Goal: Task Accomplishment & Management: Manage account settings

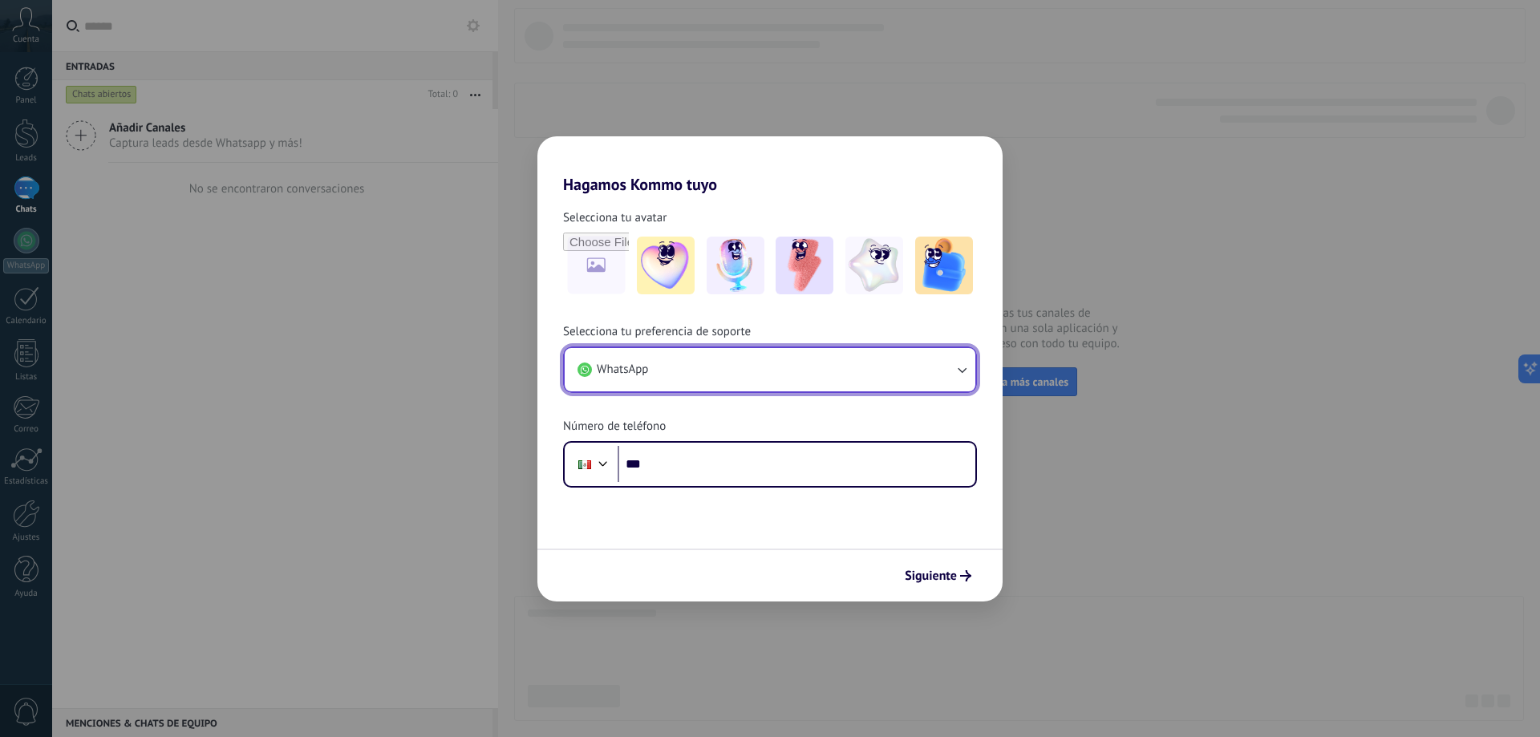
click at [823, 369] on button "WhatsApp" at bounding box center [770, 369] width 411 height 43
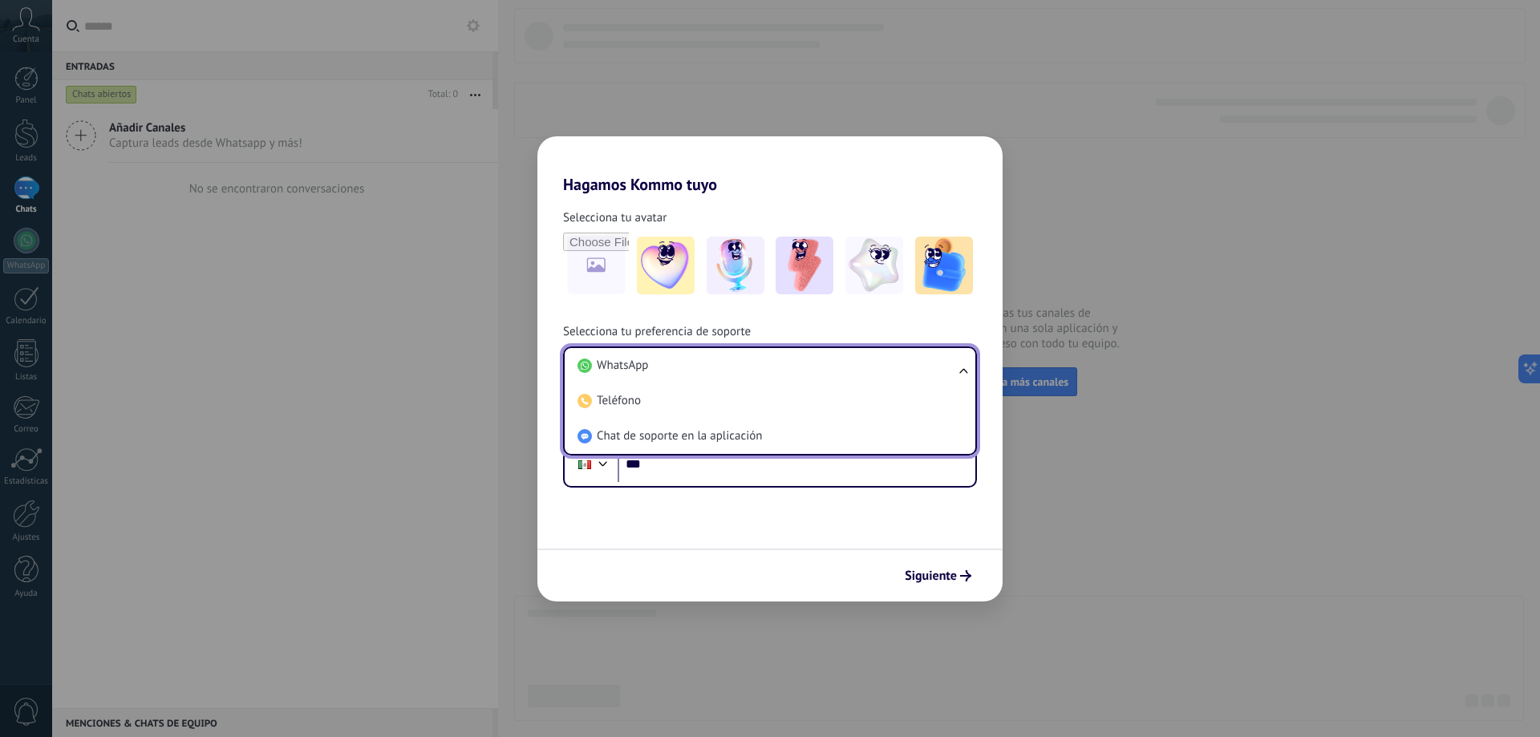
click at [823, 369] on li "WhatsApp" at bounding box center [766, 365] width 391 height 35
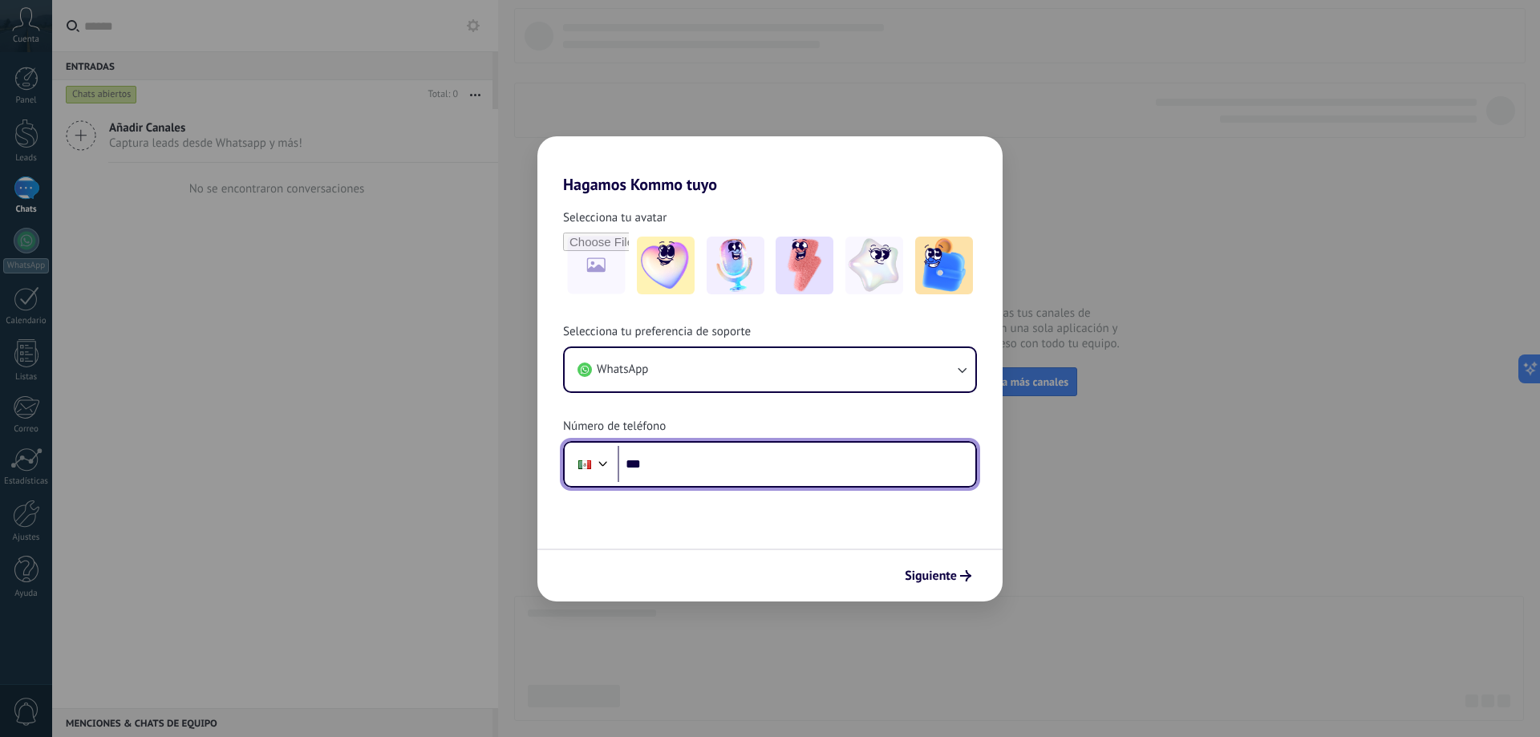
click at [800, 456] on input "***" at bounding box center [797, 464] width 358 height 37
type input "**********"
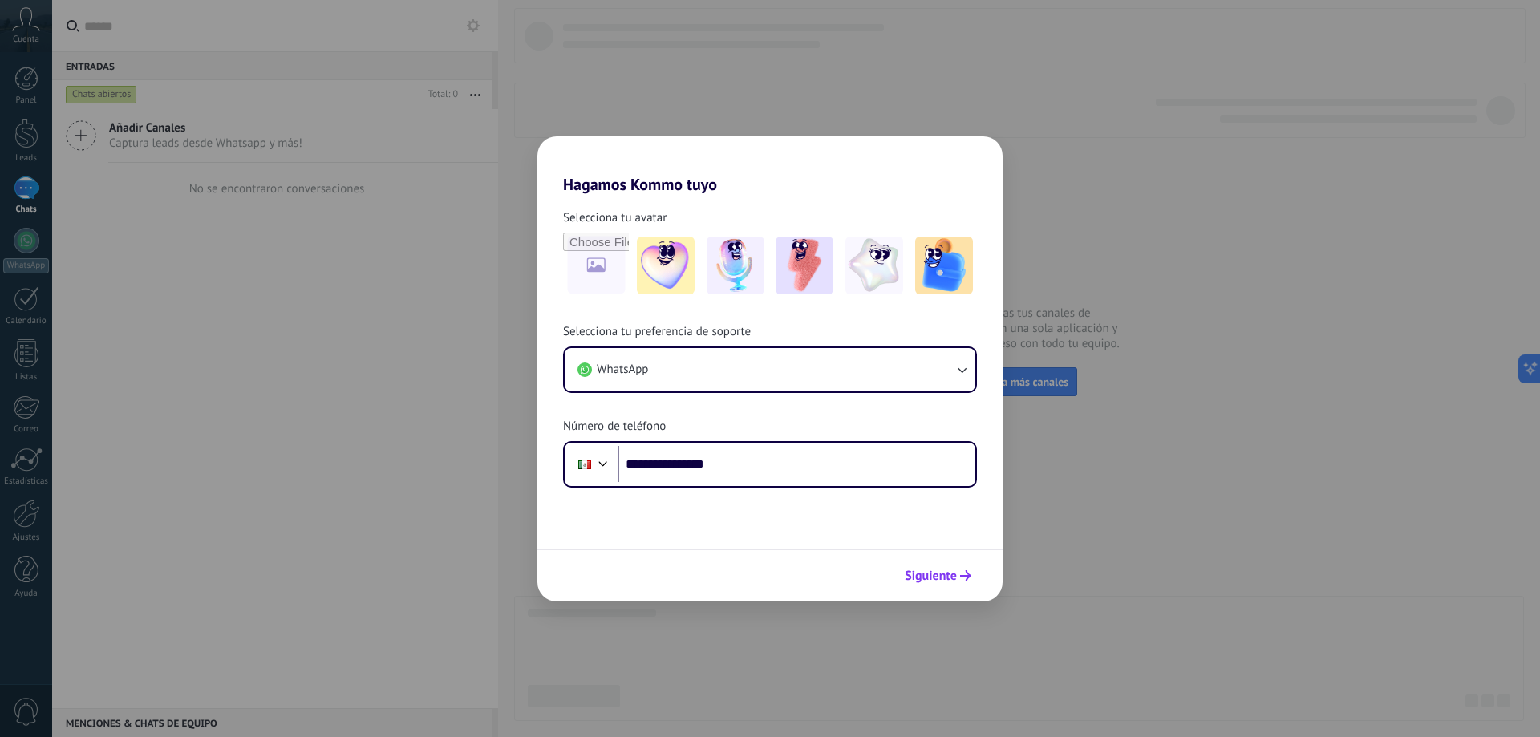
click at [912, 576] on span "Siguiente" at bounding box center [931, 575] width 52 height 11
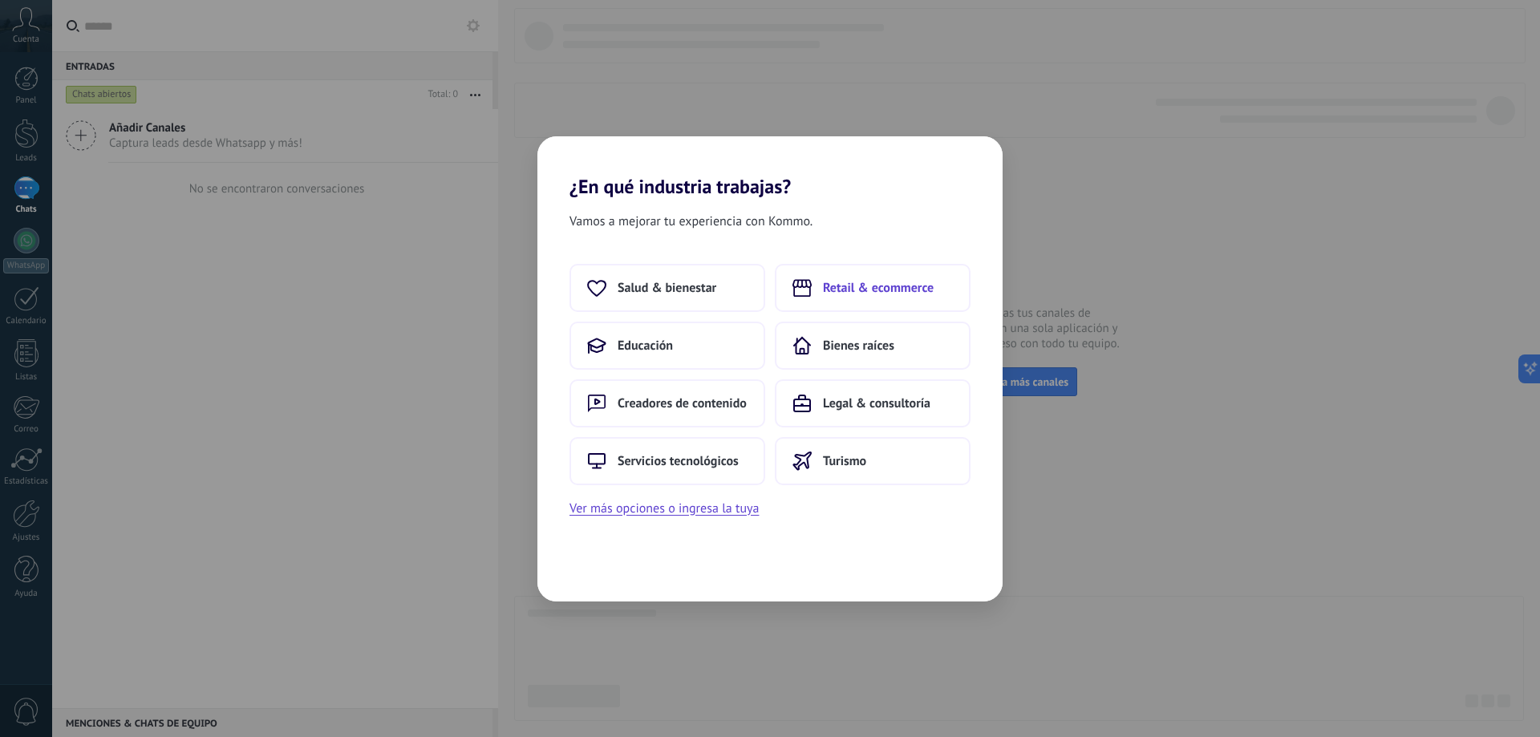
click at [864, 281] on span "Retail & ecommerce" at bounding box center [878, 288] width 111 height 16
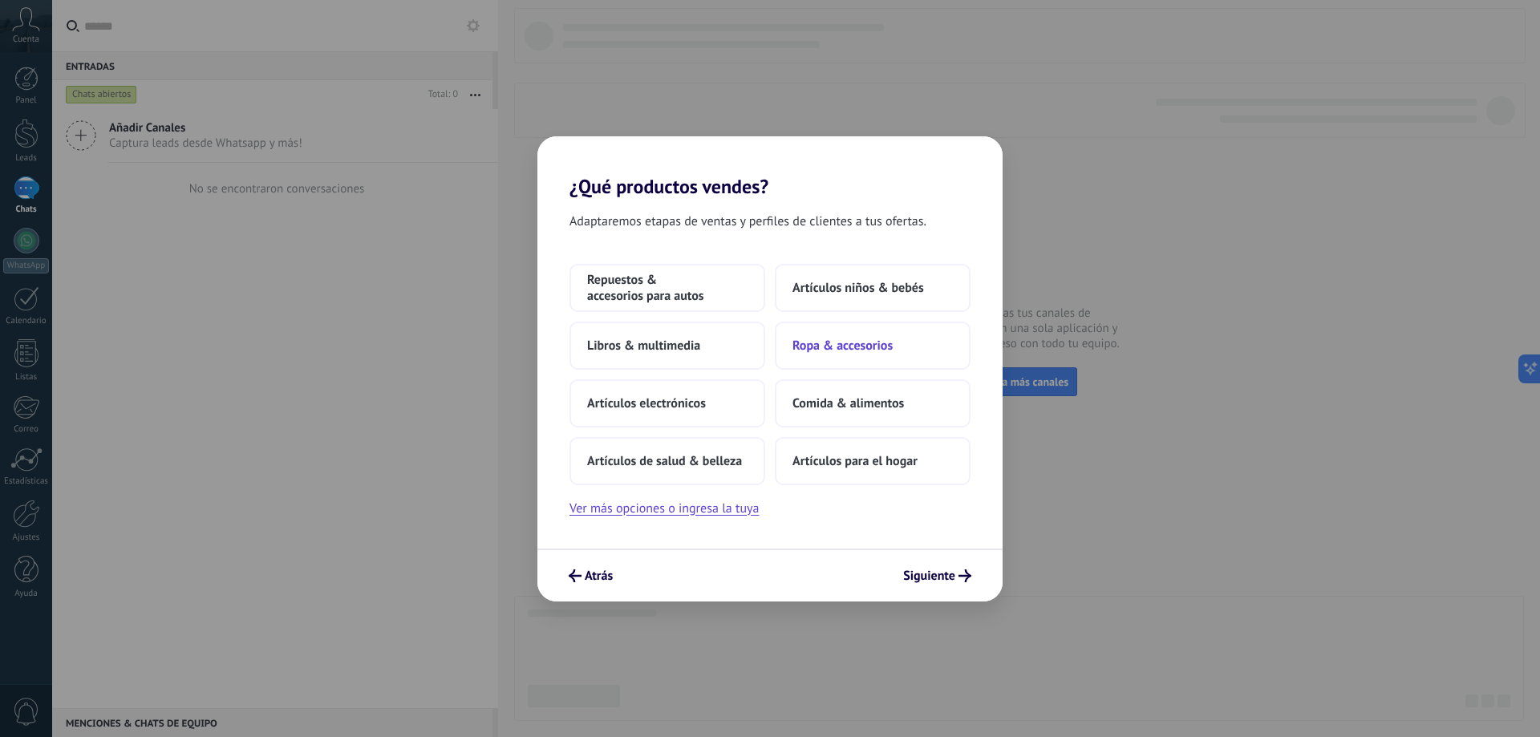
click at [821, 345] on span "Ropa & accesorios" at bounding box center [842, 346] width 100 height 16
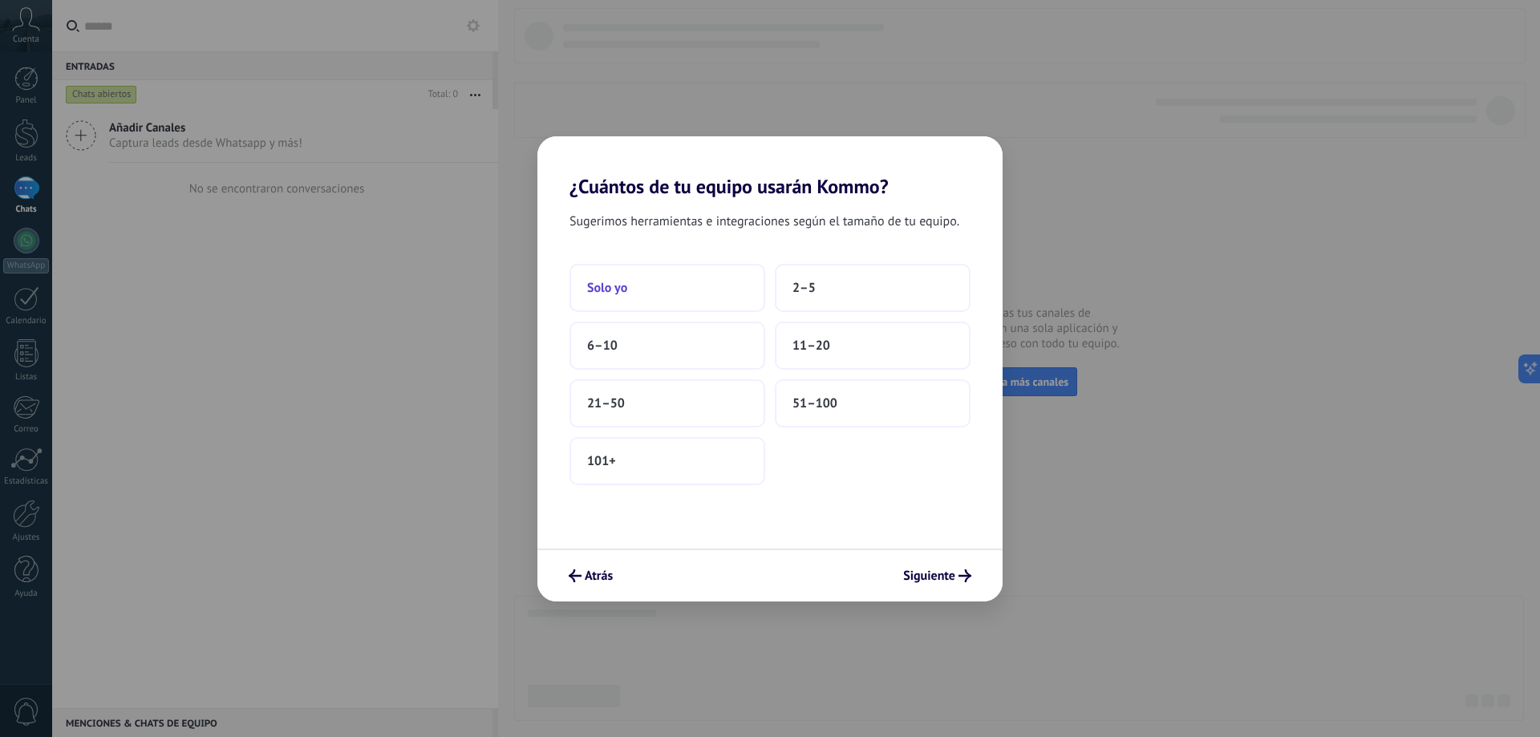
click at [708, 298] on button "Solo yo" at bounding box center [667, 288] width 196 height 48
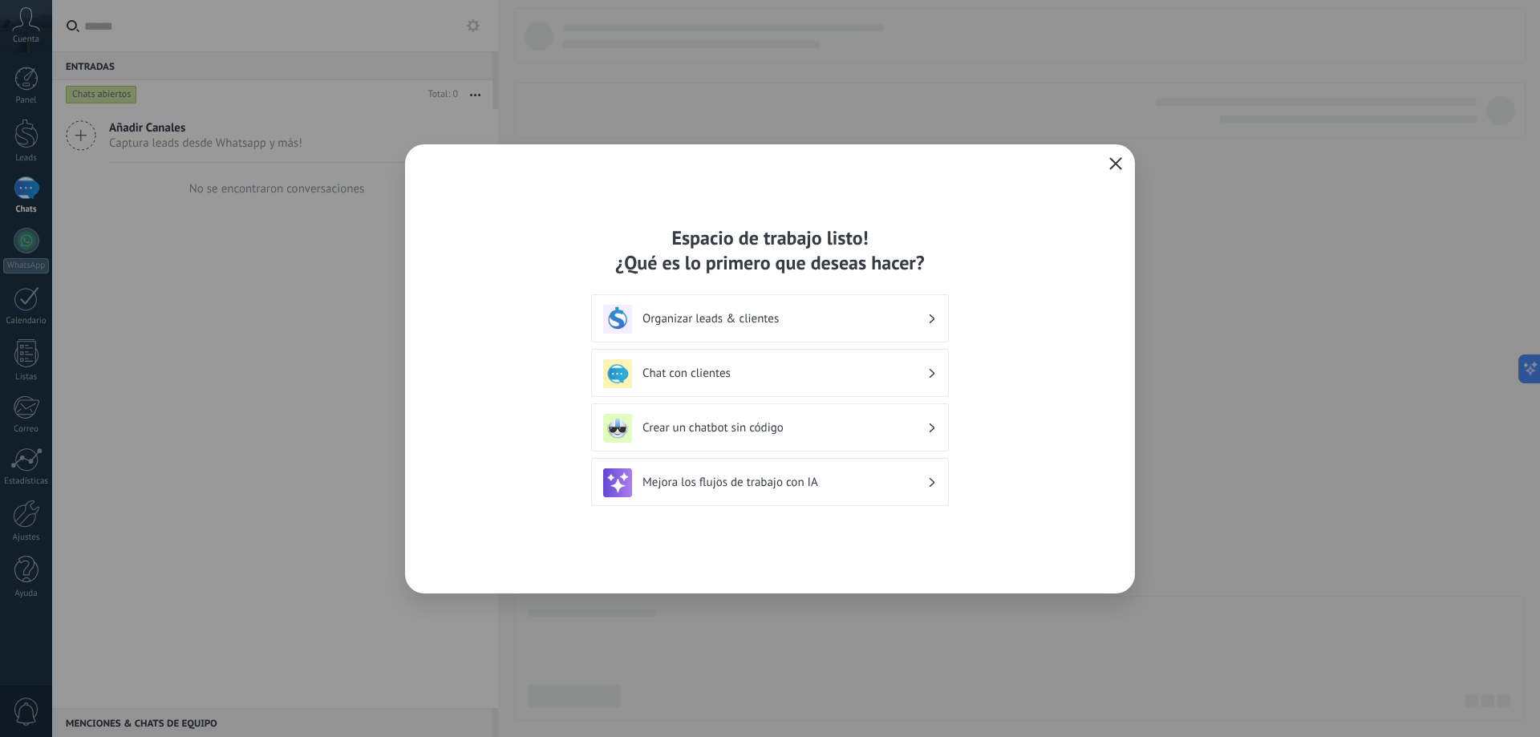
click at [867, 318] on h3 "Organizar leads & clientes" at bounding box center [784, 318] width 285 height 15
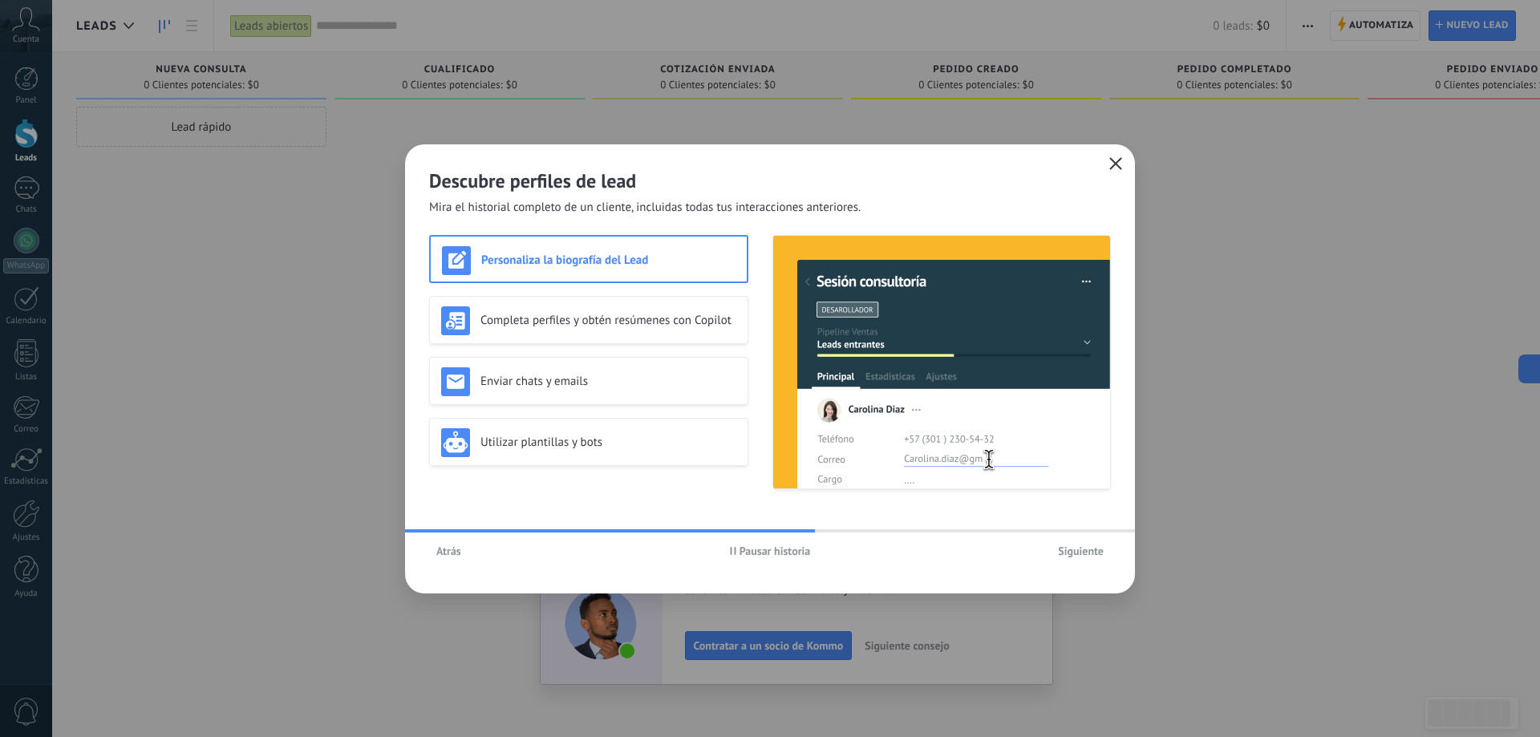
click at [1079, 553] on span "Siguiente" at bounding box center [1081, 550] width 46 height 11
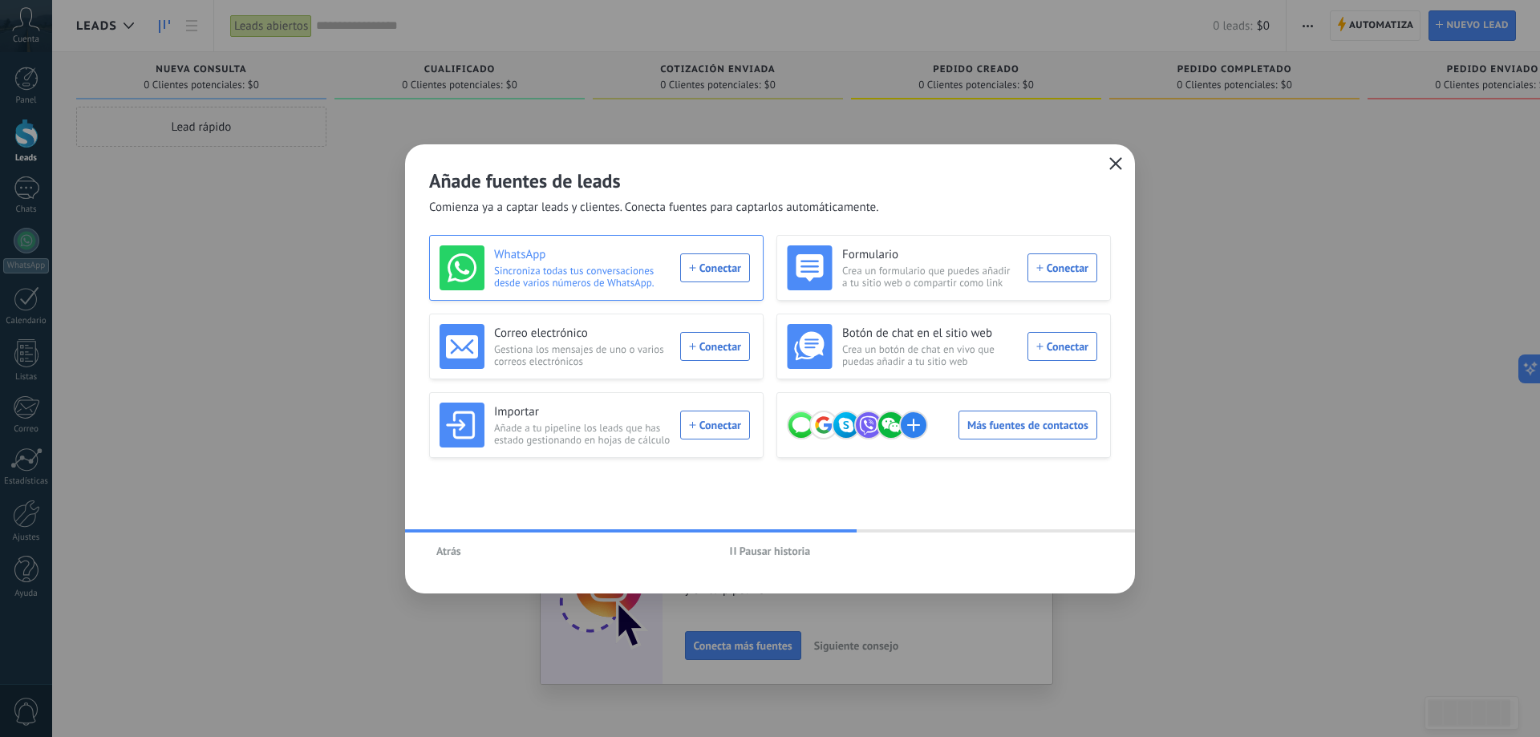
click at [707, 263] on div "WhatsApp Sincroniza todas tus conversaciones desde varios números de WhatsApp. …" at bounding box center [595, 267] width 310 height 45
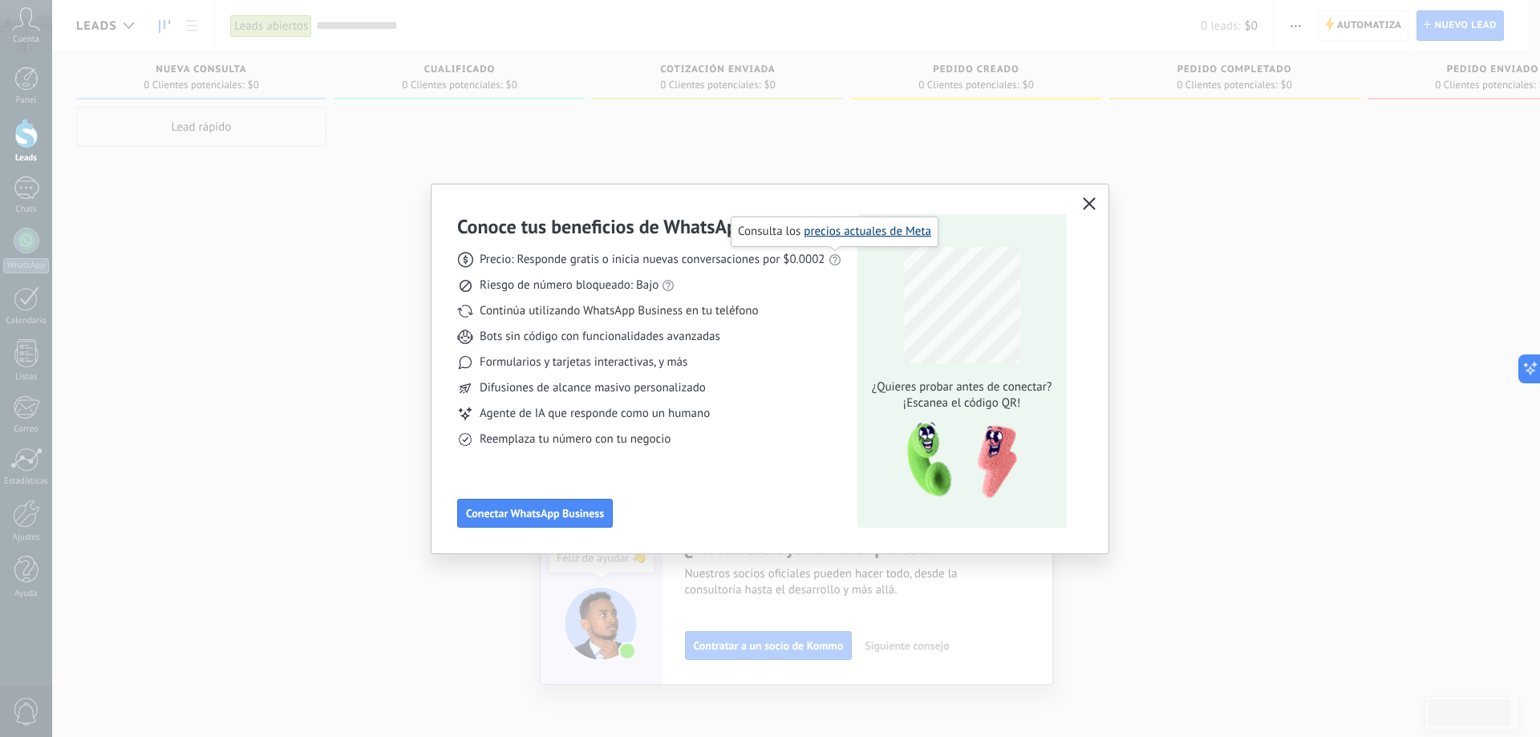
click at [825, 235] on link "precios actuales de Meta" at bounding box center [868, 231] width 128 height 15
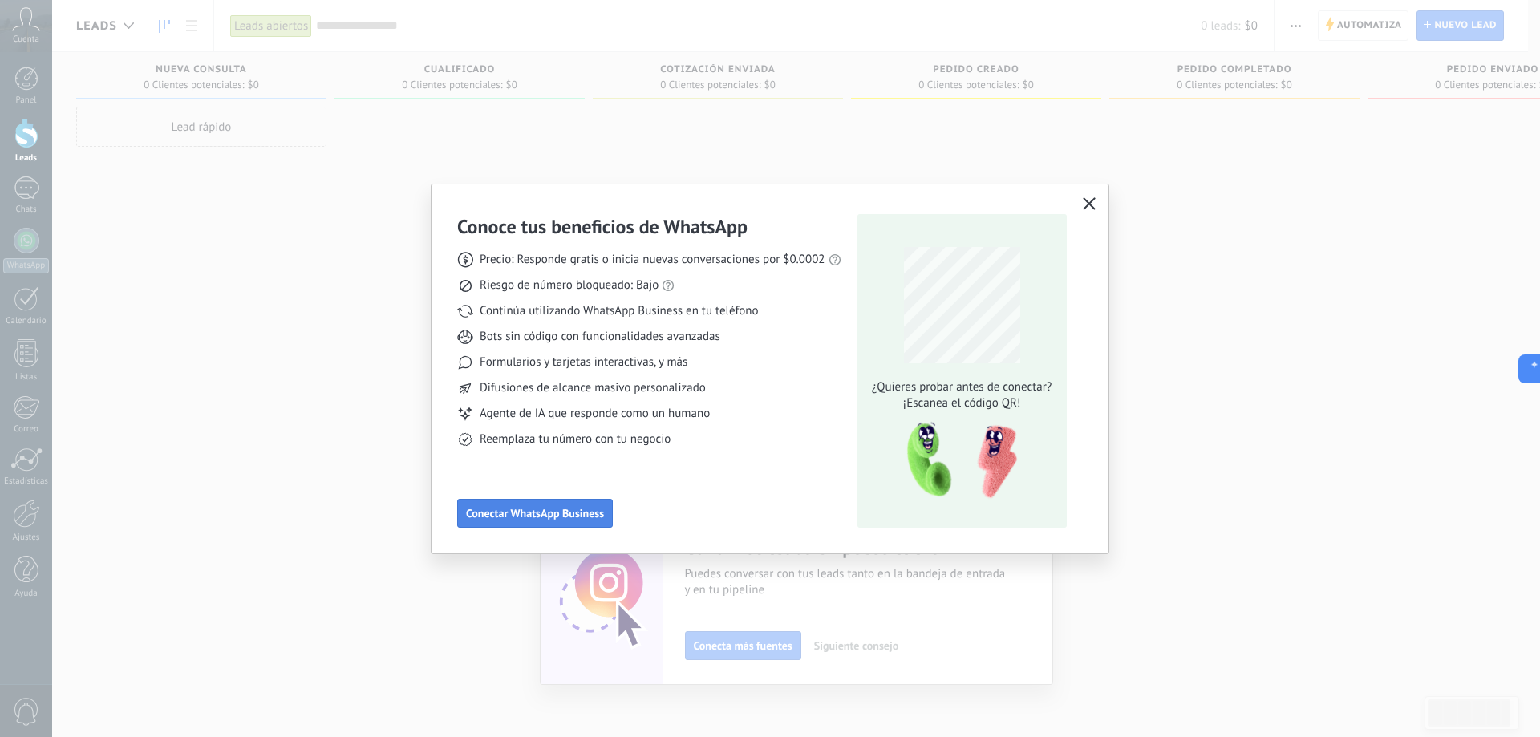
click at [599, 500] on button "Conectar WhatsApp Business" at bounding box center [535, 513] width 156 height 29
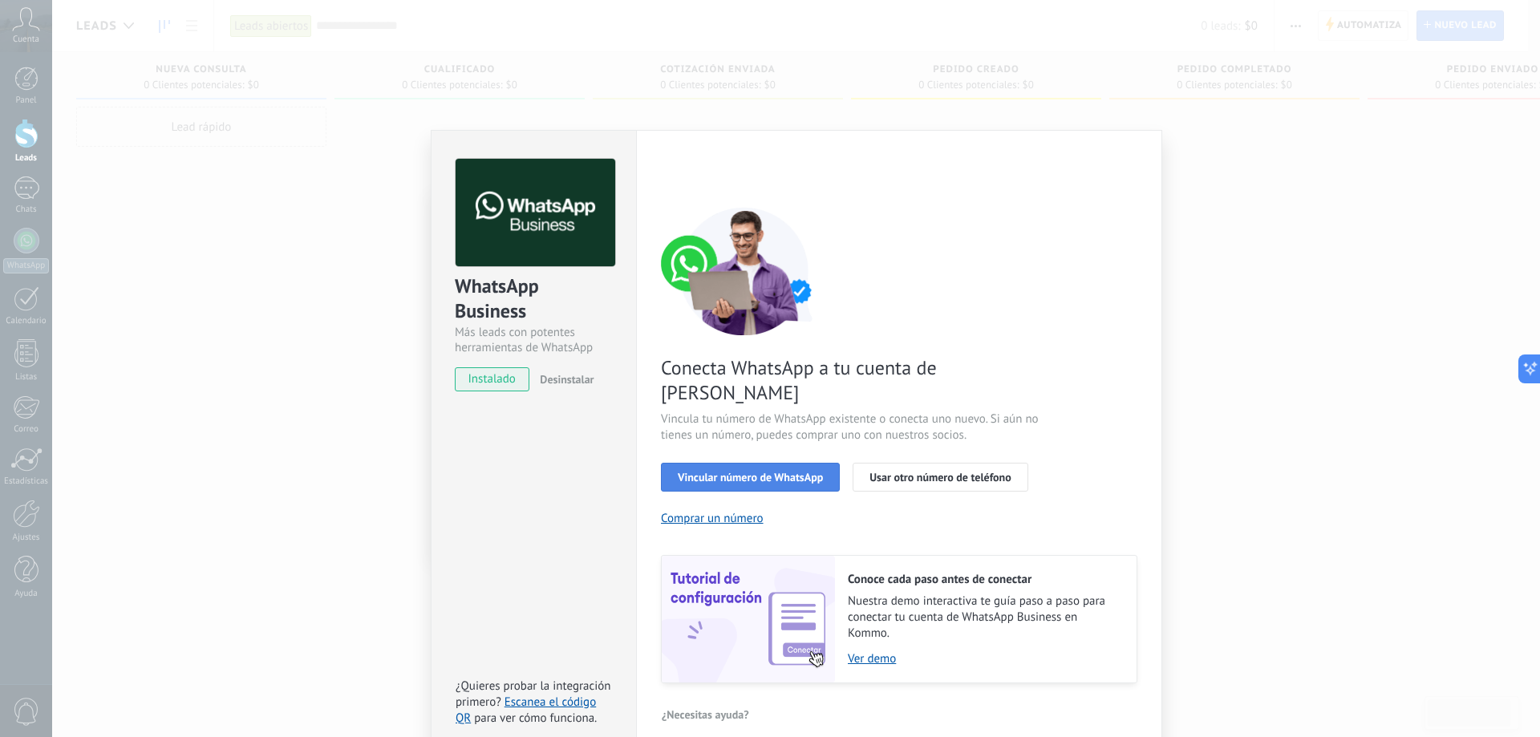
click at [749, 472] on span "Vincular número de WhatsApp" at bounding box center [750, 477] width 145 height 11
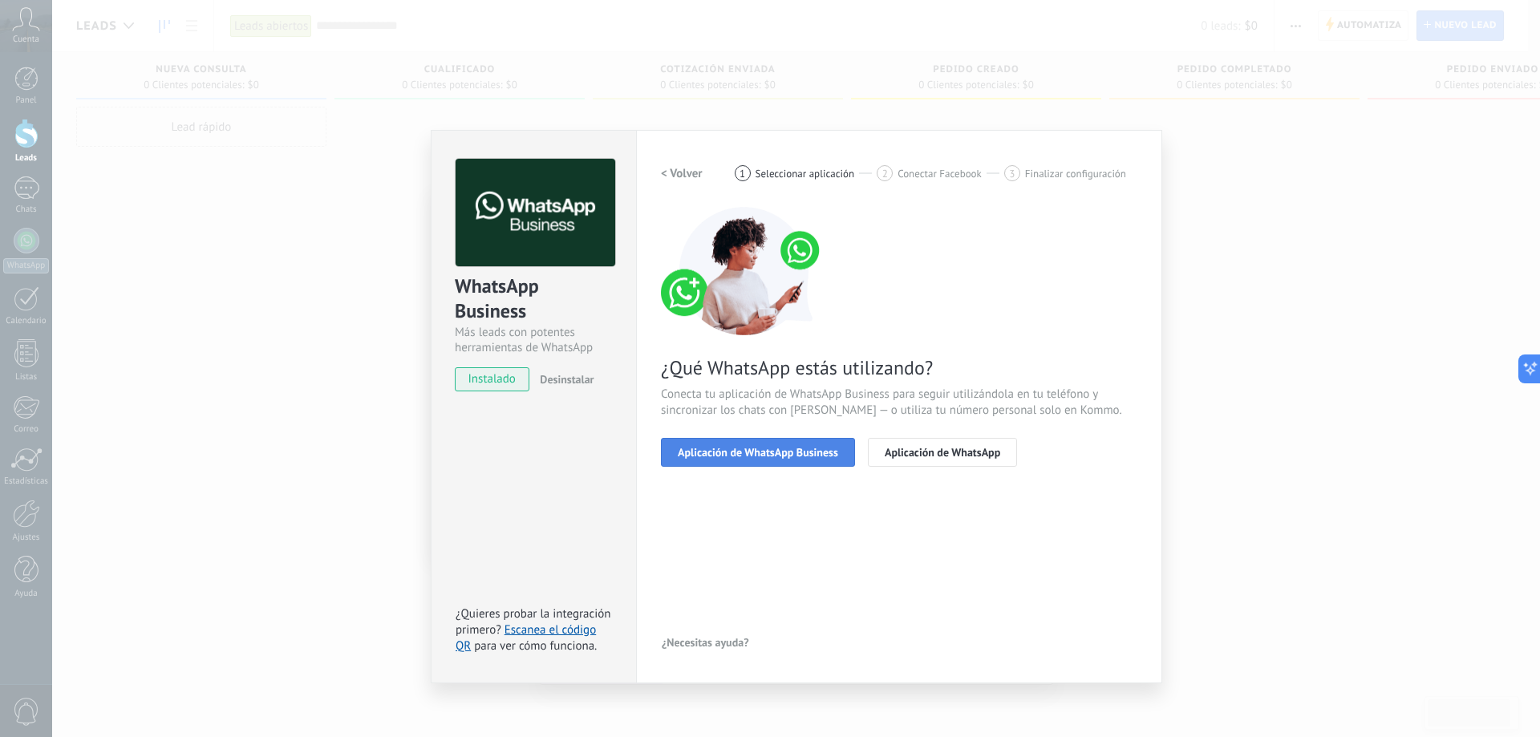
click at [744, 453] on span "Aplicación de WhatsApp Business" at bounding box center [758, 452] width 160 height 11
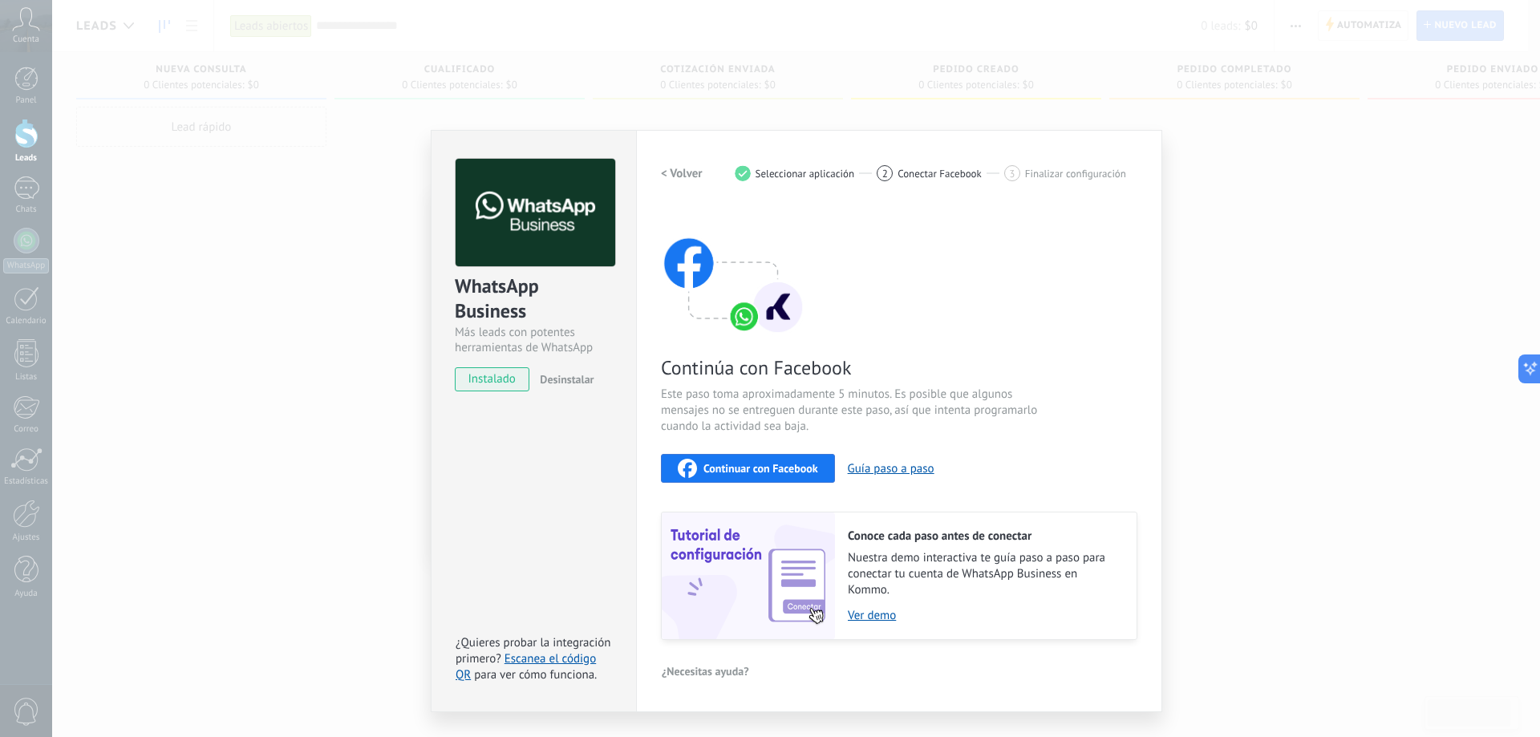
click at [740, 469] on span "Continuar con Facebook" at bounding box center [760, 468] width 115 height 11
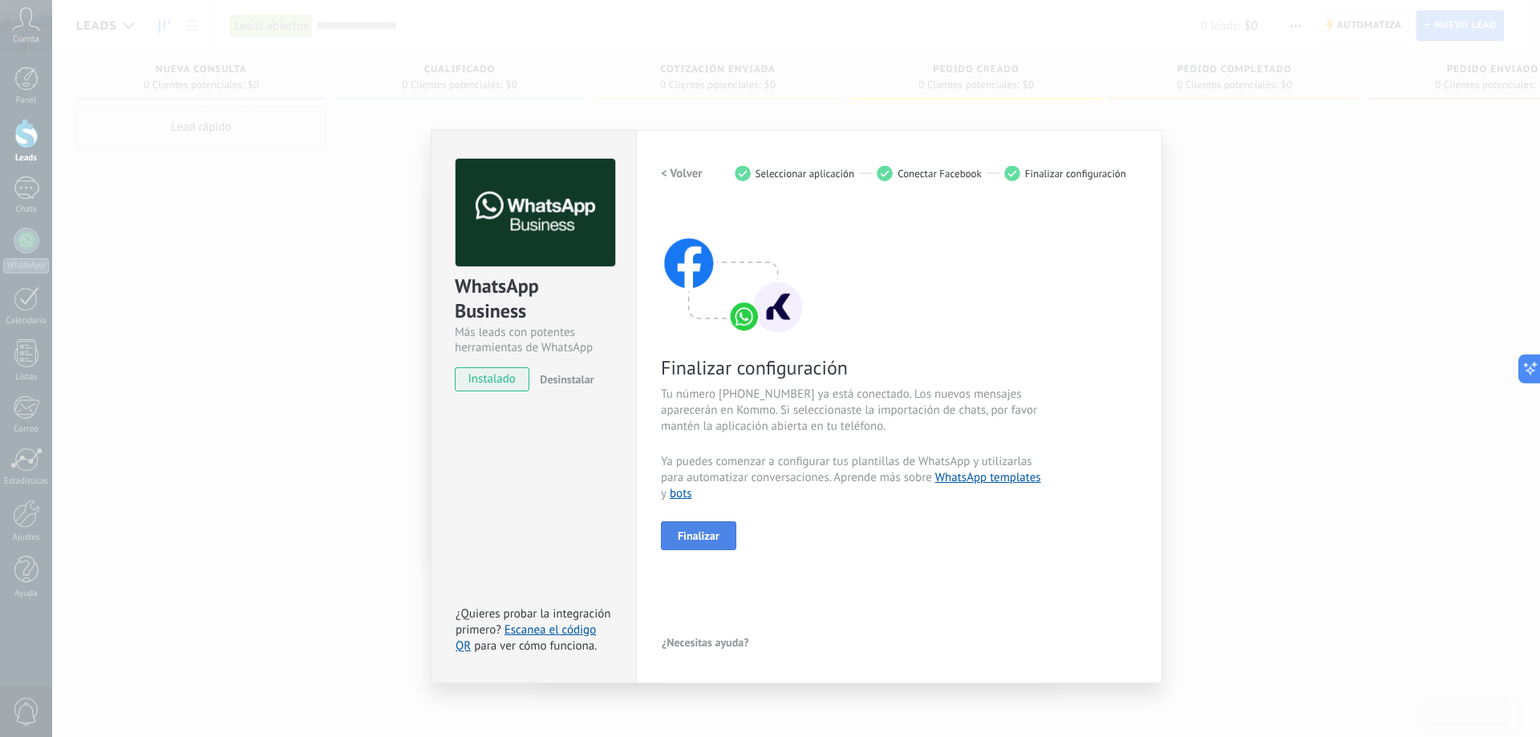
click at [697, 536] on span "Finalizar" at bounding box center [699, 535] width 42 height 11
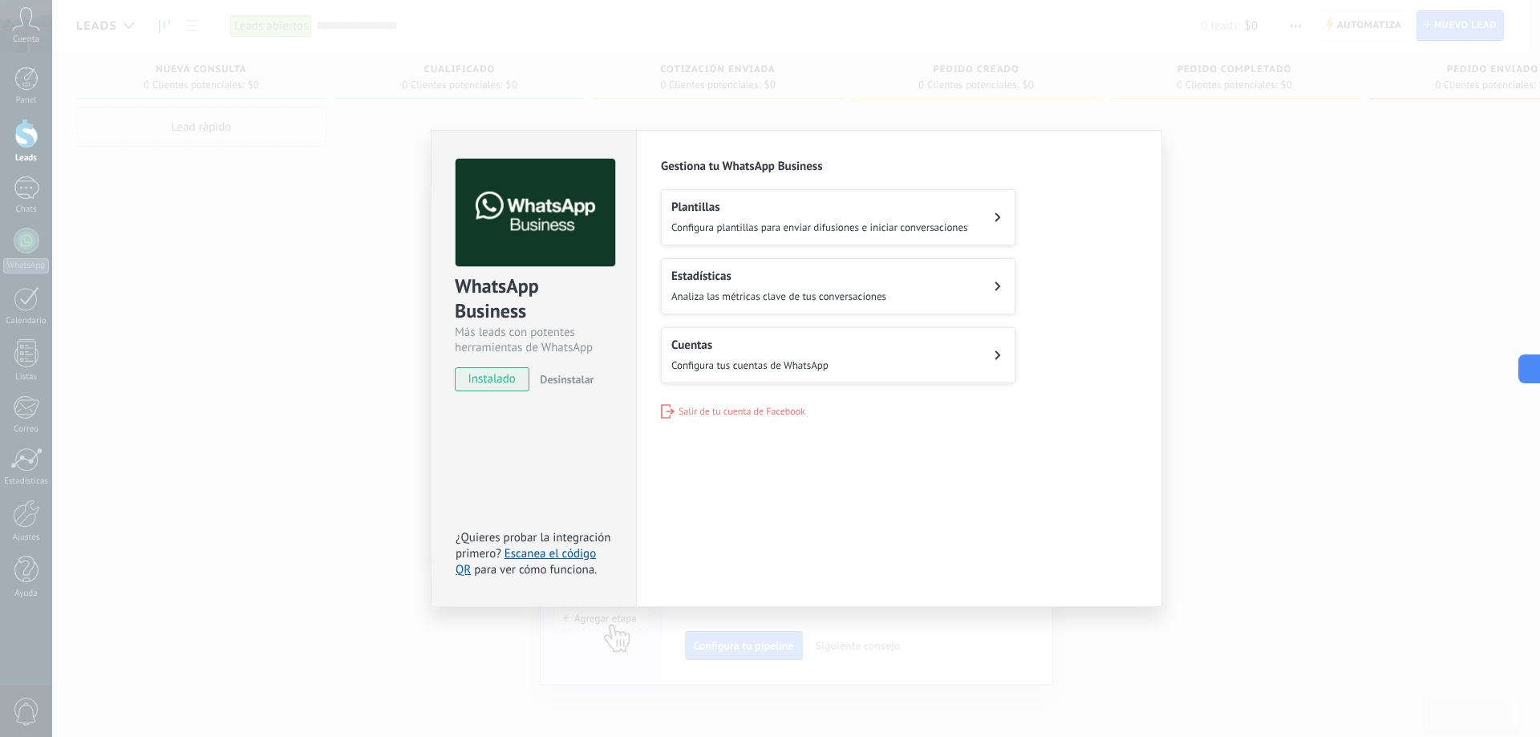
click at [1000, 355] on icon at bounding box center [998, 355] width 6 height 10
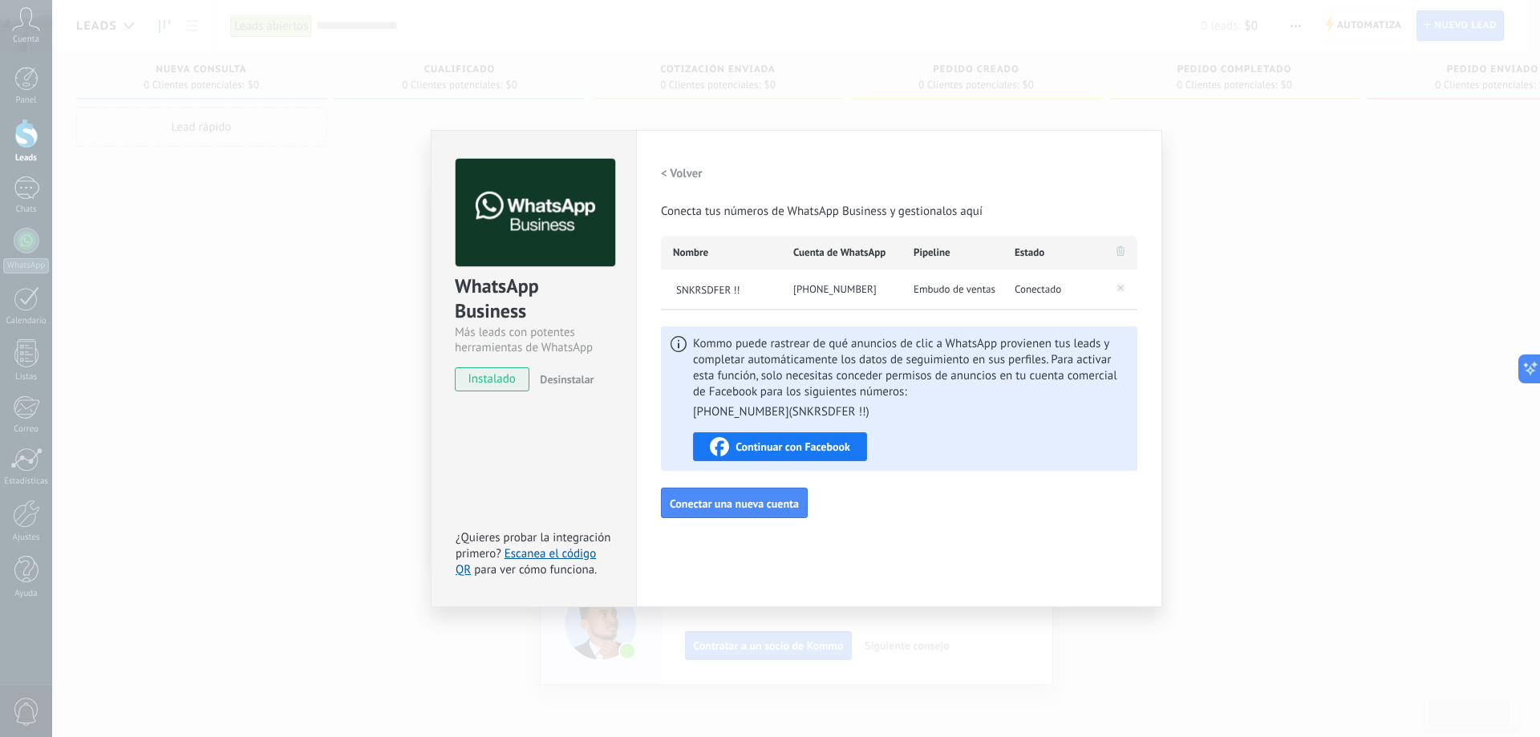
click at [1120, 288] on icon at bounding box center [1121, 289] width 6 height 6
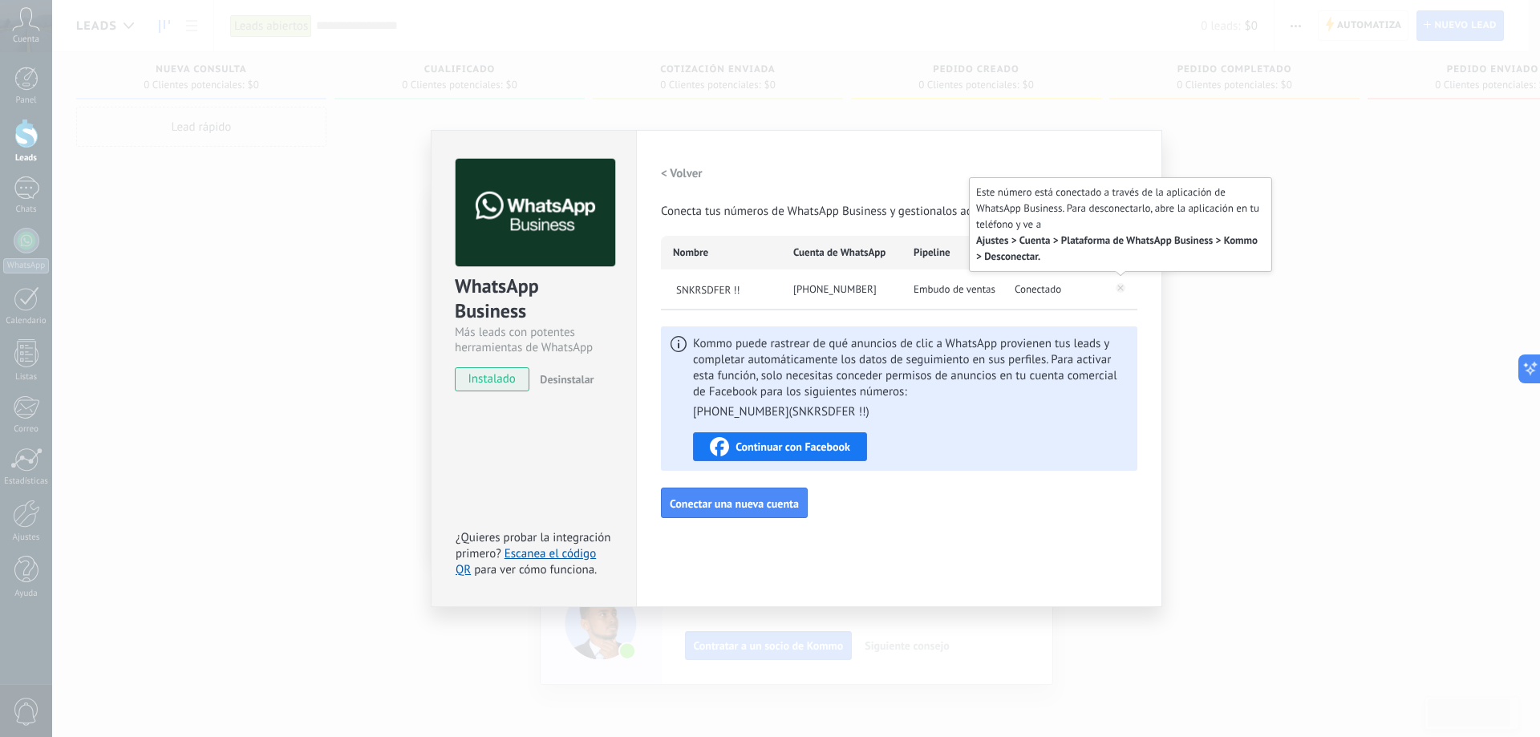
click at [1104, 145] on div "Configuraciones Autorizaciones This tab logs the users who have granted integra…" at bounding box center [899, 368] width 526 height 477
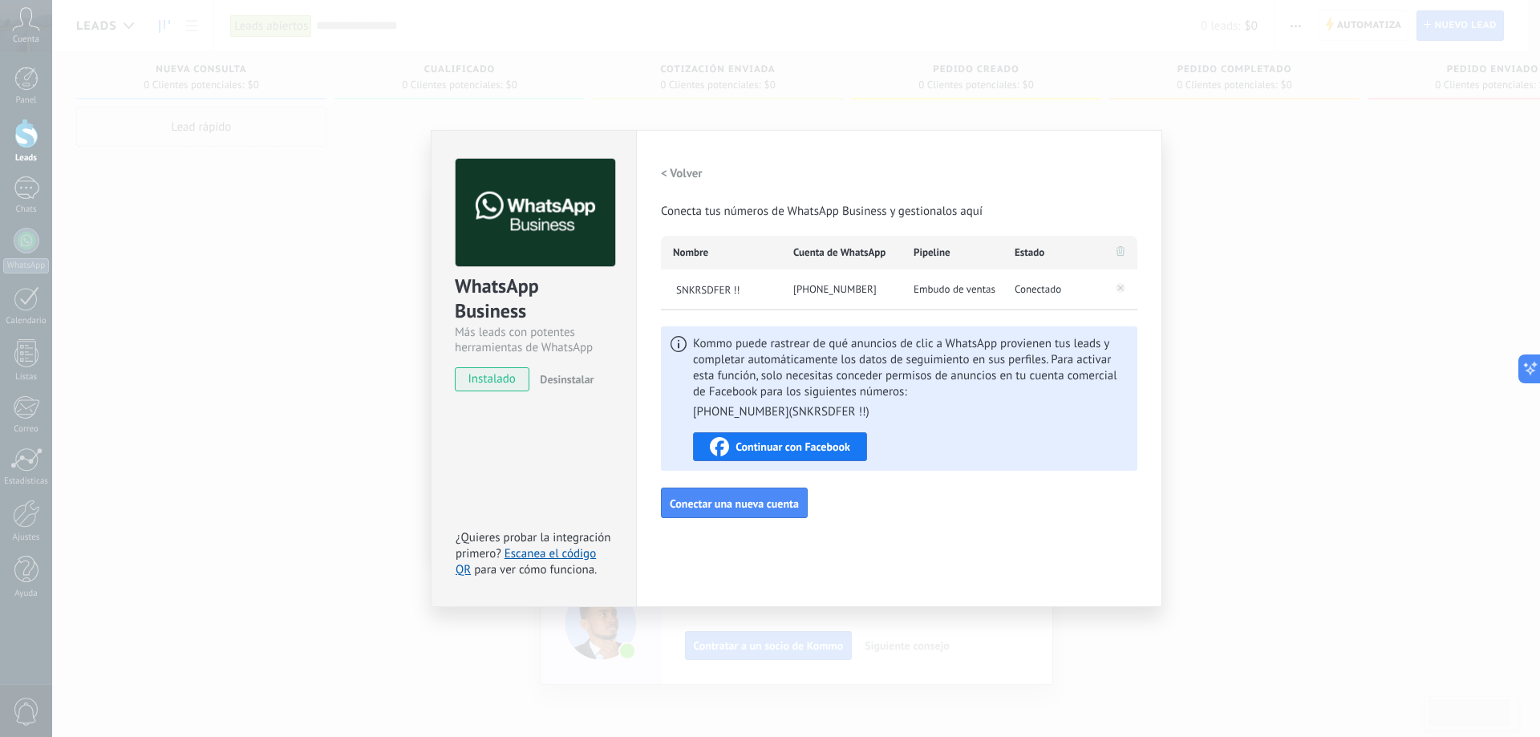
click at [560, 482] on div "WhatsApp Business Más leads con potentes herramientas de WhatsApp instalado Des…" at bounding box center [533, 368] width 205 height 477
click at [678, 175] on h2 "< Volver" at bounding box center [682, 173] width 42 height 15
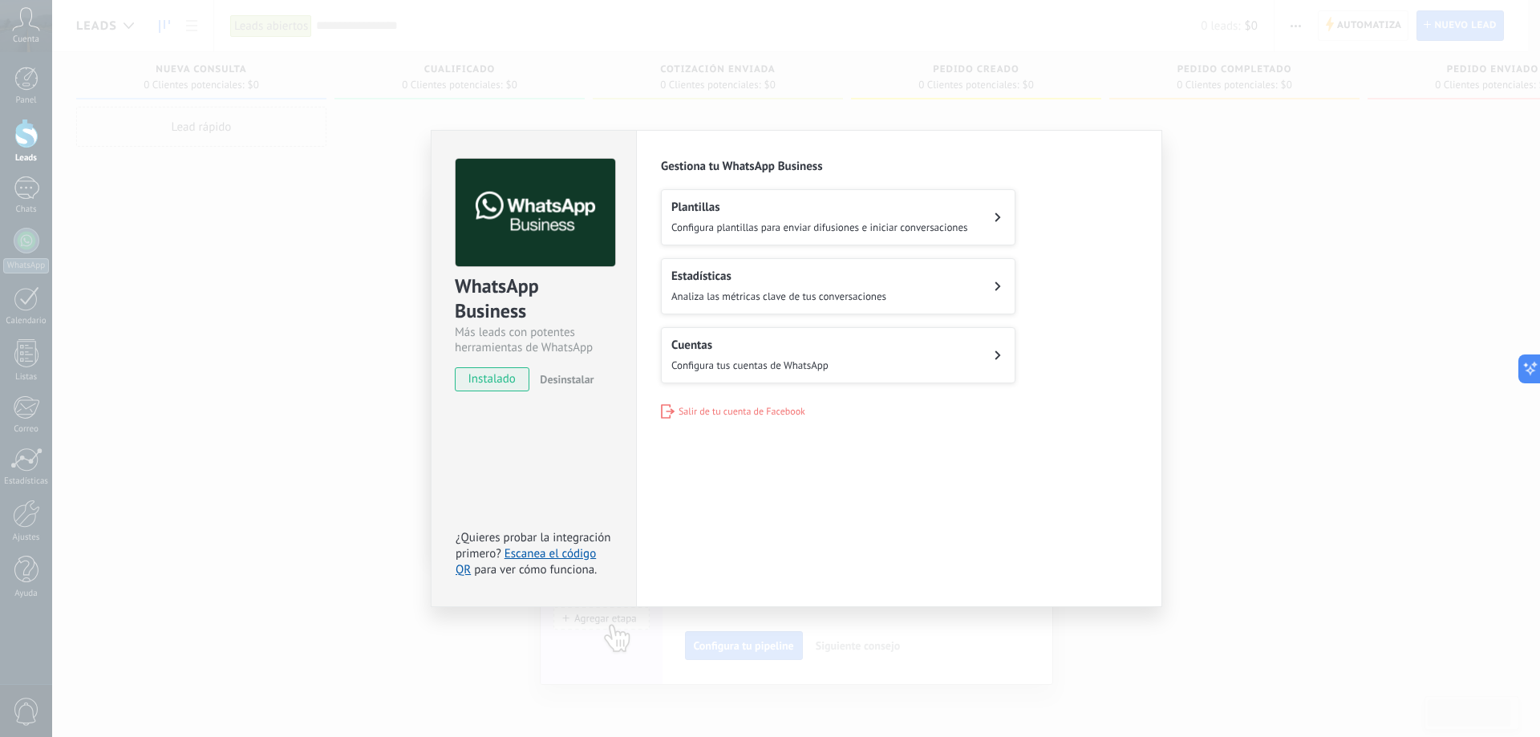
click at [1280, 471] on div "WhatsApp Business Más leads con potentes herramientas de WhatsApp instalado Des…" at bounding box center [796, 368] width 1488 height 737
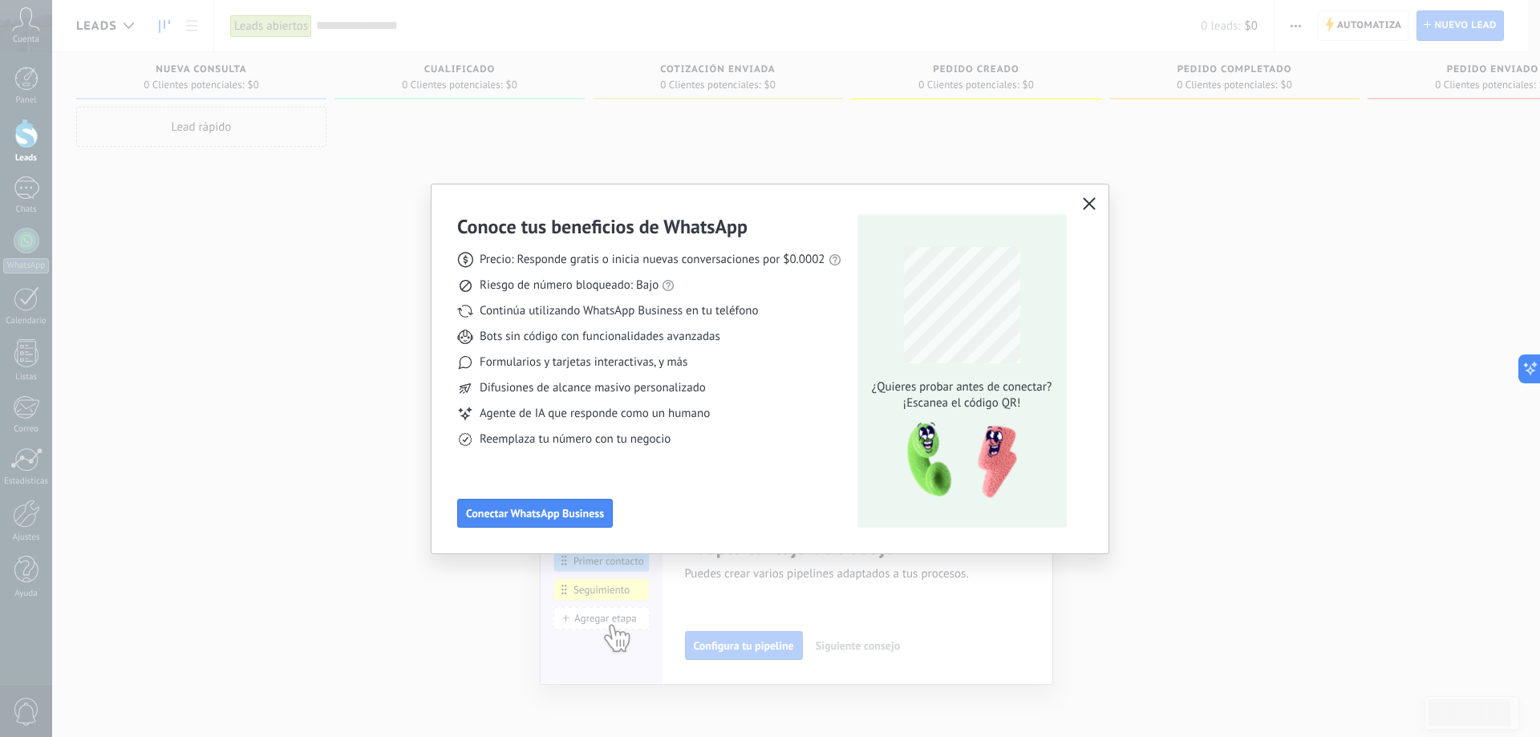
click at [1092, 204] on icon "button" at bounding box center [1089, 203] width 13 height 13
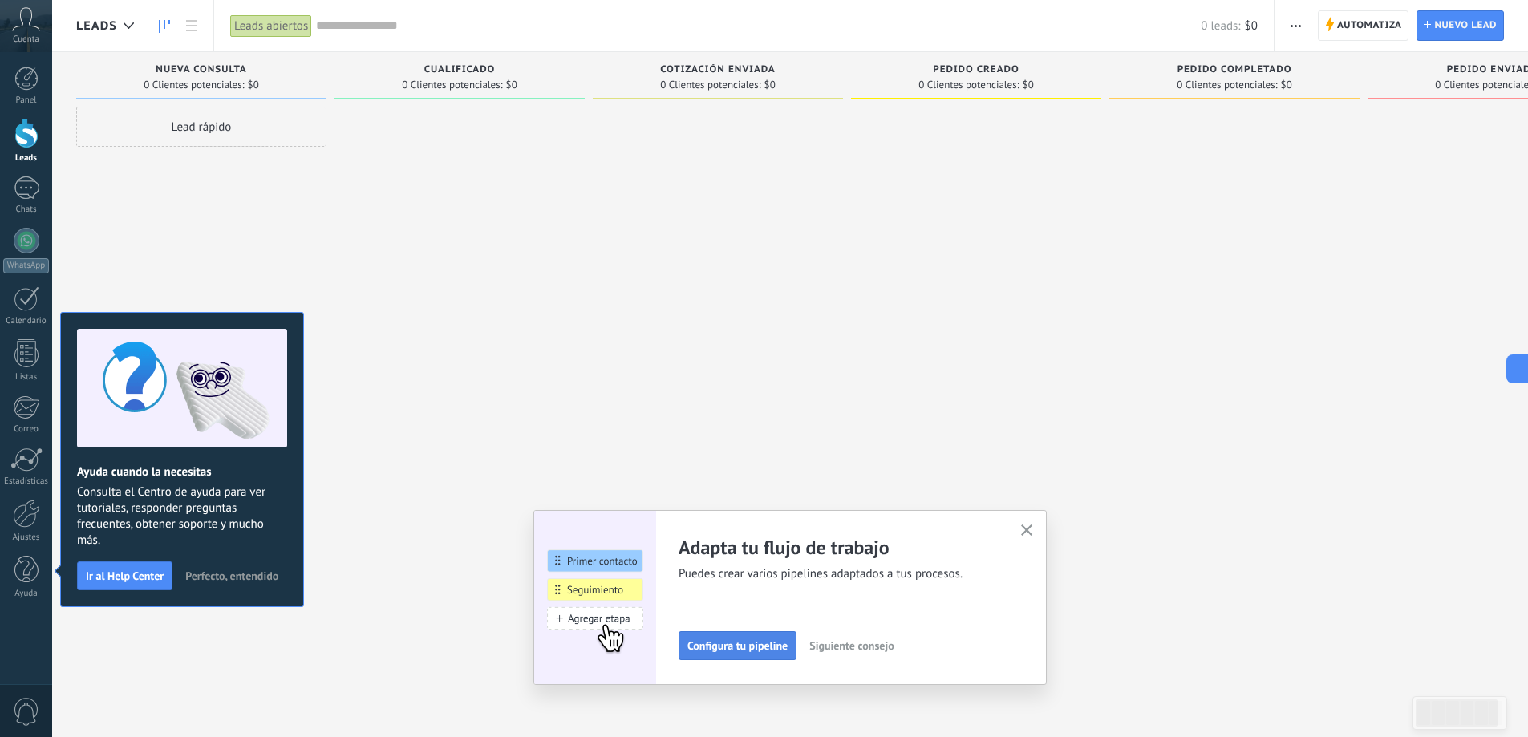
click at [743, 646] on span "Configura tu pipeline" at bounding box center [737, 645] width 100 height 11
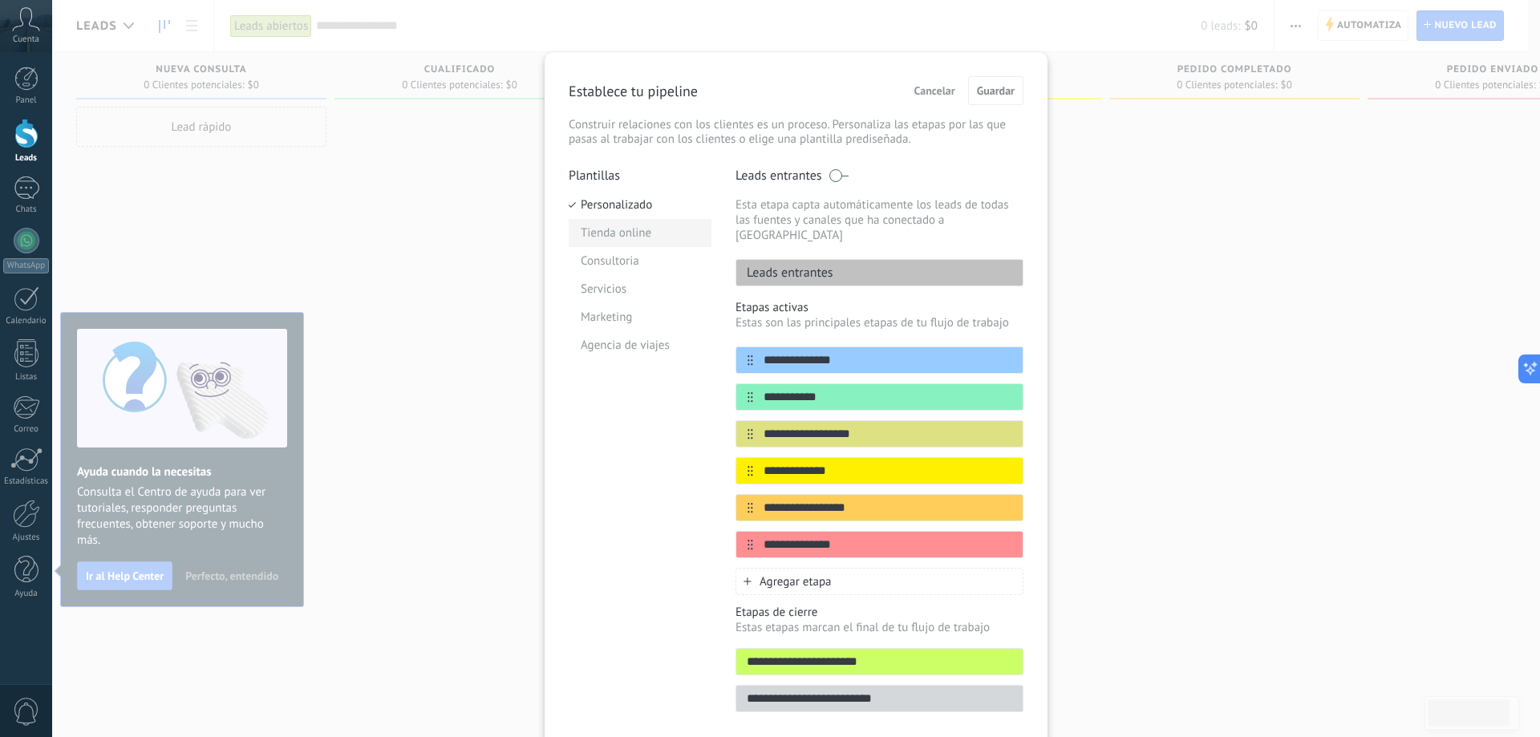
click at [641, 241] on li "Tienda online" at bounding box center [640, 233] width 143 height 28
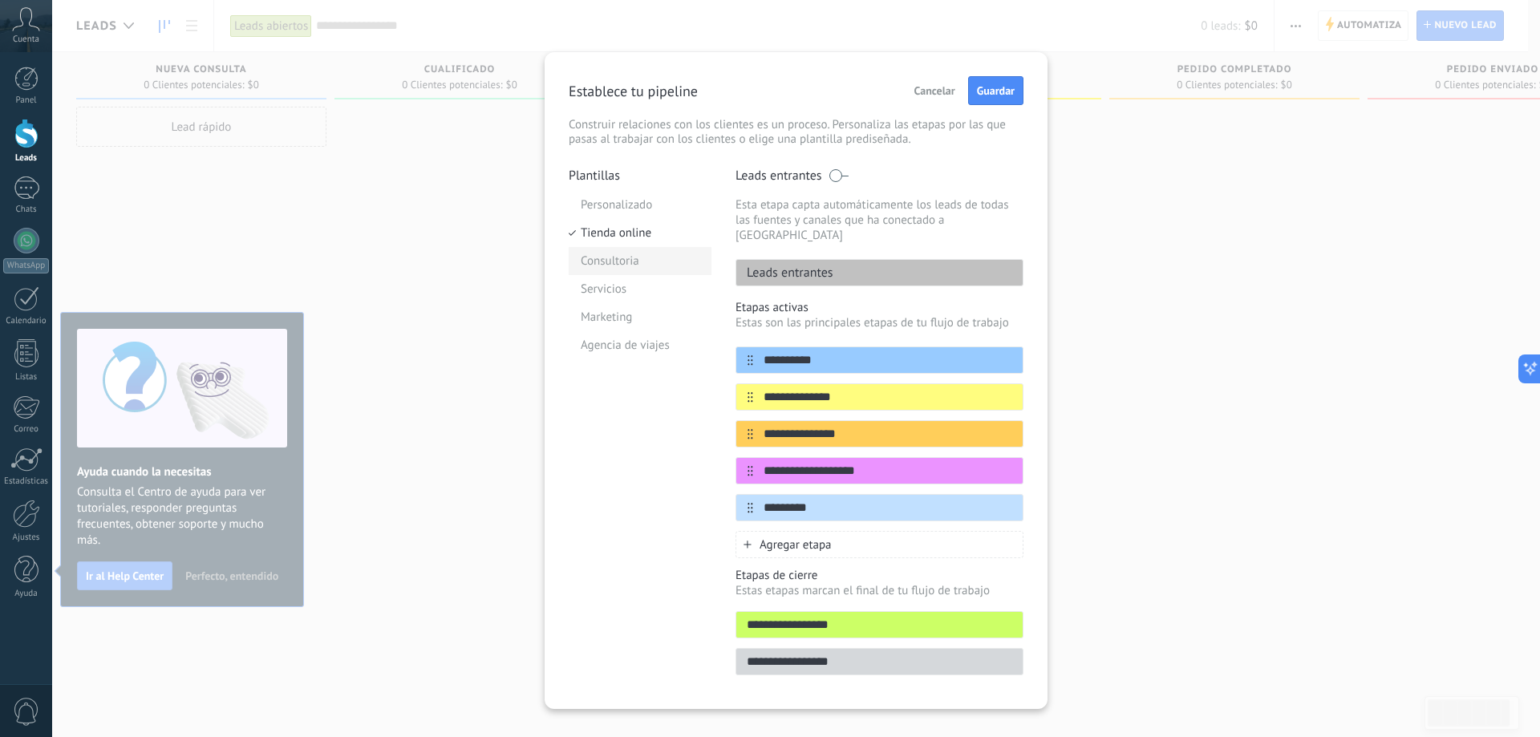
click at [635, 268] on li "Consultoria" at bounding box center [640, 261] width 143 height 28
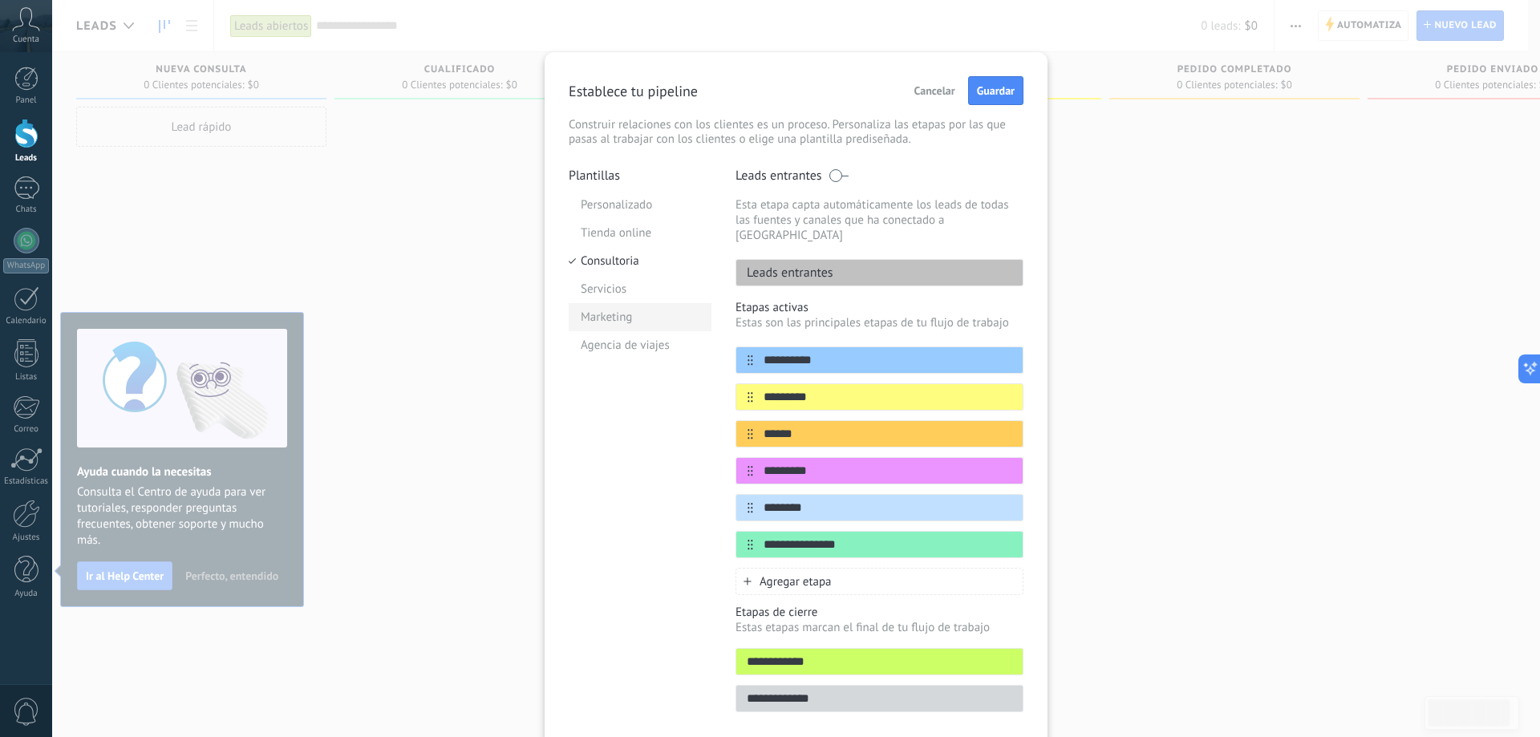
click at [617, 323] on li "Marketing" at bounding box center [640, 317] width 143 height 28
click at [605, 291] on li "Servicios" at bounding box center [640, 289] width 143 height 28
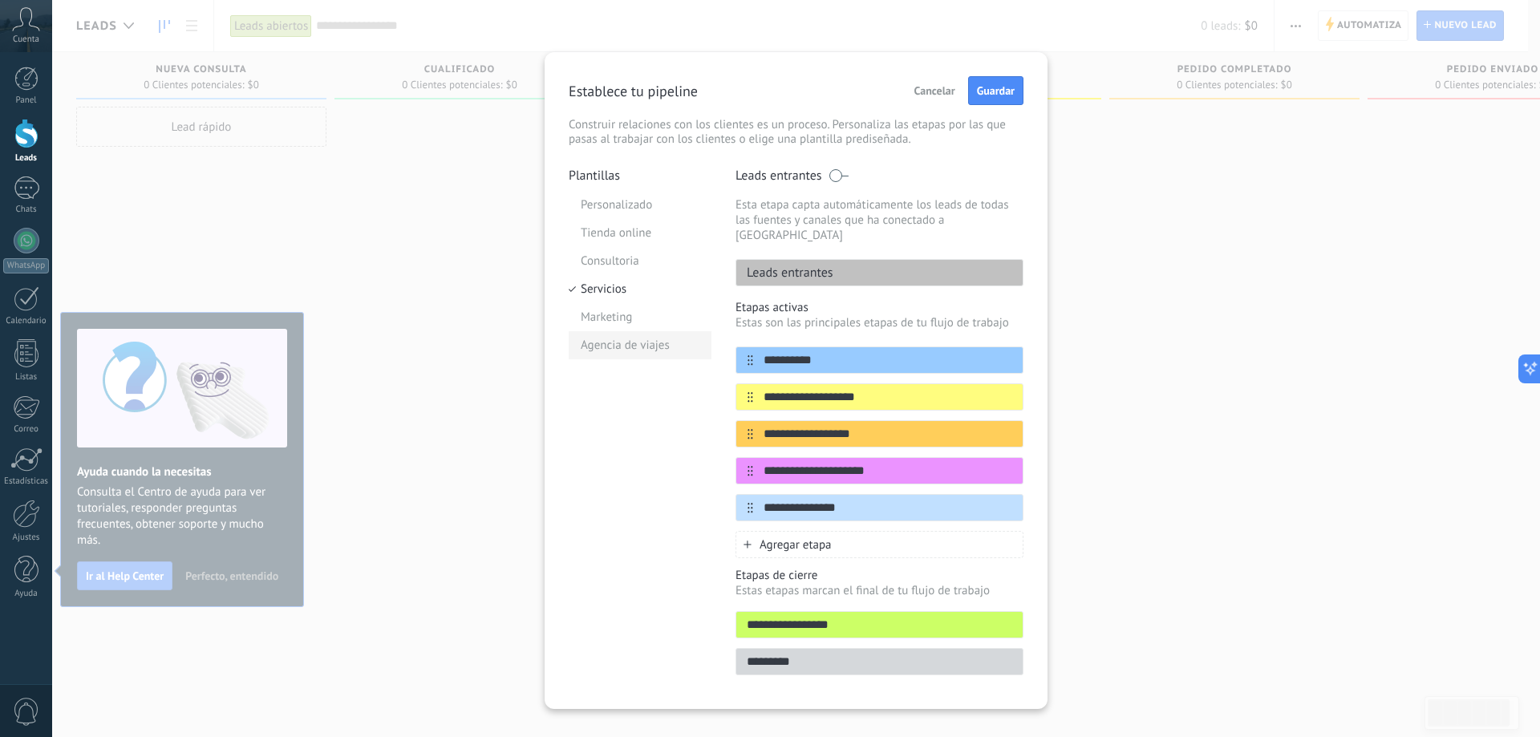
click at [614, 346] on li "Agencia de viajes" at bounding box center [640, 345] width 143 height 28
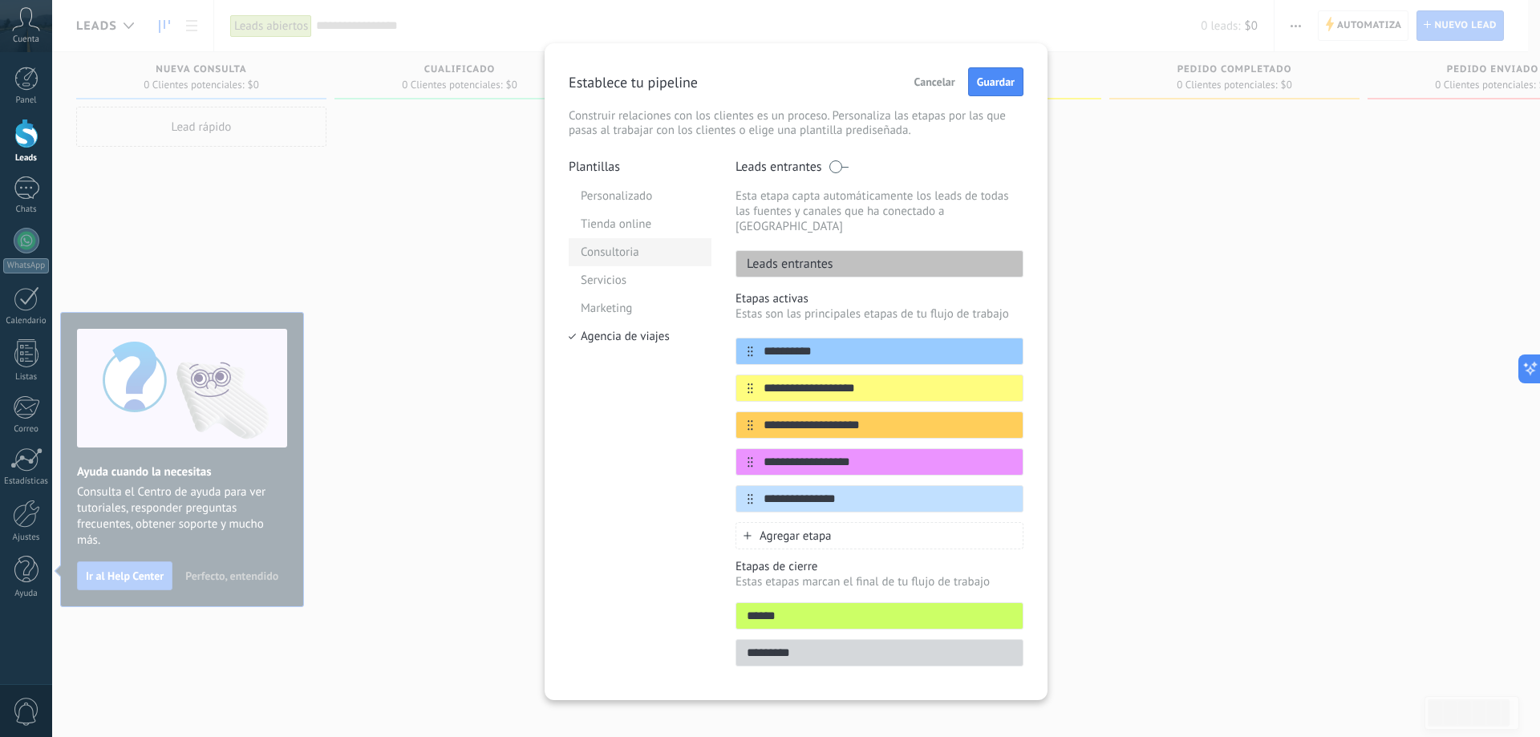
click at [639, 240] on li "Consultoria" at bounding box center [640, 252] width 143 height 28
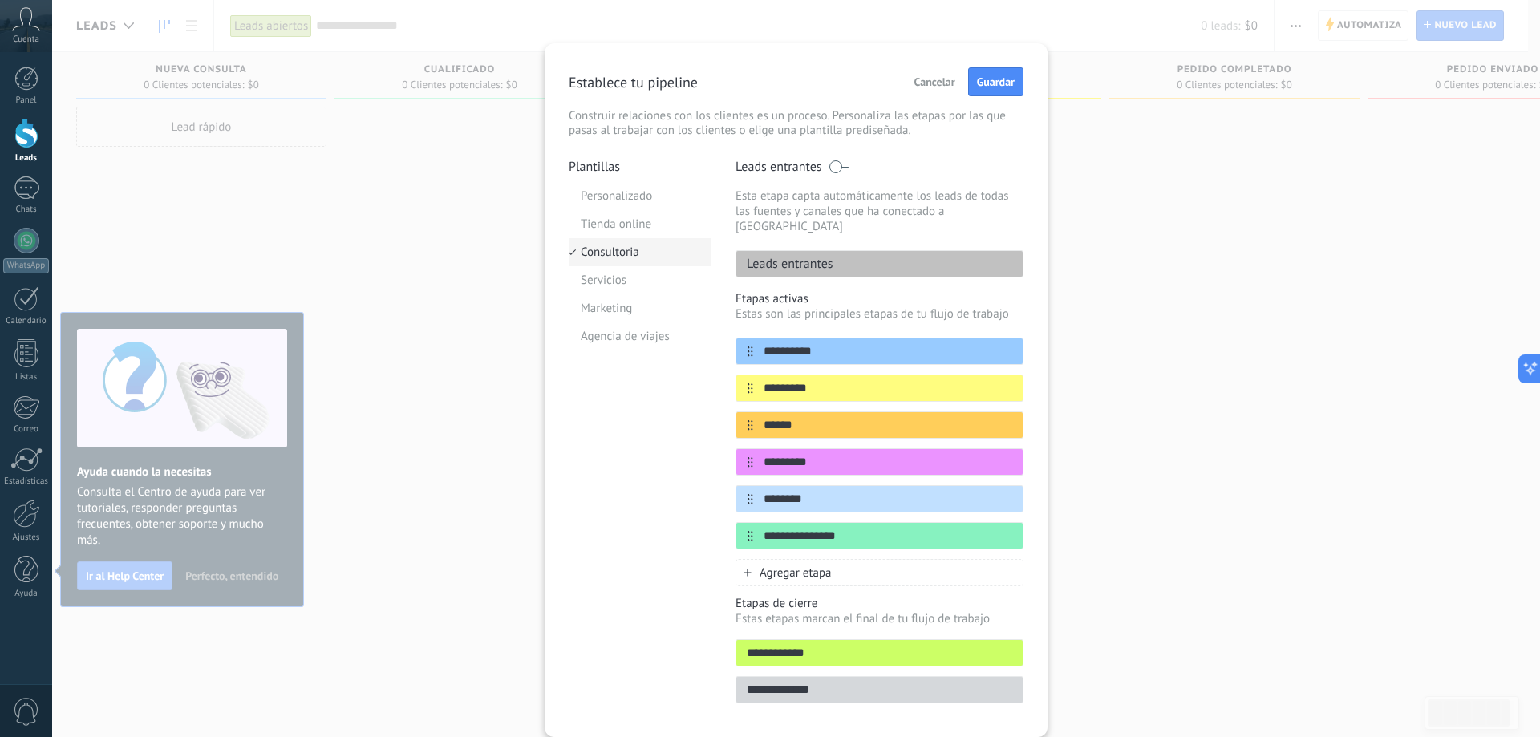
click at [617, 249] on li "Consultoria" at bounding box center [640, 252] width 143 height 28
click at [635, 230] on li "Tienda online" at bounding box center [640, 224] width 143 height 28
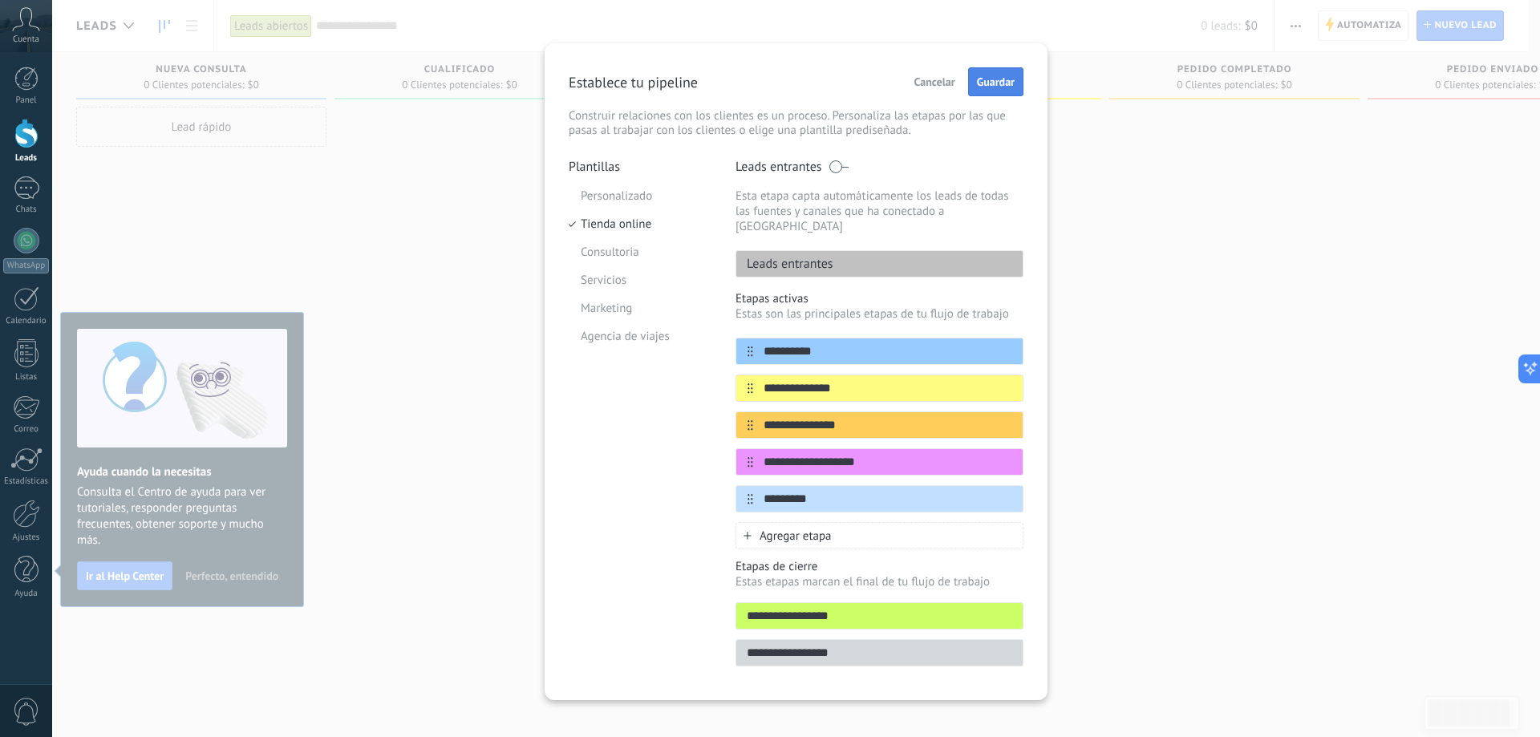
click at [984, 89] on button "Guardar" at bounding box center [995, 81] width 55 height 29
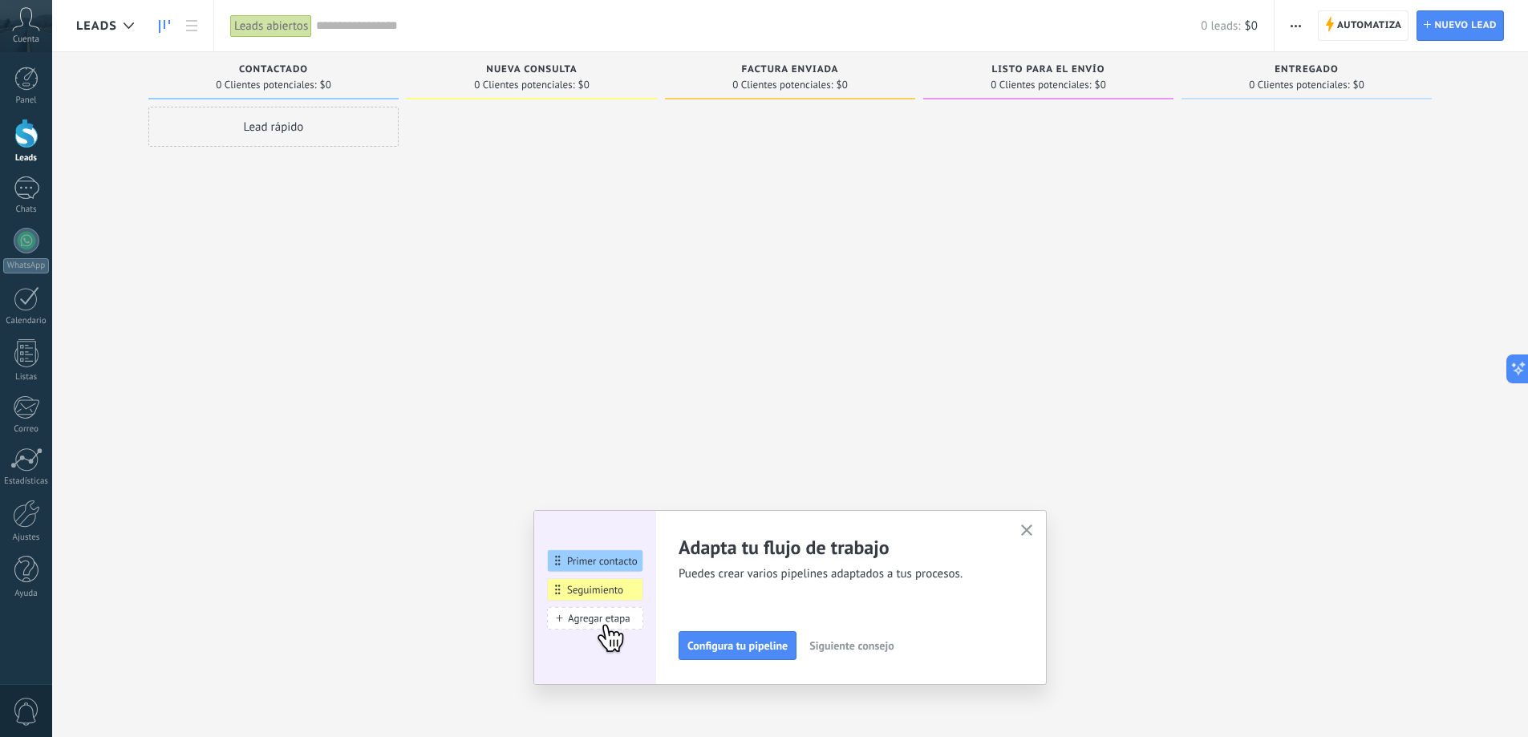
drag, startPoint x: 861, startPoint y: 589, endPoint x: 852, endPoint y: 648, distance: 60.0
click at [852, 648] on span "Siguiente consejo" at bounding box center [851, 645] width 84 height 11
click at [851, 650] on span "Siguiente consejo" at bounding box center [850, 645] width 84 height 11
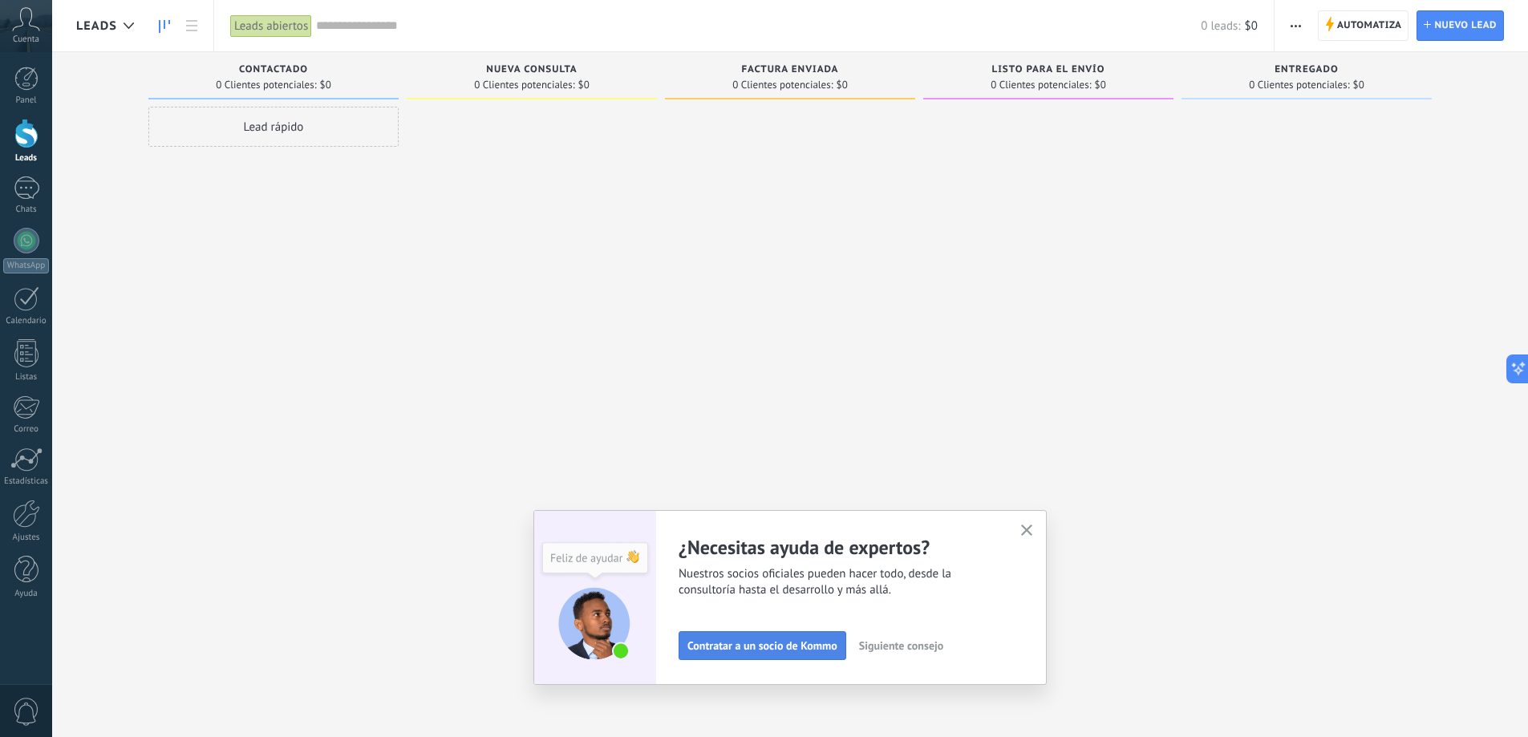
click at [807, 644] on span "Contratar a un socio de Kommo" at bounding box center [762, 645] width 150 height 11
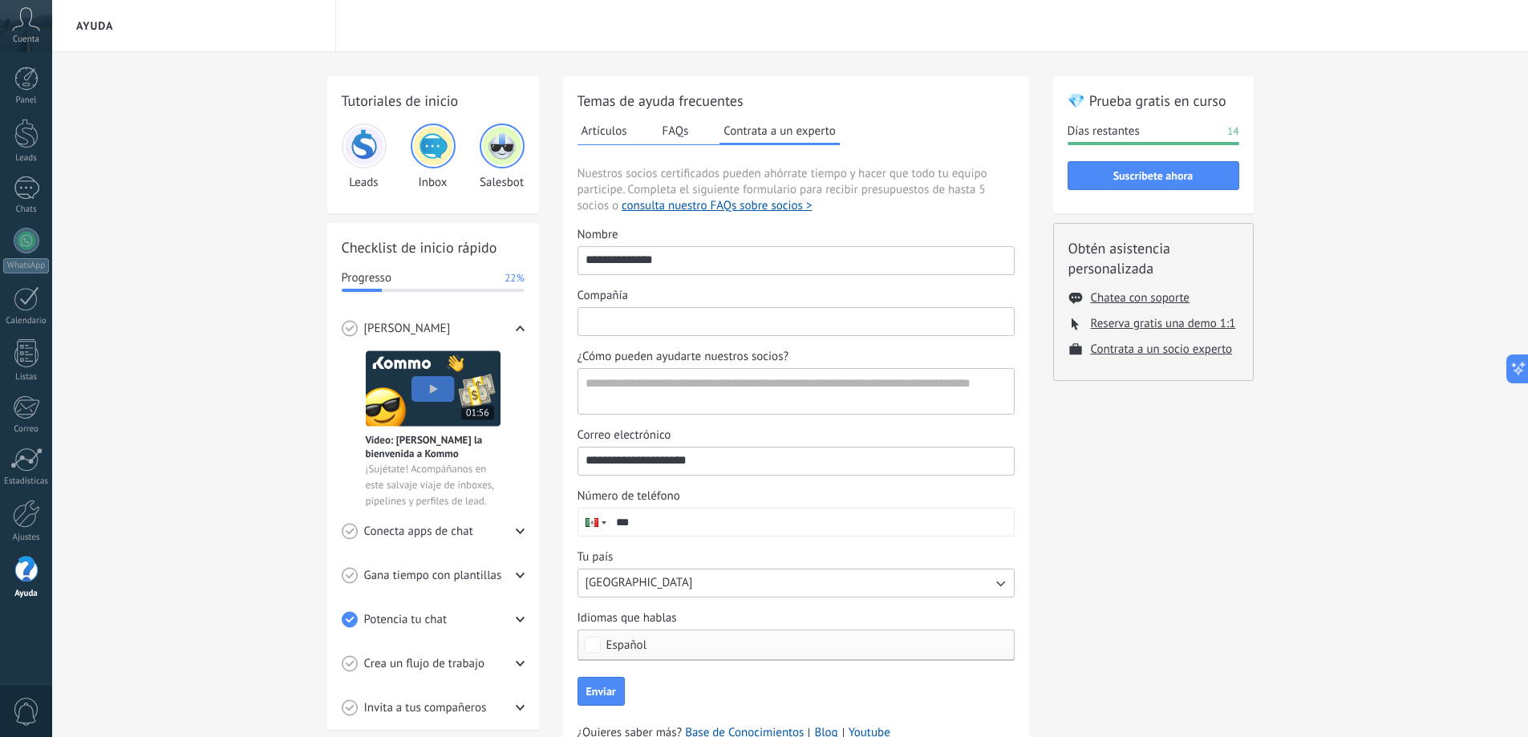
click at [857, 316] on input "Compañía" at bounding box center [796, 321] width 436 height 26
type input "*********"
click at [861, 400] on textarea "¿Cómo pueden ayudarte nuestros socios?" at bounding box center [794, 391] width 432 height 45
click at [890, 367] on label "¿Cómo pueden ayudarte nuestros socios?" at bounding box center [795, 382] width 437 height 66
click at [890, 369] on textarea "¿Cómo pueden ayudarte nuestros socios?" at bounding box center [794, 391] width 432 height 45
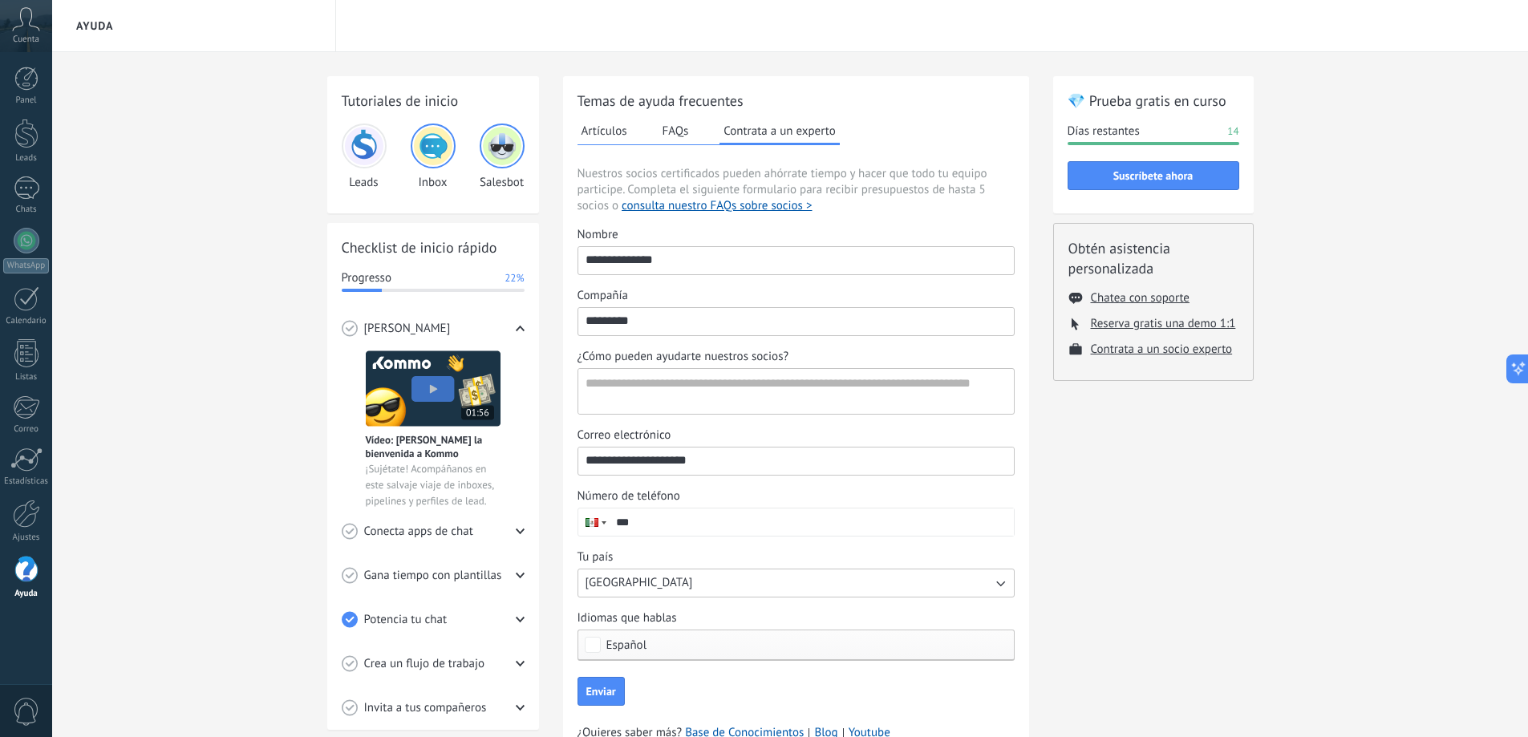
click at [892, 351] on div "¿Cómo pueden ayudarte nuestros socios?" at bounding box center [795, 357] width 437 height 16
click at [892, 369] on textarea "¿Cómo pueden ayudarte nuestros socios?" at bounding box center [794, 391] width 432 height 45
click at [892, 351] on div "¿Cómo pueden ayudarte nuestros socios?" at bounding box center [795, 357] width 437 height 16
click at [892, 369] on textarea "¿Cómo pueden ayudarte nuestros socios?" at bounding box center [794, 391] width 432 height 45
click at [892, 351] on div "¿Cómo pueden ayudarte nuestros socios?" at bounding box center [795, 357] width 437 height 16
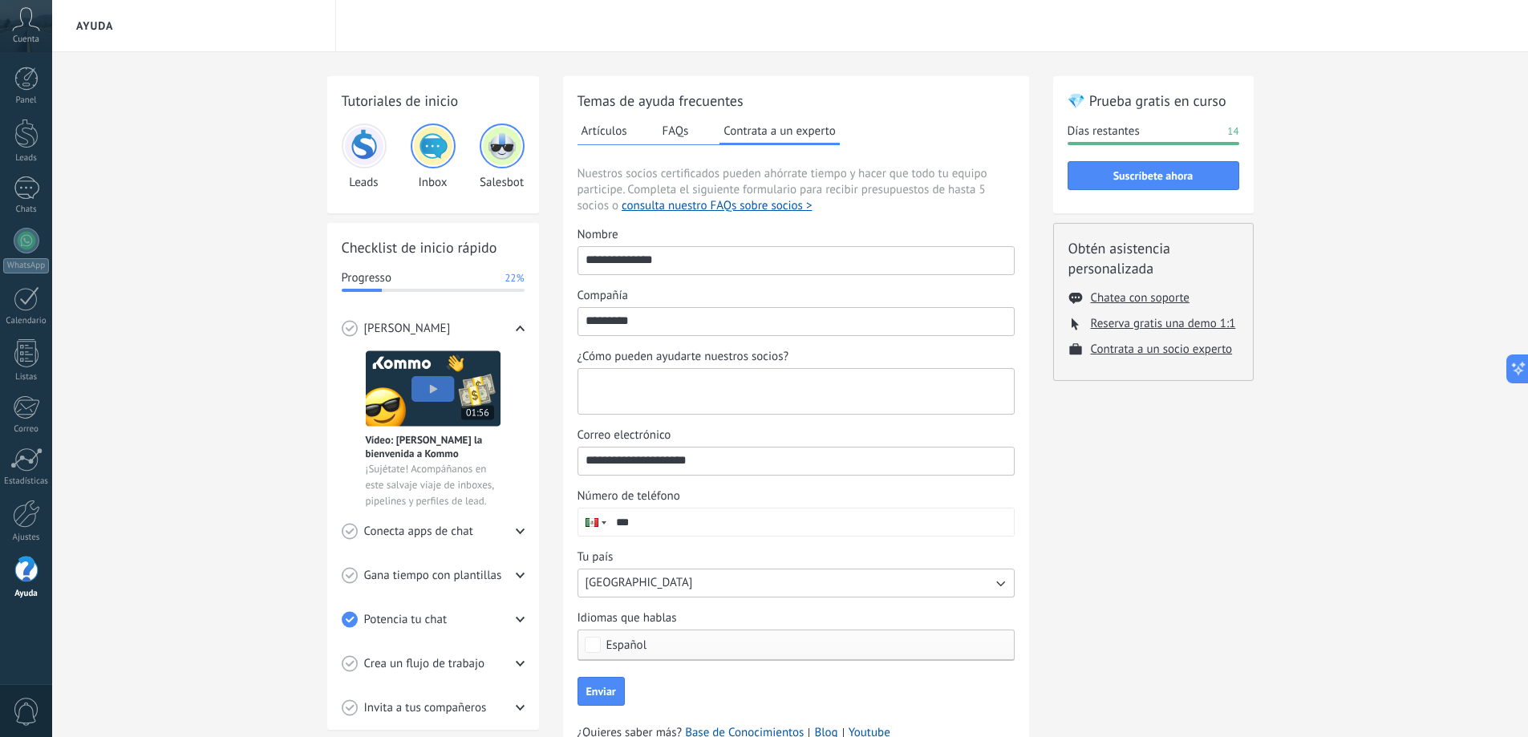
click at [892, 369] on textarea "¿Cómo pueden ayudarte nuestros socios?" at bounding box center [794, 391] width 432 height 45
click at [870, 374] on textarea "¿Cómo pueden ayudarte nuestros socios?" at bounding box center [794, 391] width 432 height 45
type textarea "**********"
click at [838, 514] on input "***" at bounding box center [811, 521] width 405 height 27
type input "**********"
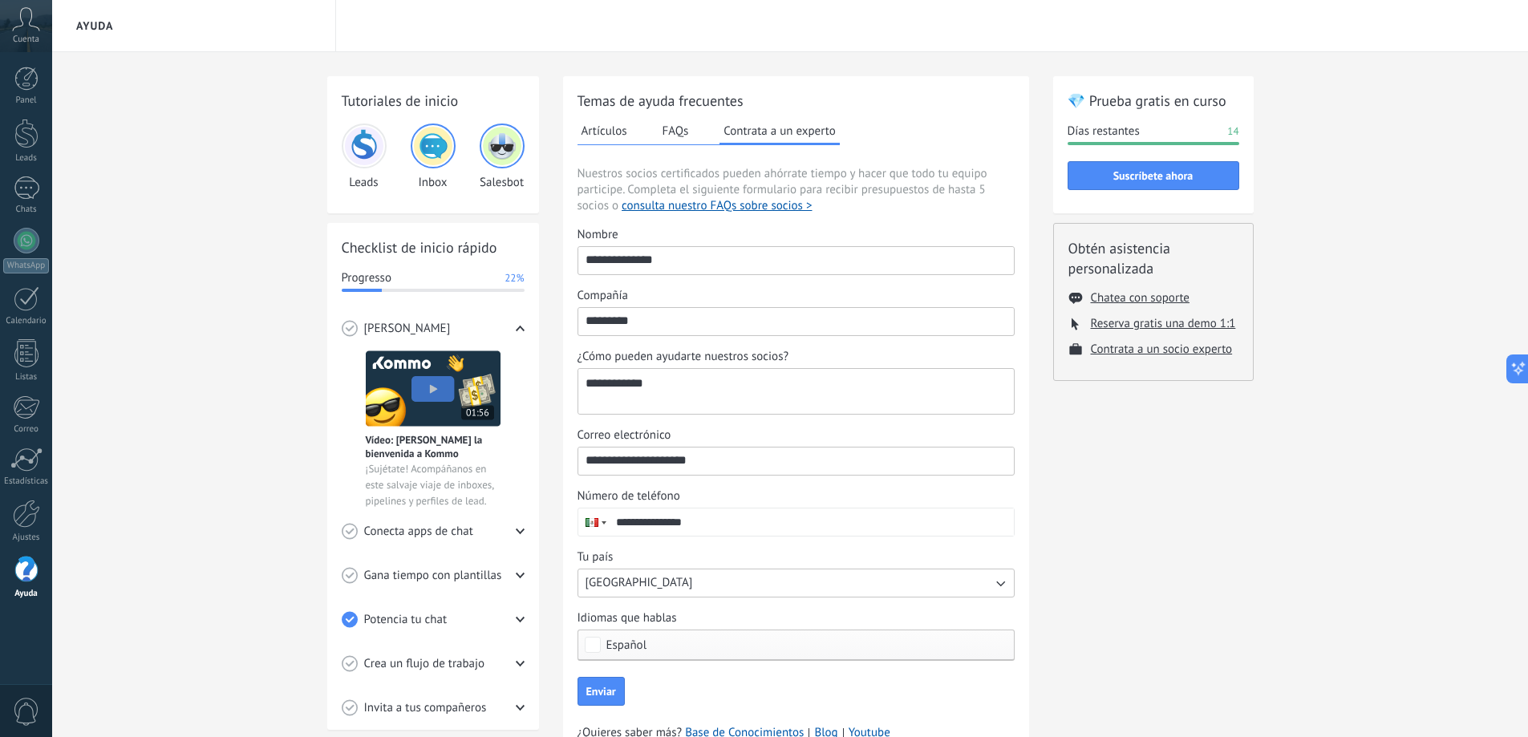
click at [1075, 510] on div "💎 Prueba gratis en curso Días restantes 14 Suscríbete ahora Obtén asistencia pe…" at bounding box center [1153, 430] width 201 height 708
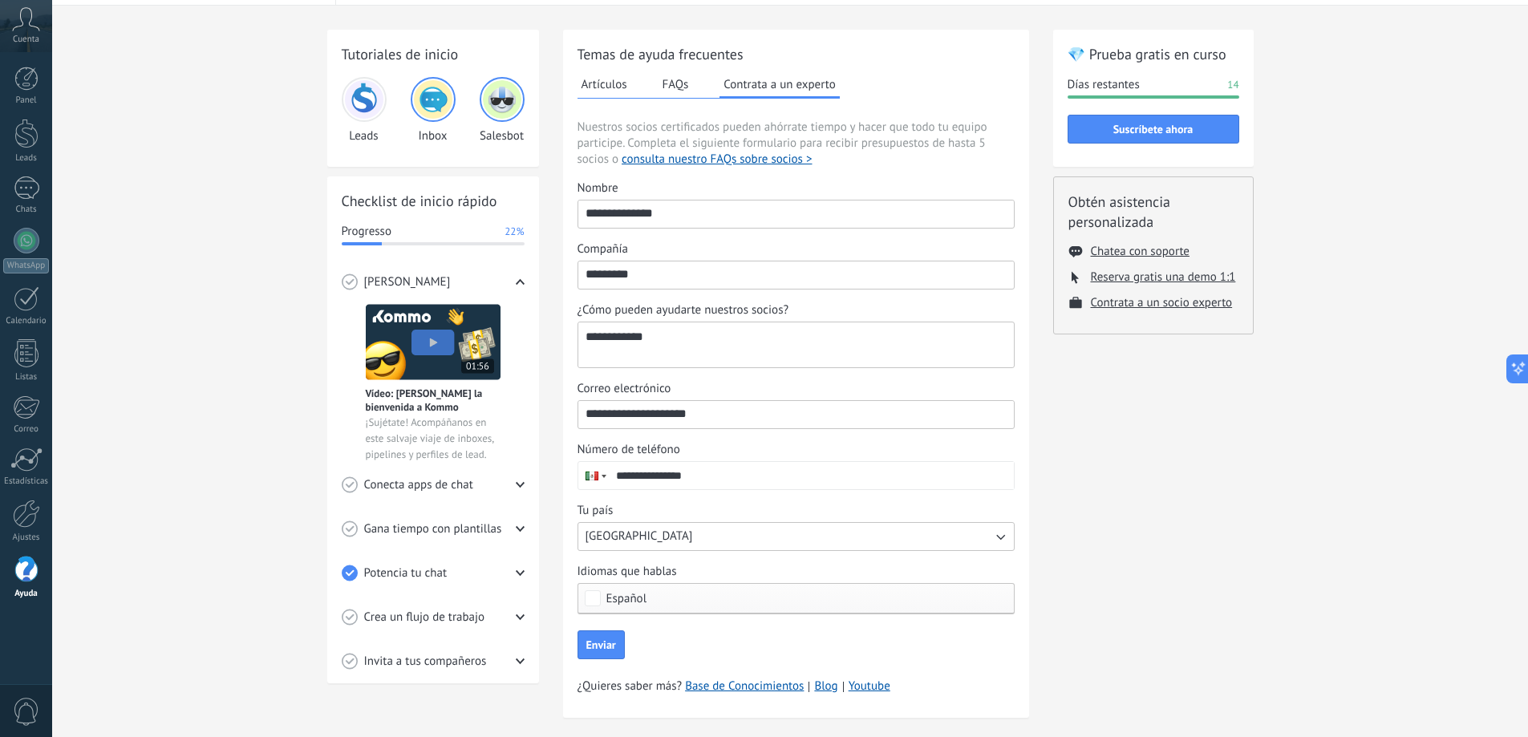
scroll to position [71, 0]
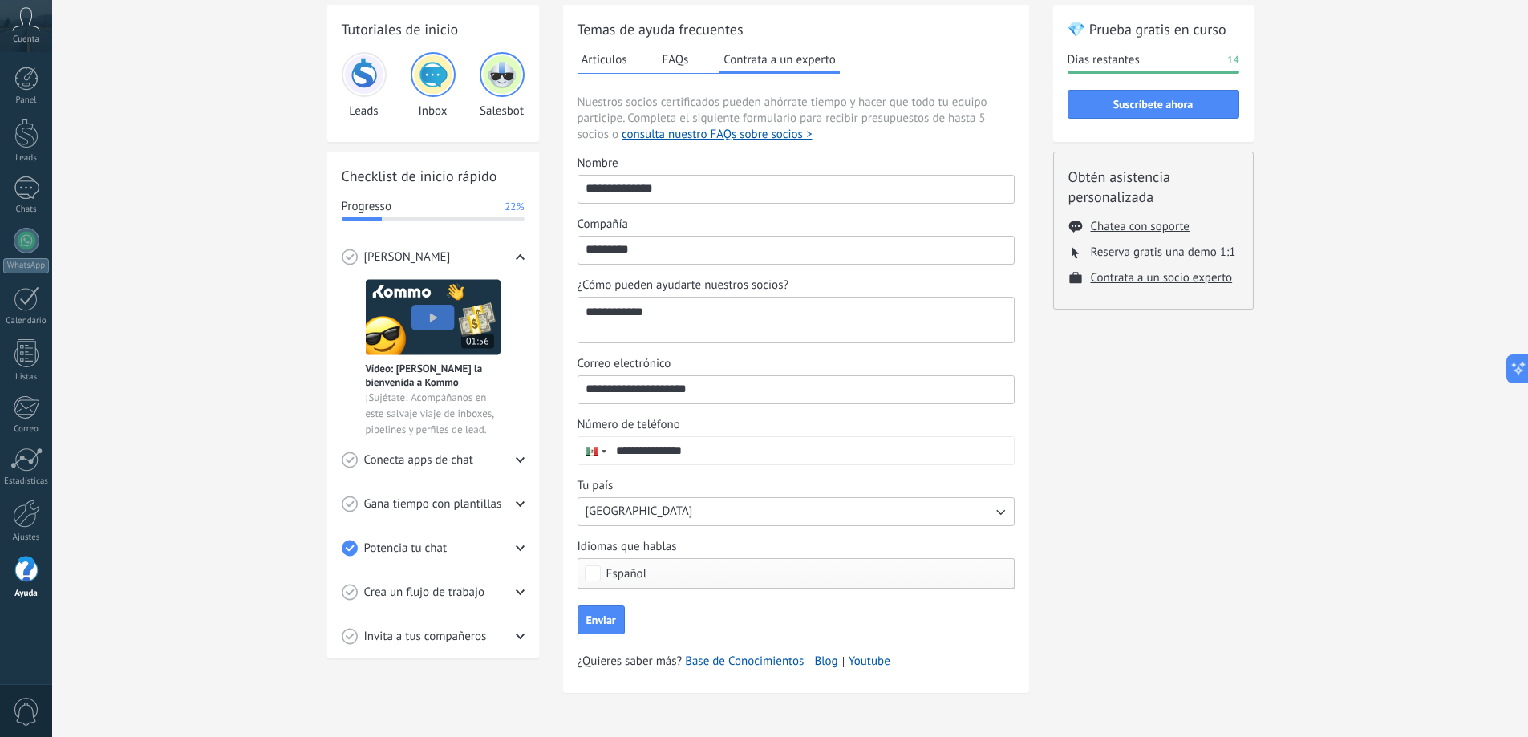
drag, startPoint x: 565, startPoint y: 439, endPoint x: 525, endPoint y: 768, distance: 332.0
drag, startPoint x: 525, startPoint y: 768, endPoint x: 227, endPoint y: 626, distance: 330.8
click at [227, 626] on div "Tutoriales de inicio Leads Inbox Salesbot Checklist de inicio rápido Progresso …" at bounding box center [790, 359] width 1476 height 756
click at [597, 626] on span "Enviar" at bounding box center [601, 619] width 30 height 11
click at [425, 71] on img at bounding box center [433, 74] width 38 height 38
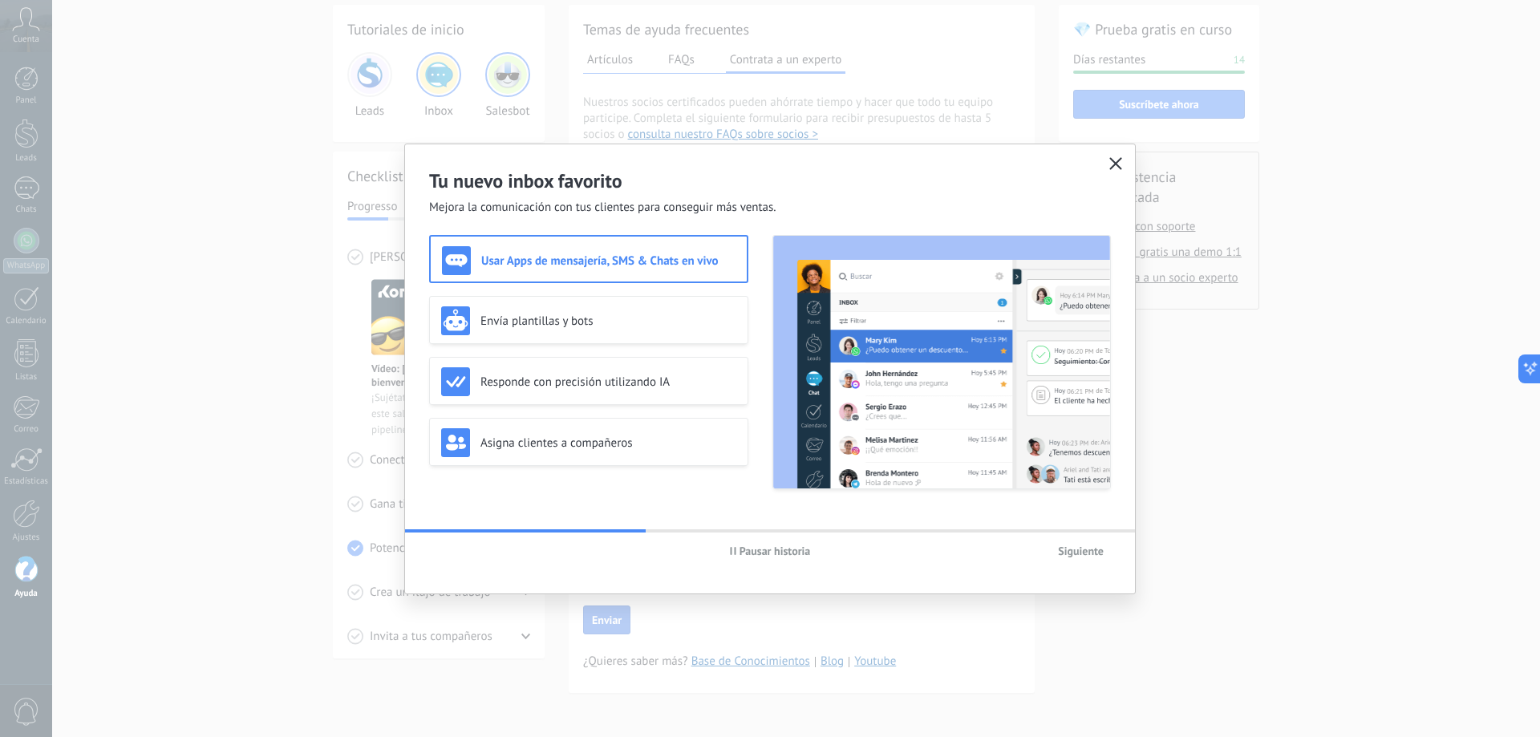
click at [586, 261] on h3 "Usar Apps de mensajería, SMS & Chats en vivo" at bounding box center [608, 260] width 254 height 15
click at [664, 430] on div "Asigna clientes a compañeros" at bounding box center [588, 442] width 295 height 29
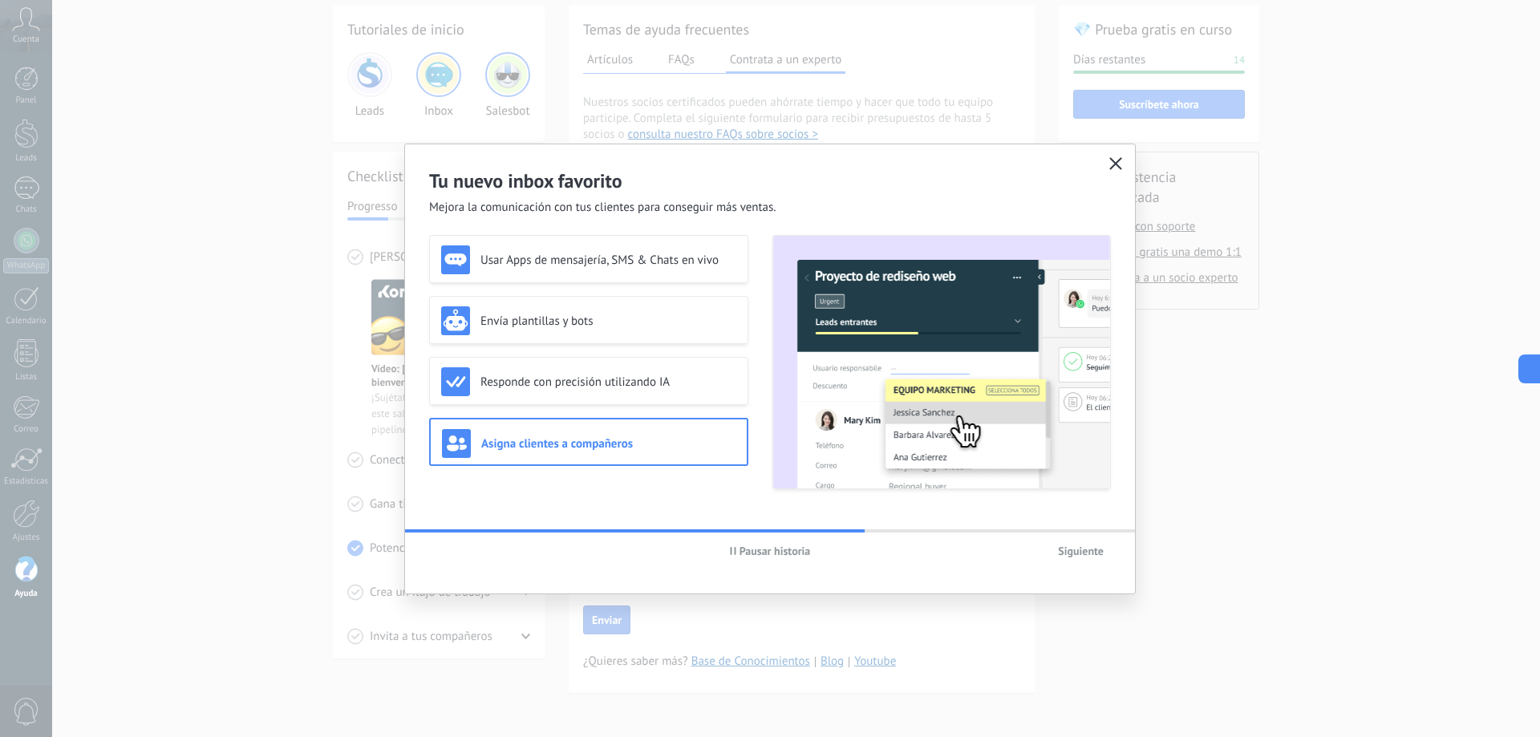
click at [1069, 544] on button "Siguiente" at bounding box center [1081, 551] width 60 height 24
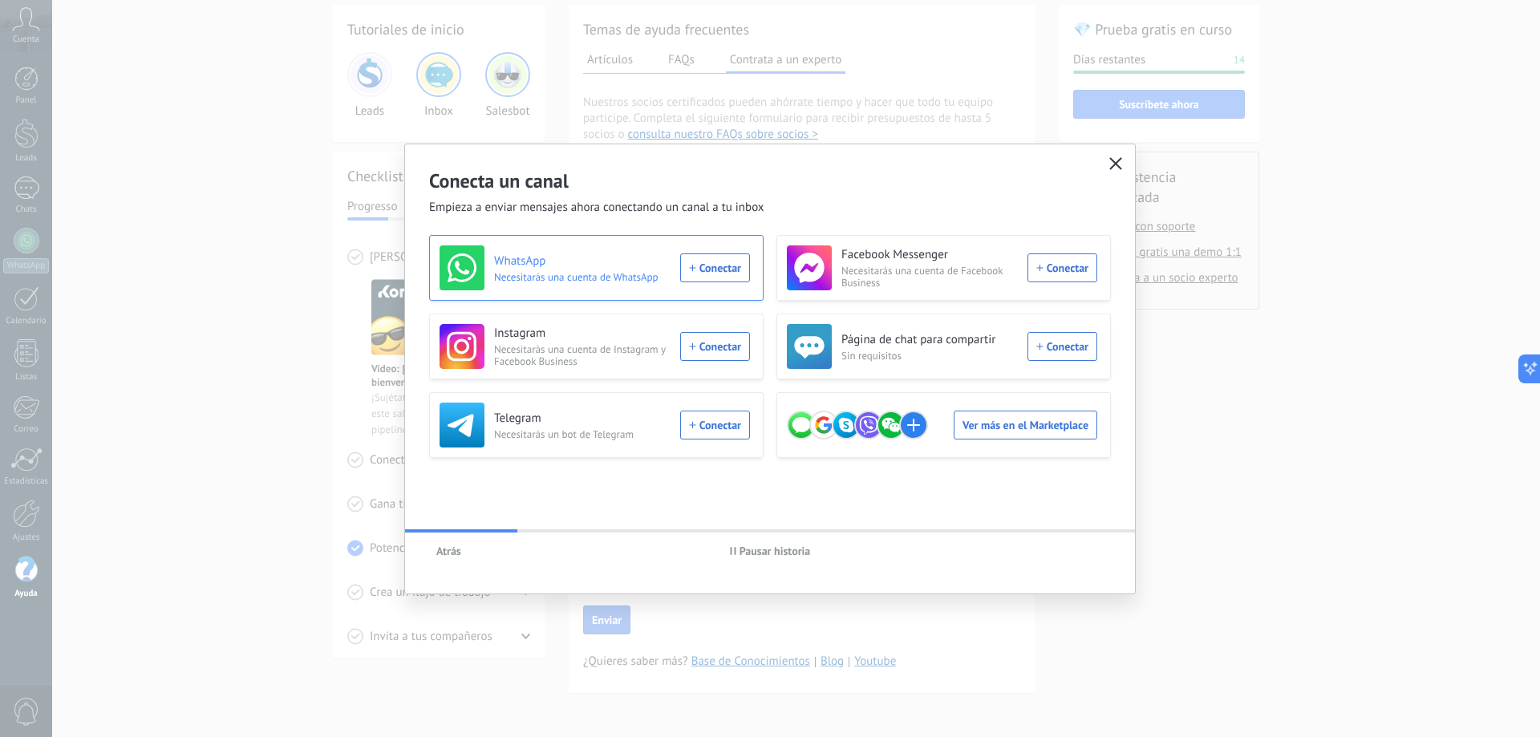
click at [599, 282] on span "Necesitarás una cuenta de WhatsApp" at bounding box center [582, 277] width 176 height 12
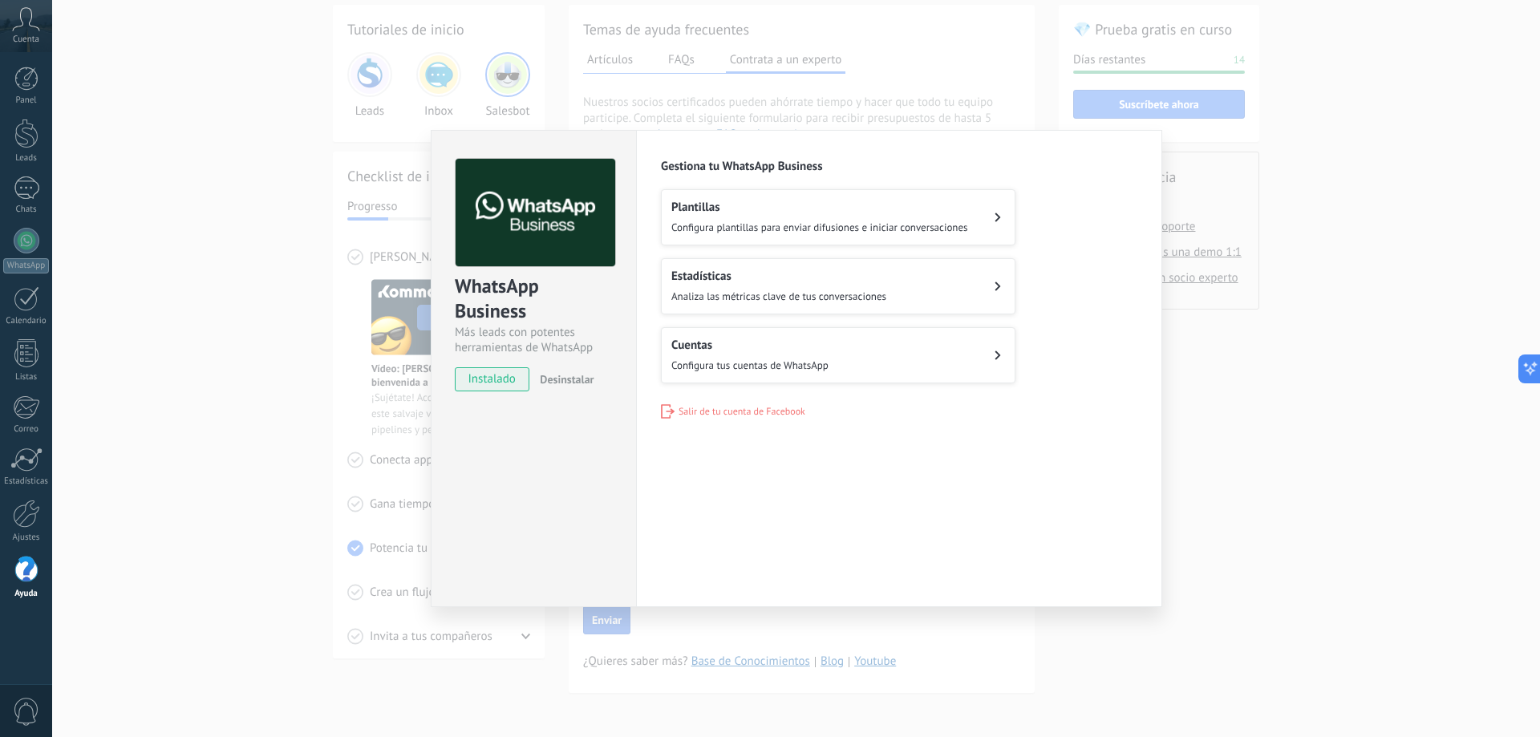
click at [134, 264] on div "WhatsApp Business Más leads con potentes herramientas de WhatsApp instalado Des…" at bounding box center [796, 368] width 1488 height 737
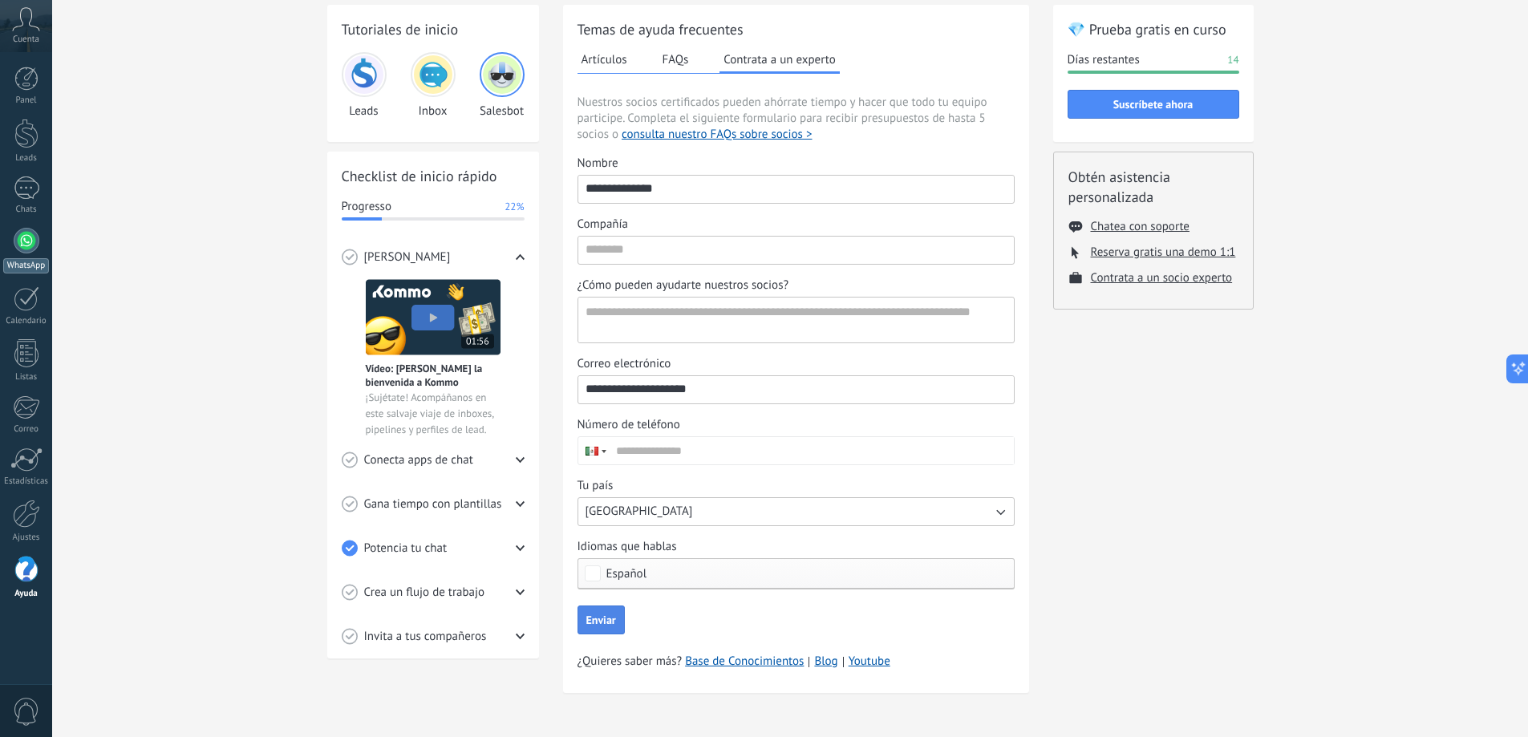
click at [18, 252] on link "WhatsApp" at bounding box center [26, 251] width 52 height 46
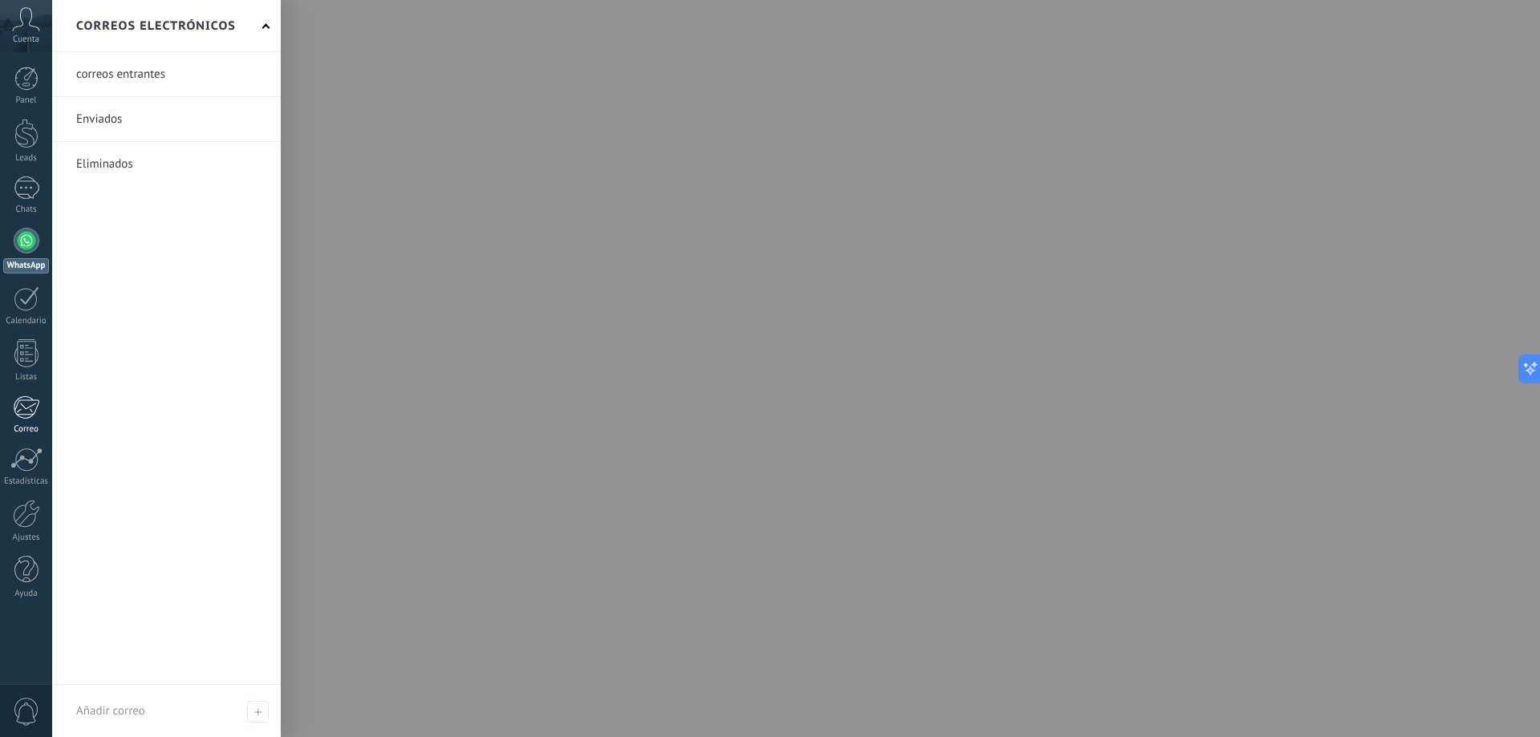
click at [22, 416] on div at bounding box center [26, 407] width 26 height 24
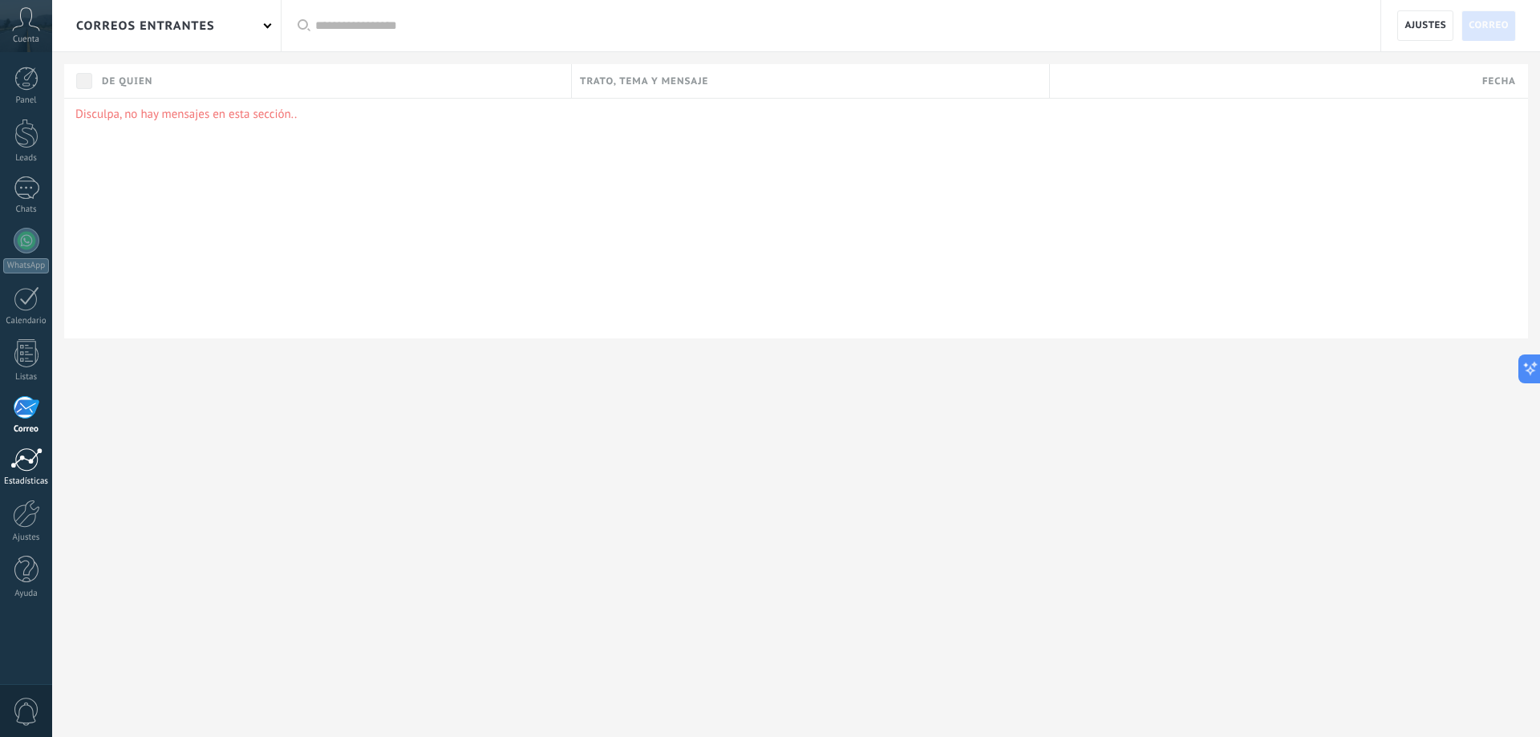
click at [37, 480] on div "Estadísticas" at bounding box center [26, 481] width 47 height 10
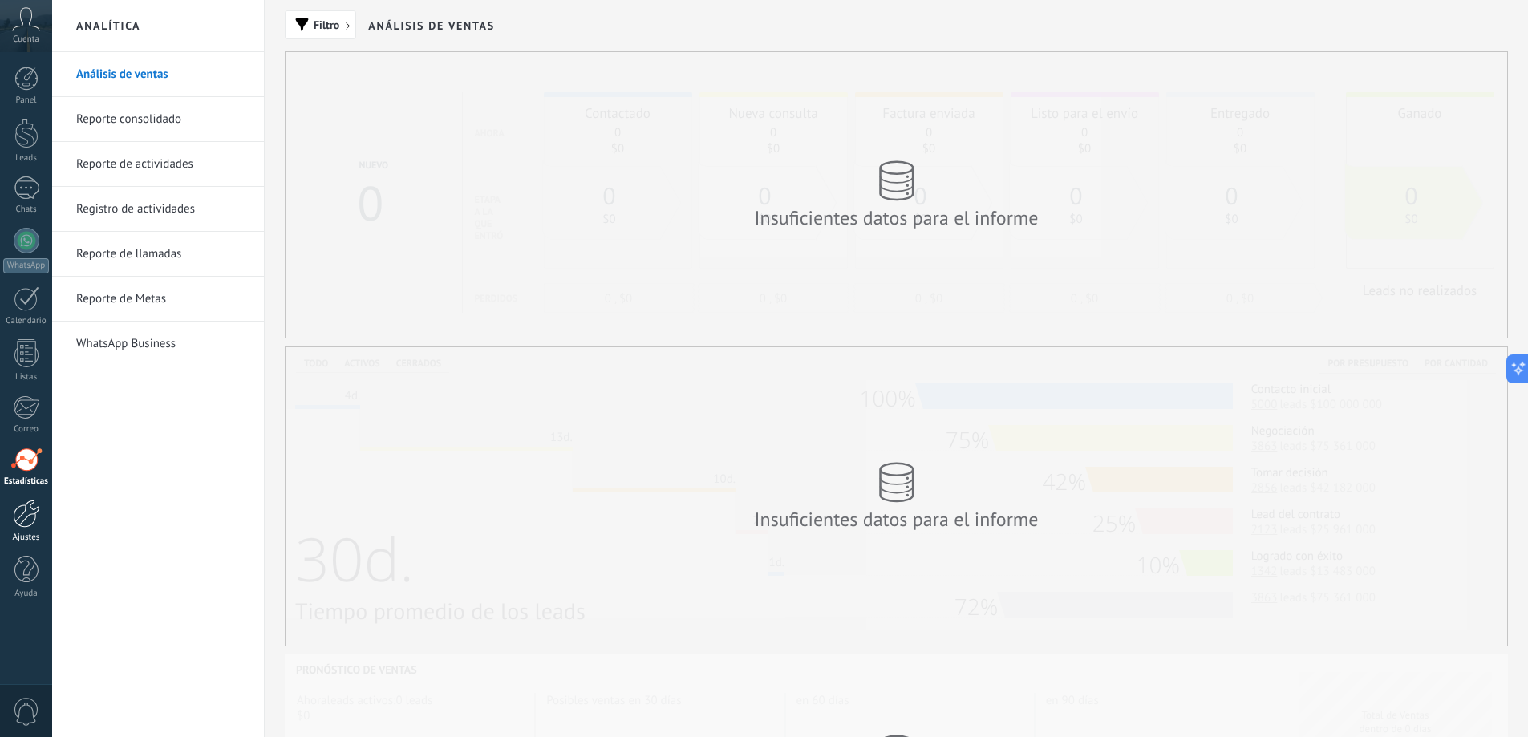
click at [18, 516] on div at bounding box center [26, 514] width 27 height 28
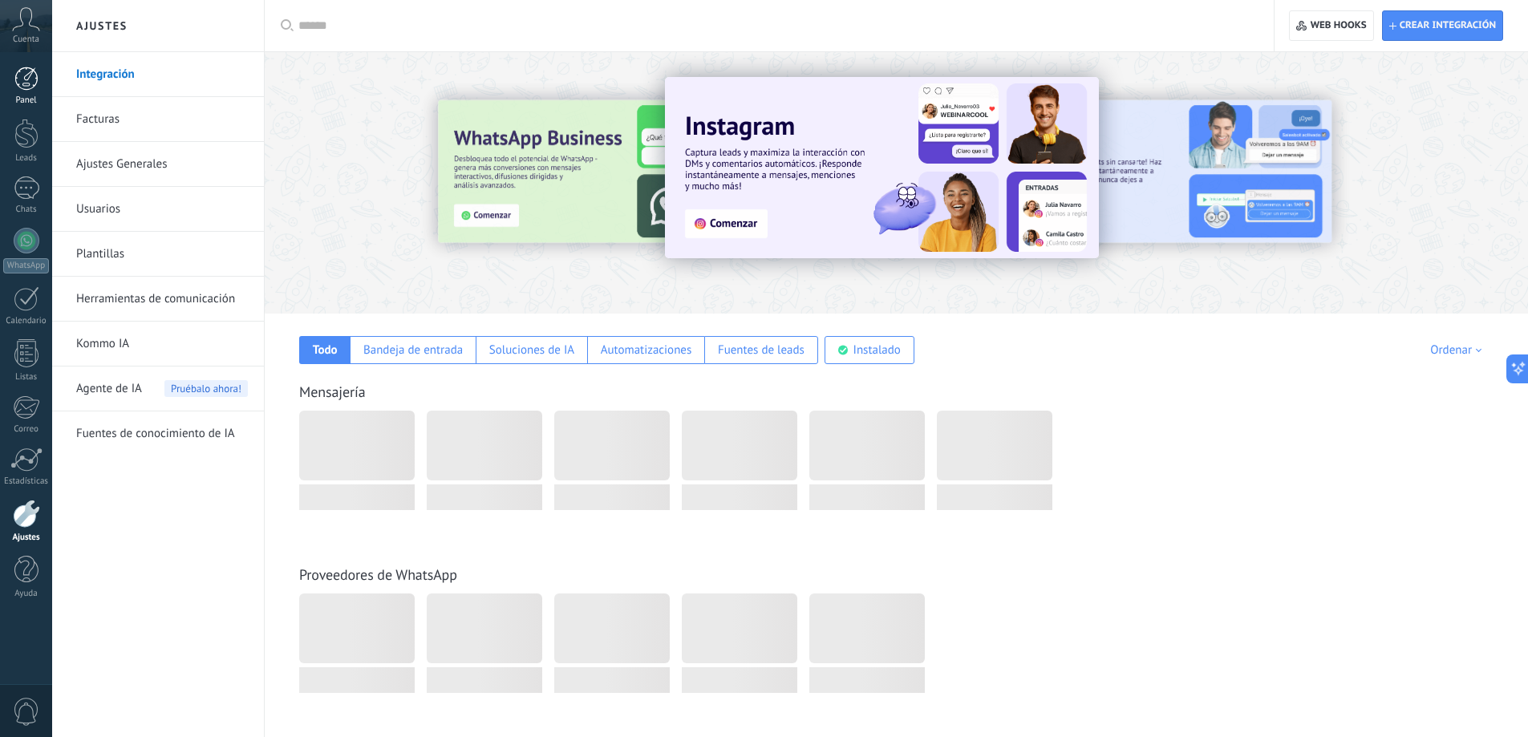
click at [38, 73] on link "Panel" at bounding box center [26, 86] width 52 height 39
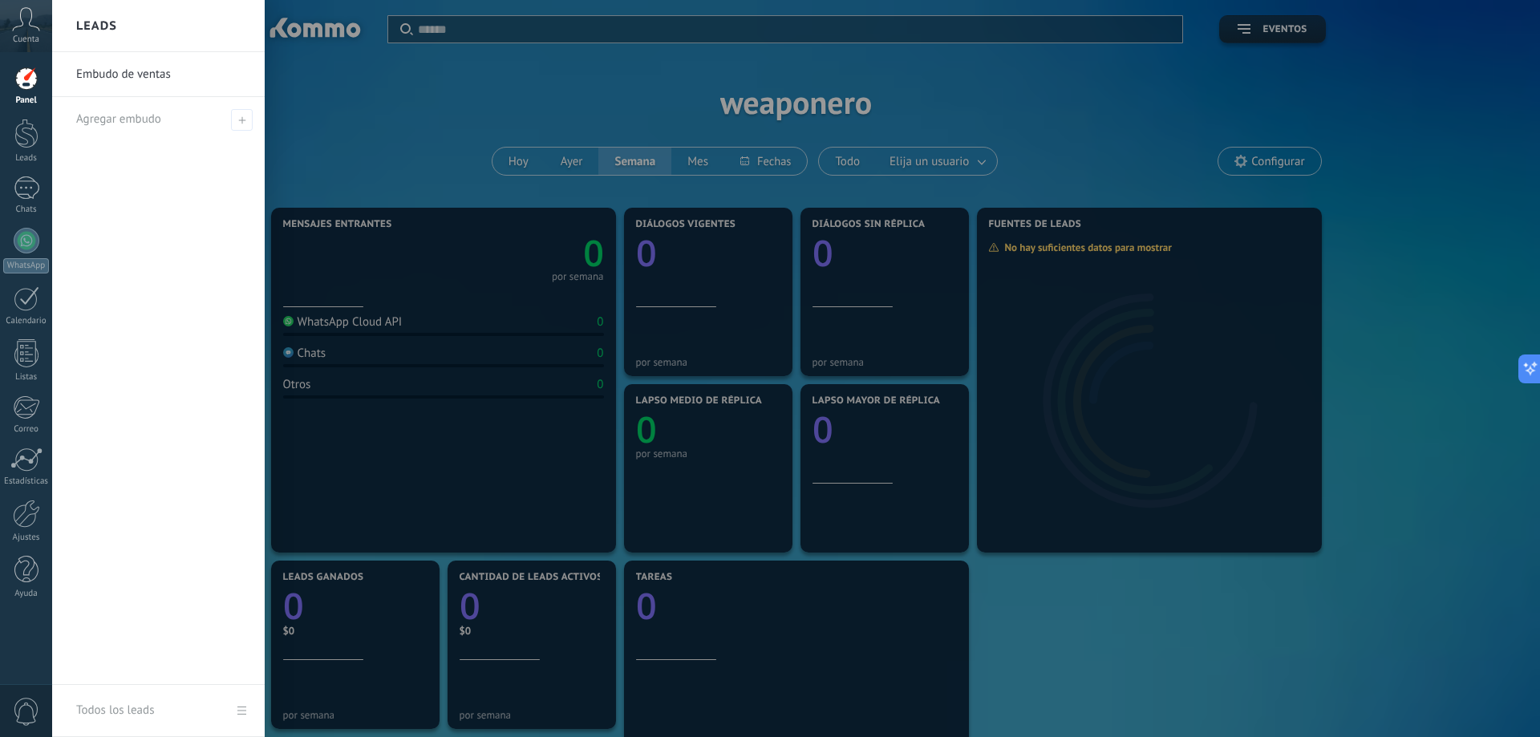
click at [27, 21] on icon at bounding box center [26, 19] width 28 height 24
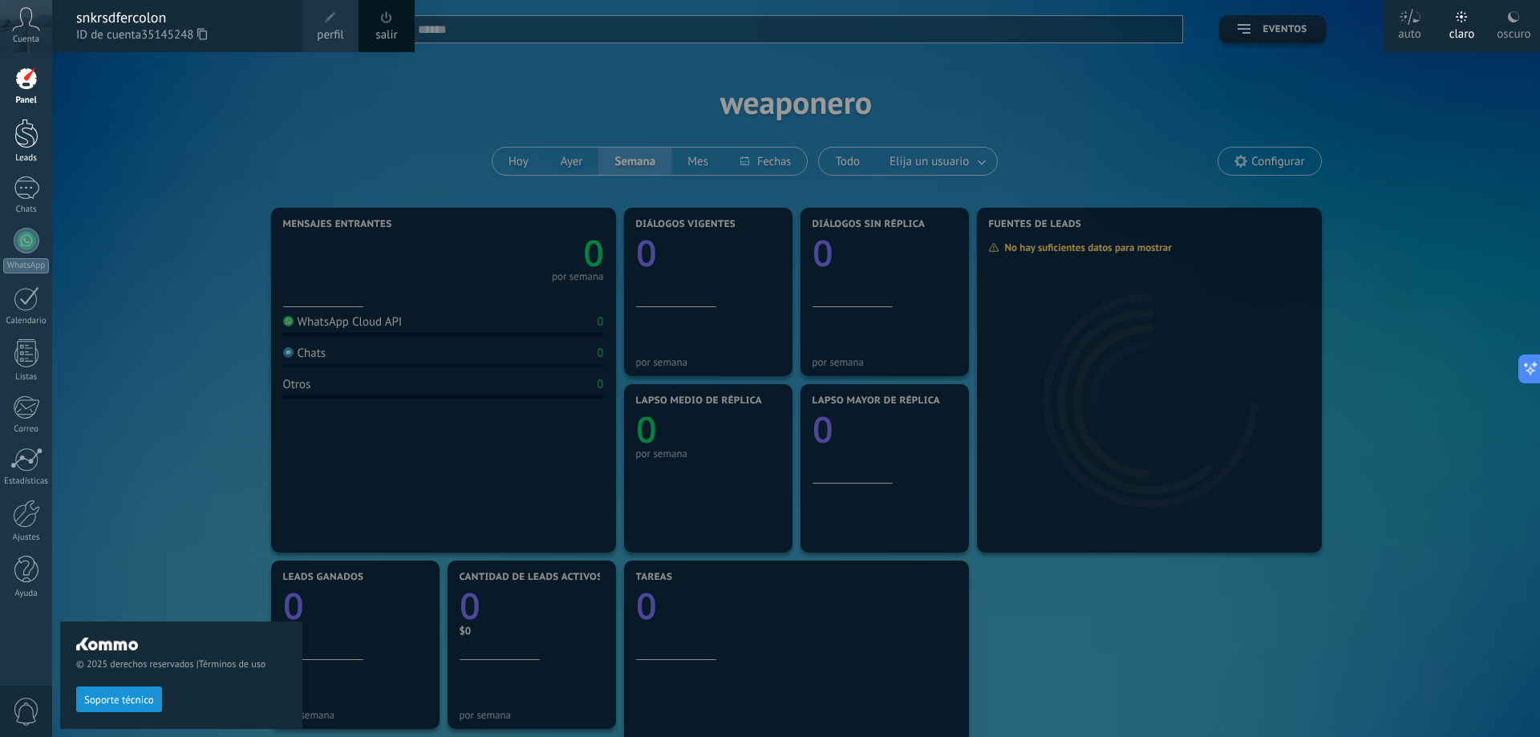
click at [24, 129] on div at bounding box center [26, 134] width 24 height 30
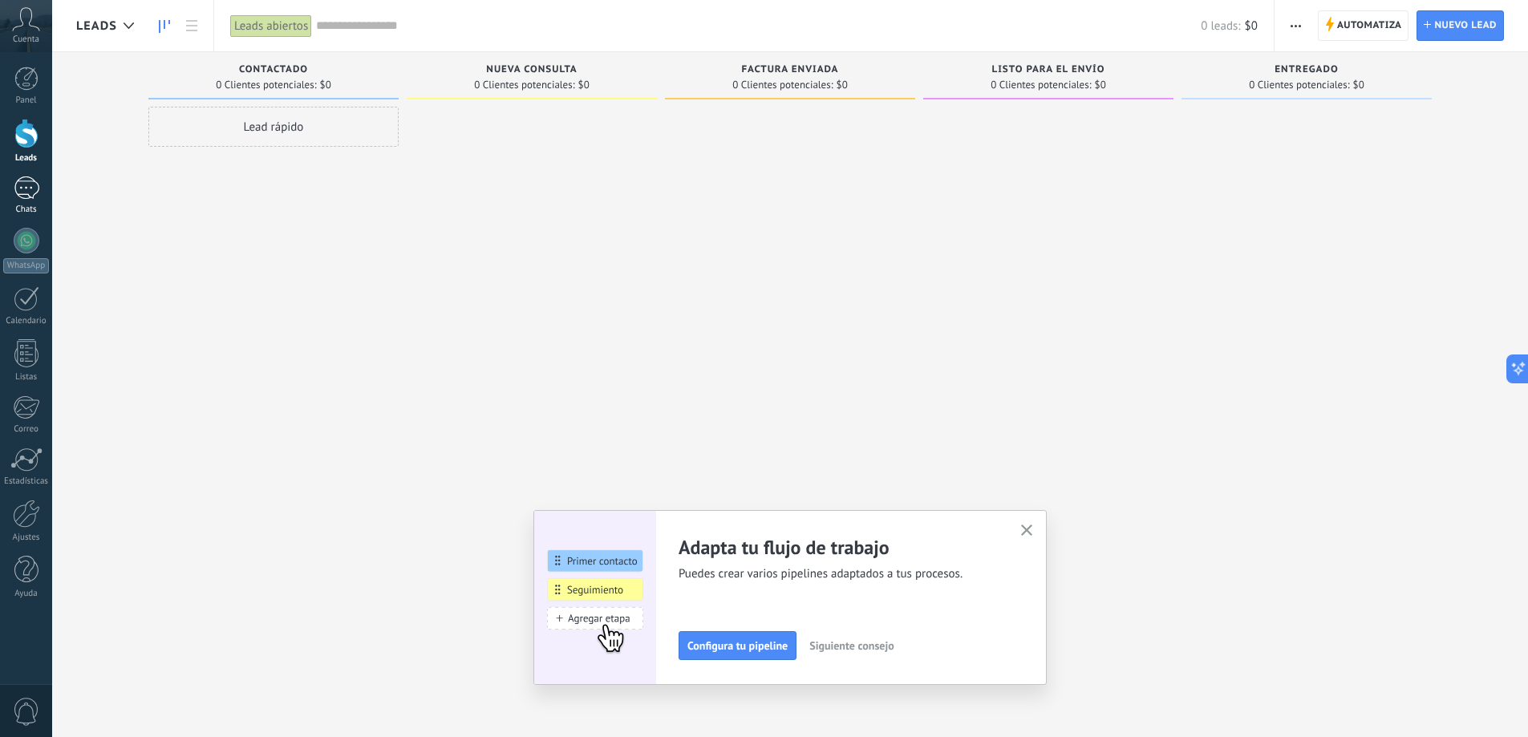
click at [23, 185] on div at bounding box center [27, 187] width 26 height 23
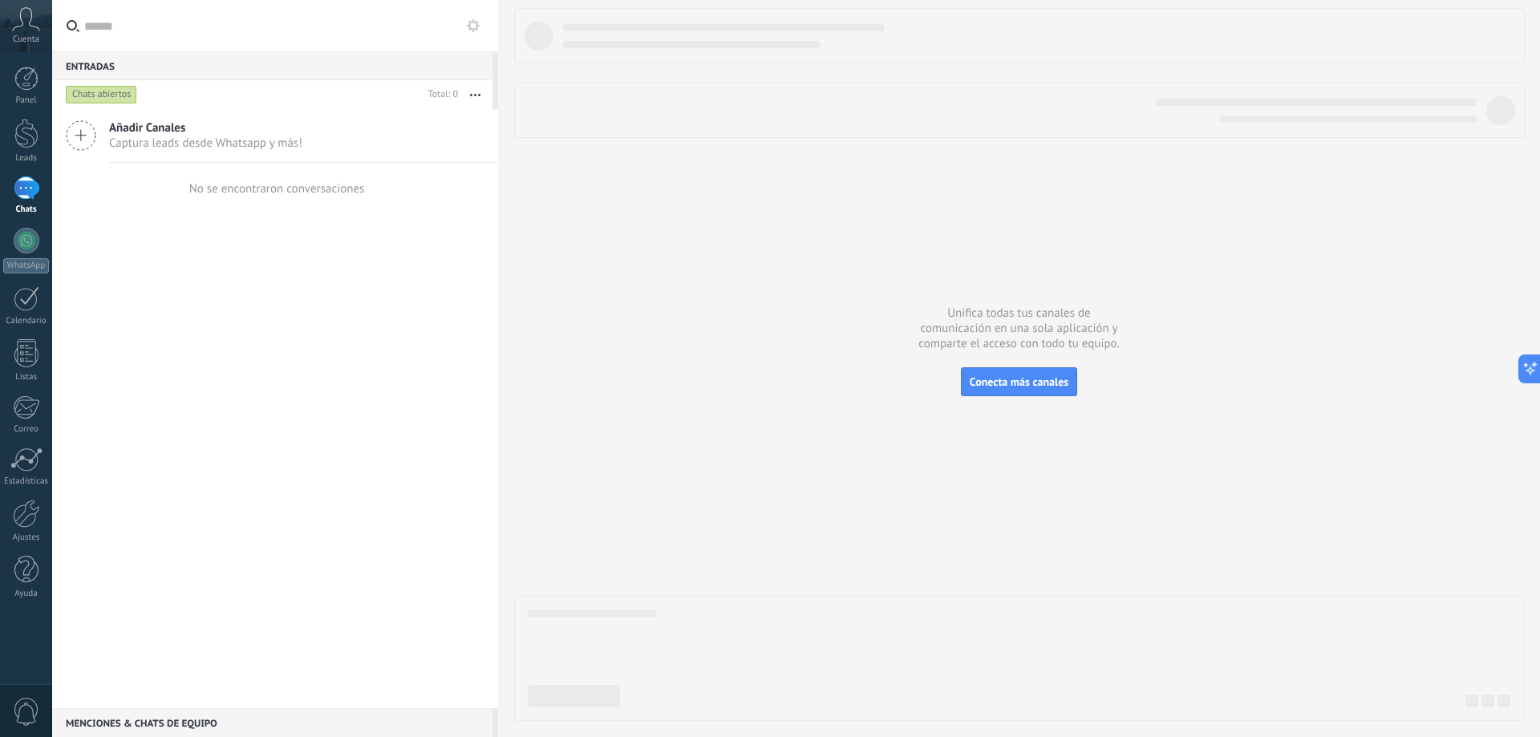
click at [145, 136] on span "Captura leads desde Whatsapp y más!" at bounding box center [205, 143] width 193 height 15
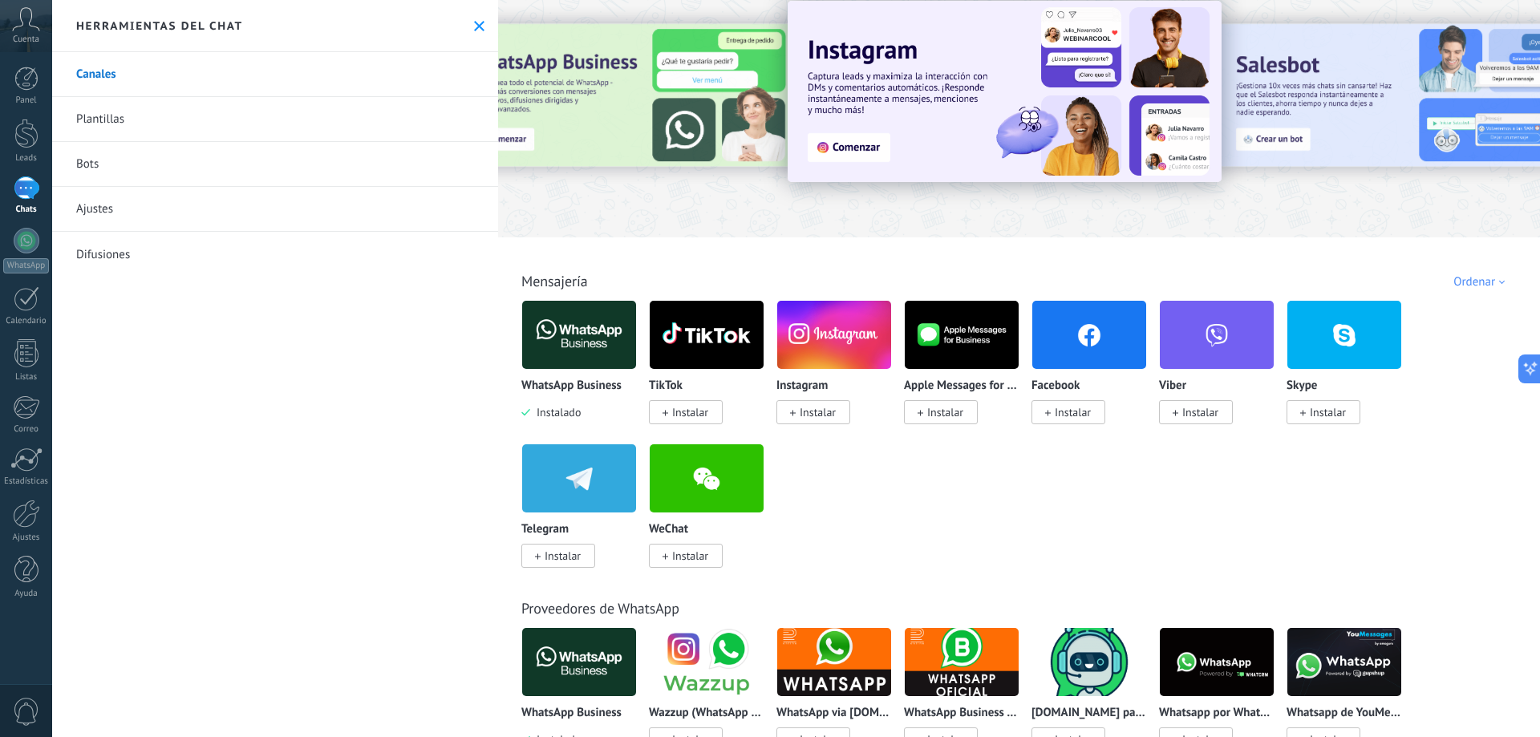
scroll to position [80, 0]
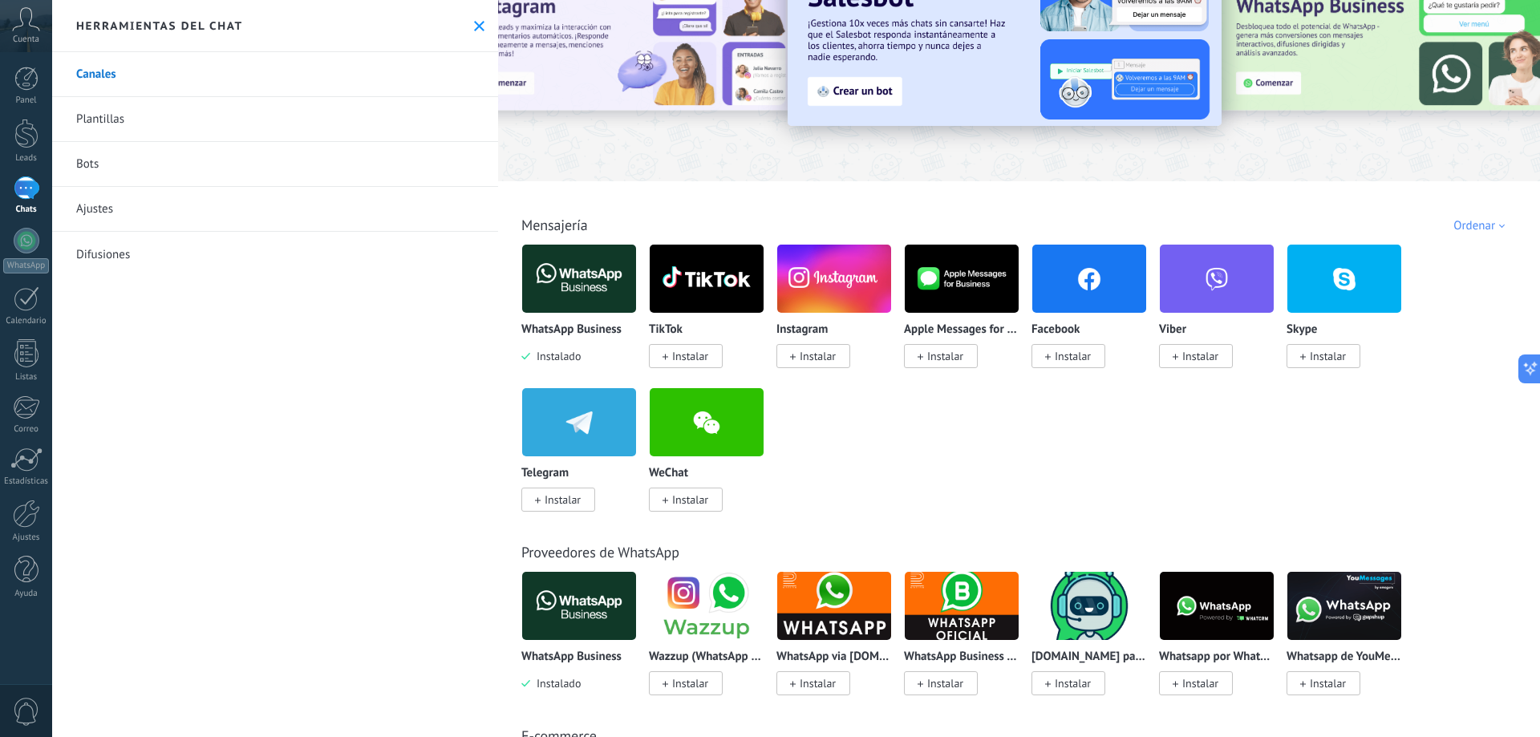
click at [960, 610] on img at bounding box center [962, 606] width 114 height 78
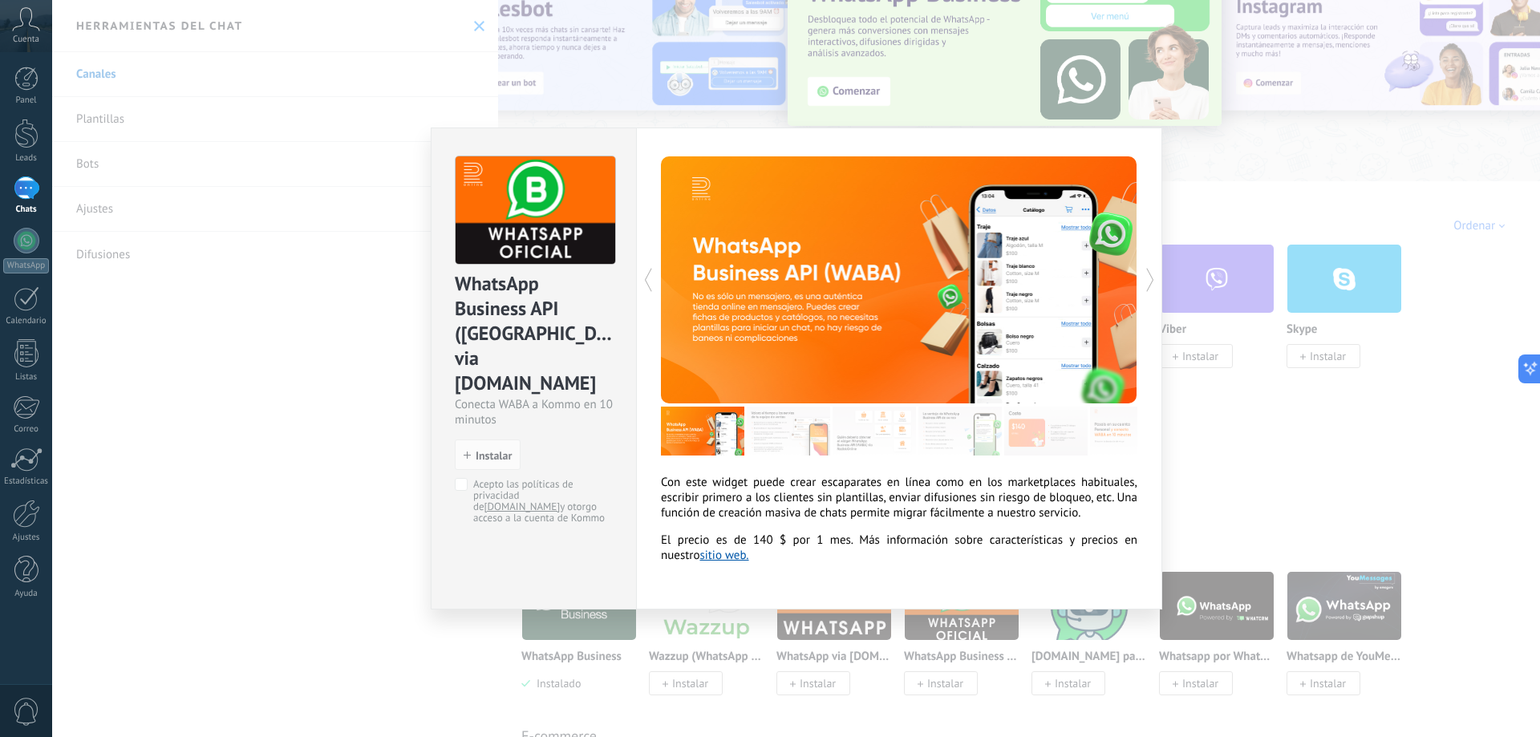
click at [336, 424] on div "WhatsApp Business API (WABA) via Radist.Online Conecta WABA a Kommo en 10 minut…" at bounding box center [796, 368] width 1488 height 737
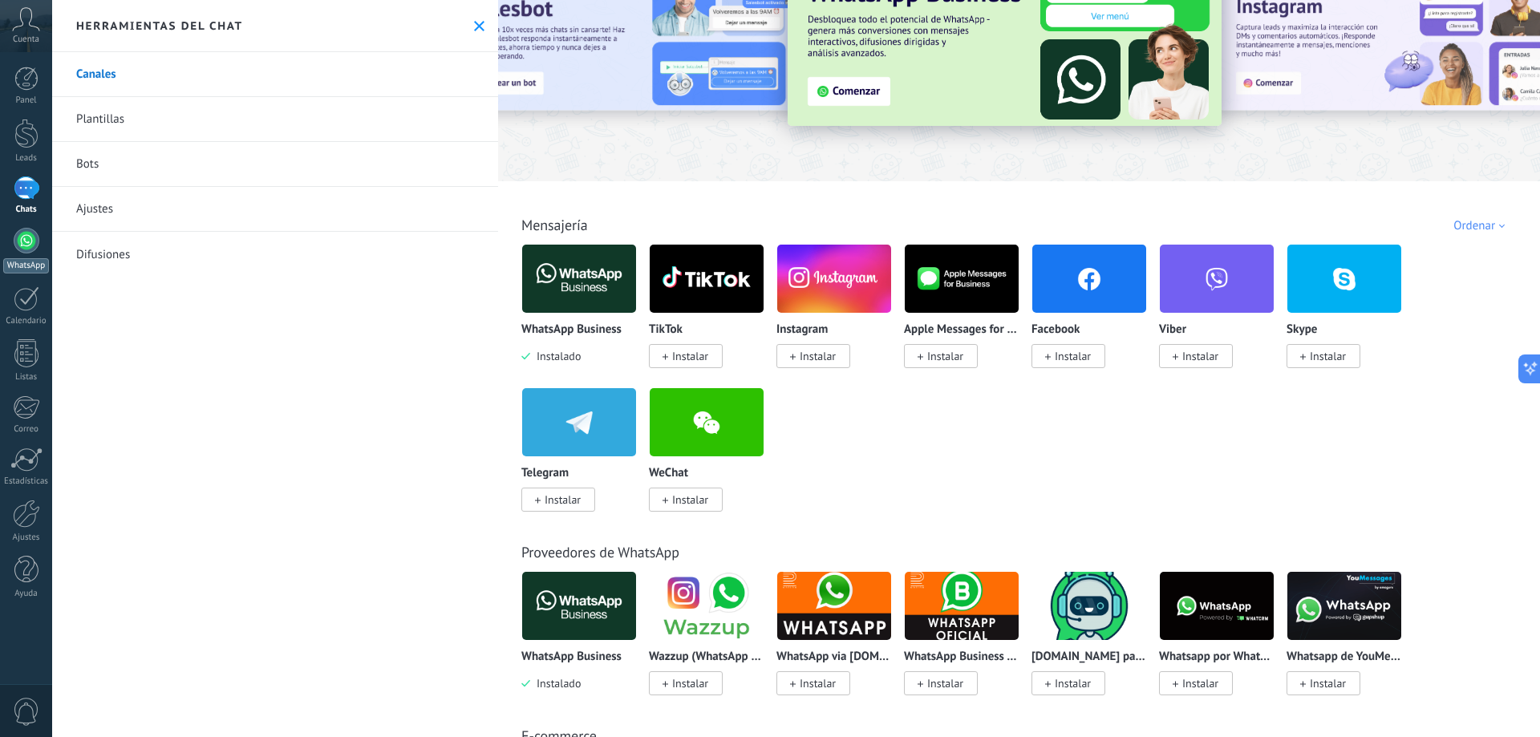
click at [35, 238] on div at bounding box center [27, 241] width 26 height 26
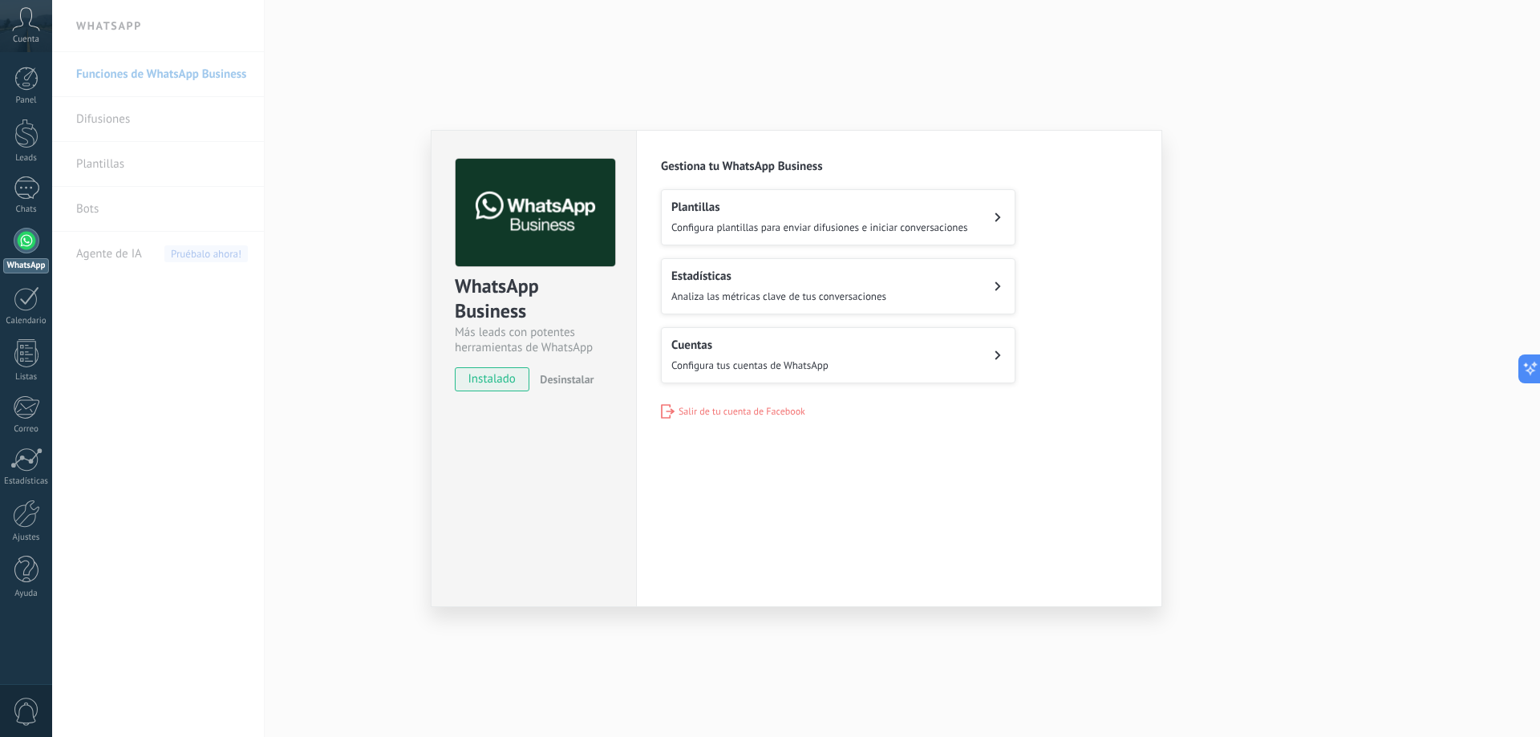
click at [765, 210] on h2 "Plantillas" at bounding box center [819, 207] width 297 height 15
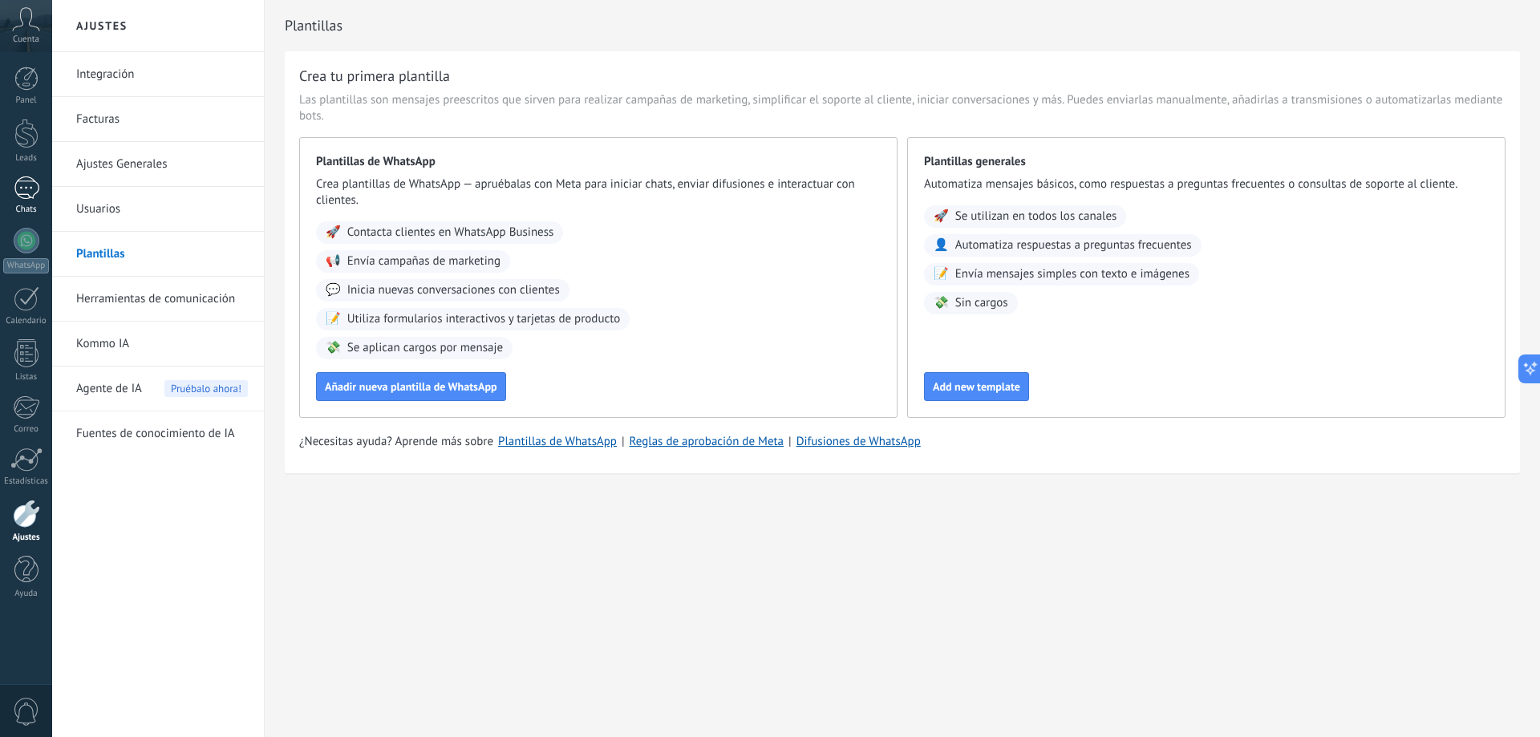
click at [9, 185] on link "Chats" at bounding box center [26, 195] width 52 height 38
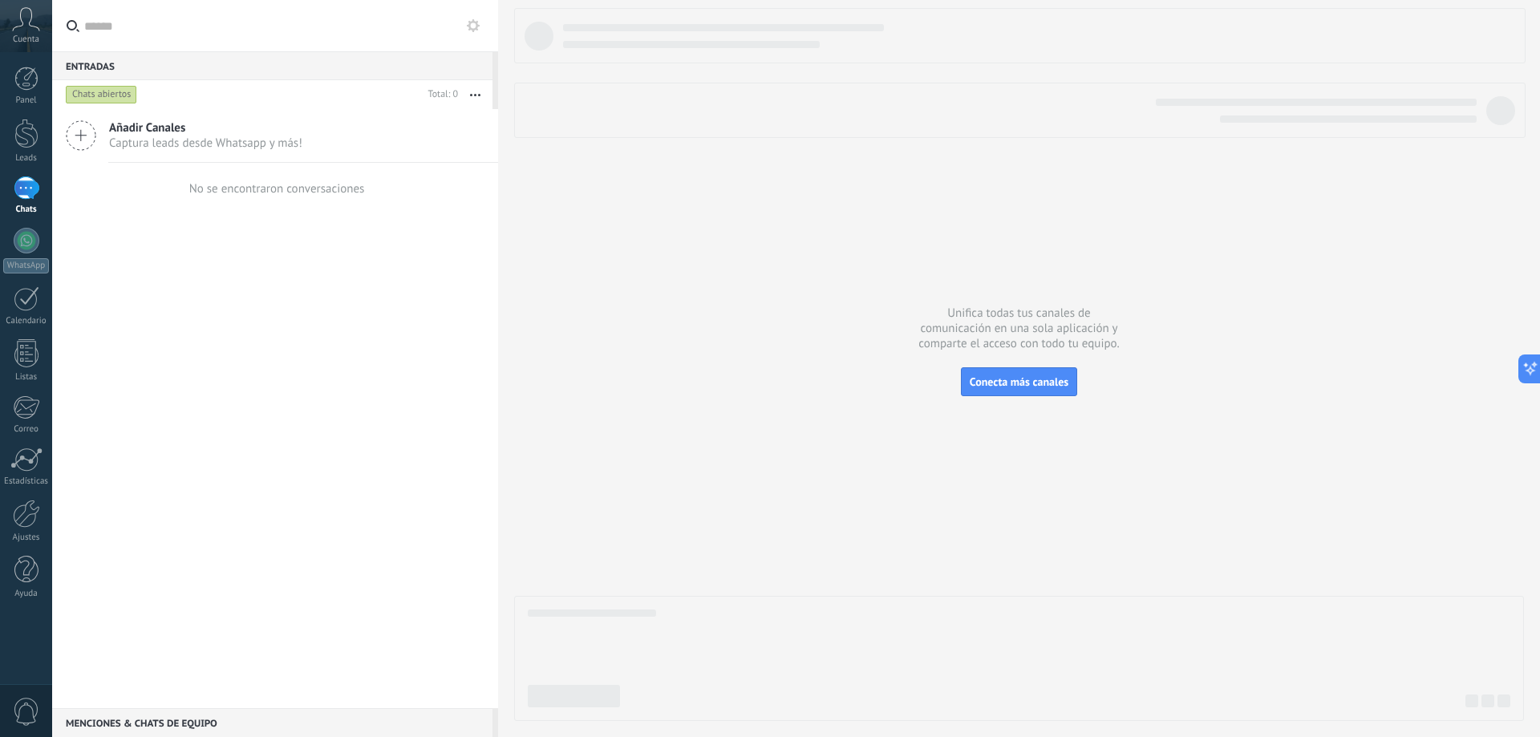
click at [95, 94] on div "Chats abiertos" at bounding box center [101, 94] width 71 height 19
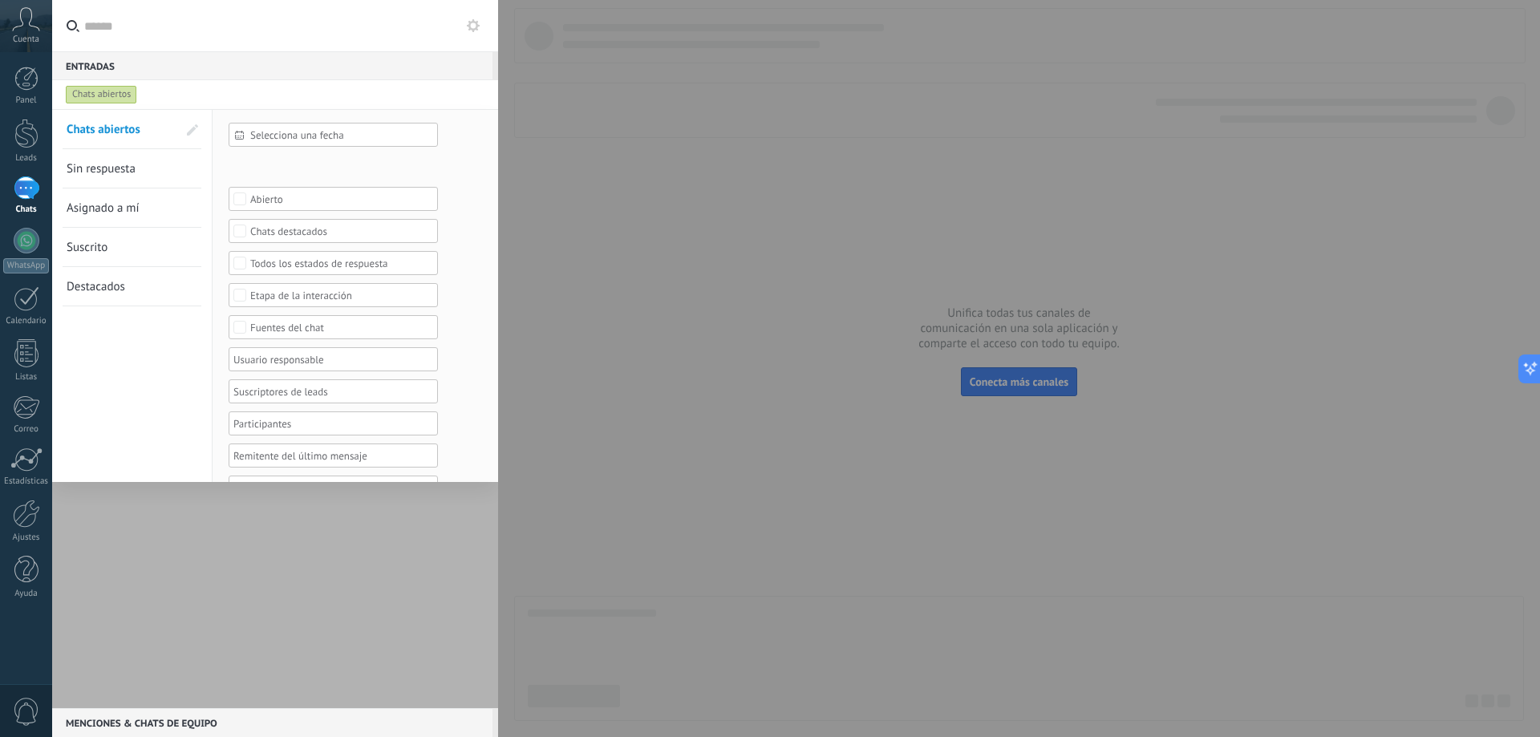
click at [865, 262] on div at bounding box center [770, 368] width 1540 height 737
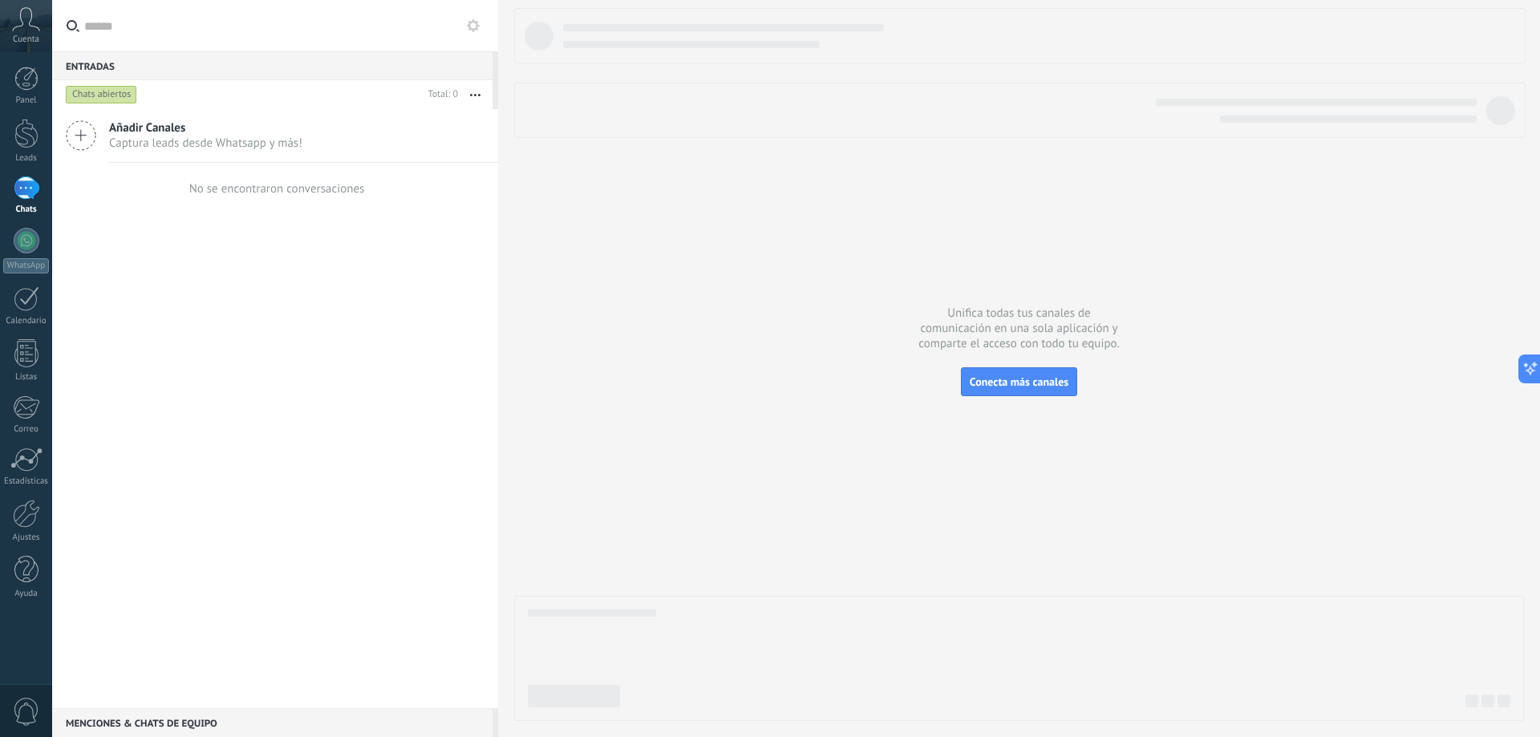
click at [239, 140] on span "Captura leads desde Whatsapp y más!" at bounding box center [205, 143] width 193 height 15
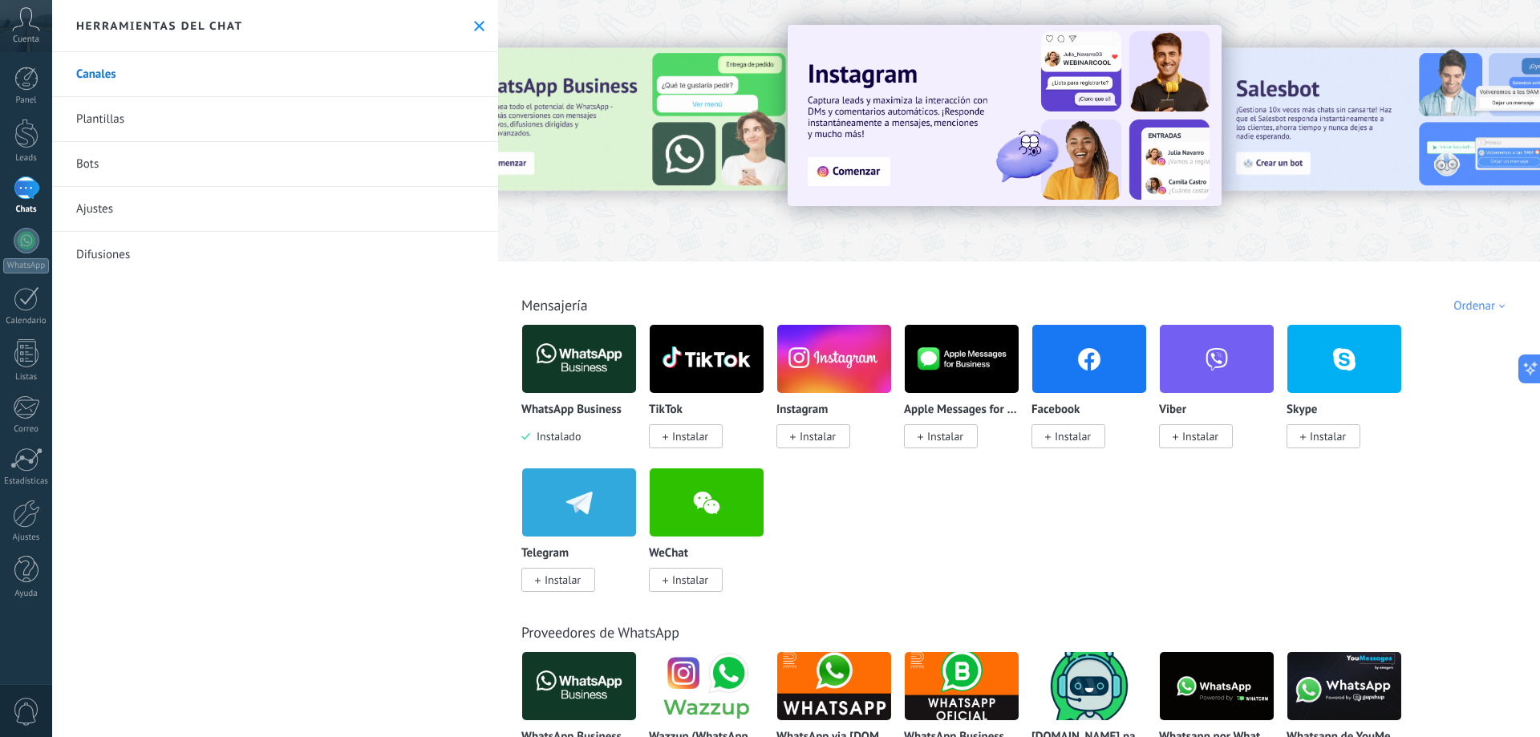
click at [605, 119] on div at bounding box center [626, 130] width 351 height 144
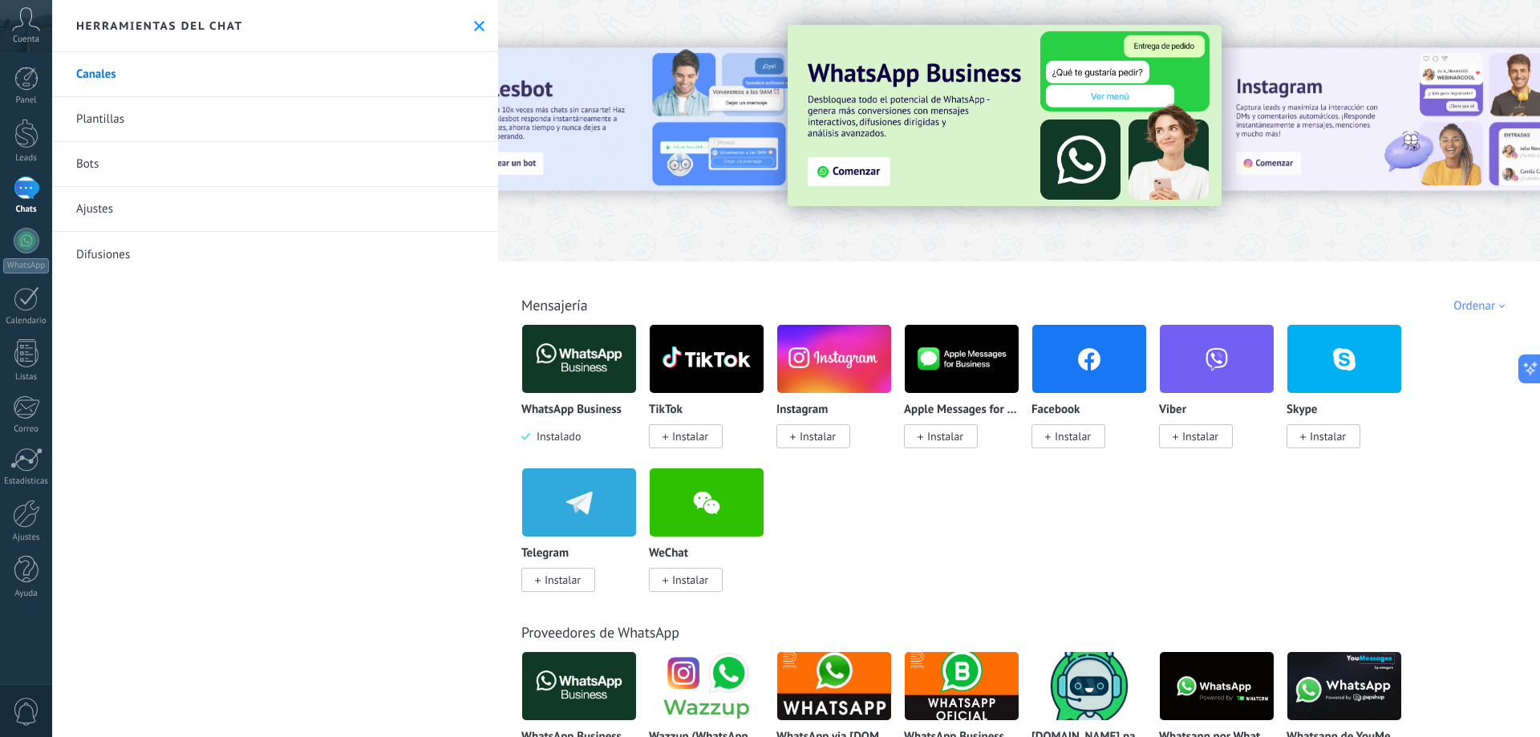
click at [847, 176] on img at bounding box center [1005, 115] width 434 height 181
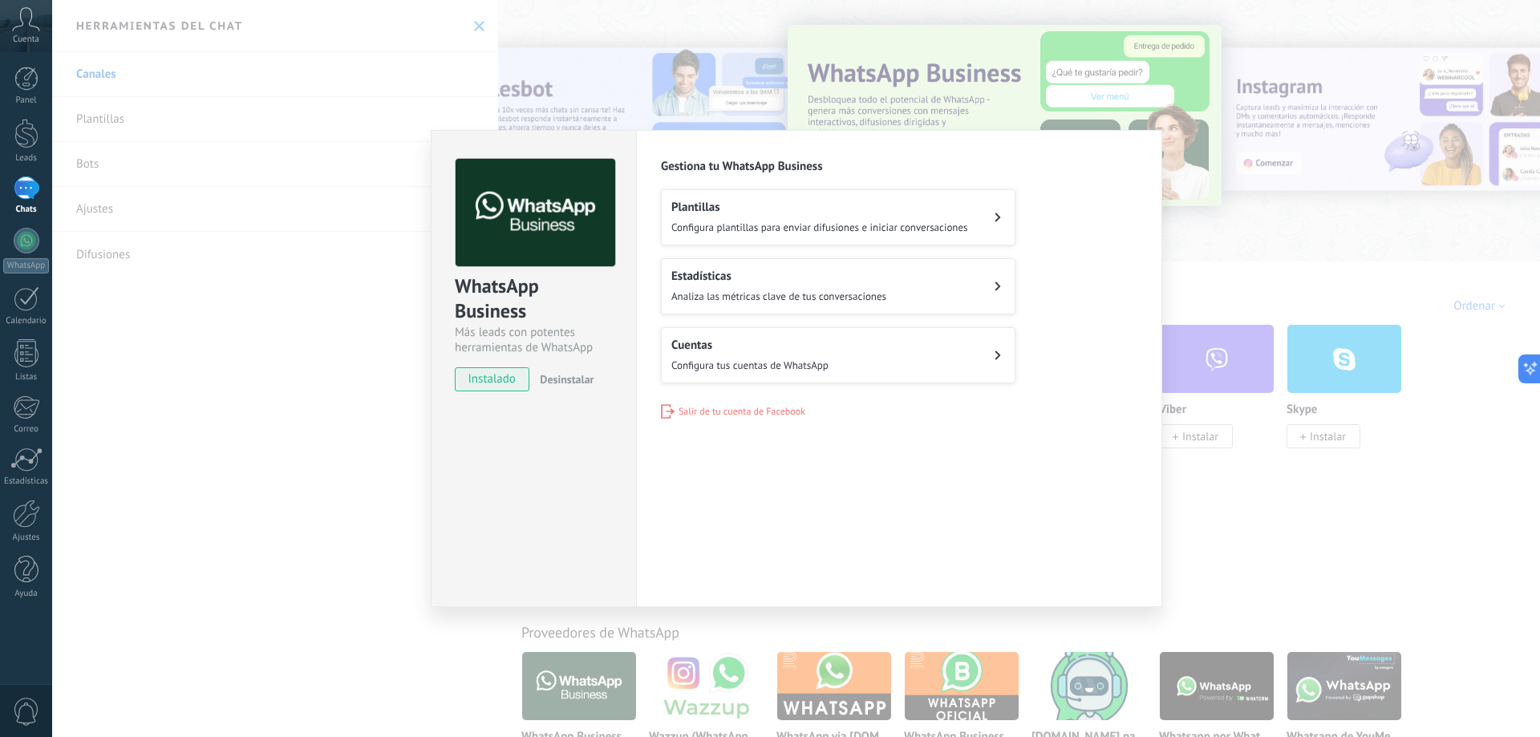
click at [497, 374] on span "instalado" at bounding box center [492, 379] width 73 height 24
click at [935, 359] on button "Cuentas Configura tus cuentas de WhatsApp" at bounding box center [838, 355] width 355 height 56
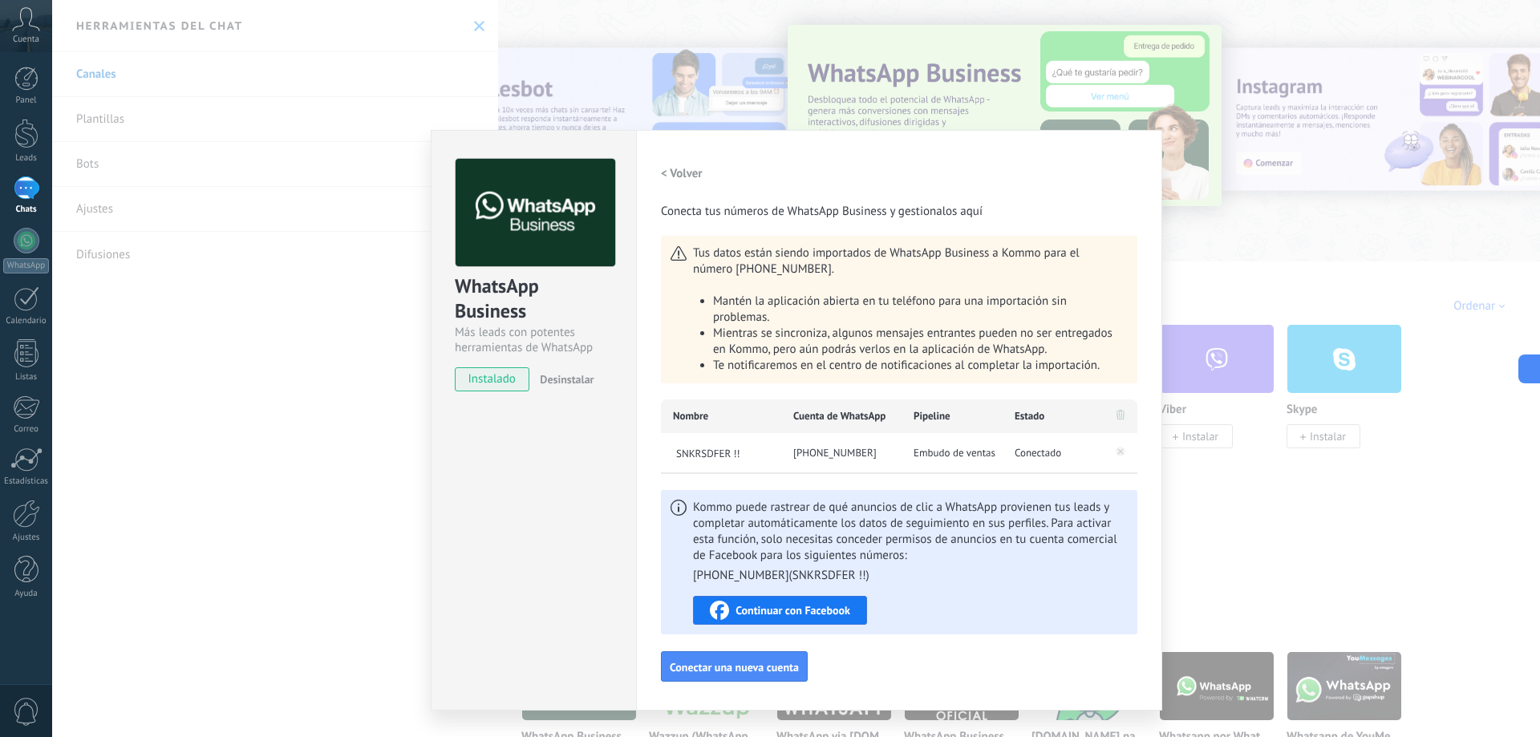
click at [339, 177] on div "WhatsApp Business Más leads con potentes herramientas de WhatsApp instalado Des…" at bounding box center [796, 368] width 1488 height 737
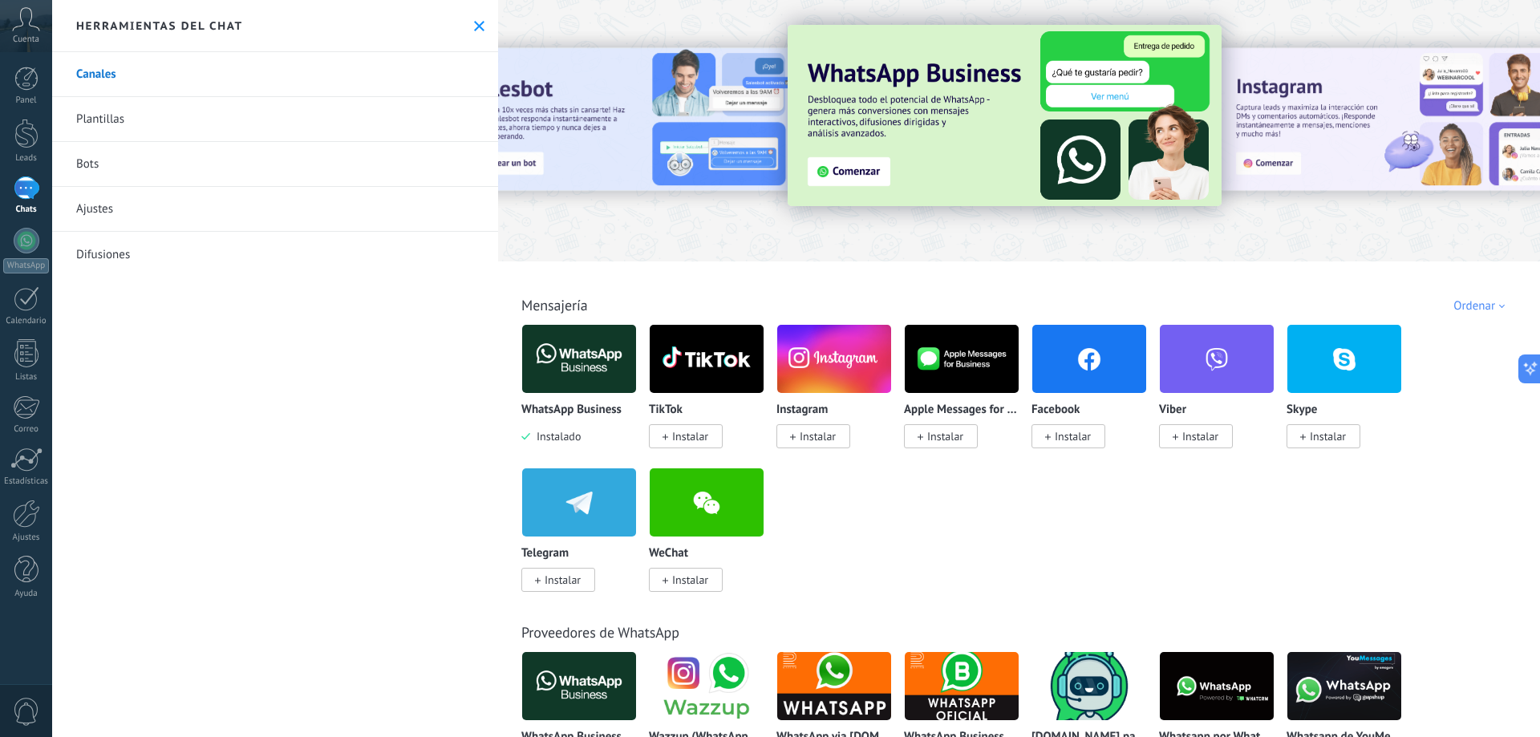
click at [1340, 109] on div at bounding box center [1417, 130] width 361 height 144
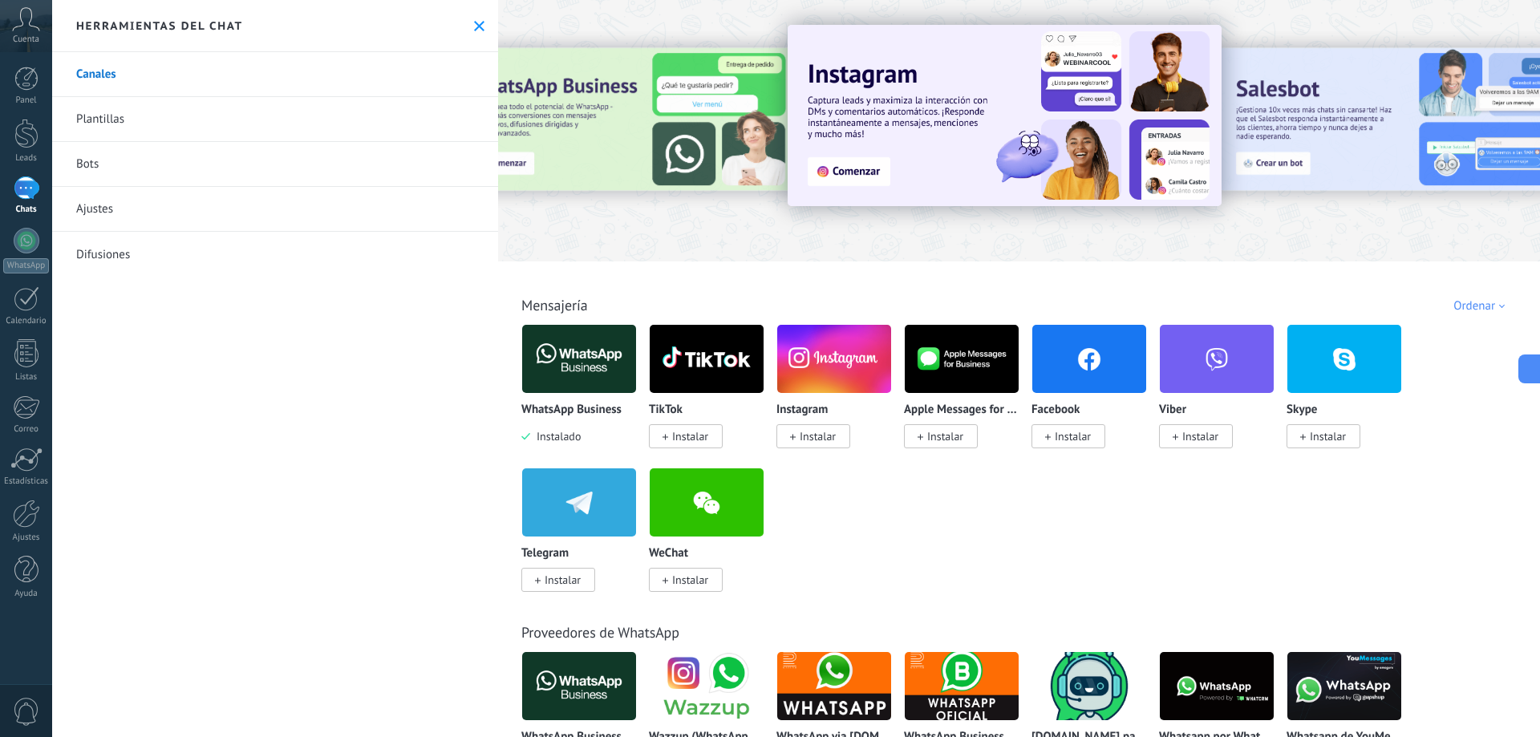
click at [1076, 365] on img at bounding box center [1089, 359] width 114 height 78
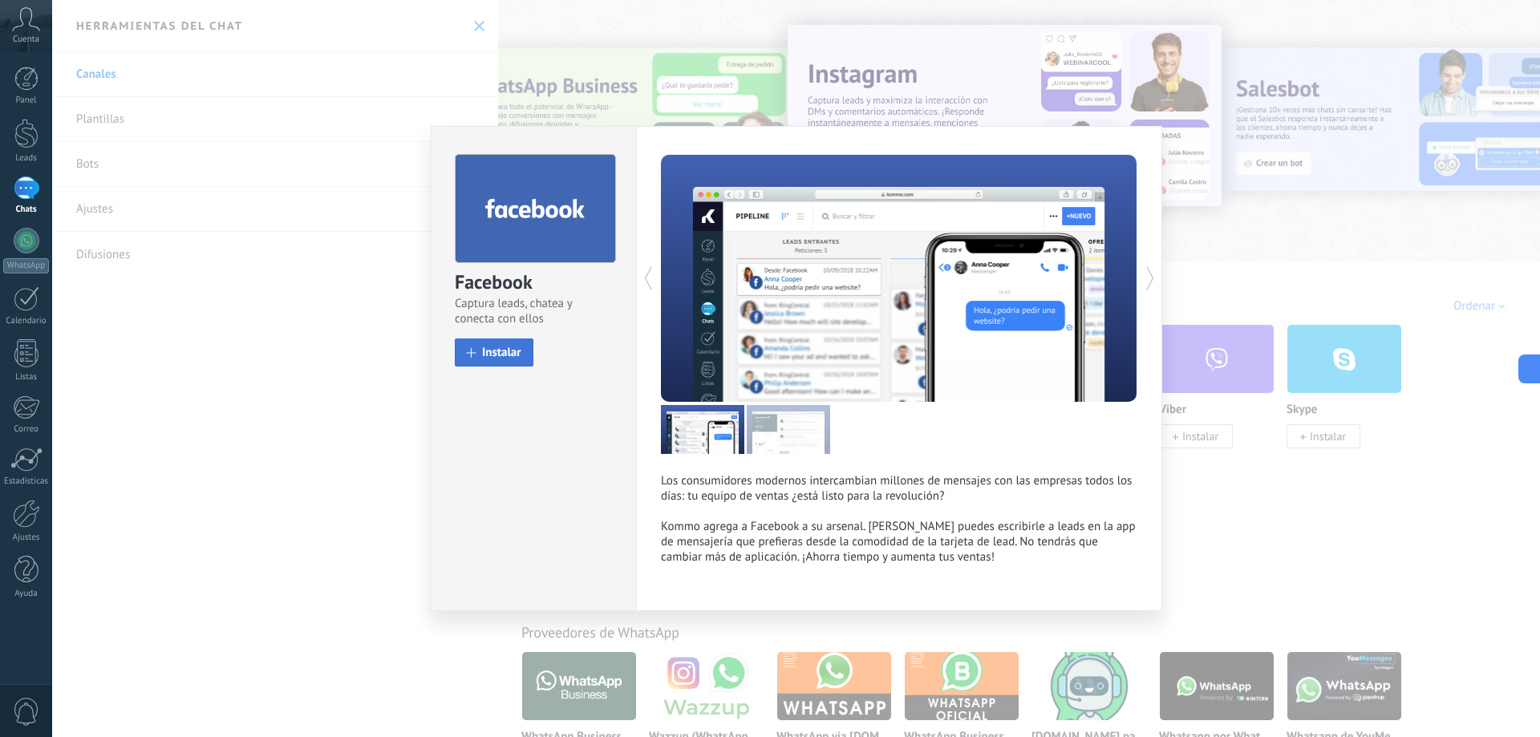
click at [496, 350] on span "Instalar" at bounding box center [501, 352] width 39 height 12
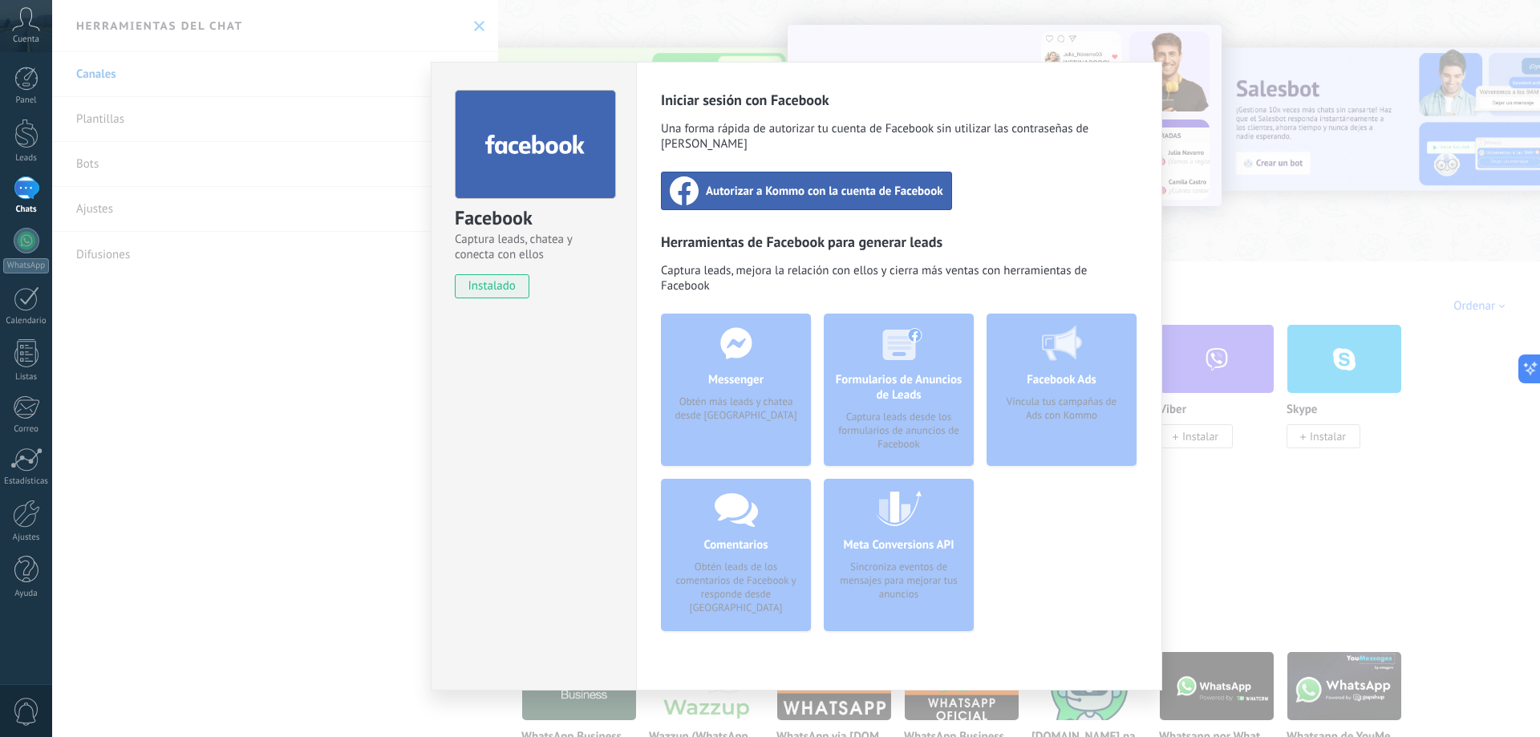
click at [800, 183] on span "Autorizar a Kommo con la cuenta de Facebook" at bounding box center [824, 191] width 237 height 16
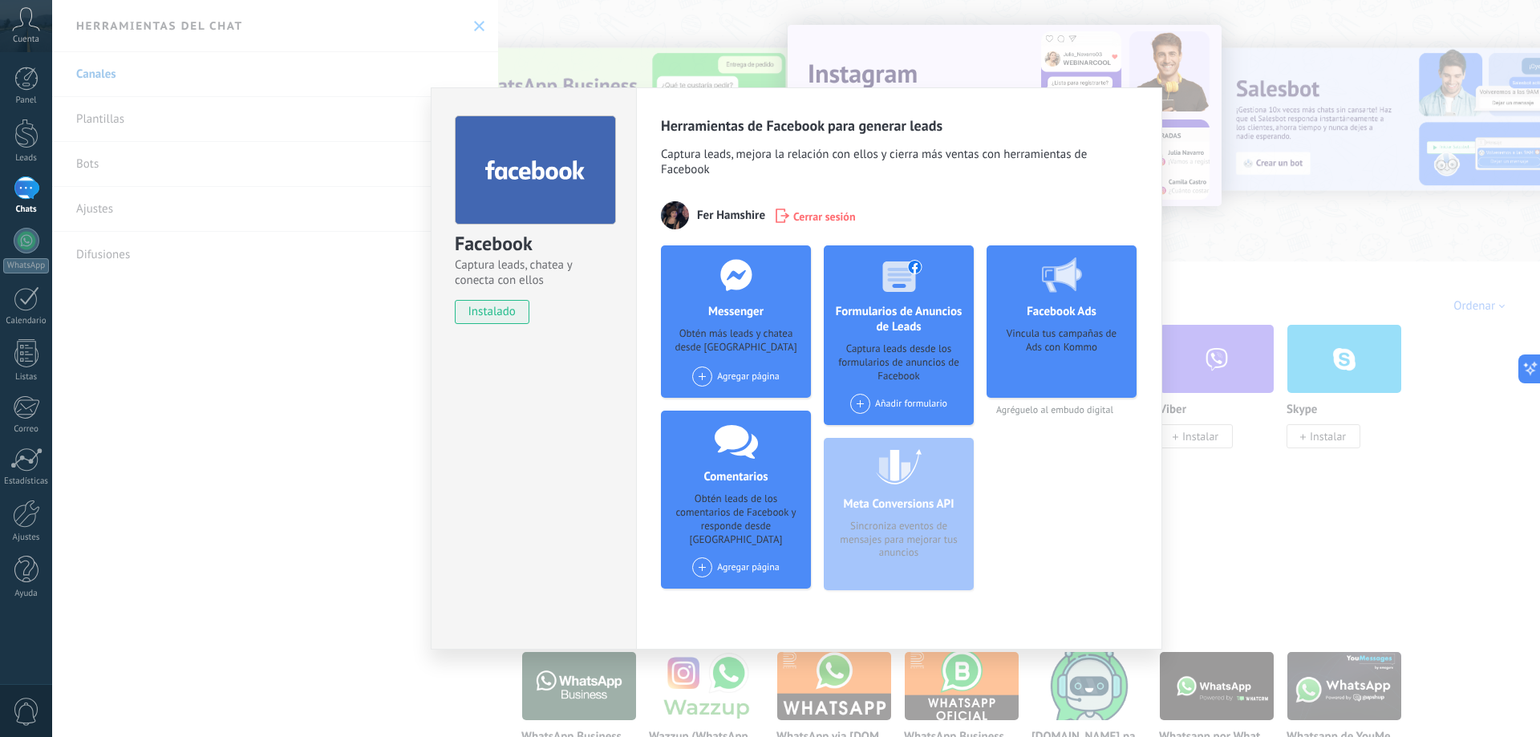
click at [705, 378] on span at bounding box center [702, 377] width 20 height 20
click at [746, 395] on div "SNKRS D FER" at bounding box center [744, 406] width 107 height 35
click at [746, 326] on div "Messenger Obtén más leads y chatea desde Kommo Agregar página SNKRS D FER" at bounding box center [736, 321] width 150 height 152
click at [1051, 321] on div "Facebook Ads Vincula tus campañas de Ads con Kommo" at bounding box center [1062, 321] width 150 height 152
click at [1031, 411] on span "Agréguelo al embudo digital" at bounding box center [1062, 410] width 150 height 12
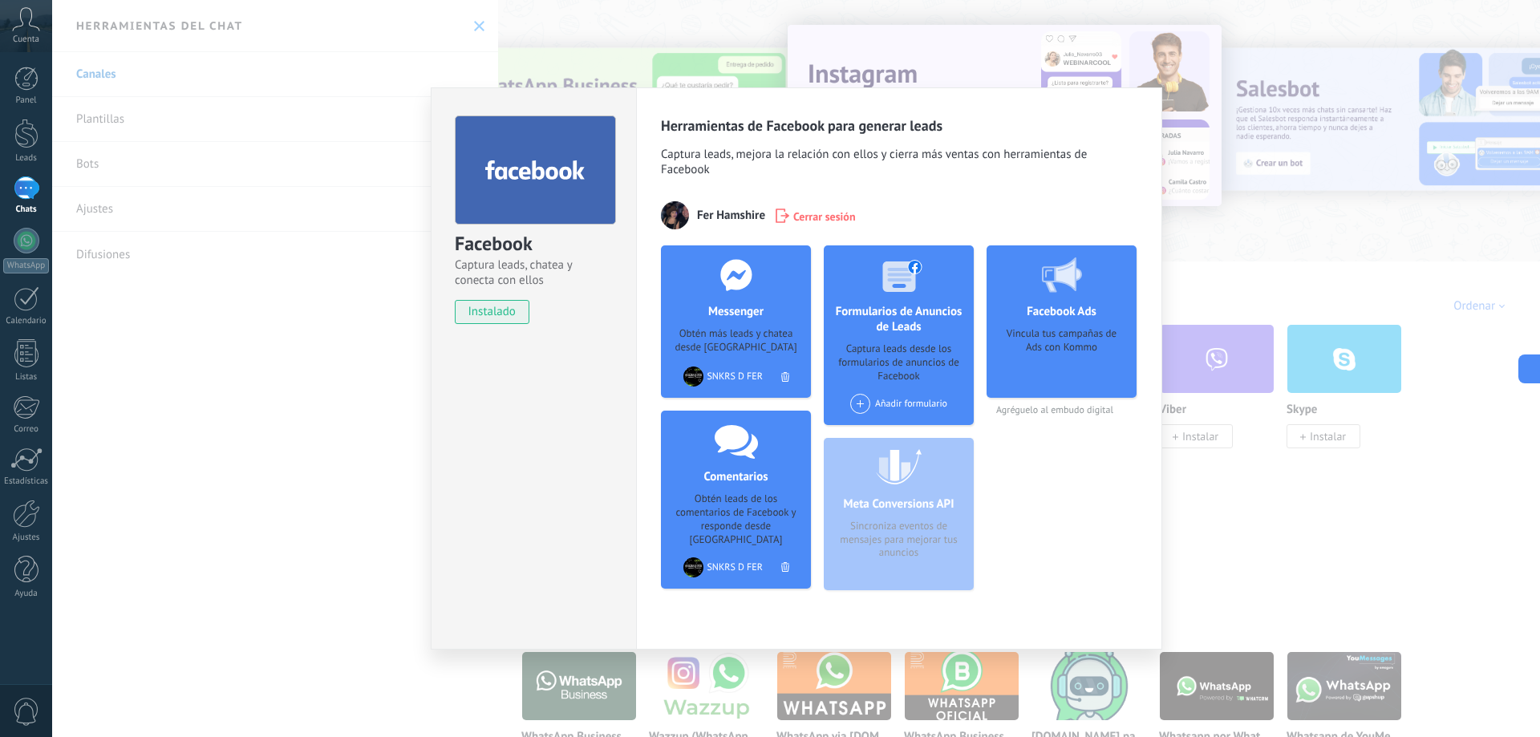
click at [1252, 253] on div "Facebook Captura leads, chatea y conecta con ellos instalado Desinstalar Herram…" at bounding box center [796, 368] width 1488 height 737
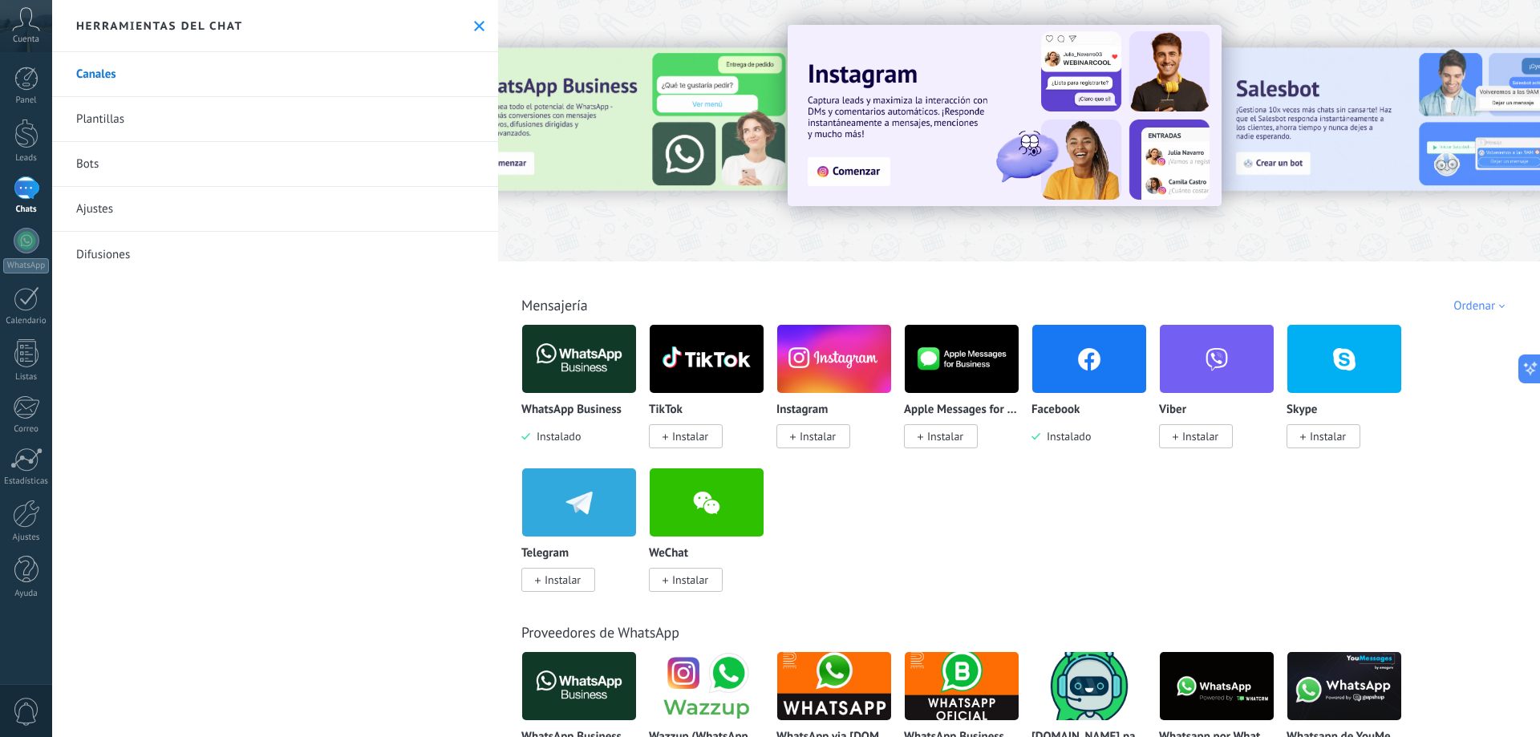
click at [24, 188] on div at bounding box center [27, 187] width 26 height 23
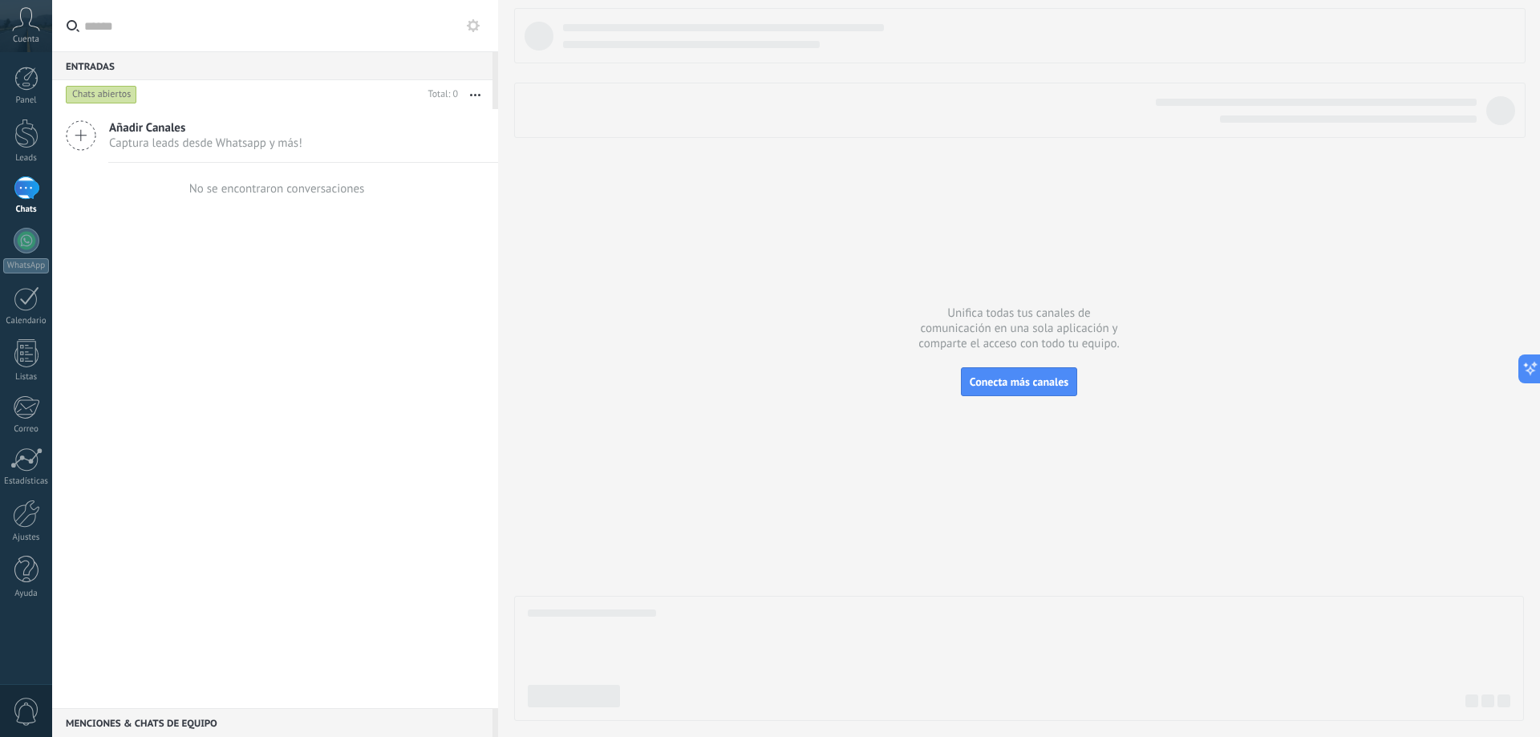
click at [176, 268] on div "Añadir Canales Captura leads desde Whatsapp y más! No se encontraron conversaci…" at bounding box center [275, 408] width 446 height 599
click at [25, 81] on div at bounding box center [26, 79] width 24 height 24
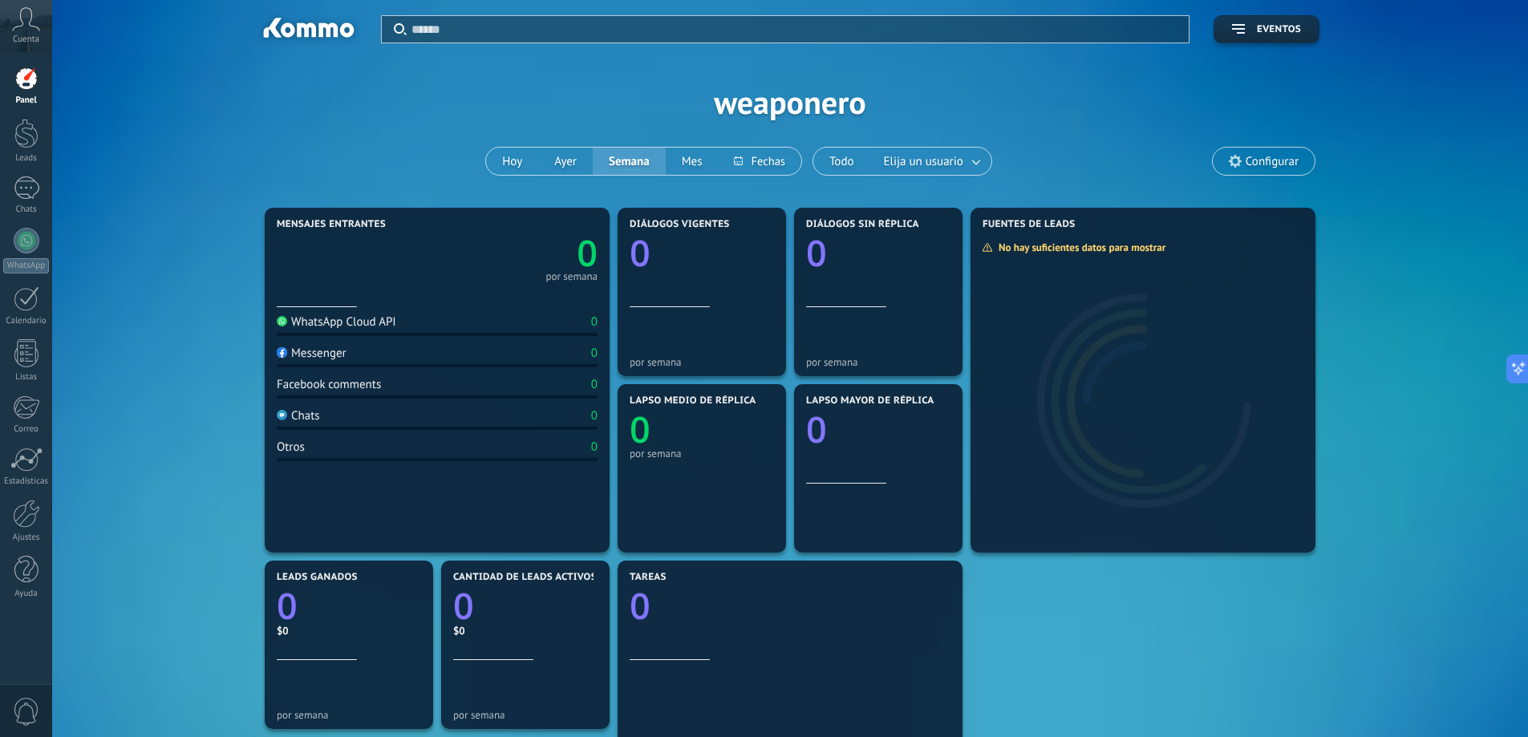
click at [350, 326] on div "WhatsApp Cloud API" at bounding box center [337, 321] width 120 height 15
click at [30, 144] on div at bounding box center [26, 134] width 24 height 30
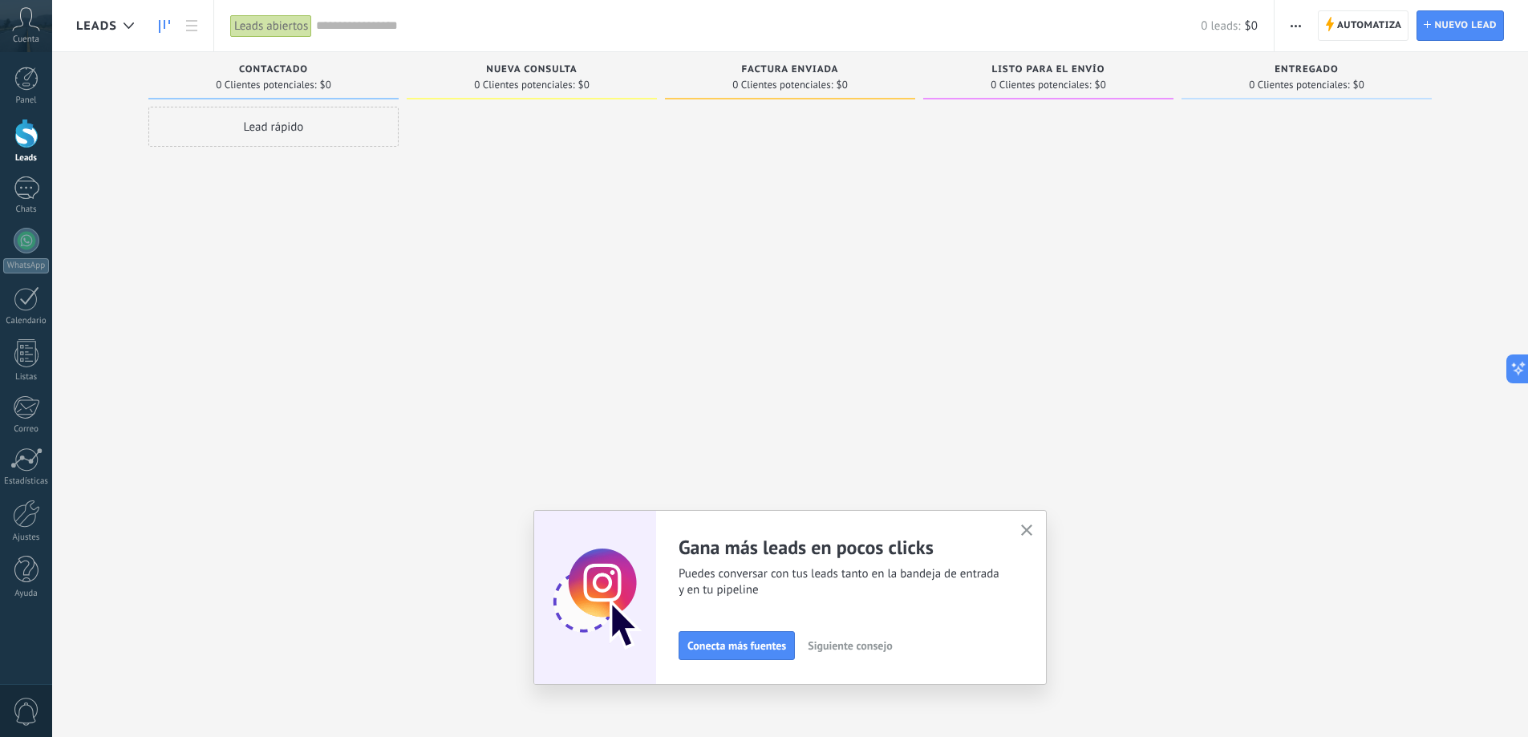
click at [756, 645] on span "Conecta más fuentes" at bounding box center [736, 645] width 99 height 11
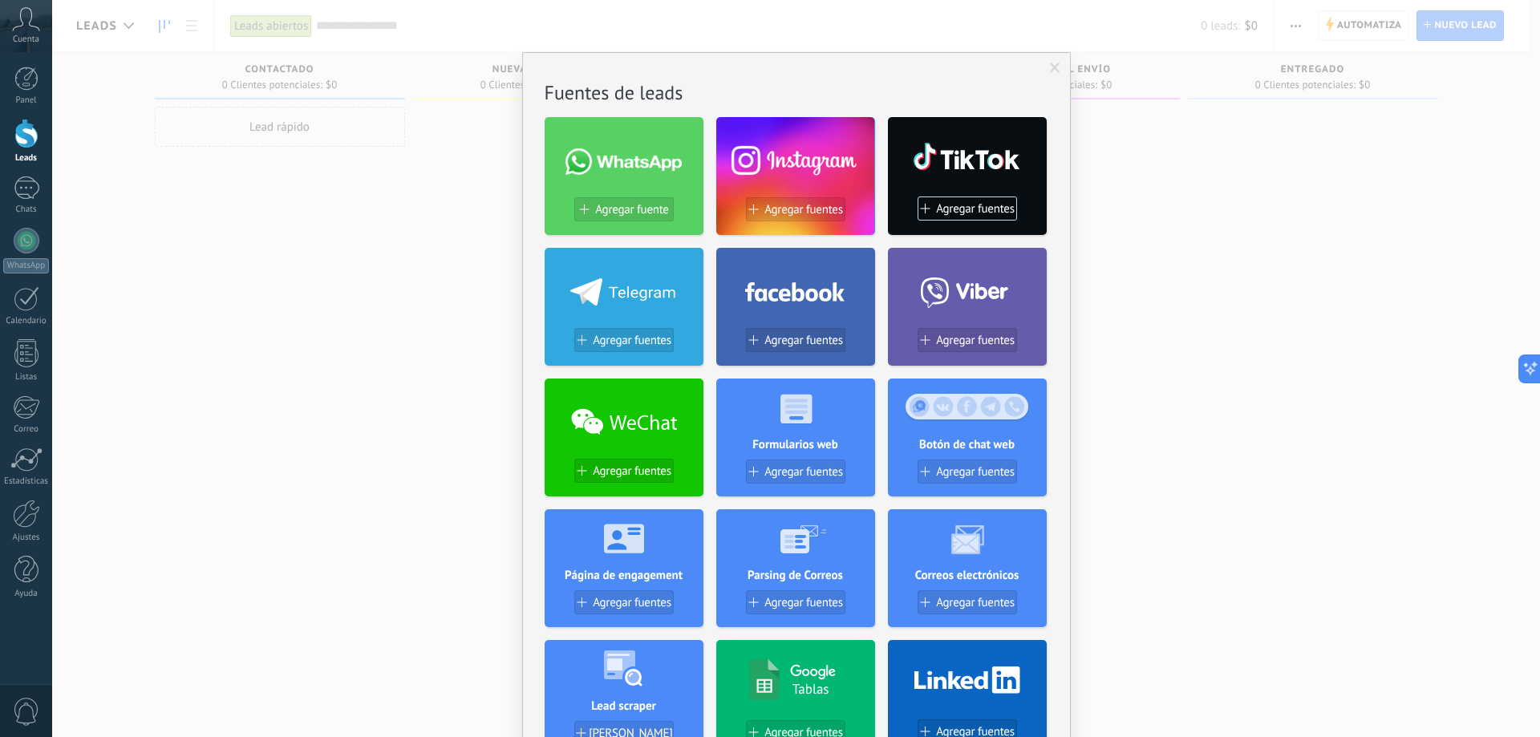
click at [1153, 238] on div "No hay resultados Fuentes de leads Agregar fuente Agregar fuentes Agregar fuent…" at bounding box center [796, 368] width 1488 height 737
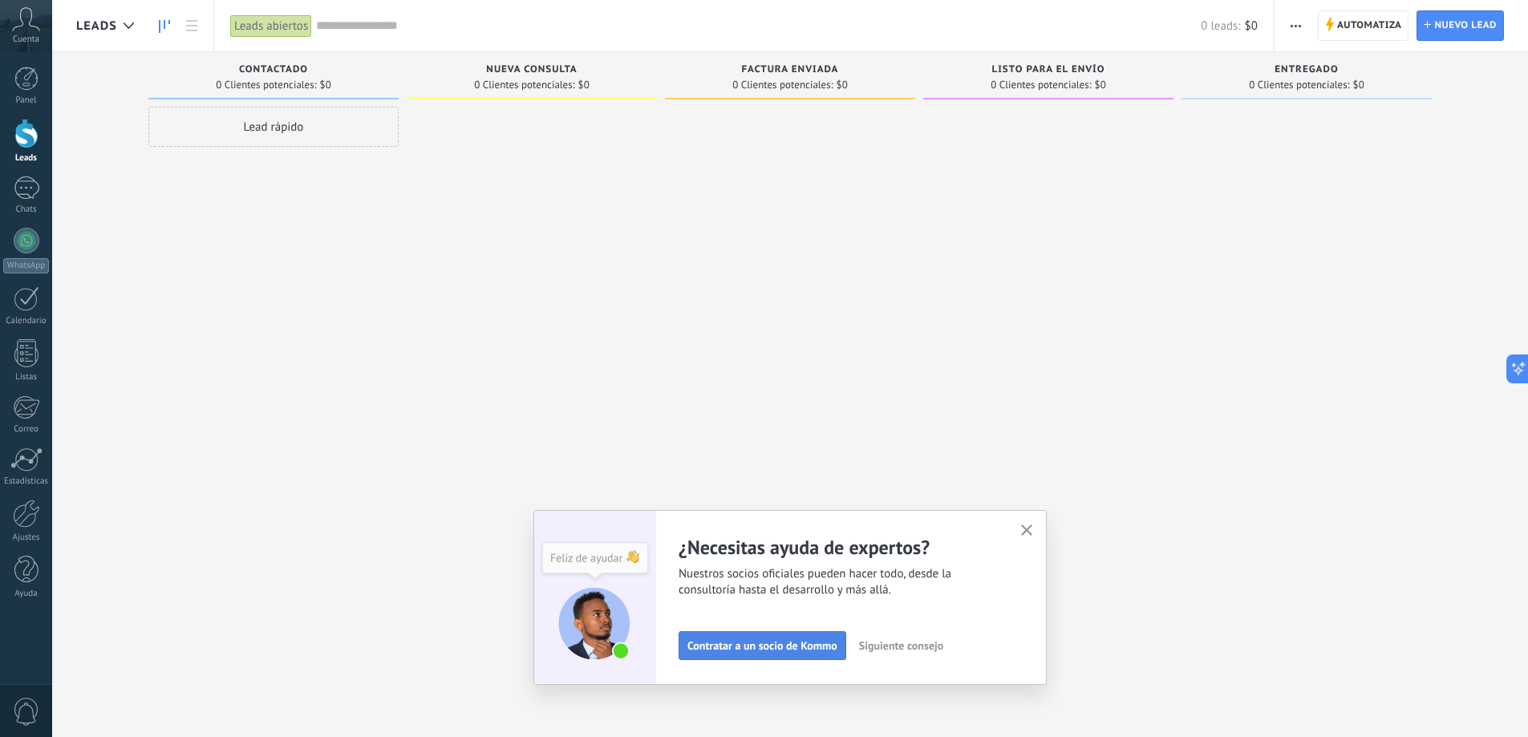
click at [768, 645] on span "Contratar a un socio de Kommo" at bounding box center [762, 645] width 150 height 11
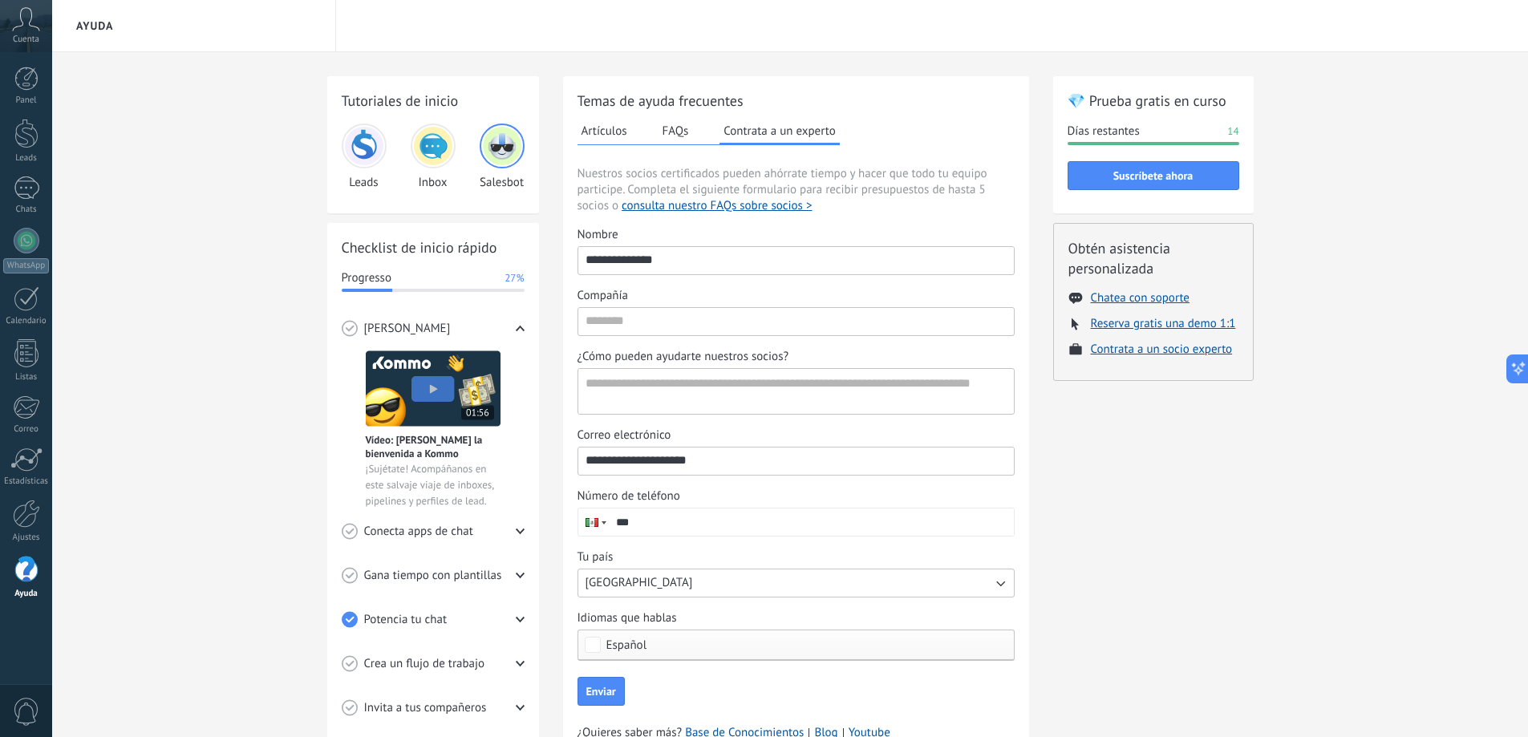
click at [744, 523] on input "***" at bounding box center [811, 521] width 405 height 27
type input "**********"
click at [599, 695] on span "Enviar" at bounding box center [601, 691] width 30 height 11
type input "*********"
click at [577, 677] on button "Enviar" at bounding box center [600, 691] width 47 height 29
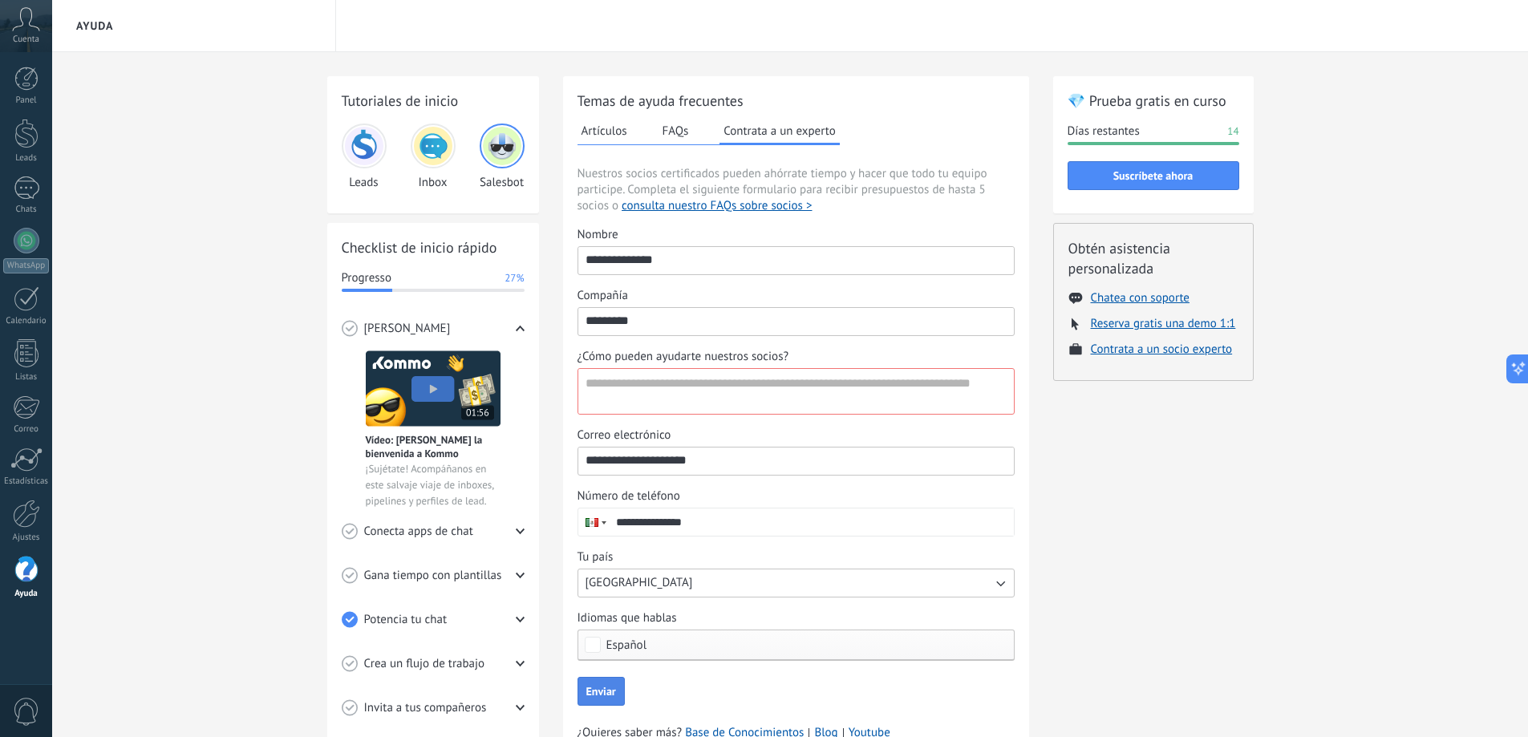
click at [601, 680] on button "Enviar" at bounding box center [600, 691] width 47 height 29
type textarea "**********"
click at [604, 690] on span "Enviar" at bounding box center [601, 691] width 30 height 11
click at [446, 147] on img at bounding box center [433, 146] width 38 height 38
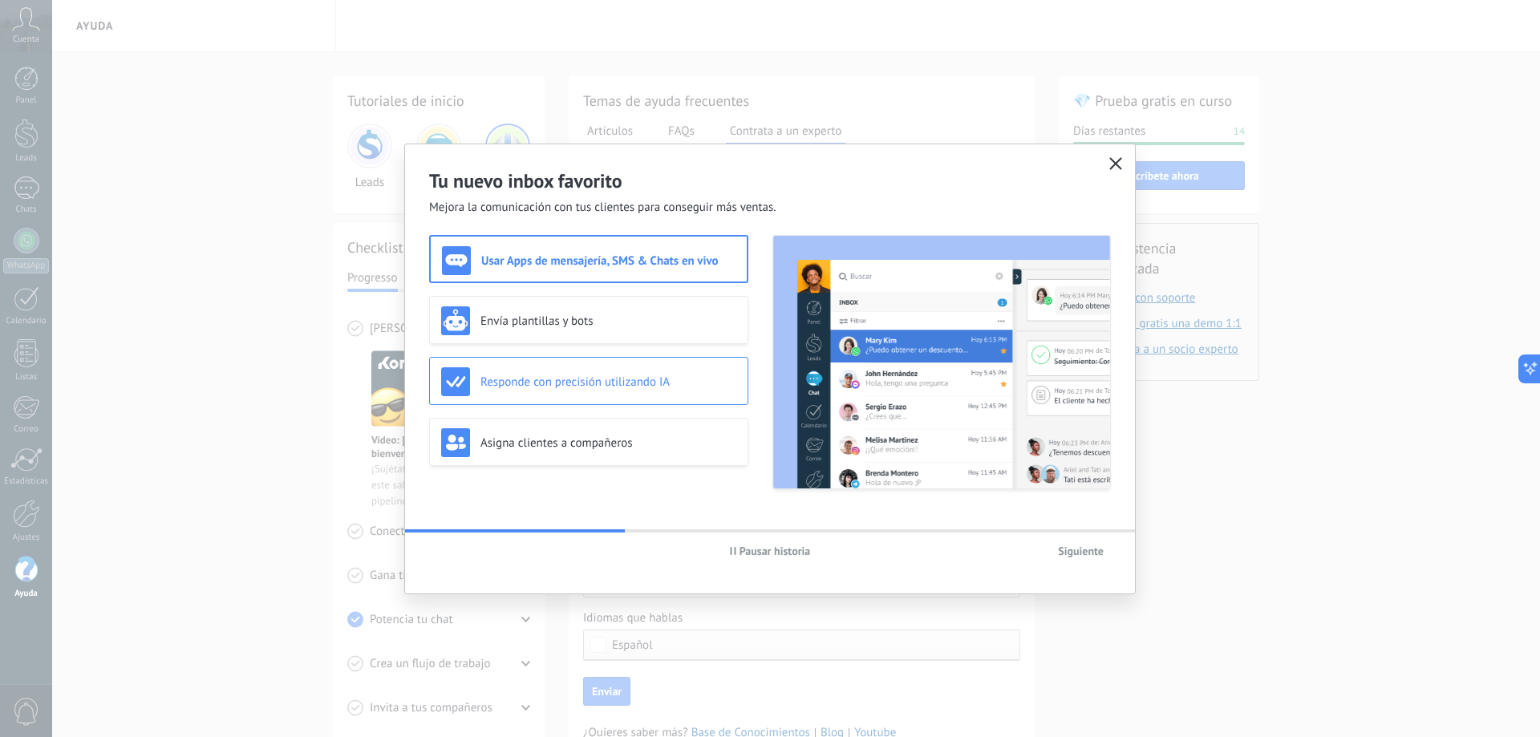
click at [554, 383] on h3 "Responde con precisión utilizando IA" at bounding box center [608, 382] width 256 height 15
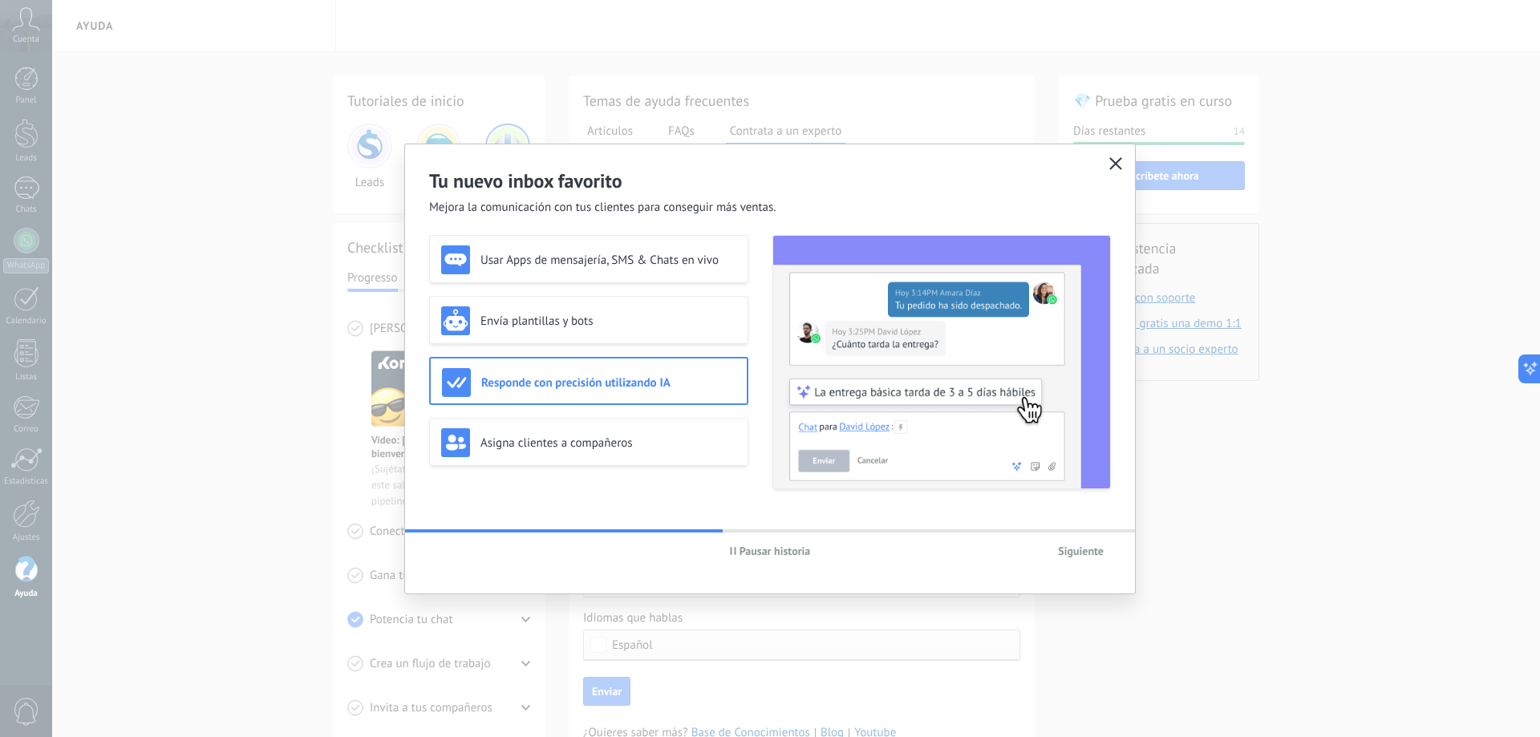
click at [1084, 550] on span "Siguiente" at bounding box center [1081, 550] width 46 height 11
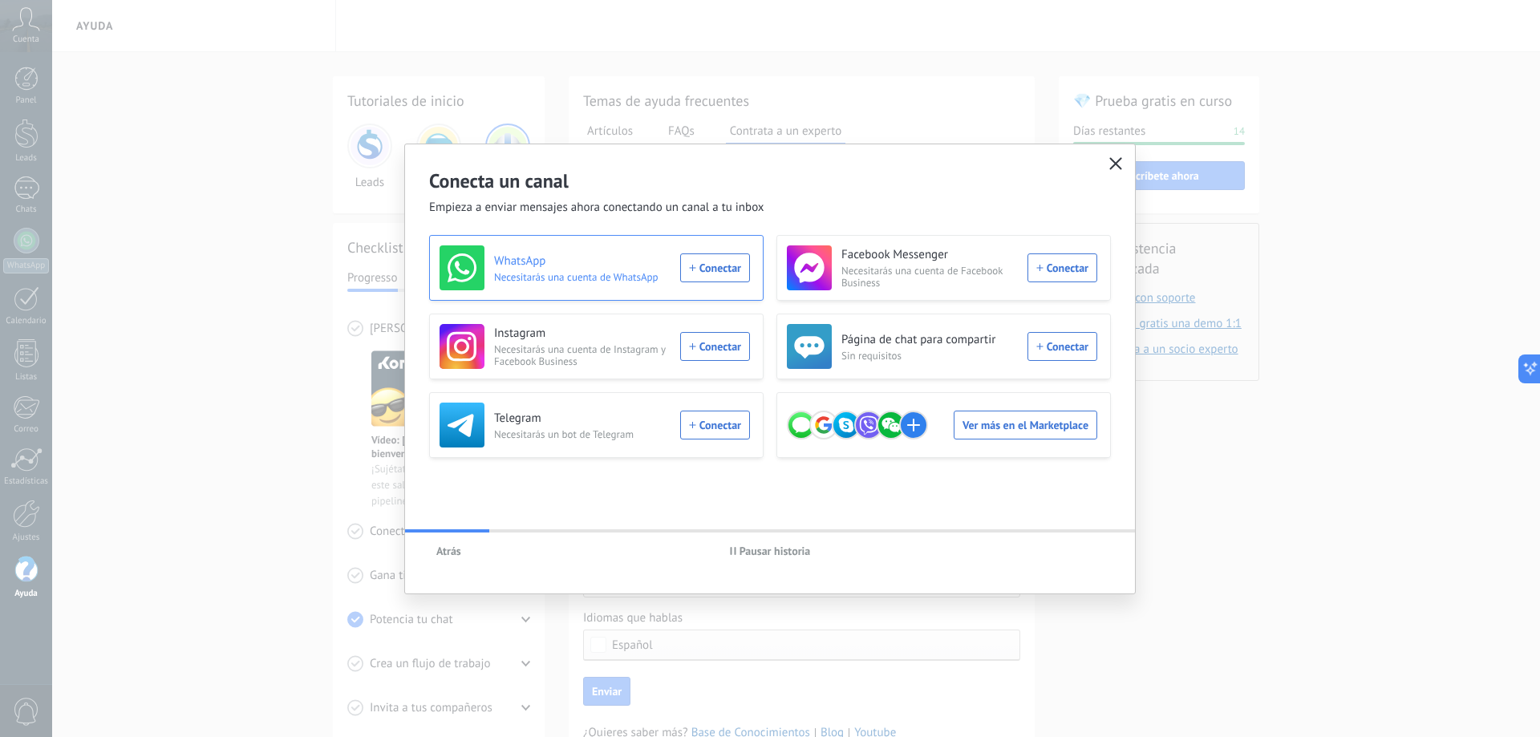
click at [606, 271] on span "Necesitarás una cuenta de WhatsApp" at bounding box center [582, 277] width 176 height 12
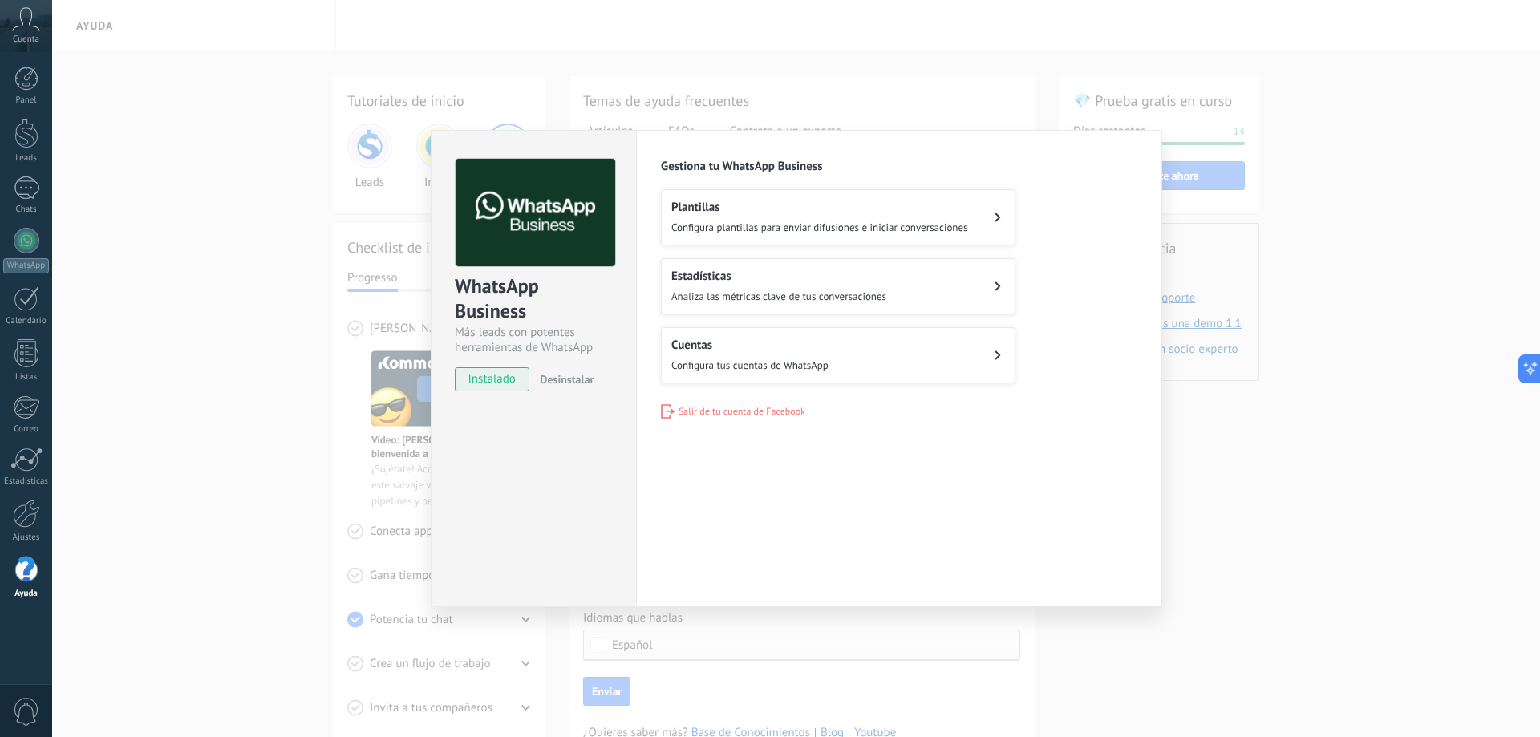
click at [906, 289] on button "Estadísticas Analiza las métricas clave de tus conversaciones" at bounding box center [838, 286] width 355 height 56
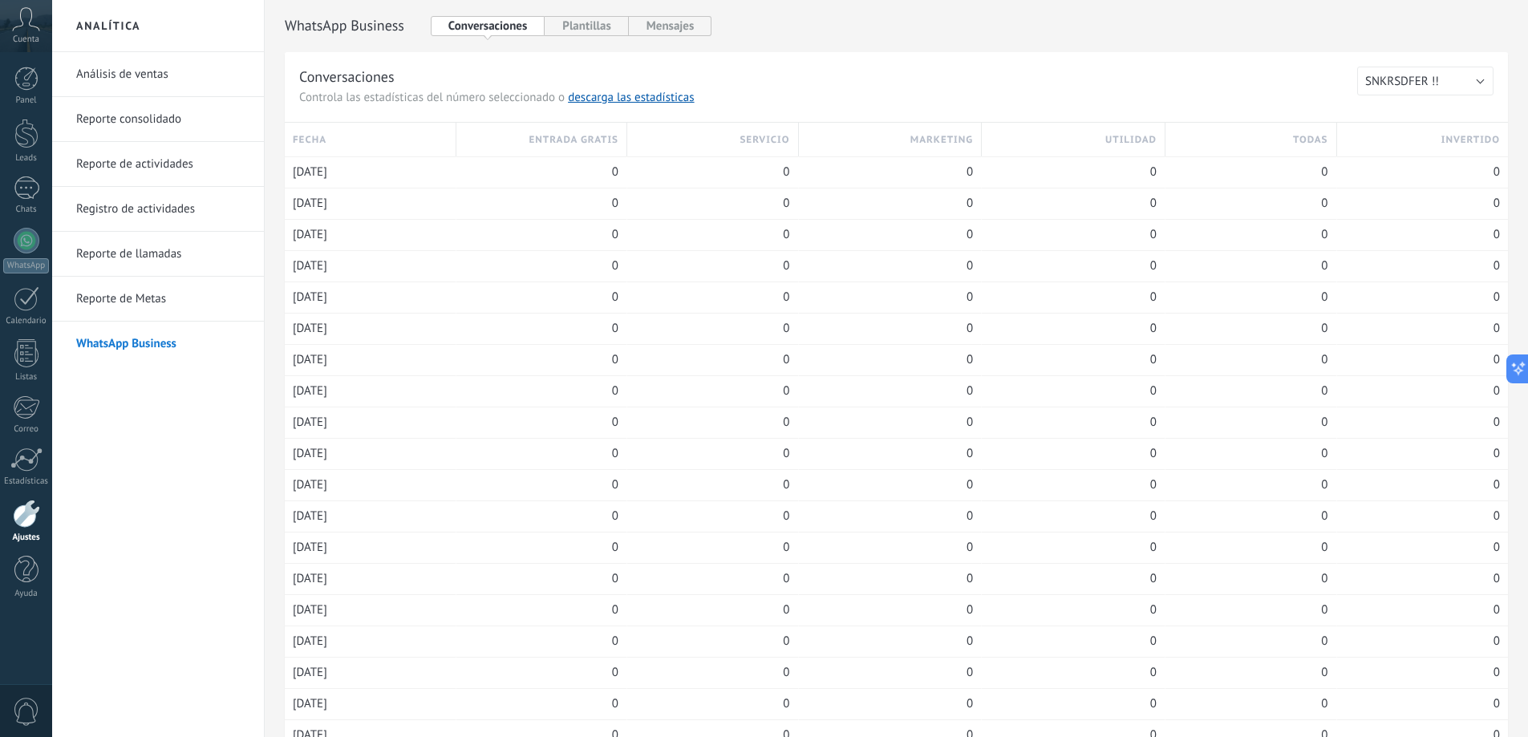
click at [161, 297] on link "Reporte de Metas" at bounding box center [162, 299] width 172 height 45
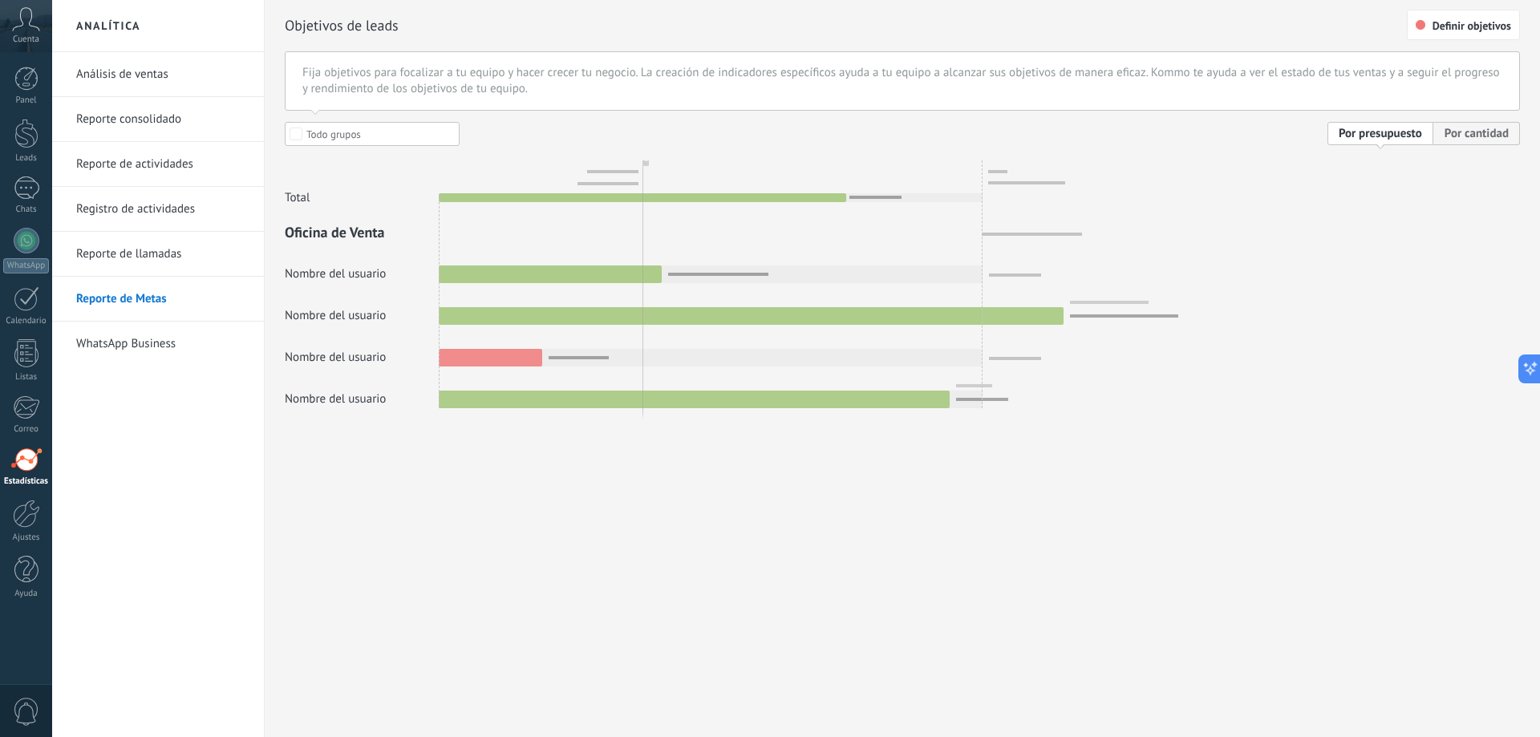
click at [104, 58] on link "Análisis de ventas" at bounding box center [162, 74] width 172 height 45
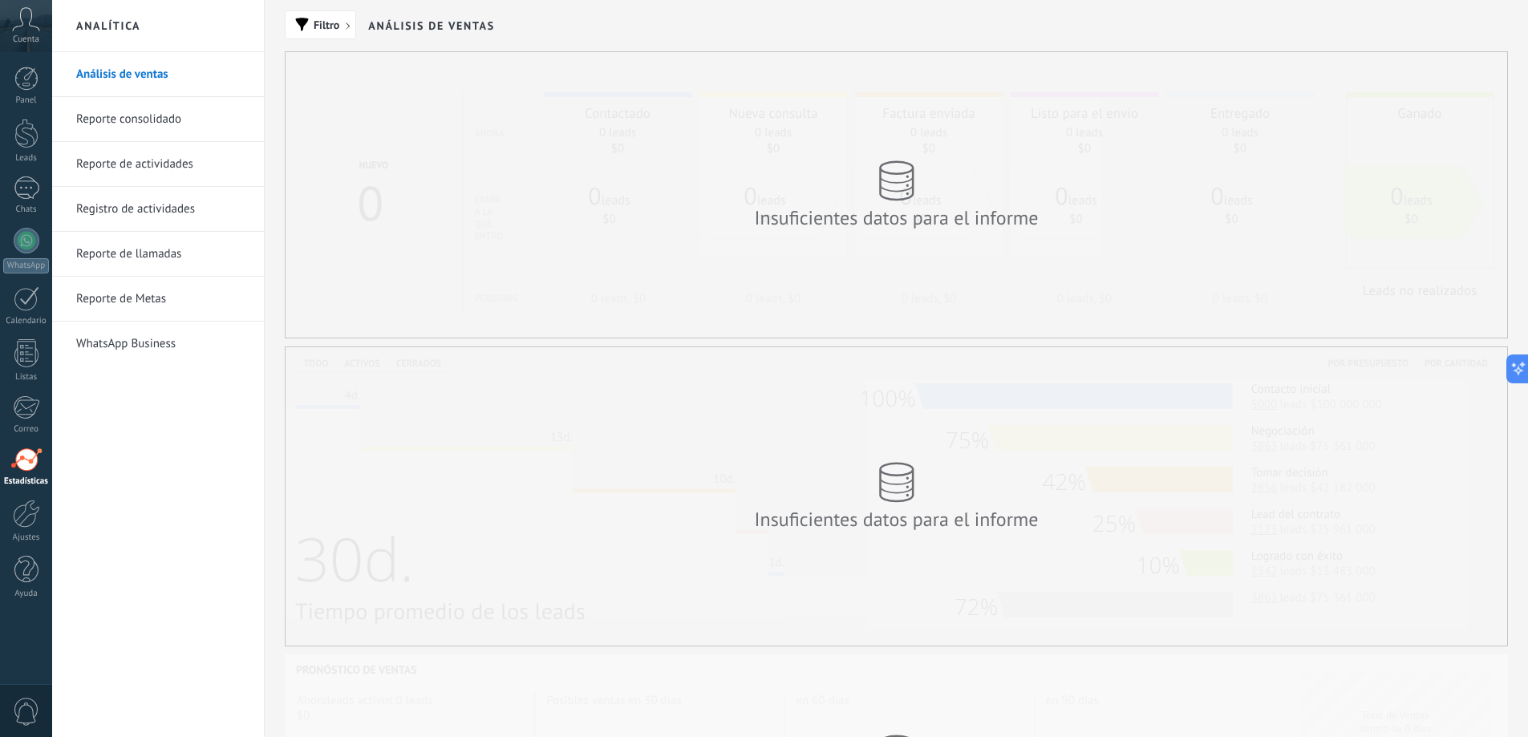
click at [155, 341] on link "WhatsApp Business" at bounding box center [162, 344] width 172 height 45
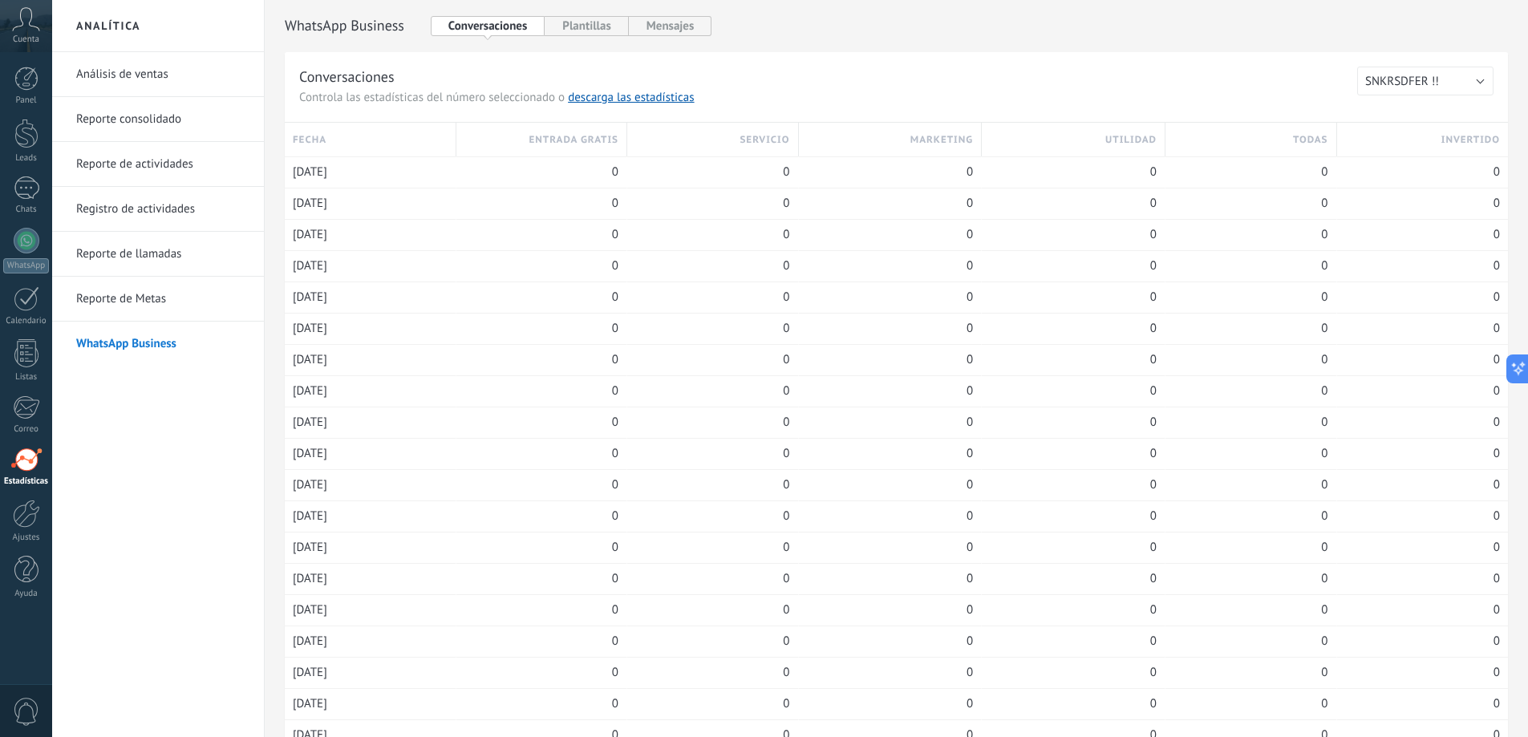
click at [146, 299] on link "Reporte de Metas" at bounding box center [162, 299] width 172 height 45
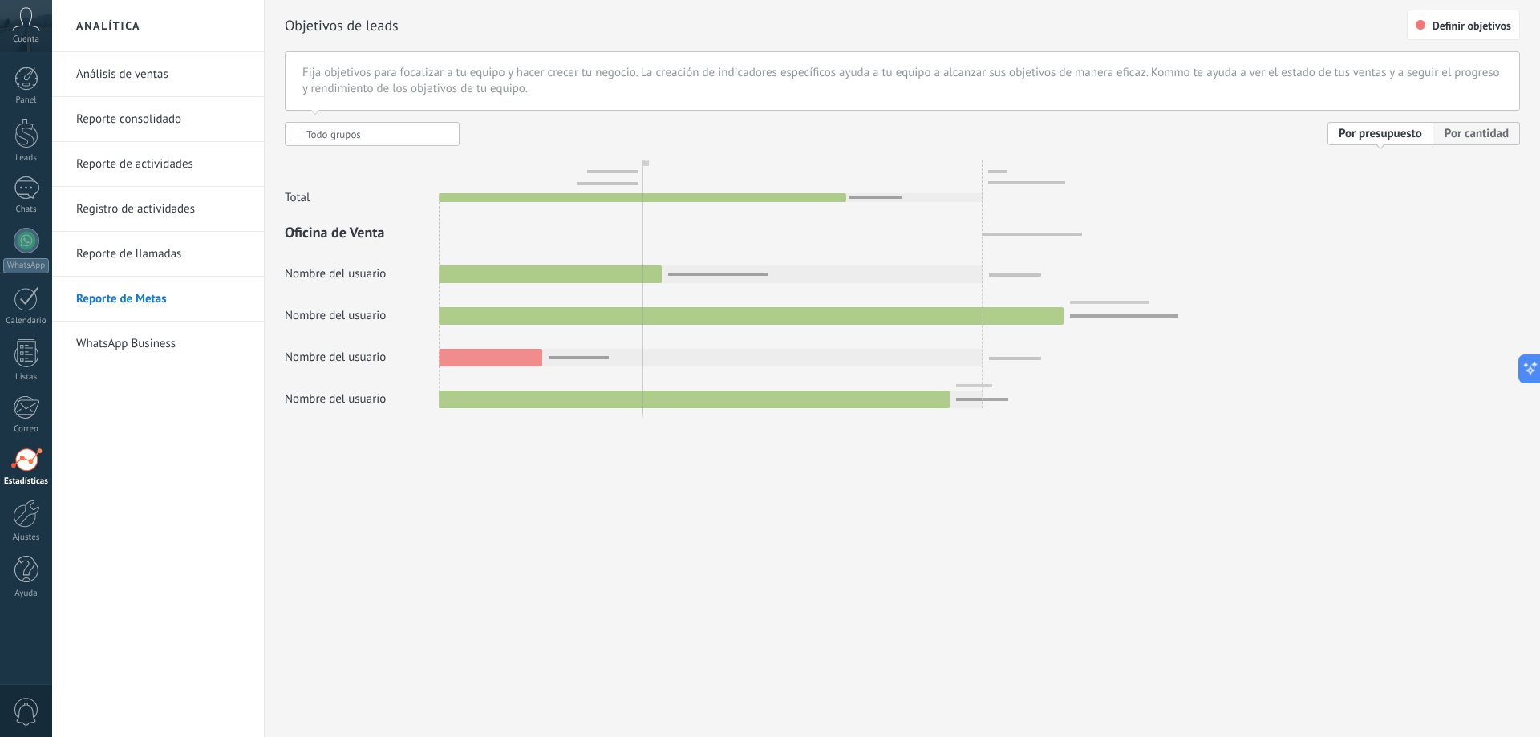
click at [126, 259] on link "Reporte de llamadas" at bounding box center [162, 254] width 172 height 45
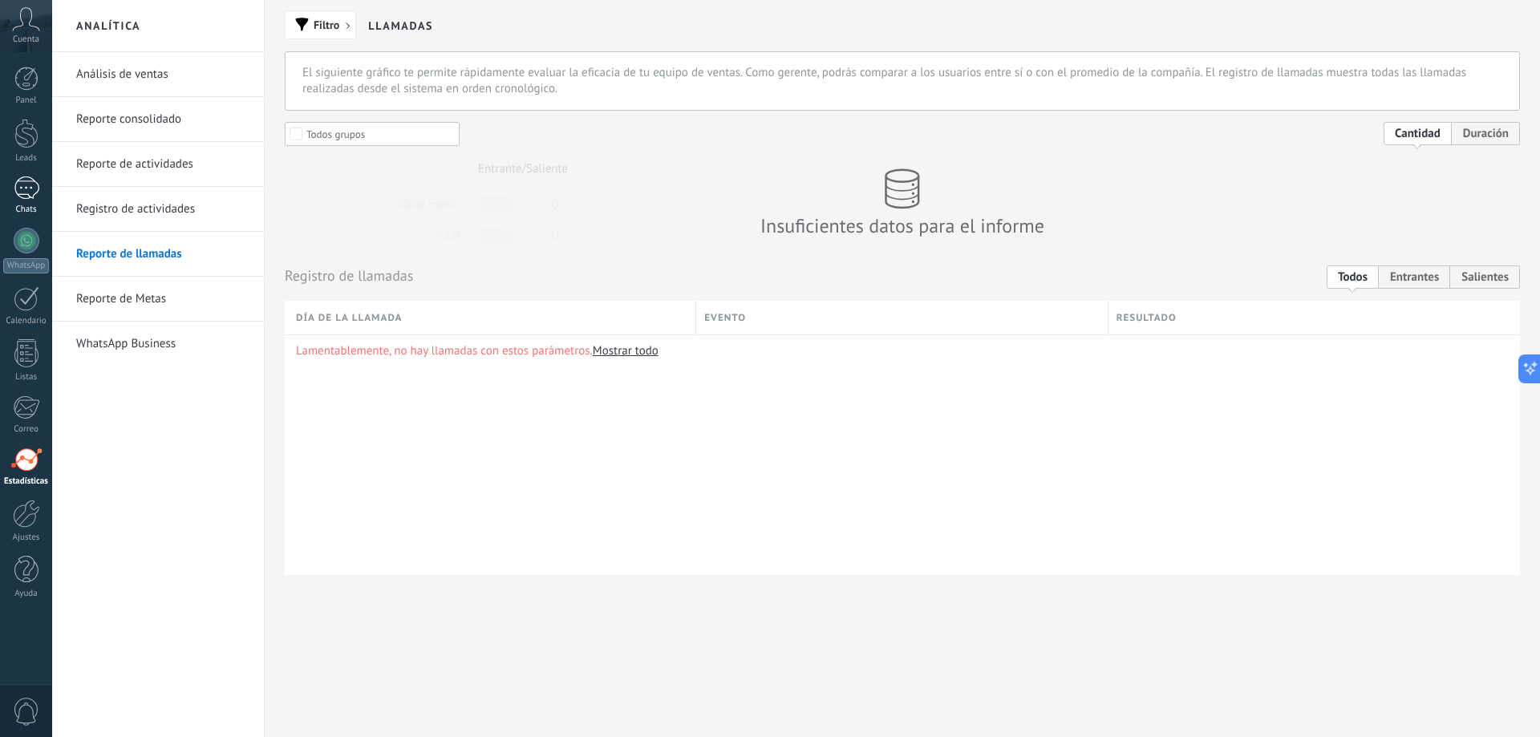
click at [17, 189] on div at bounding box center [27, 187] width 26 height 23
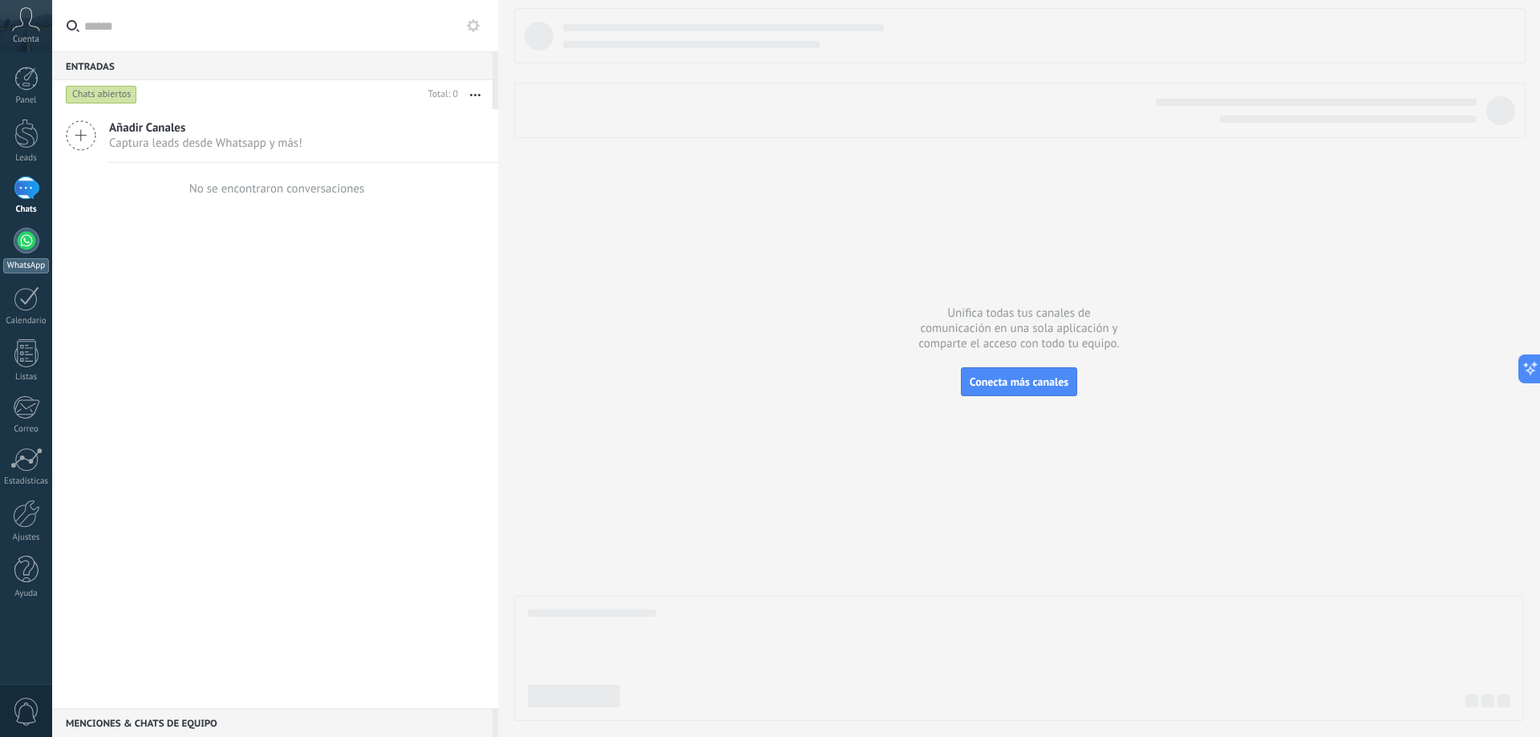
click at [37, 245] on div at bounding box center [27, 241] width 26 height 26
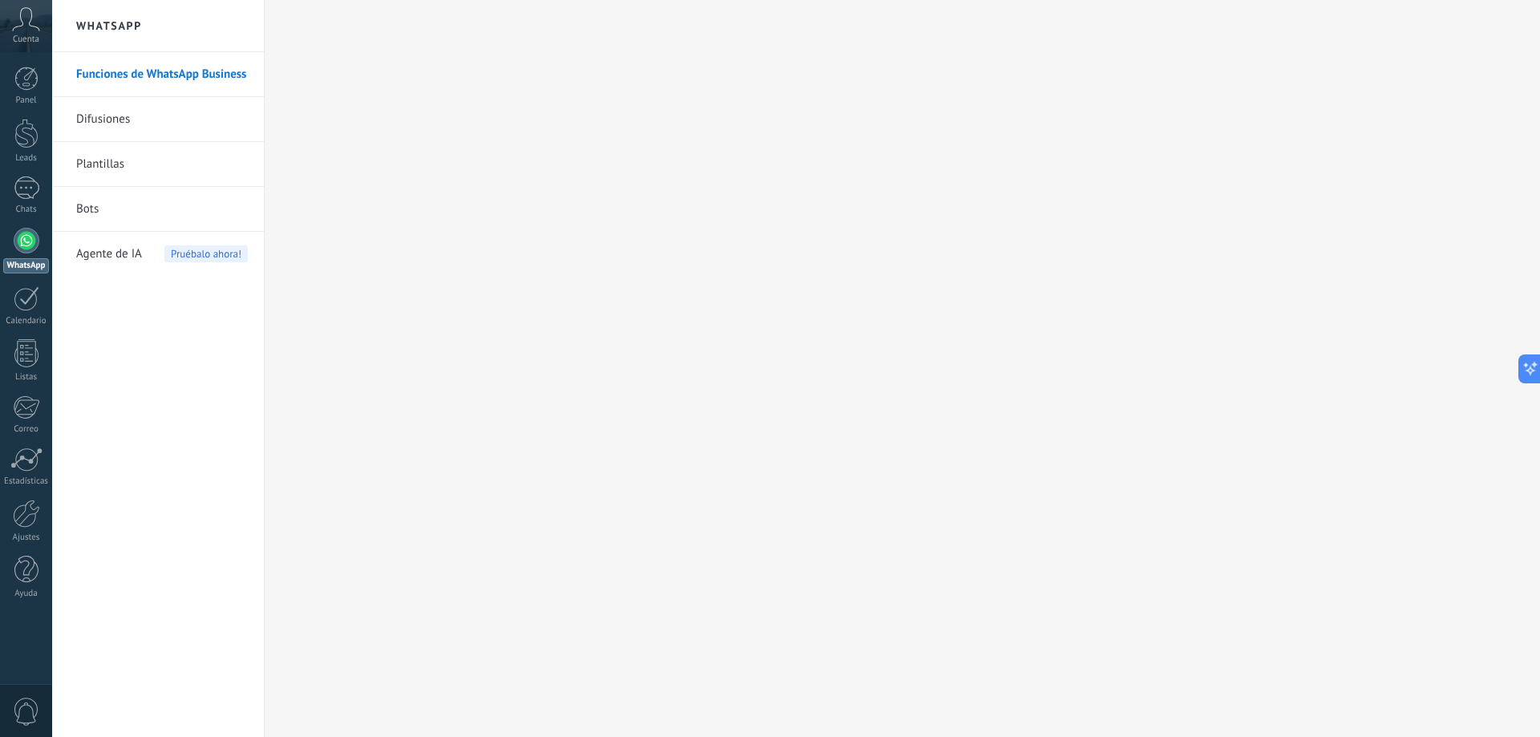
click at [128, 222] on link "Bots" at bounding box center [162, 209] width 172 height 45
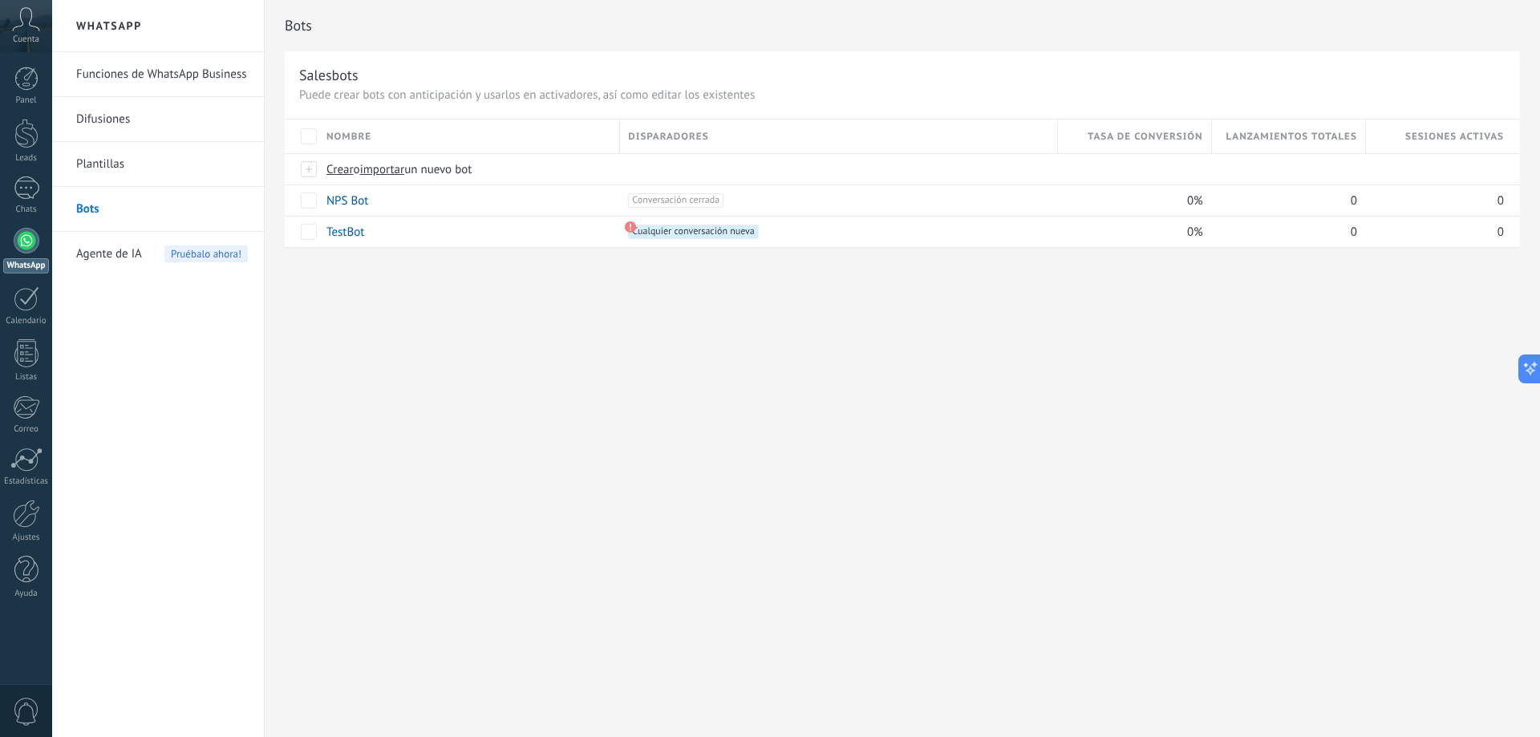
click at [141, 247] on span "Agente de IA" at bounding box center [109, 254] width 66 height 45
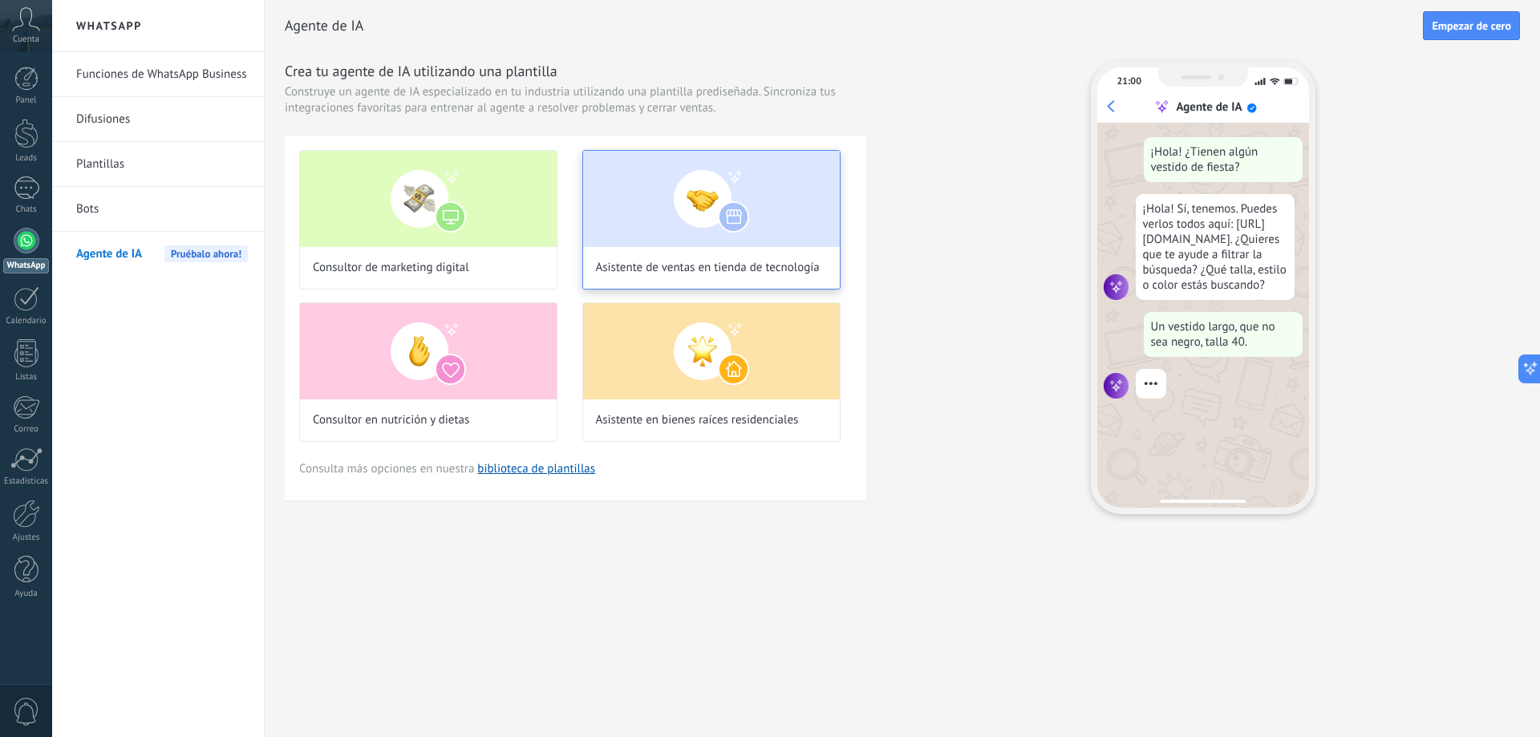
click at [630, 265] on span "Asistente de ventas en tienda de tecnología" at bounding box center [708, 268] width 224 height 16
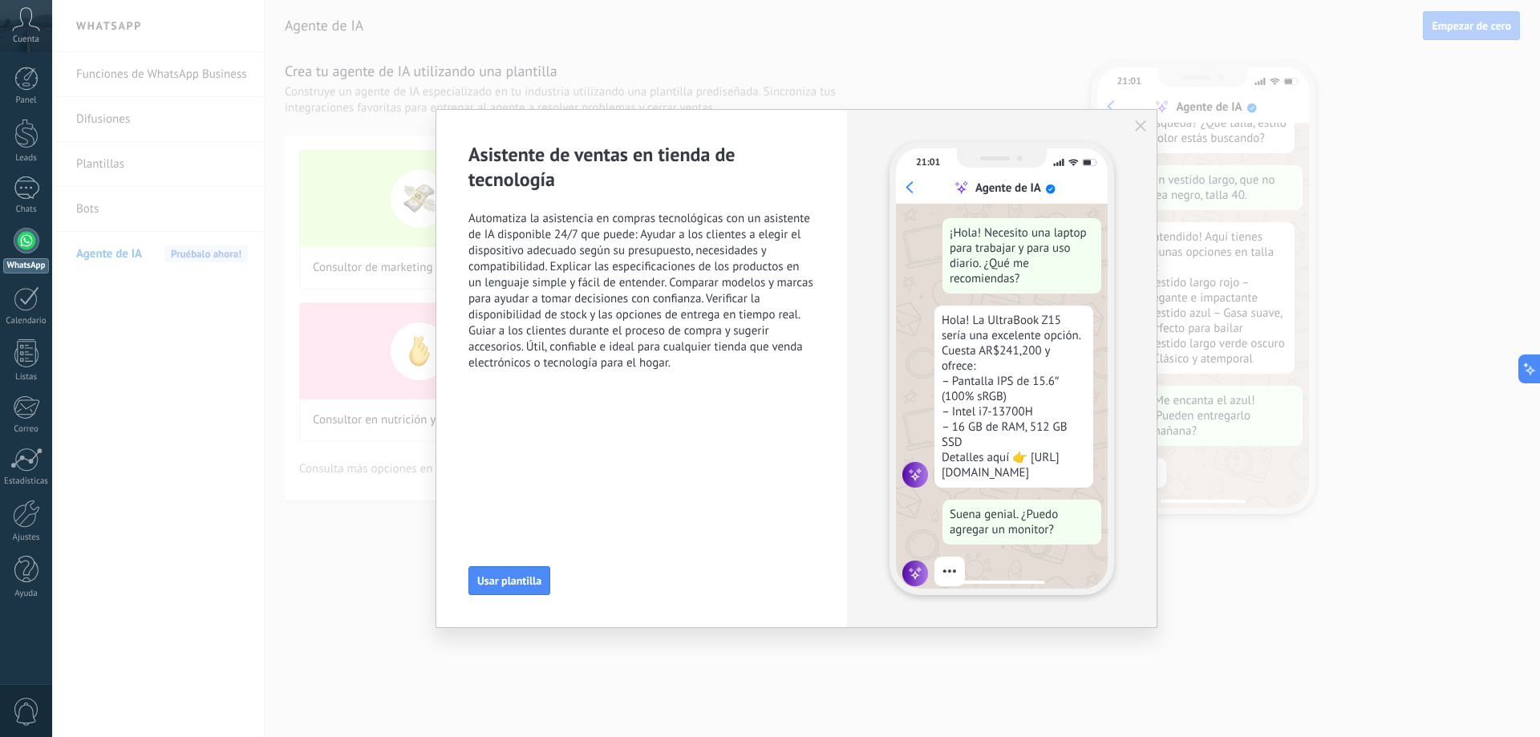
scroll to position [34, 0]
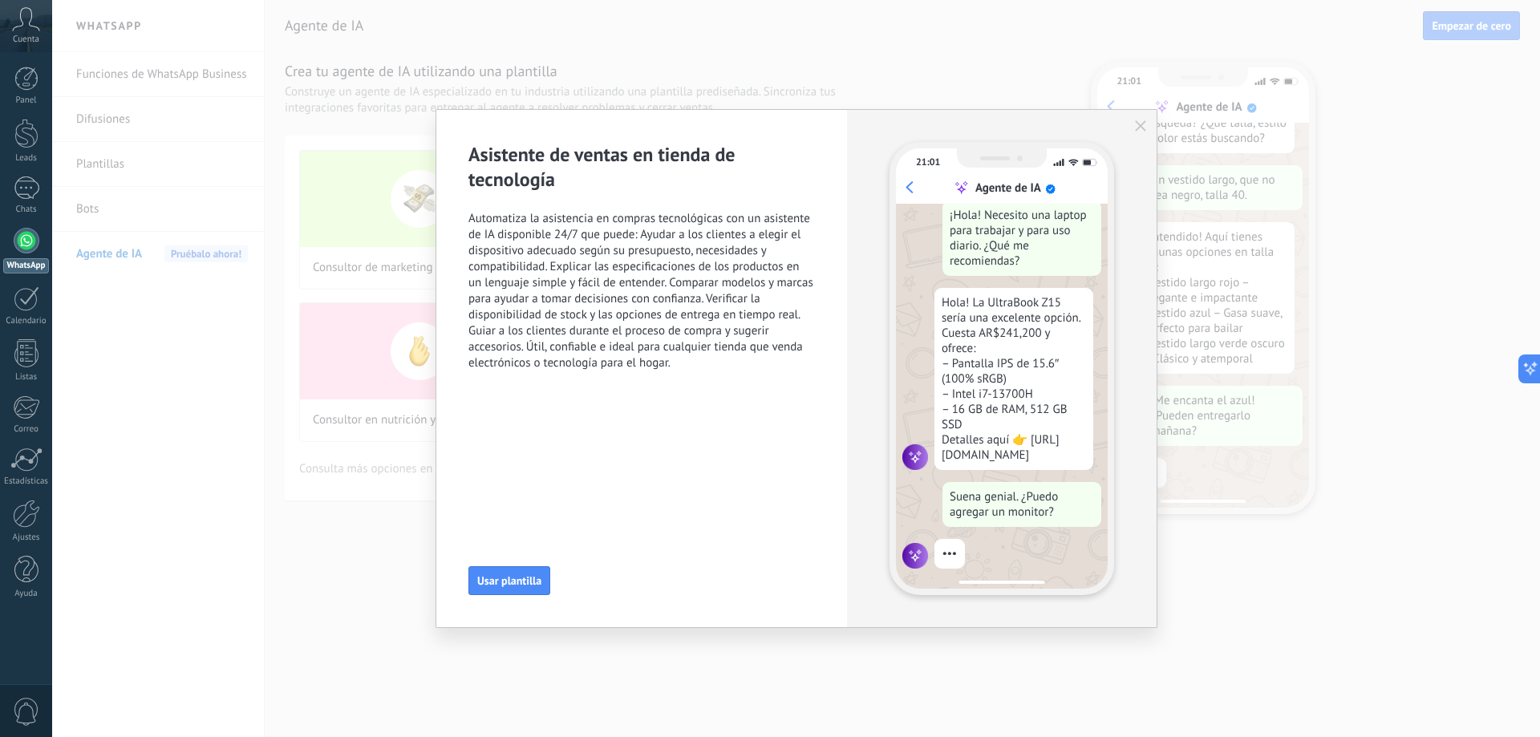
click at [1142, 120] on button "button" at bounding box center [1140, 126] width 13 height 13
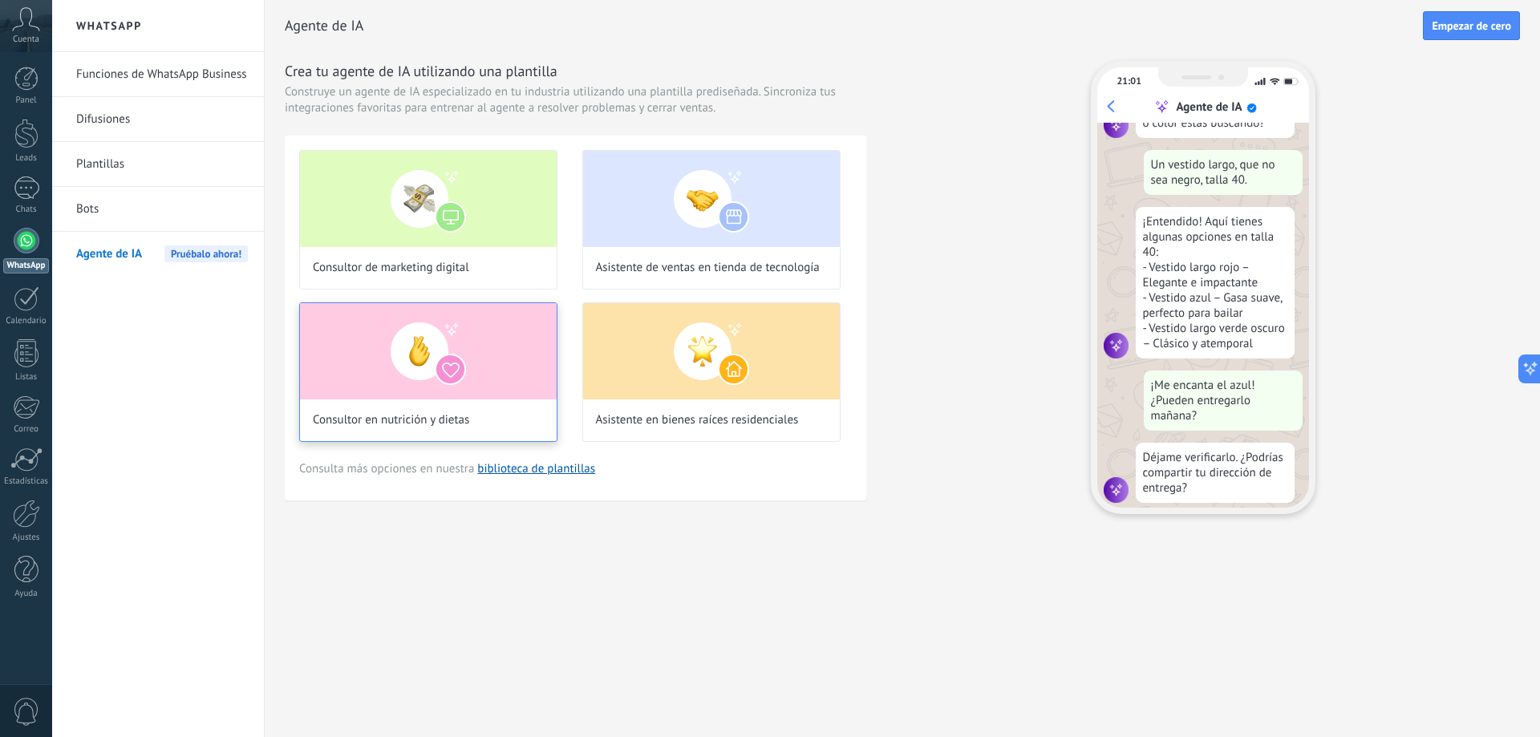
scroll to position [192, 0]
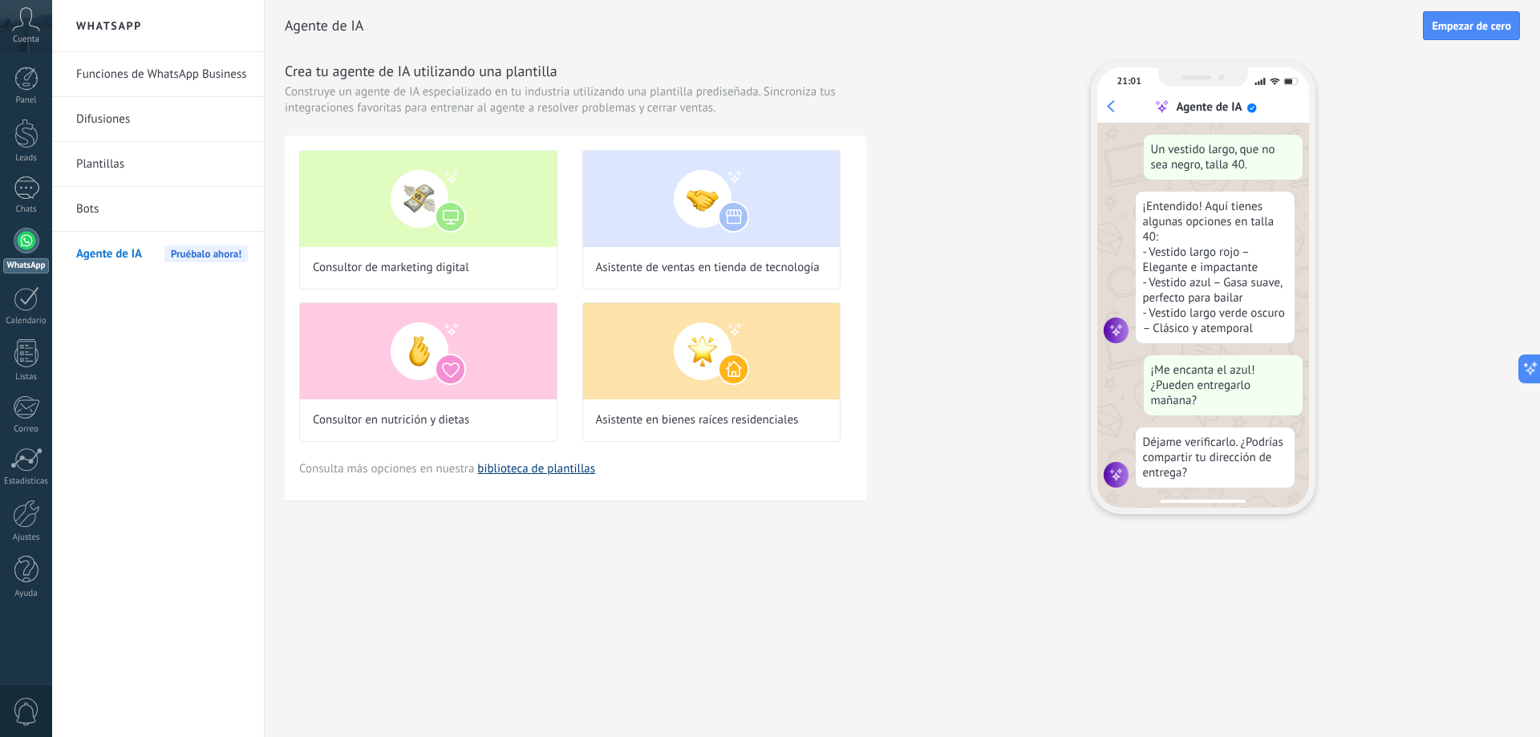
click at [554, 472] on link "biblioteca de plantillas" at bounding box center [536, 468] width 118 height 15
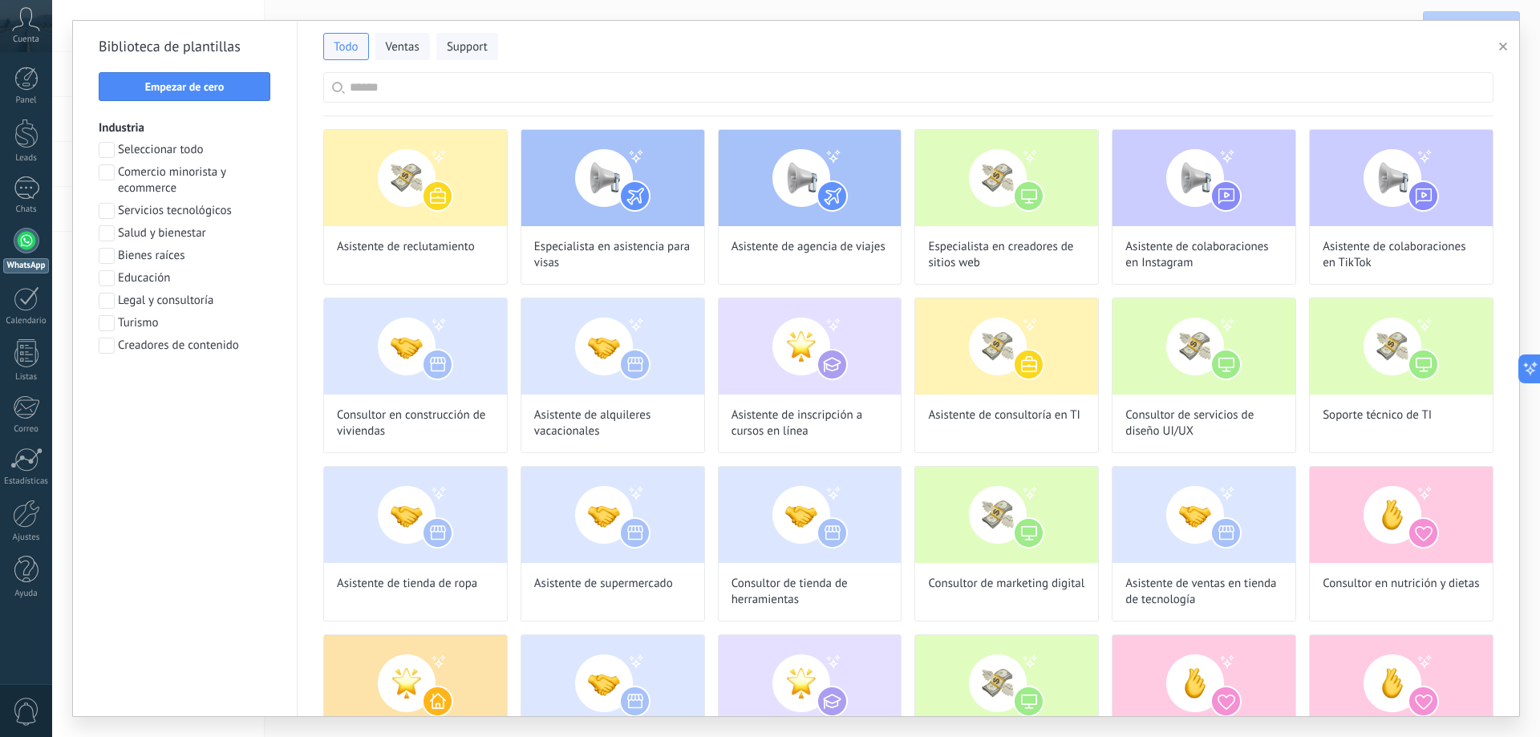
scroll to position [291, 0]
click at [618, 76] on input "text" at bounding box center [917, 87] width 1135 height 29
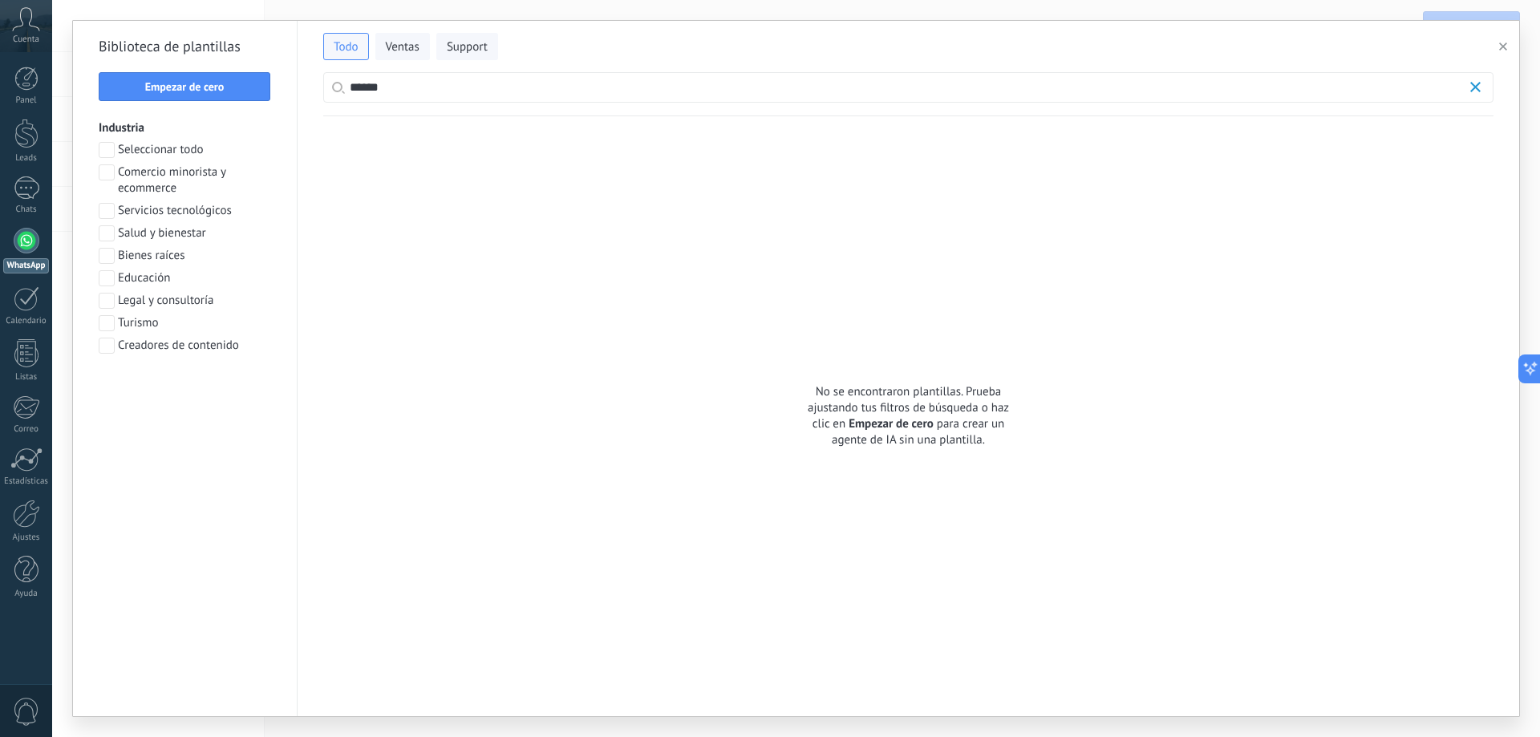
scroll to position [0, 0]
type input "*"
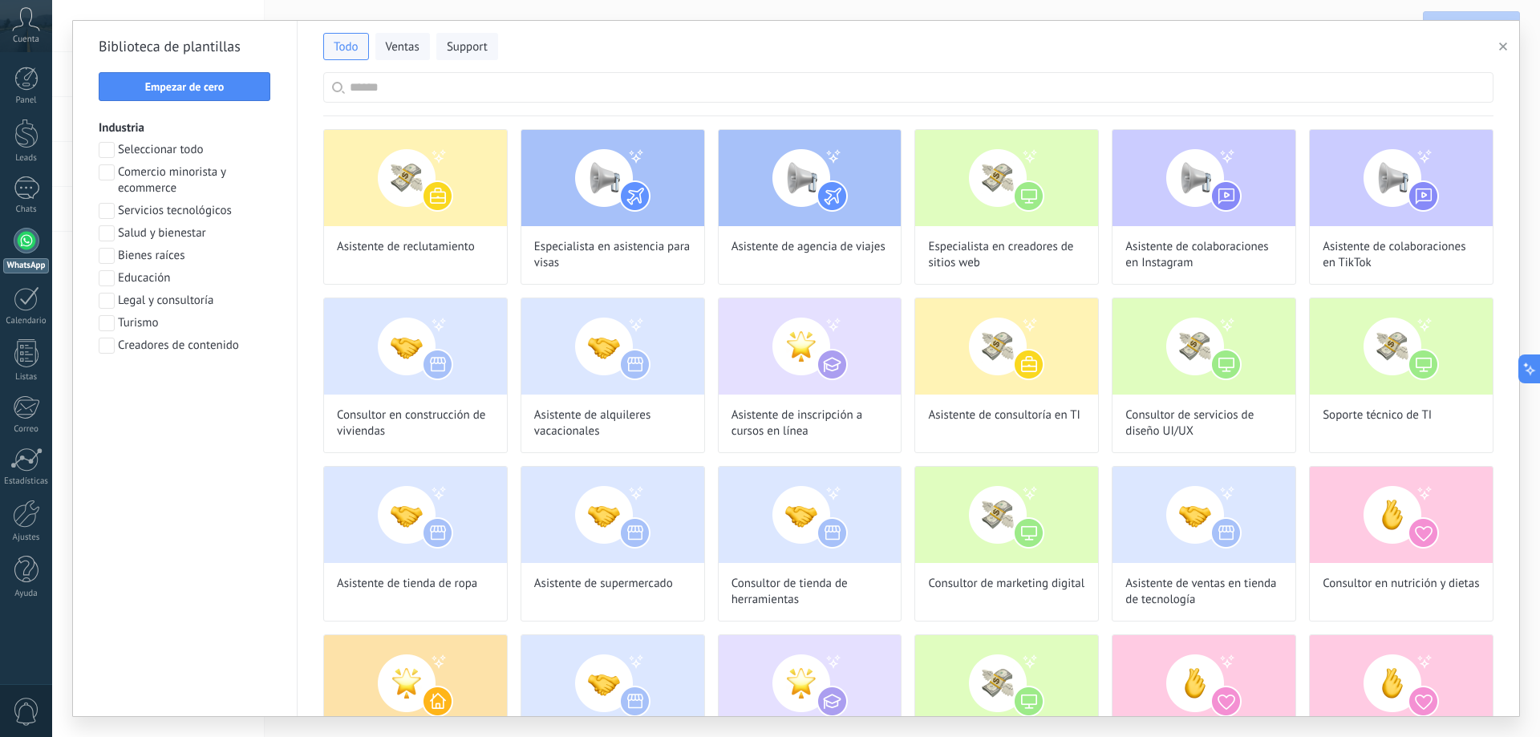
click at [1007, 83] on input "text" at bounding box center [917, 87] width 1135 height 29
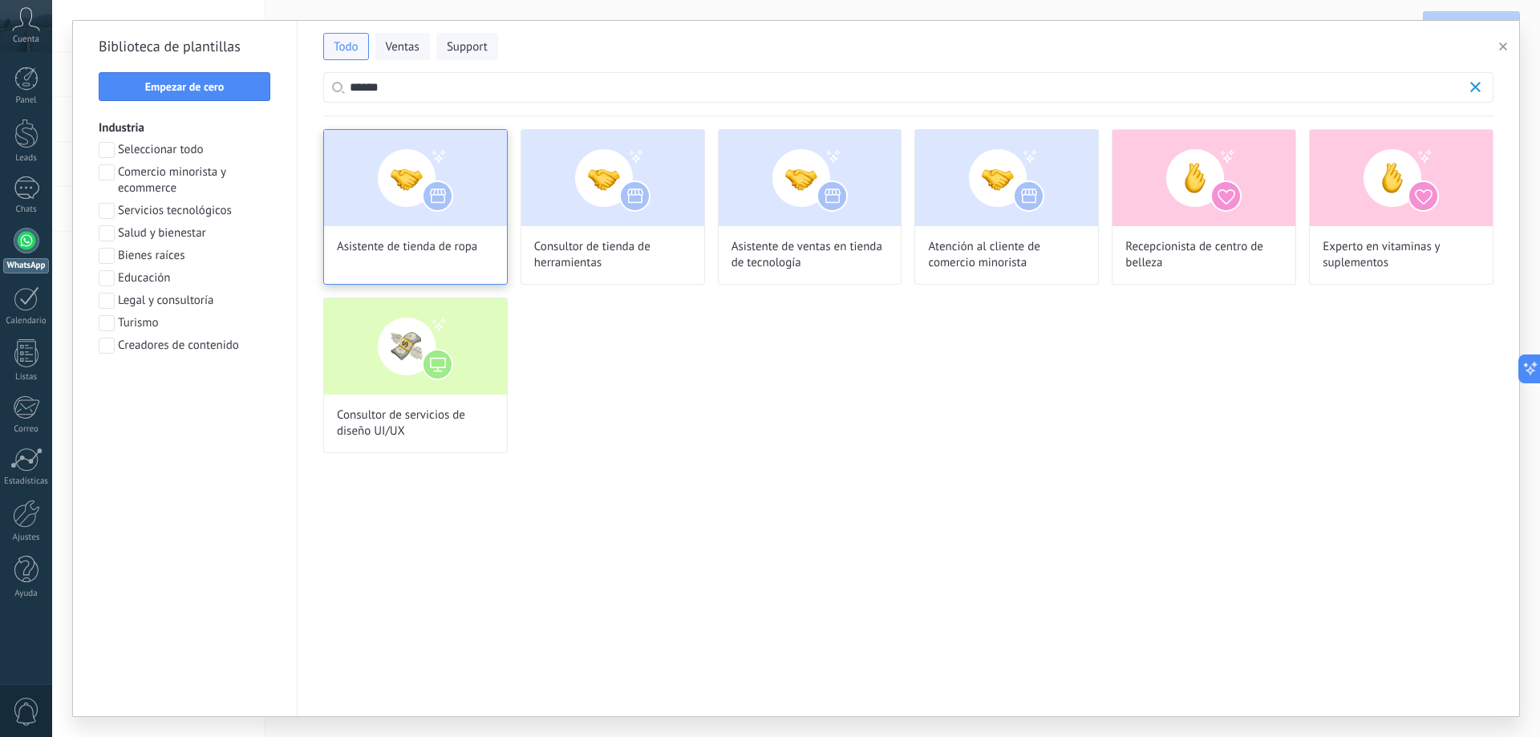
type input "******"
click at [479, 241] on div "Asistente de tienda de ropa" at bounding box center [415, 207] width 184 height 156
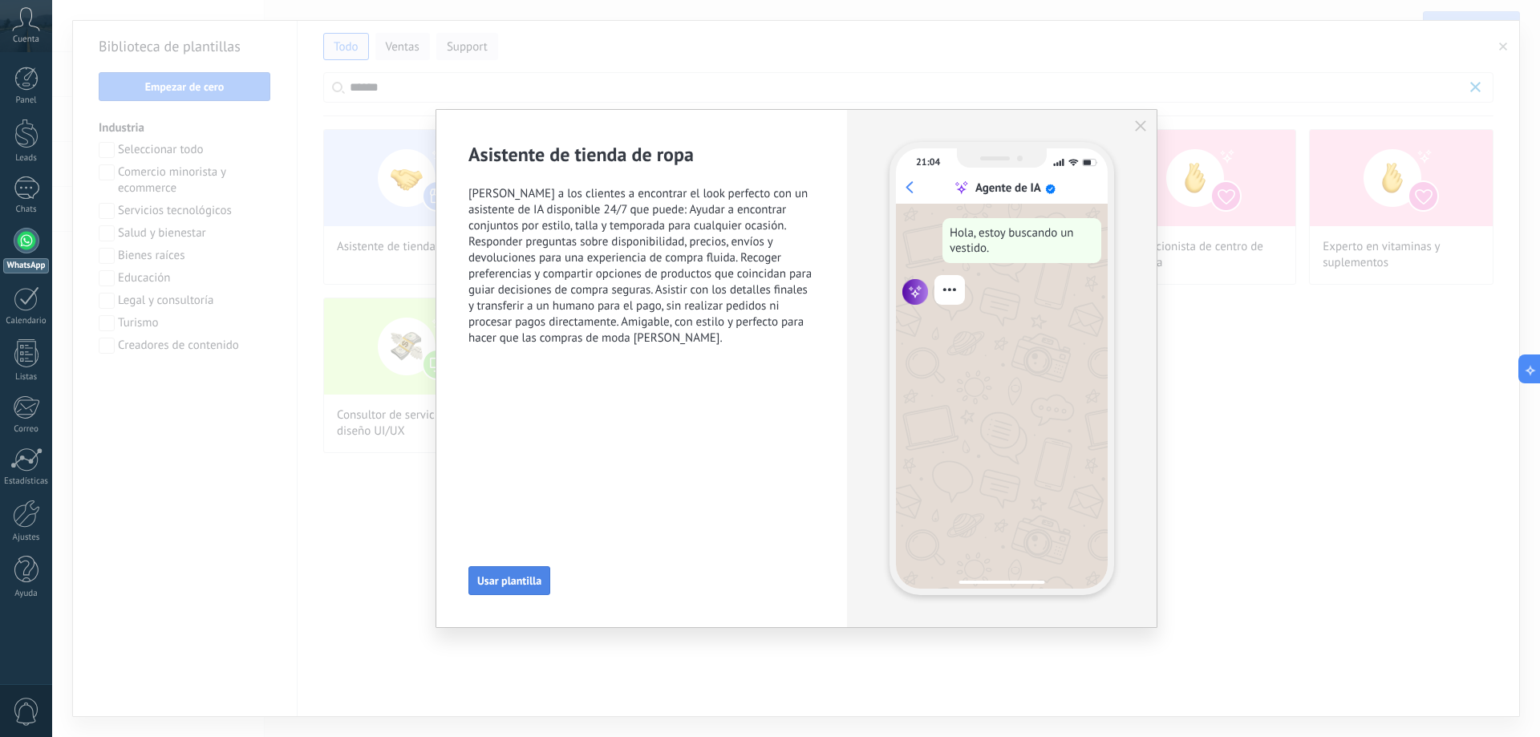
click at [524, 576] on span "Usar plantilla" at bounding box center [509, 580] width 64 height 11
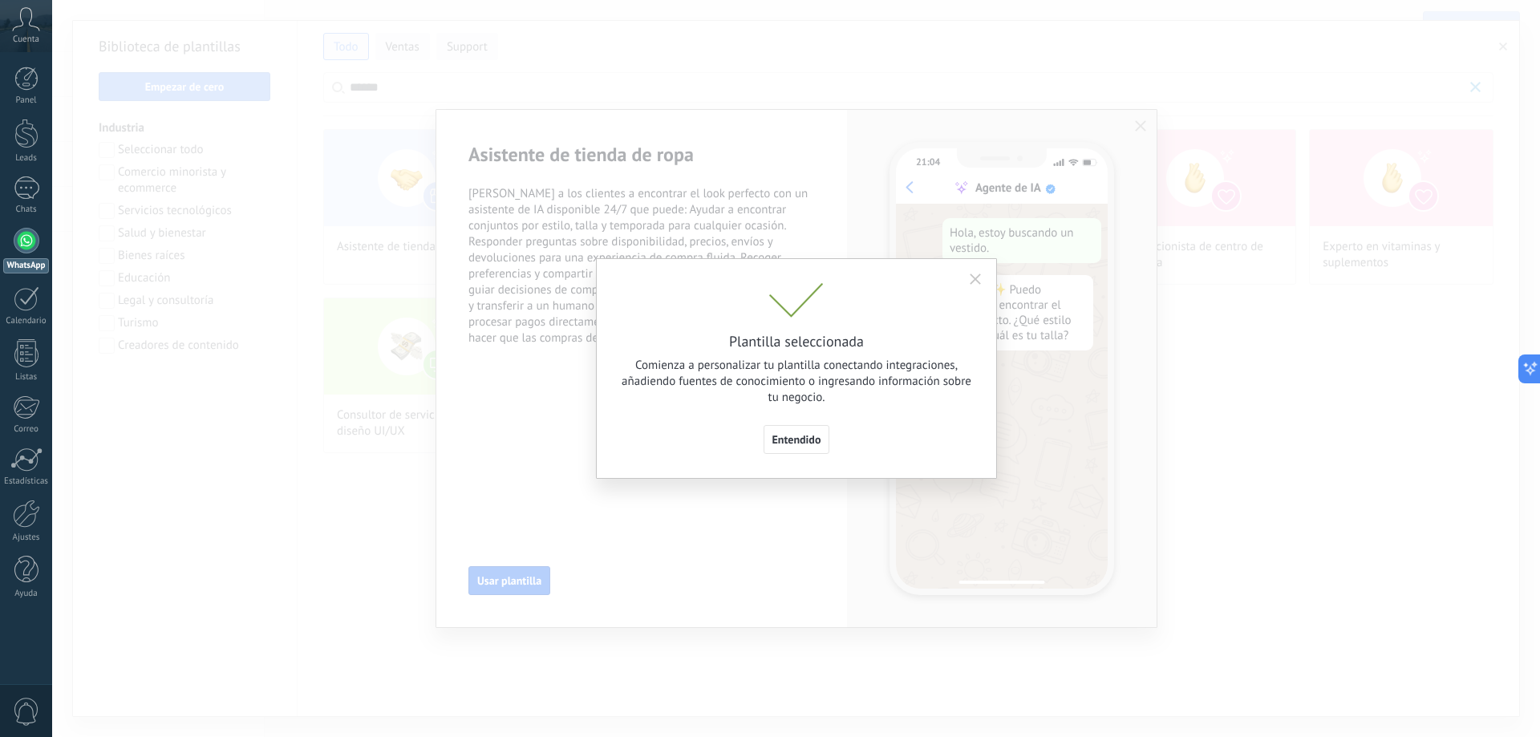
scroll to position [48, 0]
click at [809, 442] on span "Entendido" at bounding box center [796, 439] width 49 height 11
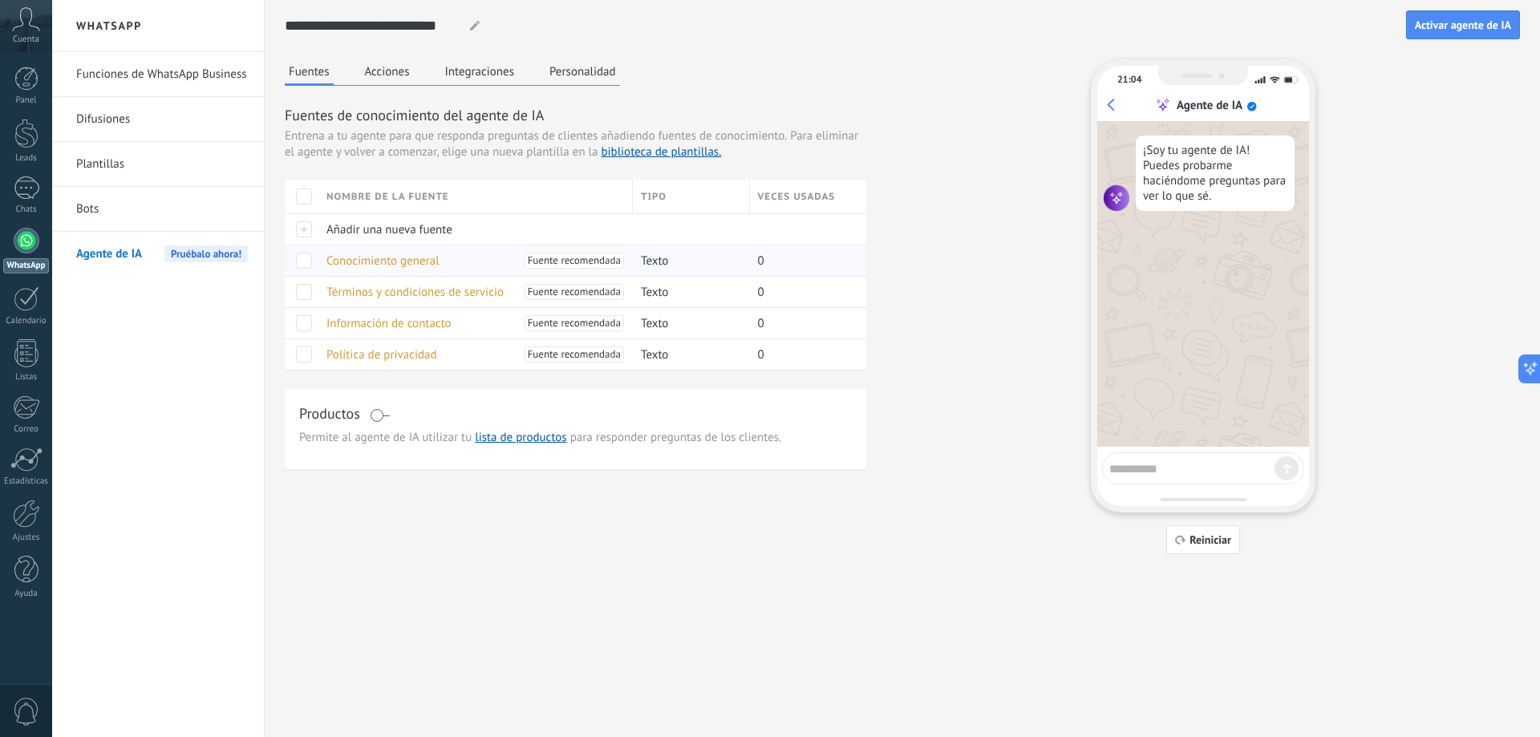
click at [406, 256] on span "Conocimiento general" at bounding box center [382, 260] width 113 height 15
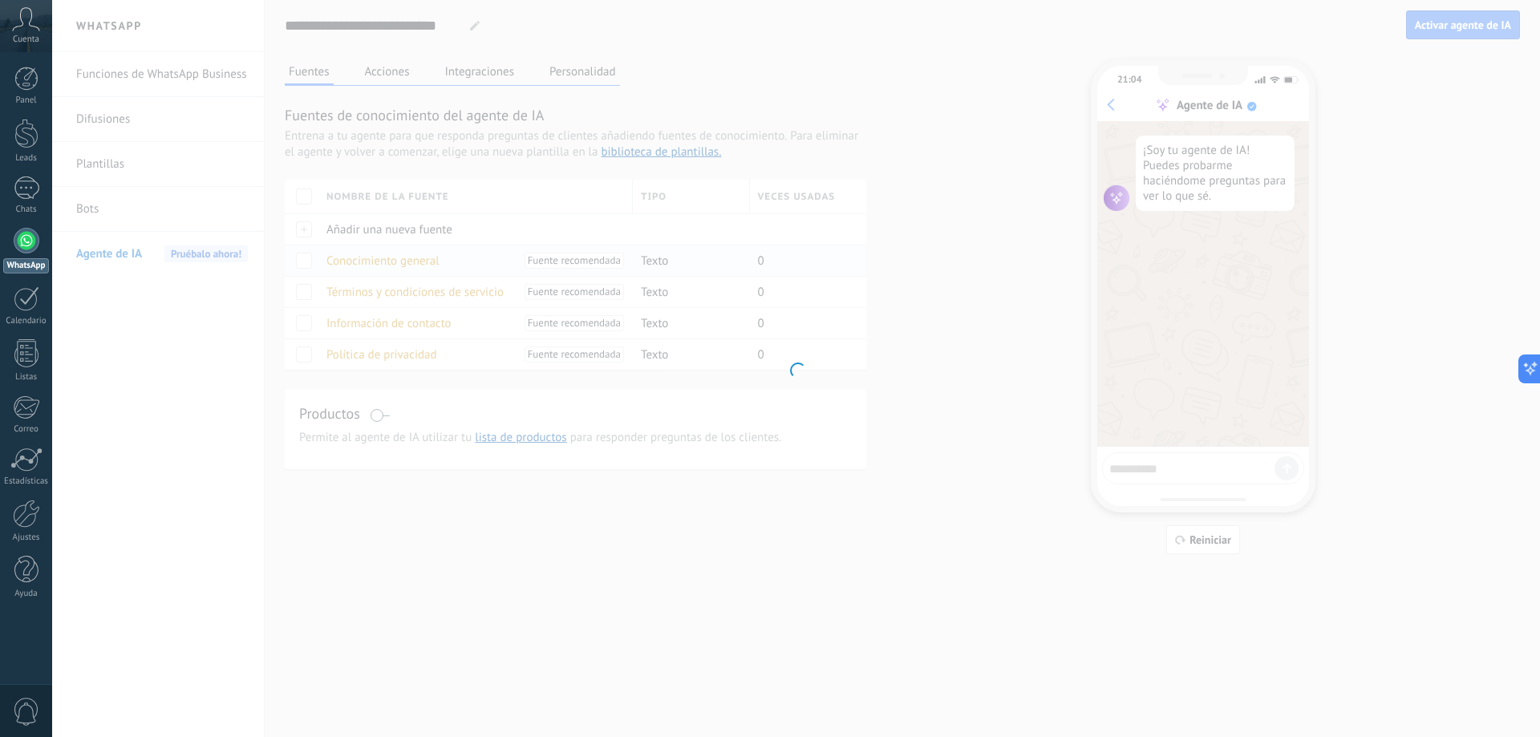
type input "**********"
type textarea "**********"
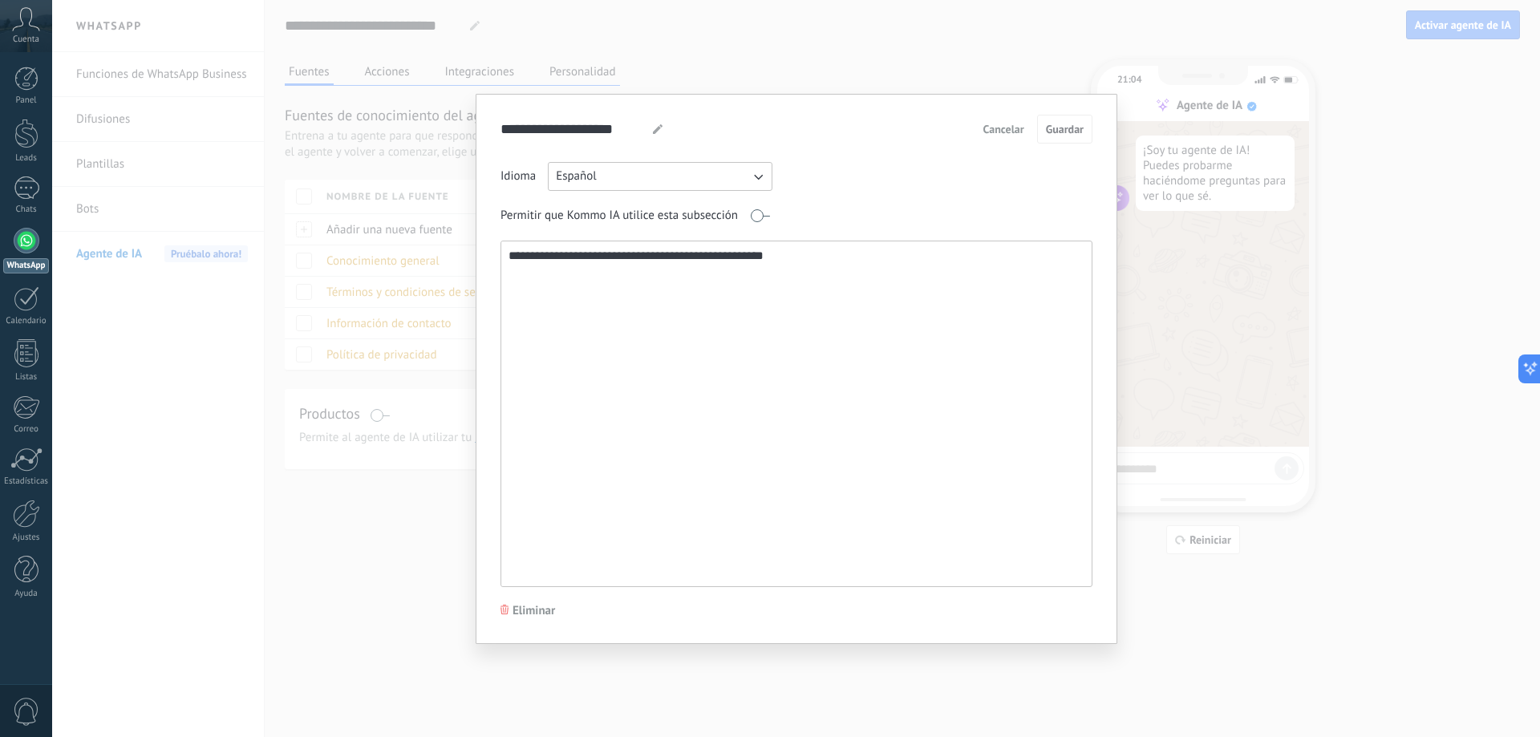
click at [860, 44] on div "**********" at bounding box center [796, 368] width 1488 height 737
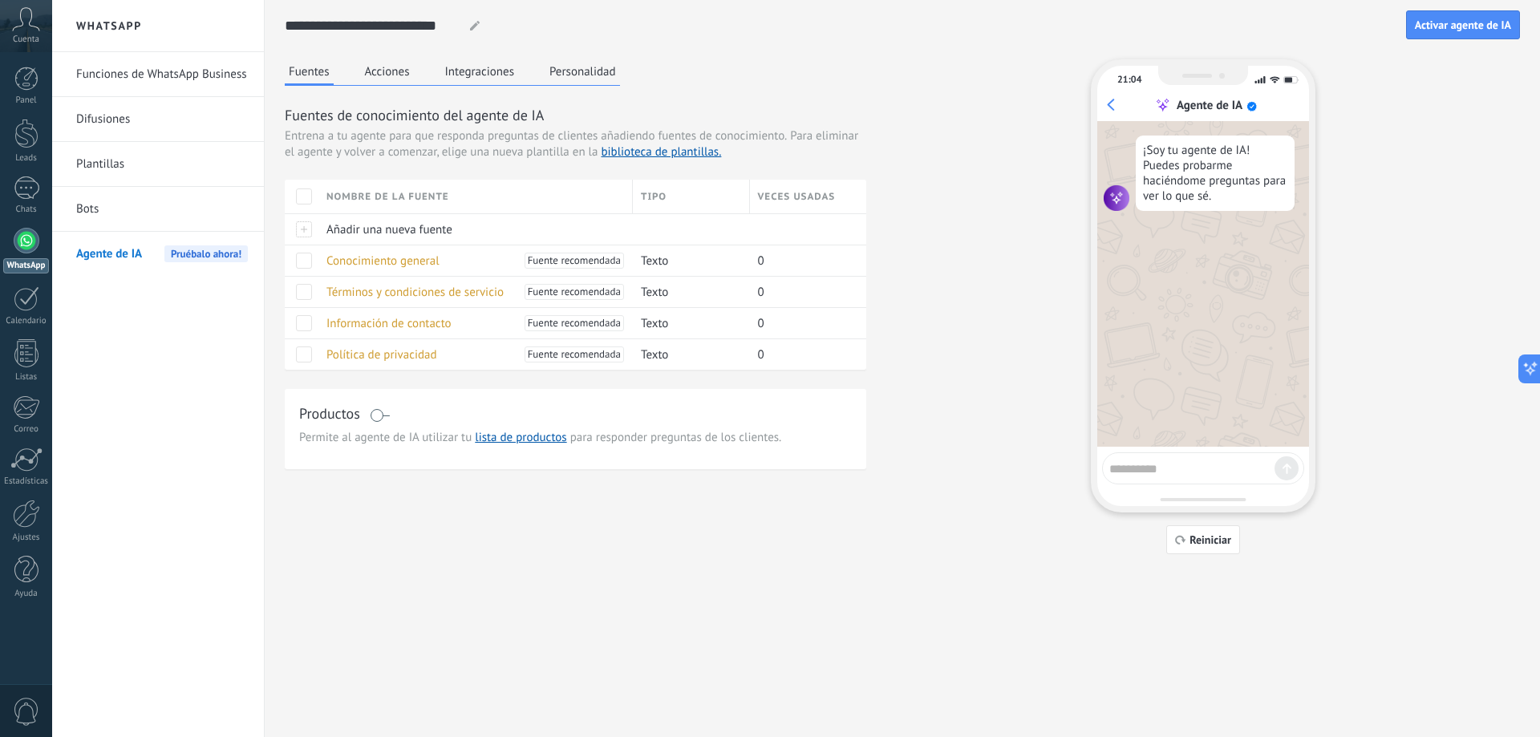
click at [385, 410] on span at bounding box center [380, 415] width 20 height 13
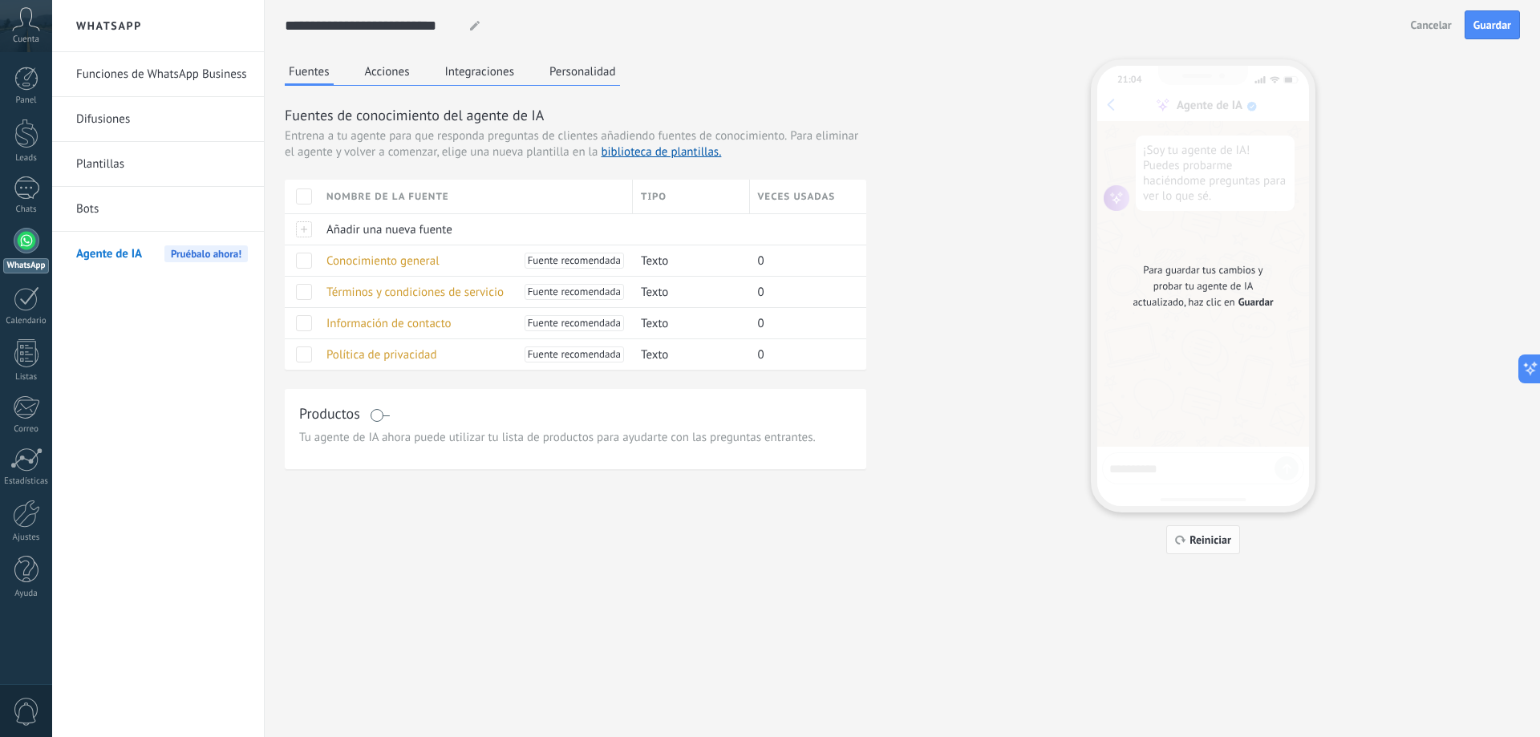
click at [1220, 545] on span "Reiniciar" at bounding box center [1210, 539] width 42 height 11
click at [1213, 545] on span "Reiniciar" at bounding box center [1210, 539] width 42 height 11
click at [1481, 19] on span "Guardar" at bounding box center [1492, 24] width 38 height 11
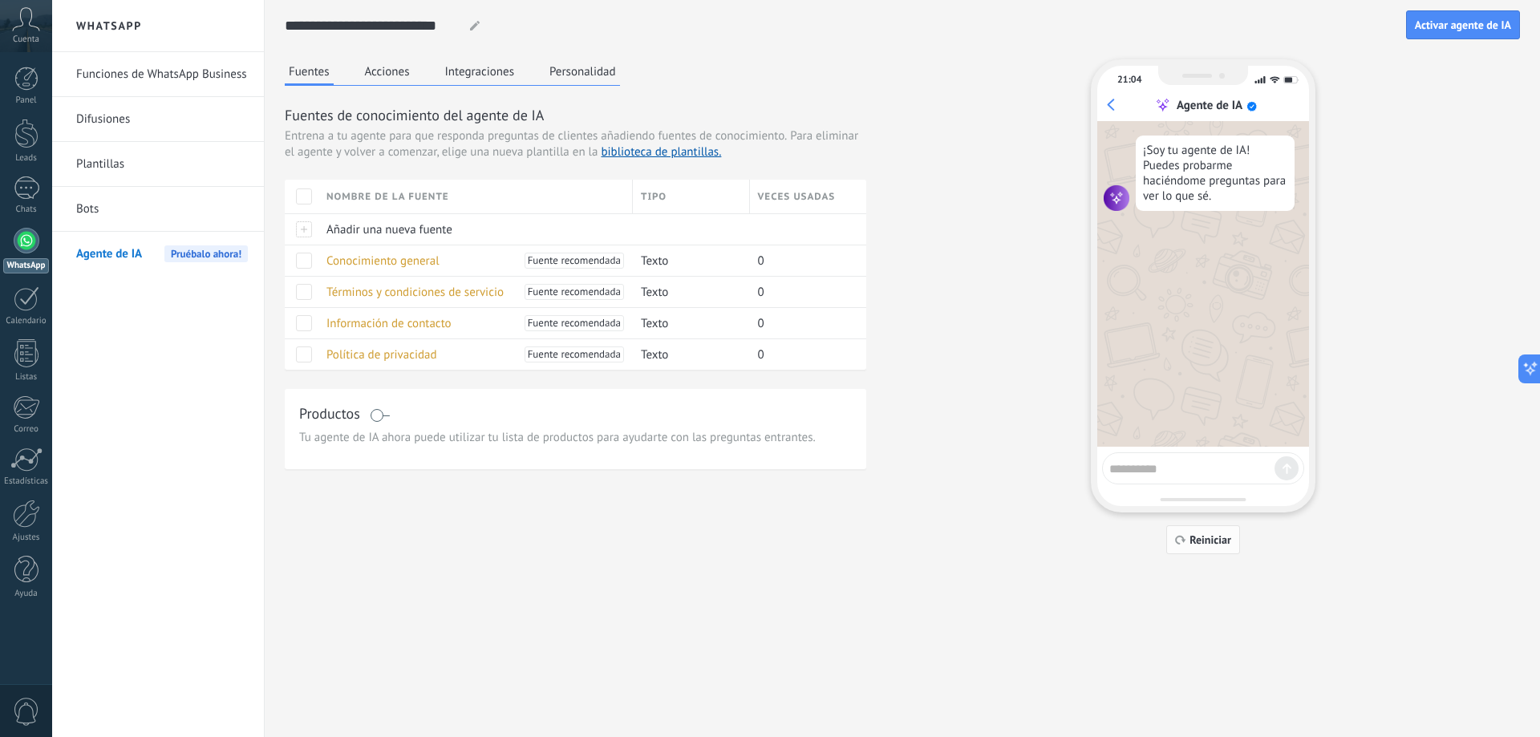
click at [1219, 545] on span "Reiniciar" at bounding box center [1210, 539] width 42 height 11
click at [1177, 459] on textarea at bounding box center [1191, 466] width 165 height 20
type textarea "****"
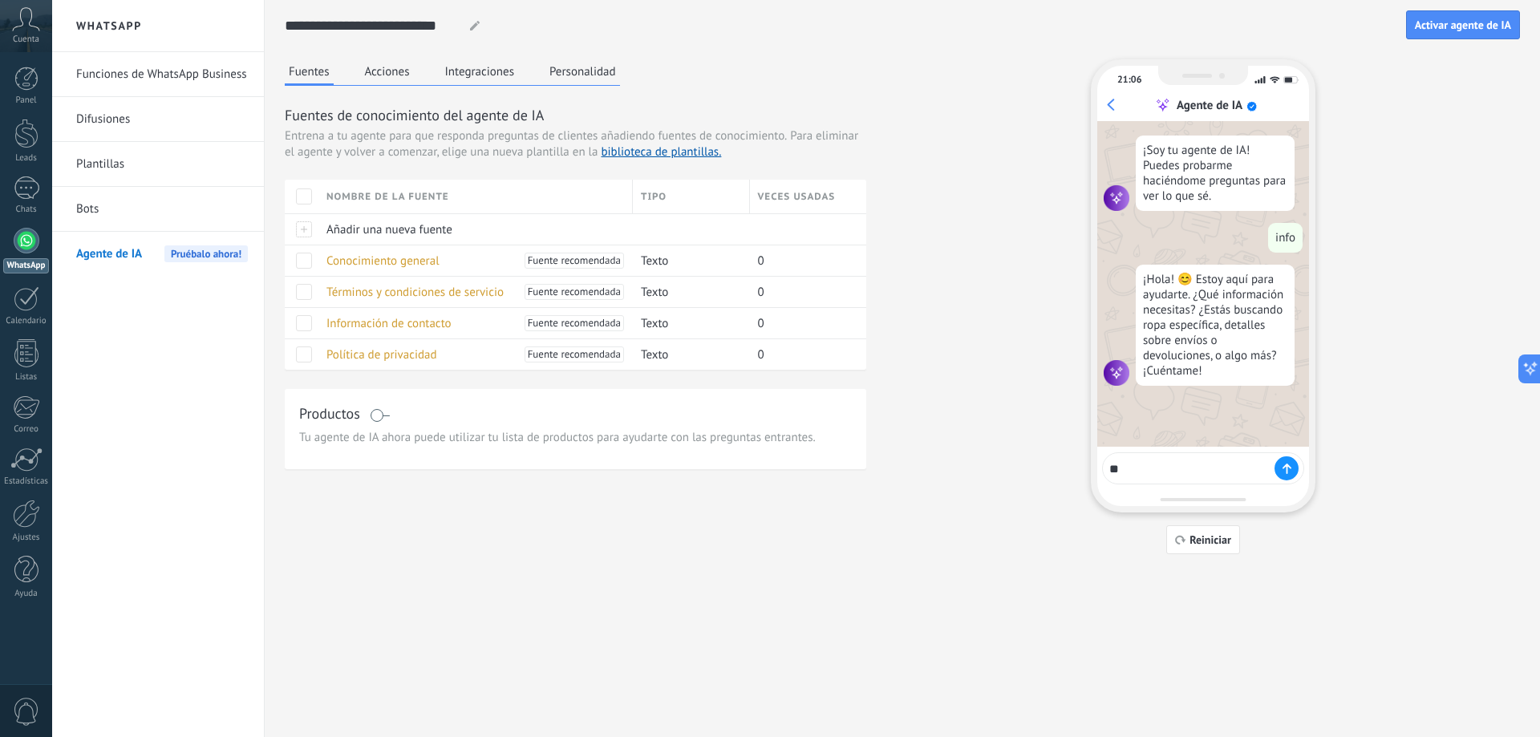
type textarea "***"
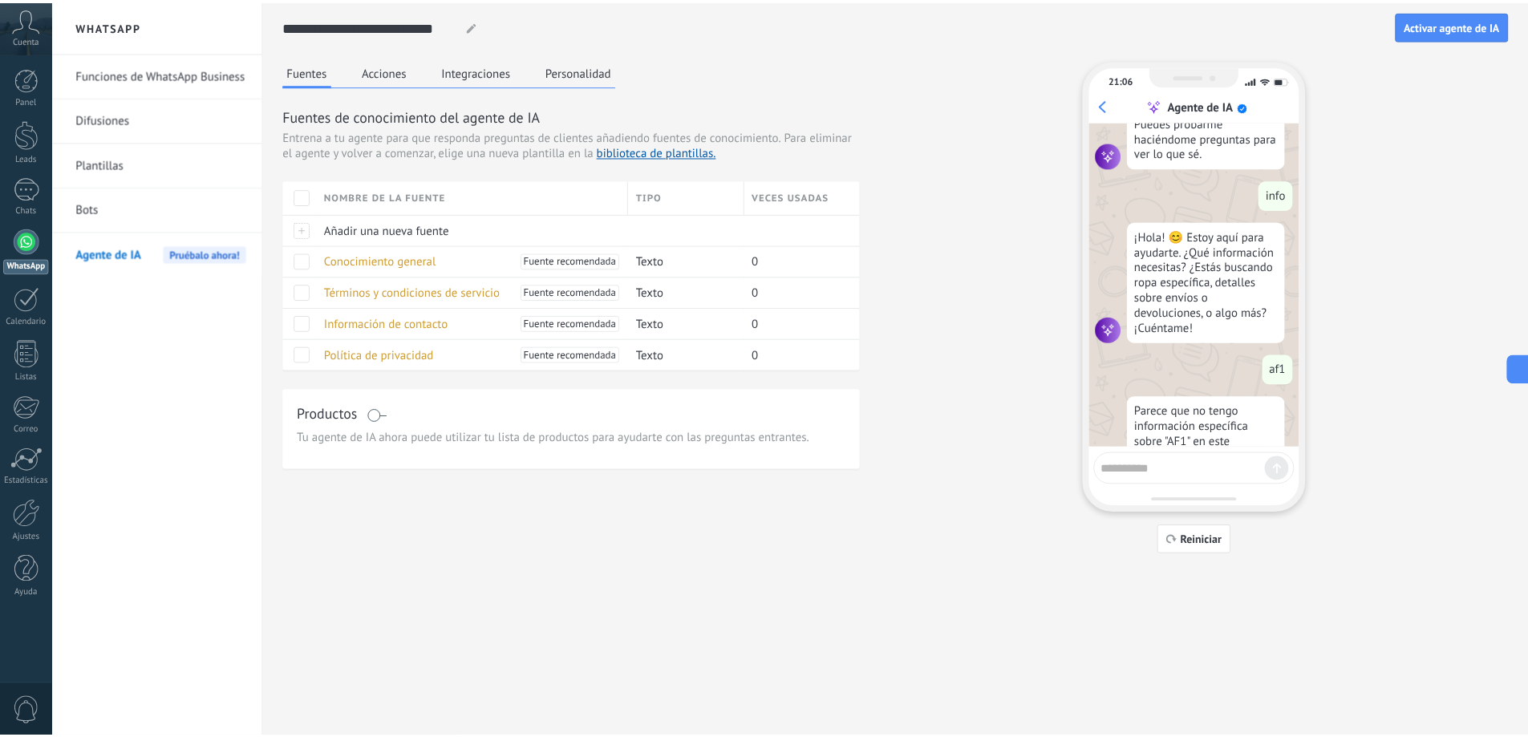
scroll to position [181, 0]
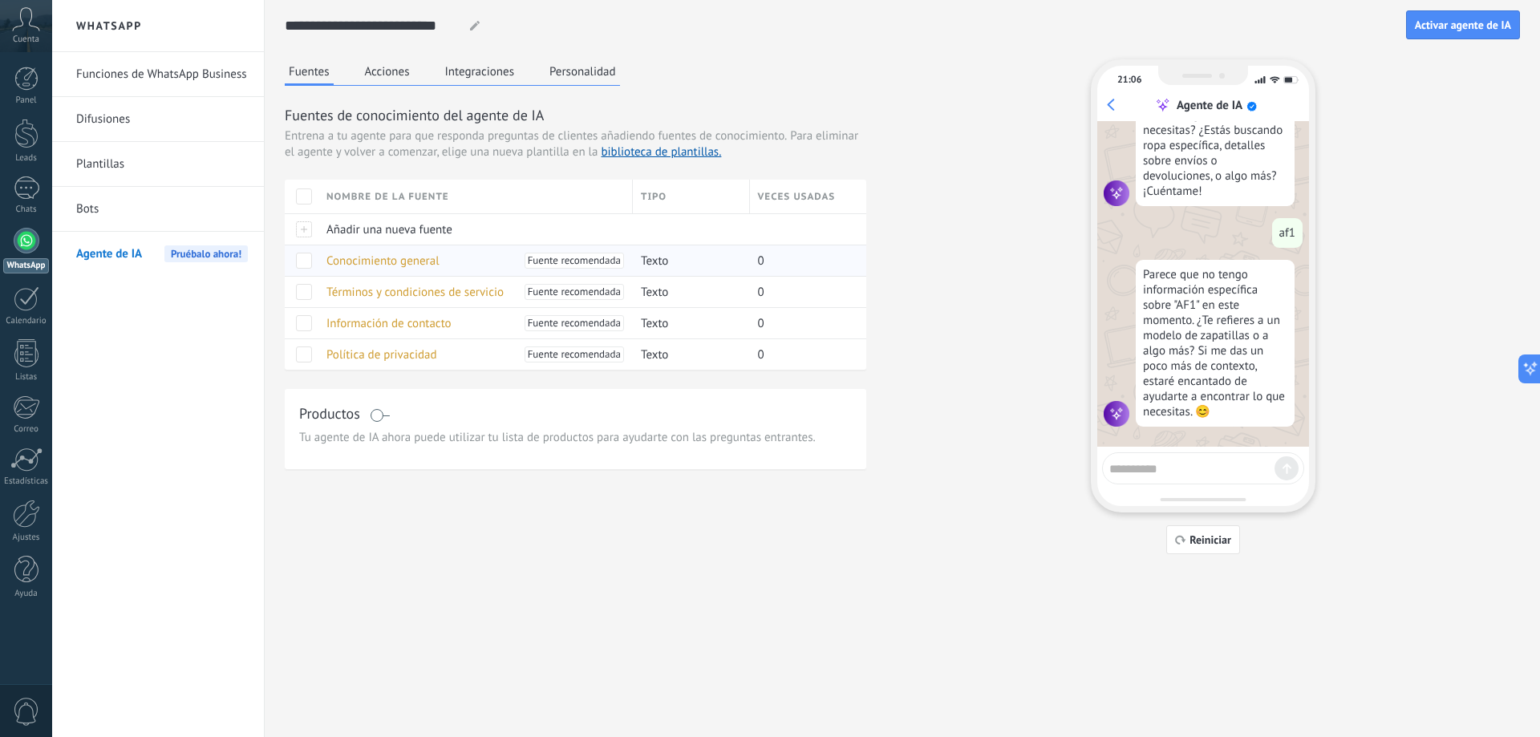
click at [390, 258] on span "Conocimiento general" at bounding box center [382, 260] width 113 height 15
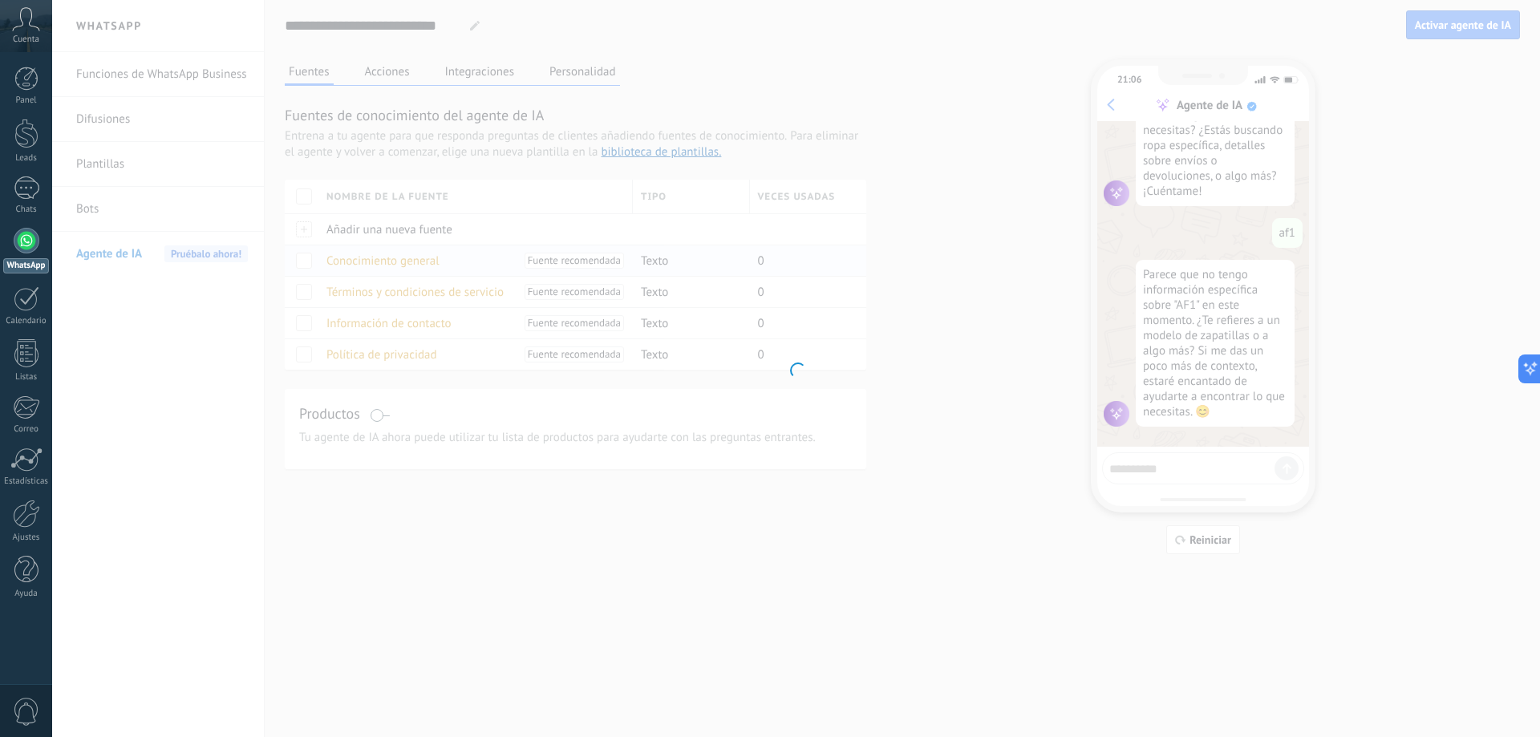
type input "**********"
type textarea "**********"
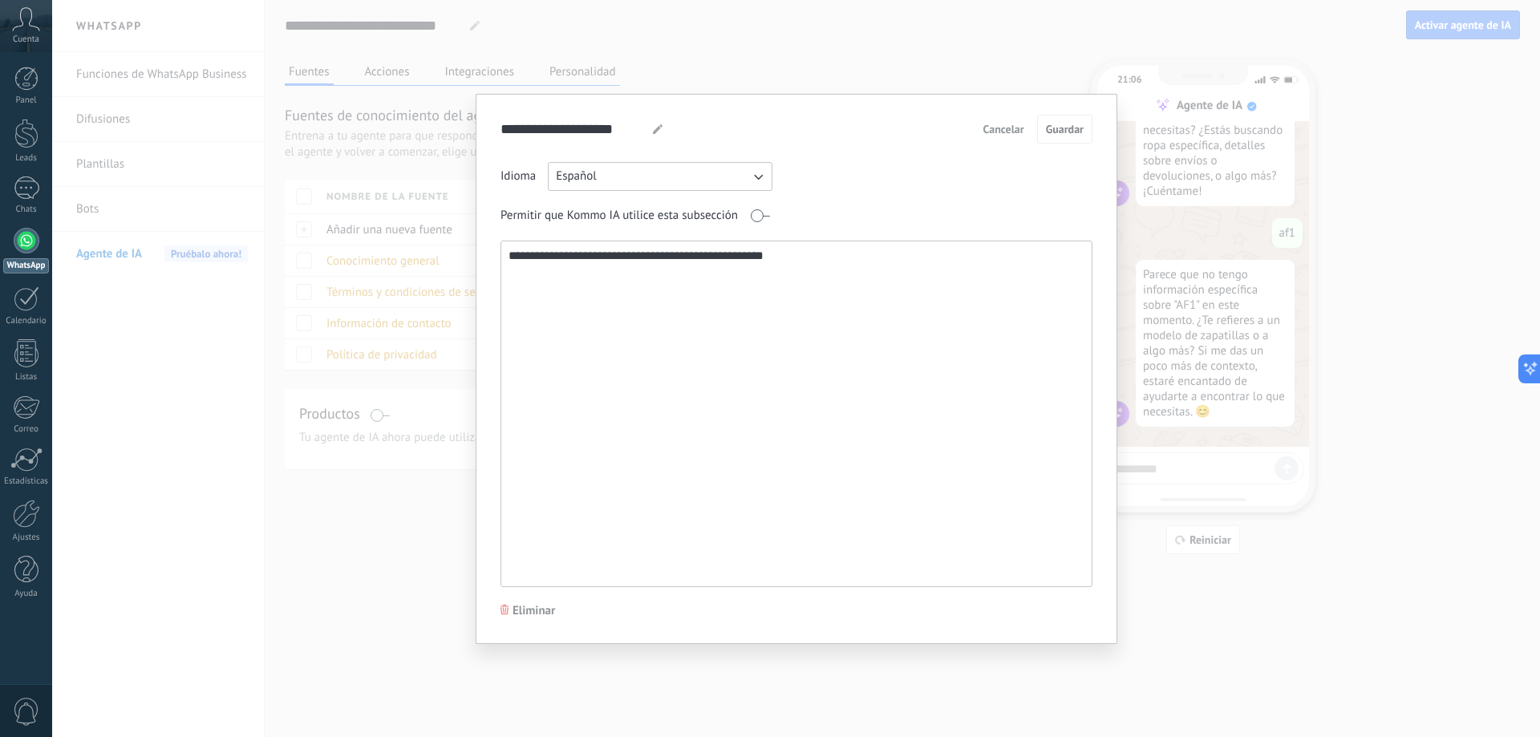
click at [675, 253] on textarea "**********" at bounding box center [794, 413] width 587 height 345
click at [661, 266] on textarea "**********" at bounding box center [794, 413] width 587 height 345
drag, startPoint x: 793, startPoint y: 264, endPoint x: 447, endPoint y: 249, distance: 346.8
click at [447, 249] on div "**********" at bounding box center [796, 368] width 1488 height 737
click at [739, 171] on button "Español" at bounding box center [660, 176] width 225 height 29
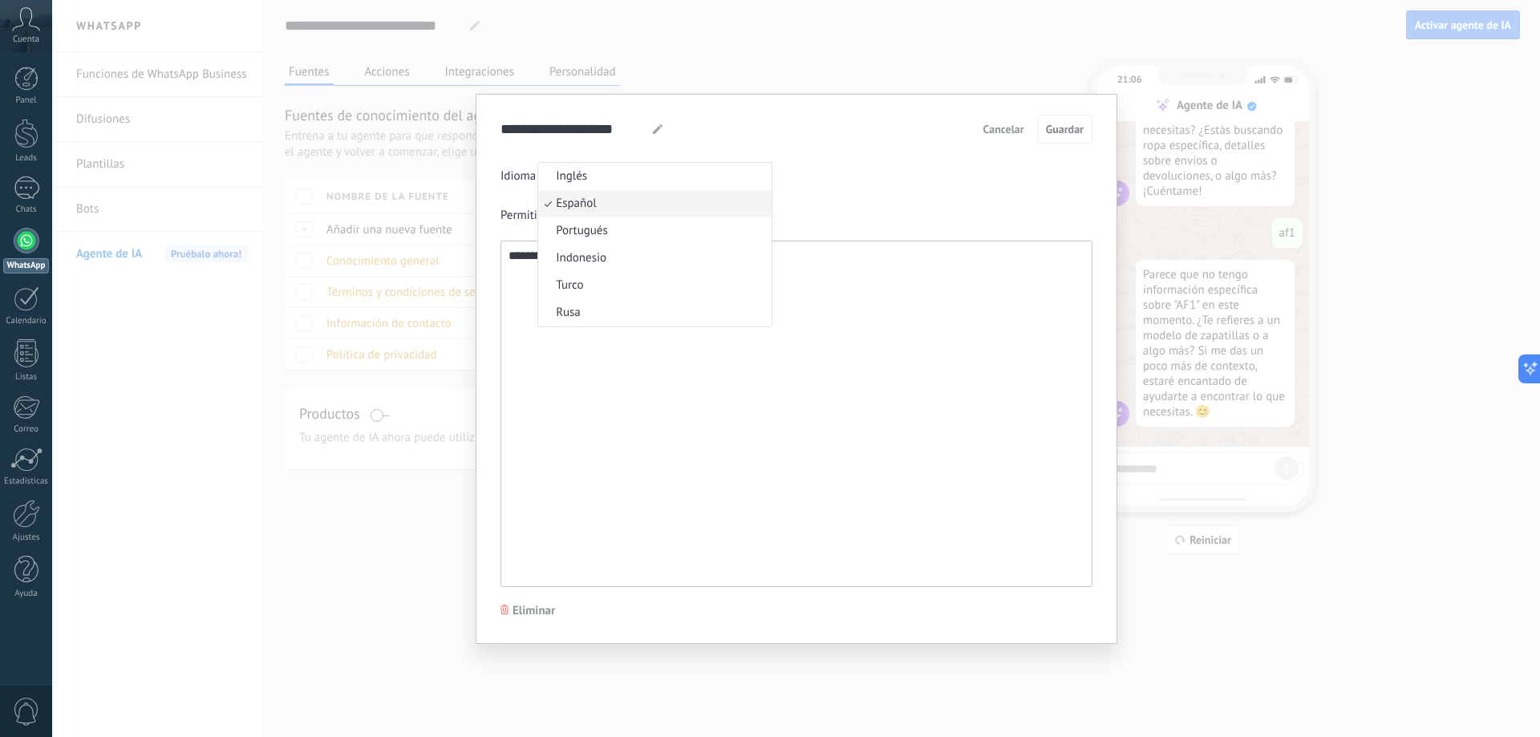
click at [845, 184] on div "Idioma Español Inglés Español Portugués Indonesio Turco Rusa" at bounding box center [796, 176] width 592 height 29
click at [780, 257] on textarea "**********" at bounding box center [794, 413] width 587 height 345
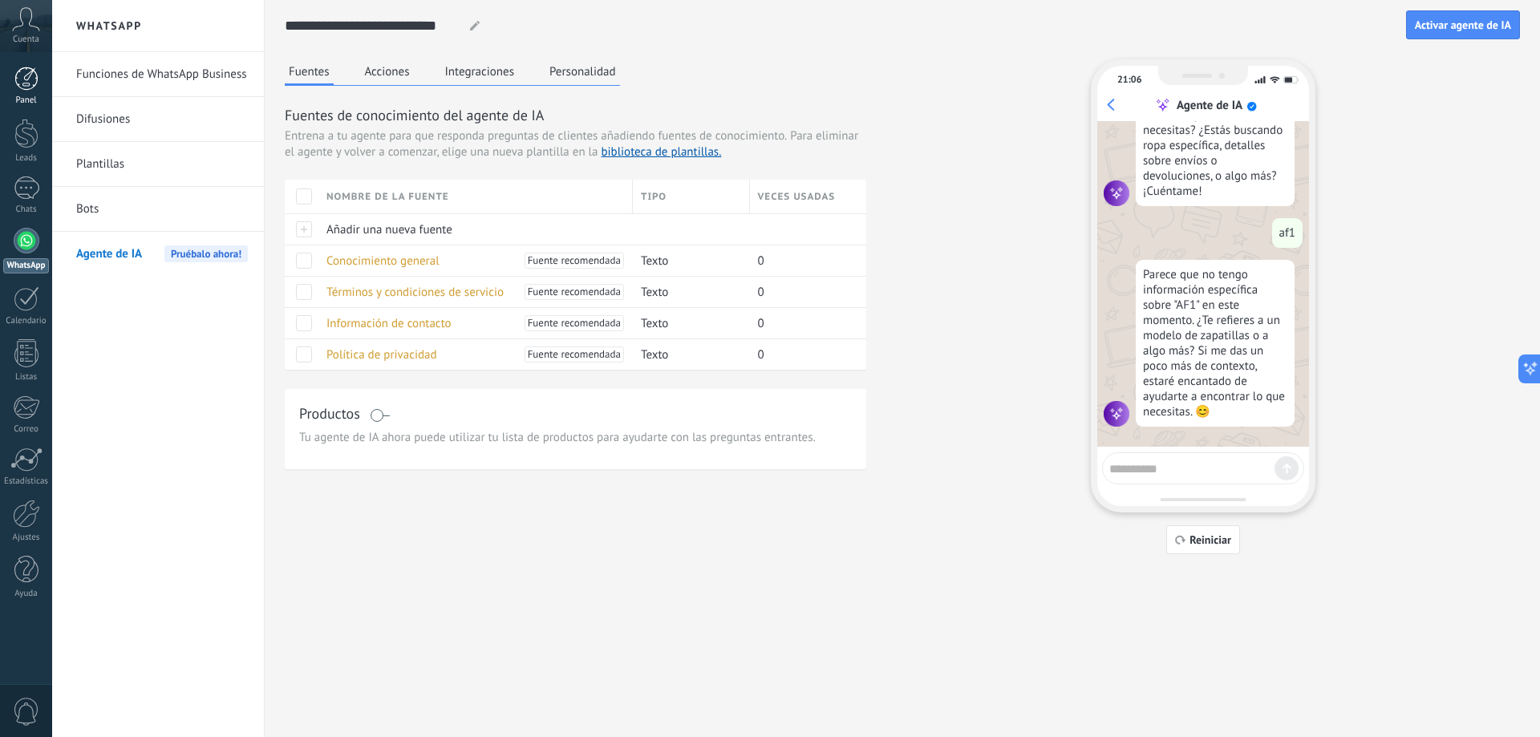
click at [26, 69] on div at bounding box center [26, 79] width 24 height 24
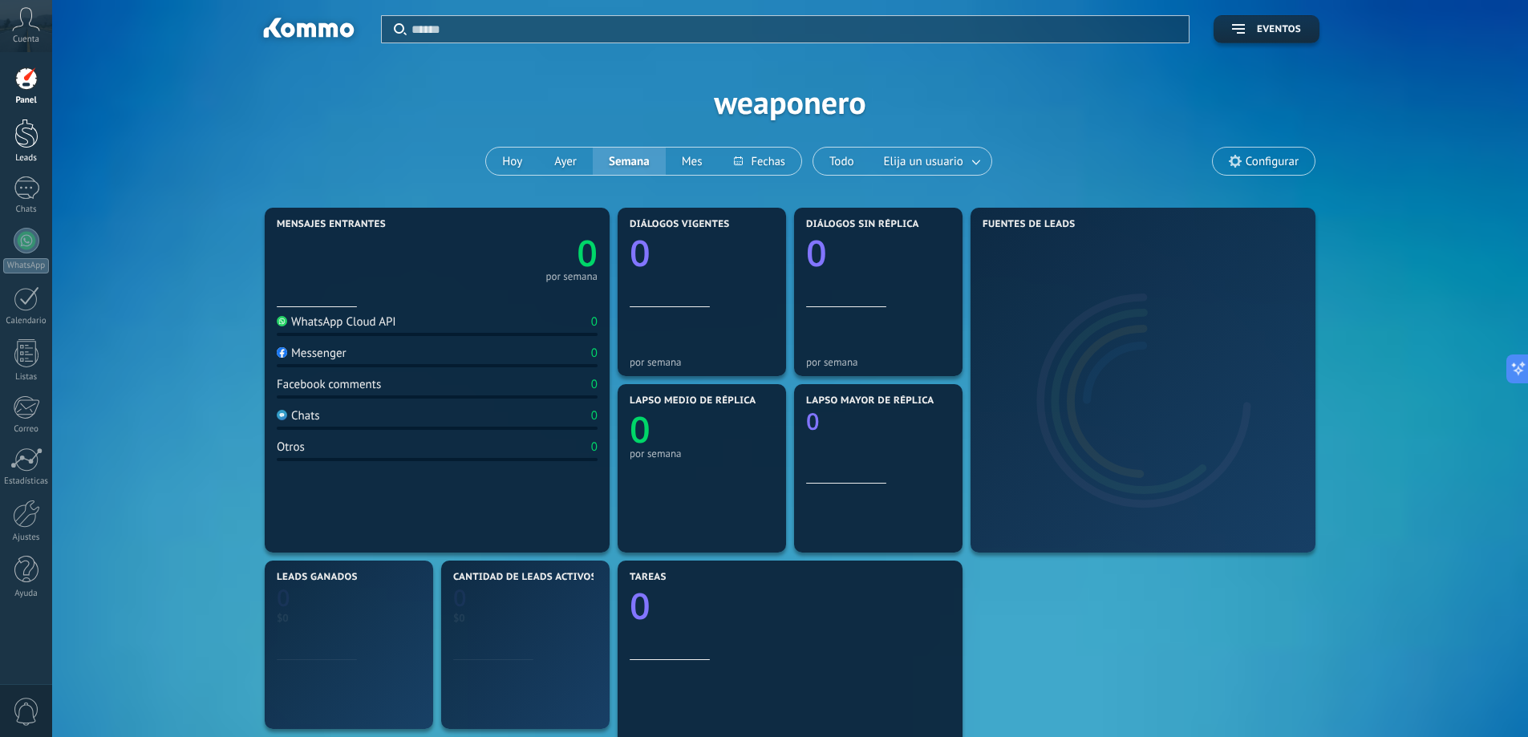
click at [36, 136] on div at bounding box center [26, 134] width 24 height 30
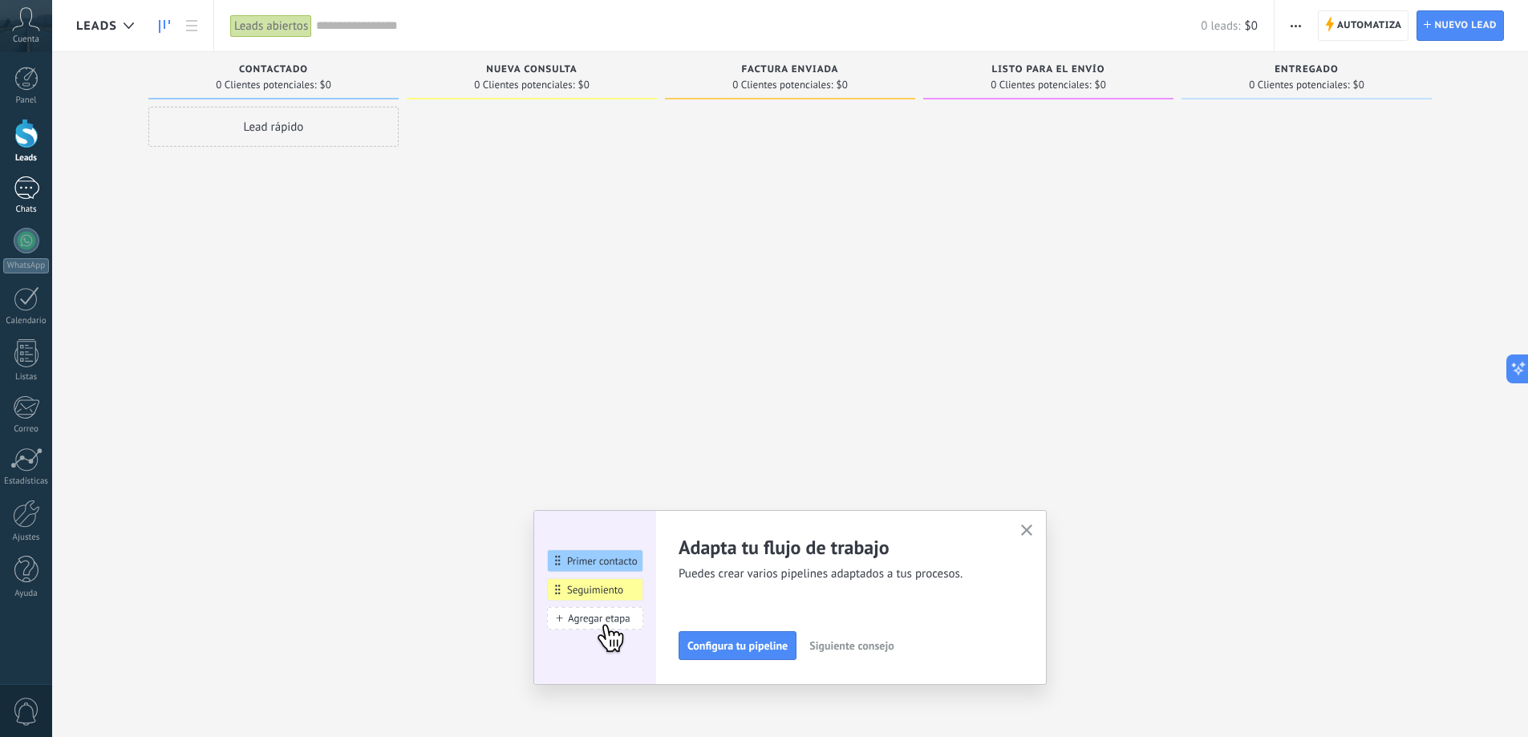
click at [34, 198] on div at bounding box center [27, 187] width 26 height 23
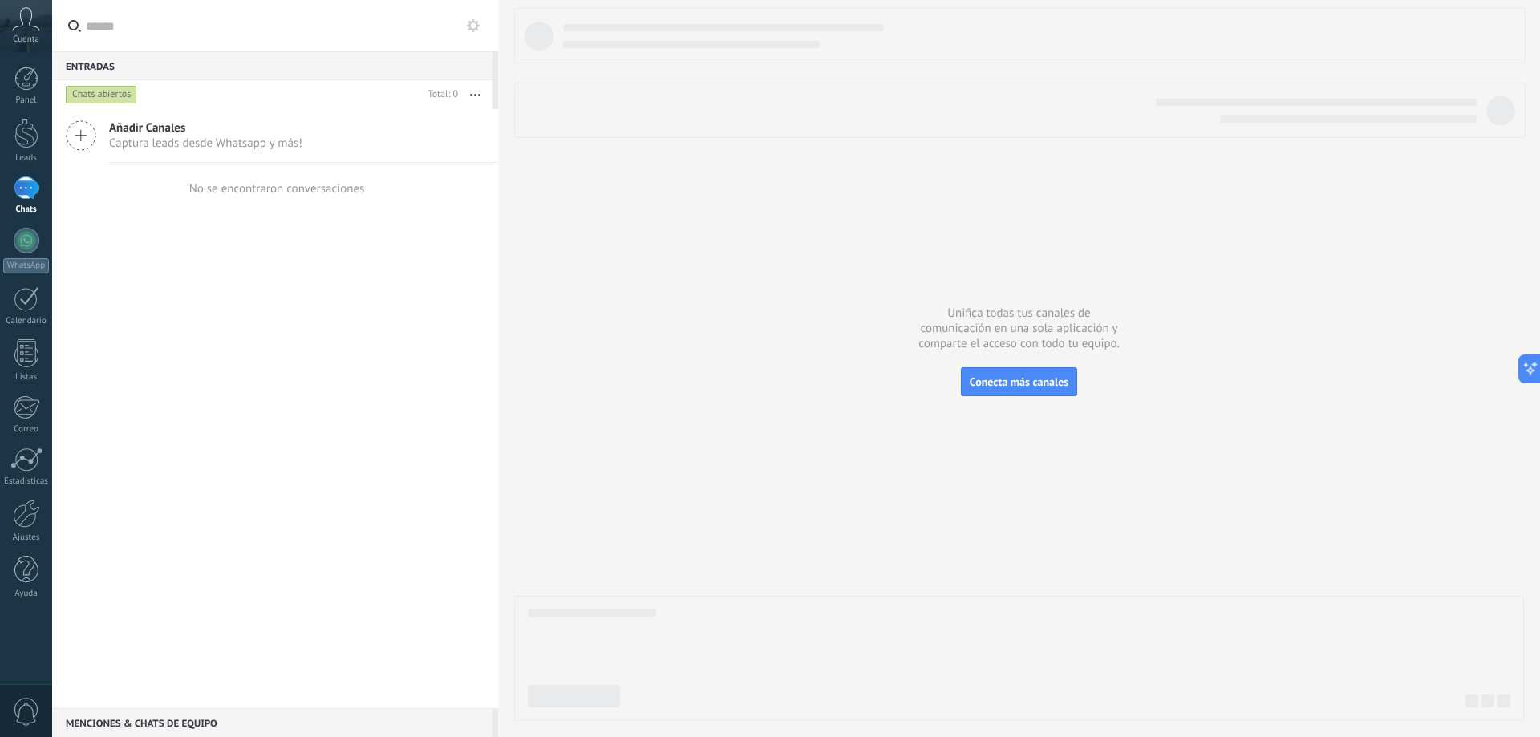
click at [225, 196] on div "No se encontraron conversaciones" at bounding box center [275, 188] width 179 height 51
click at [15, 245] on div at bounding box center [27, 241] width 26 height 26
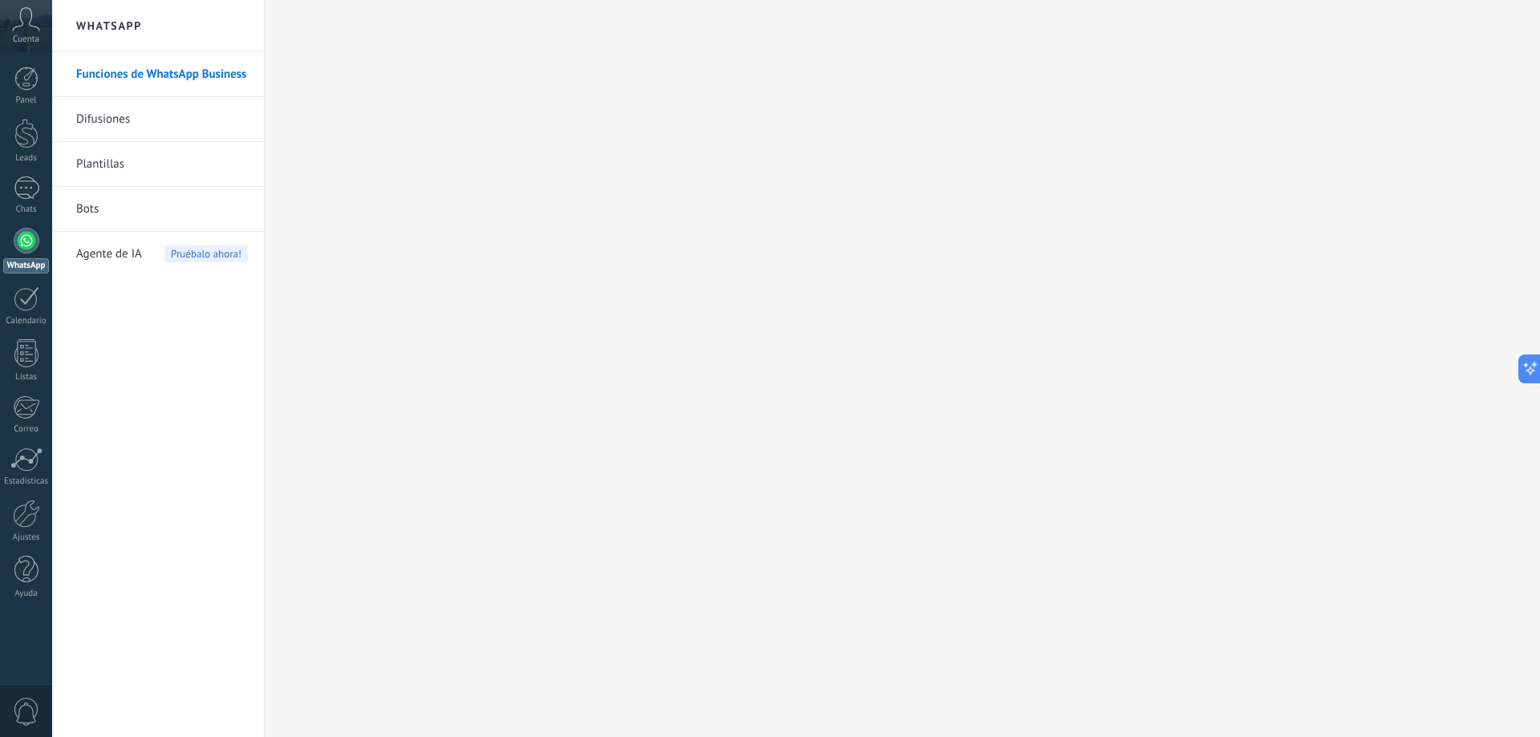
click at [205, 336] on div "Funciones de WhatsApp Business Difusiones Plantillas Bots Agente de IA Pruébalo…" at bounding box center [158, 394] width 212 height 685
click at [38, 322] on div "Calendario" at bounding box center [26, 321] width 47 height 10
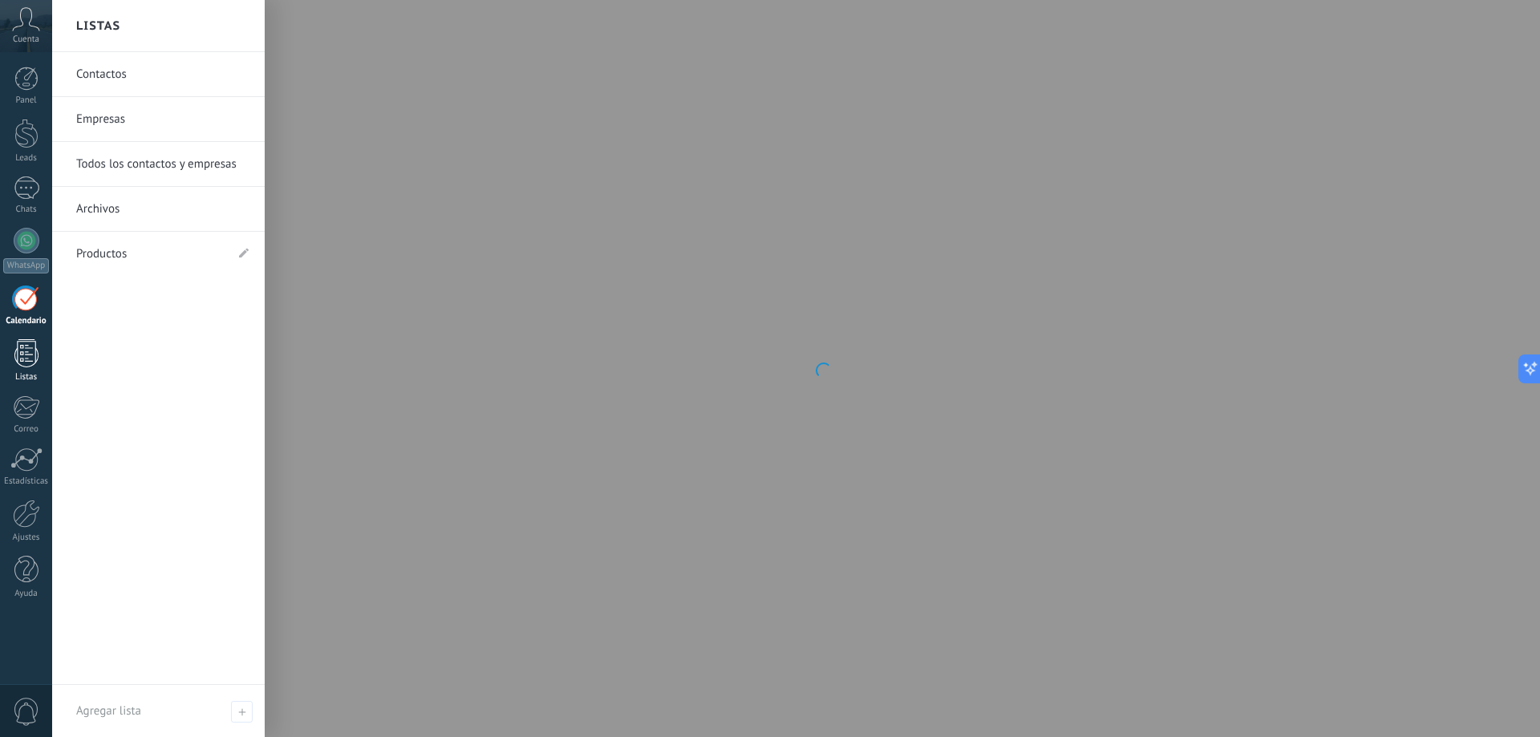
click at [29, 347] on div at bounding box center [26, 353] width 24 height 28
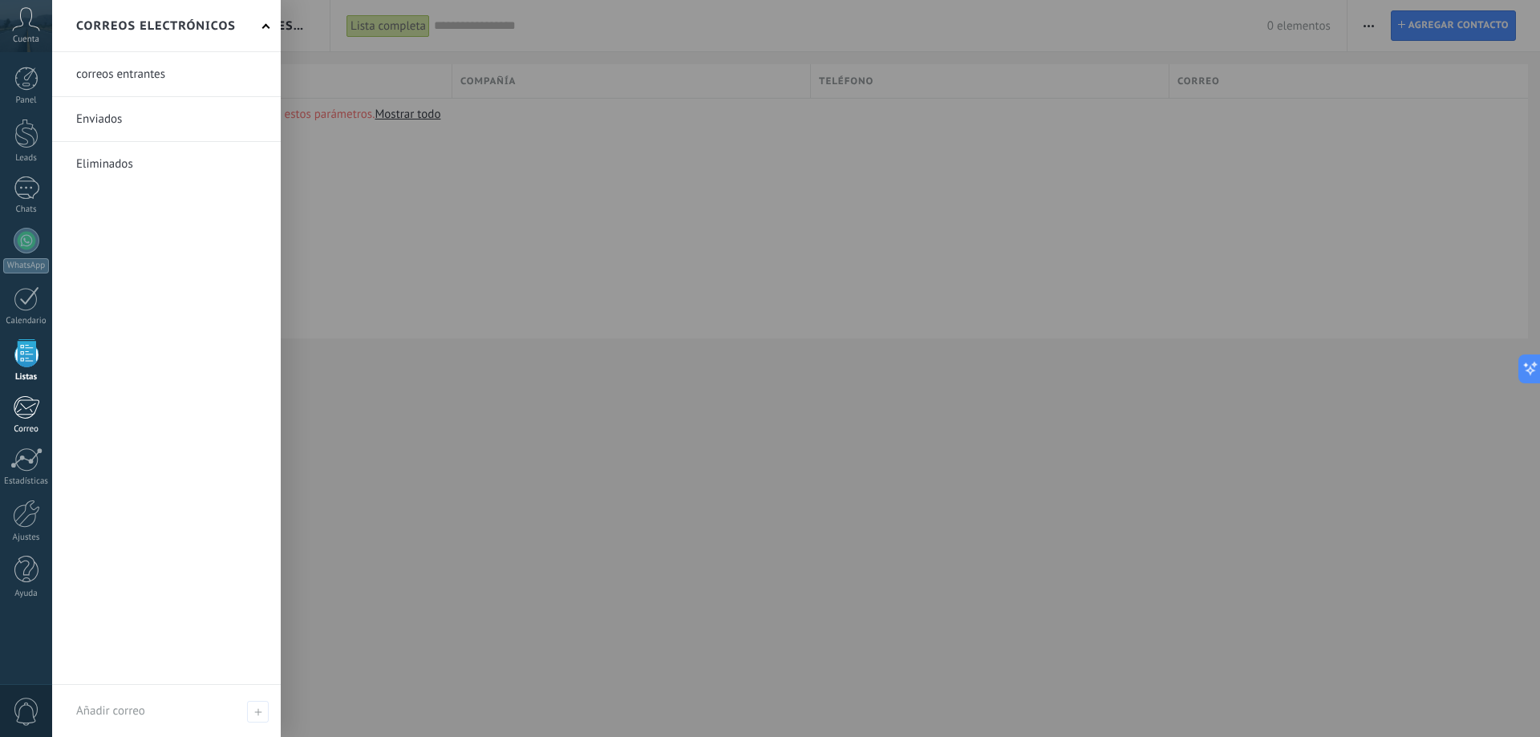
click at [34, 416] on div at bounding box center [26, 407] width 26 height 24
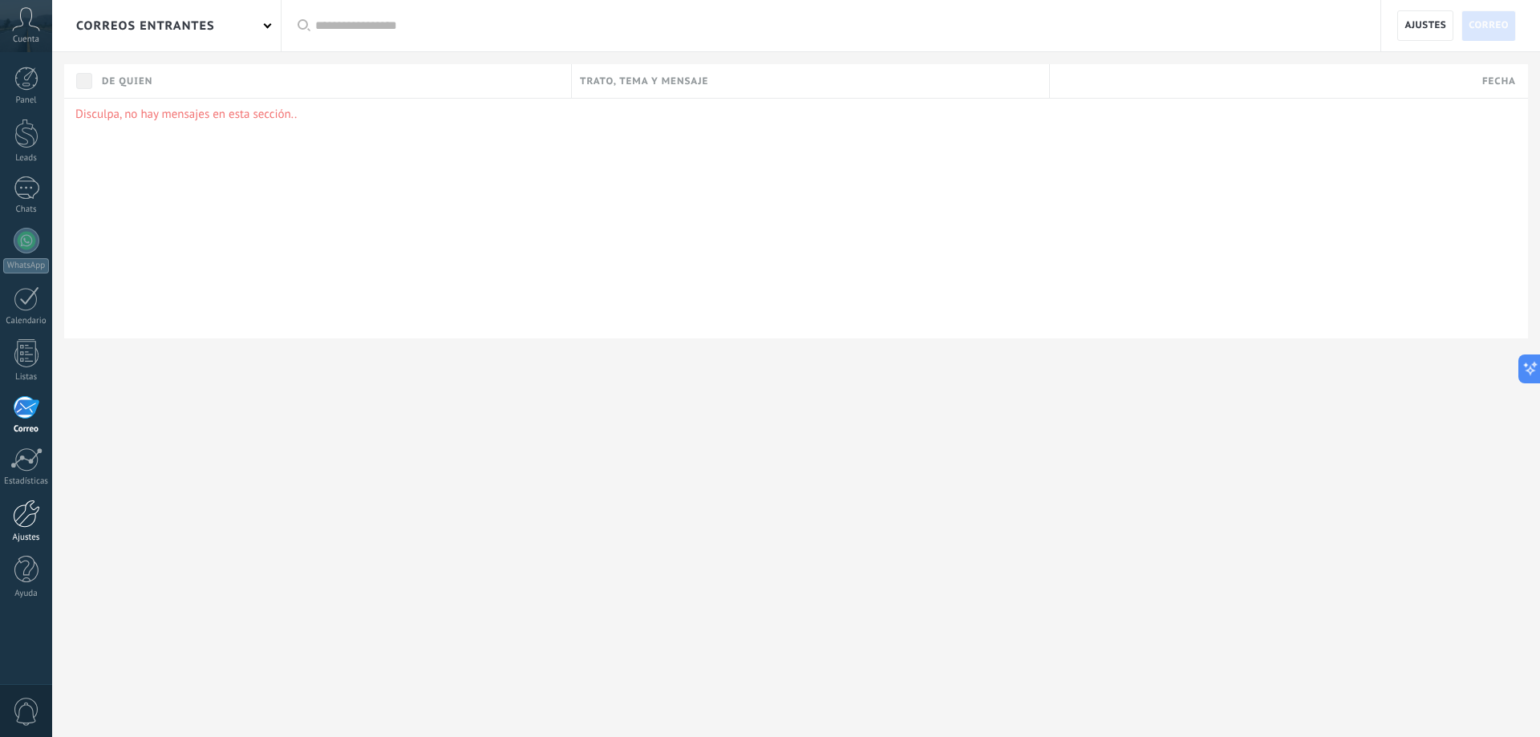
click at [17, 525] on div at bounding box center [26, 514] width 27 height 28
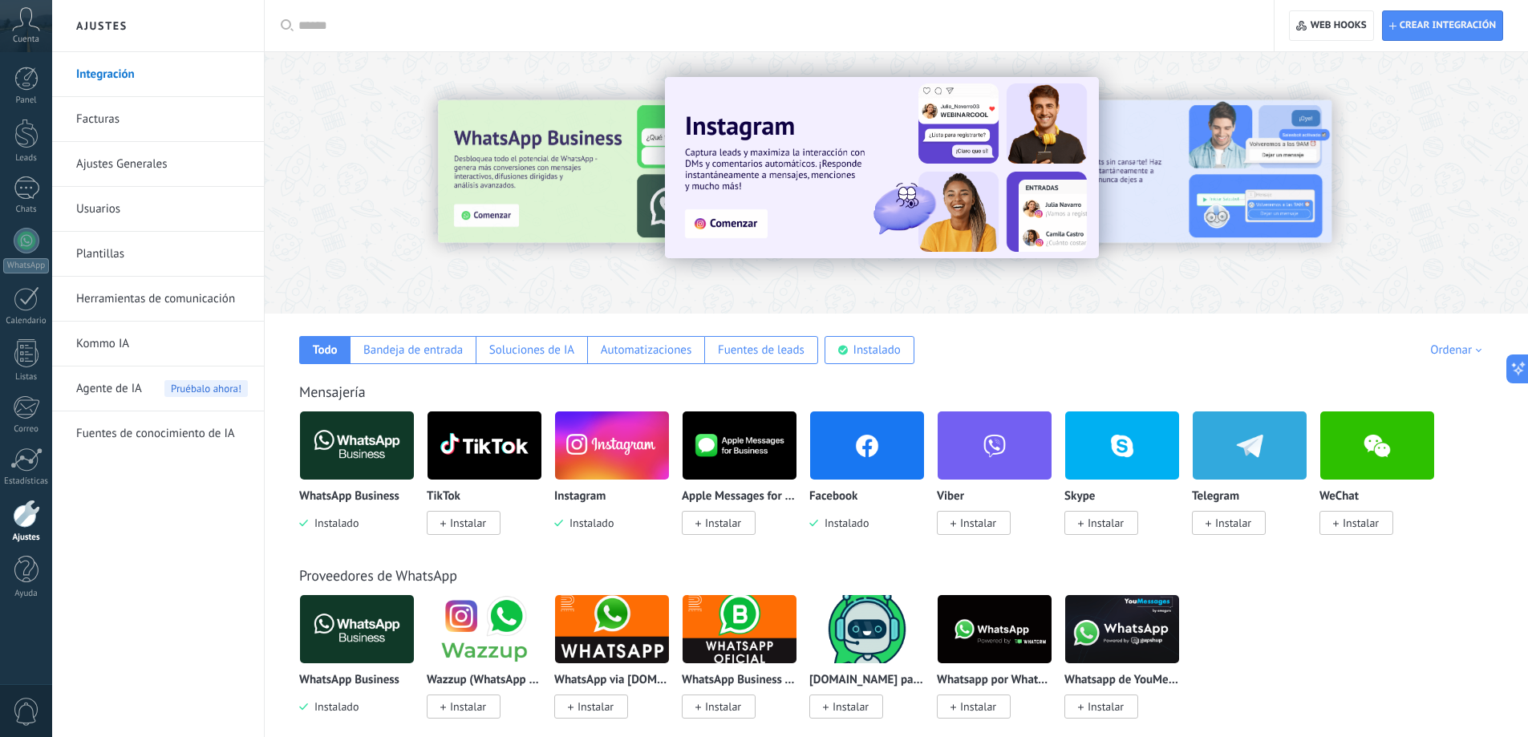
click at [122, 111] on link "Facturas" at bounding box center [162, 119] width 172 height 45
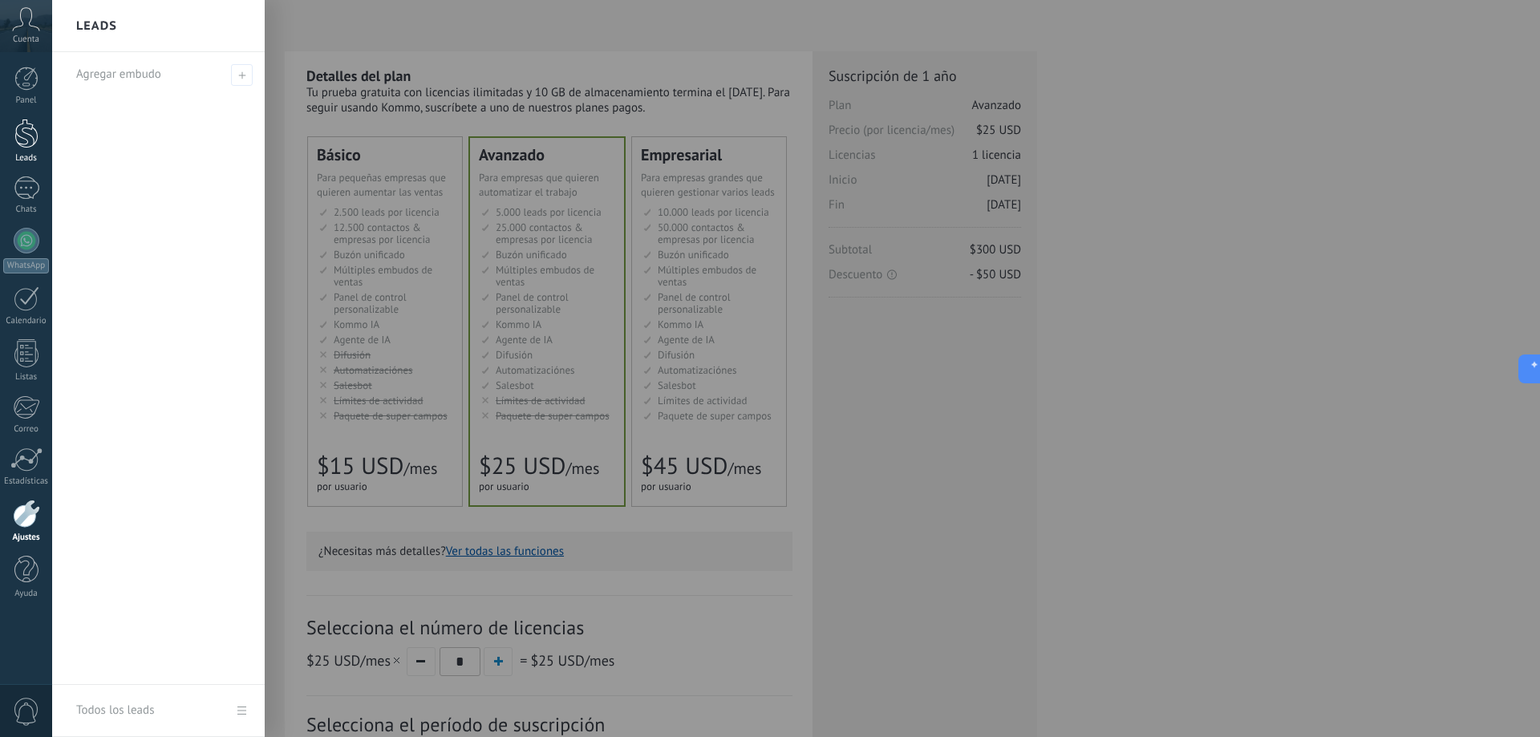
click at [26, 132] on div at bounding box center [26, 134] width 24 height 30
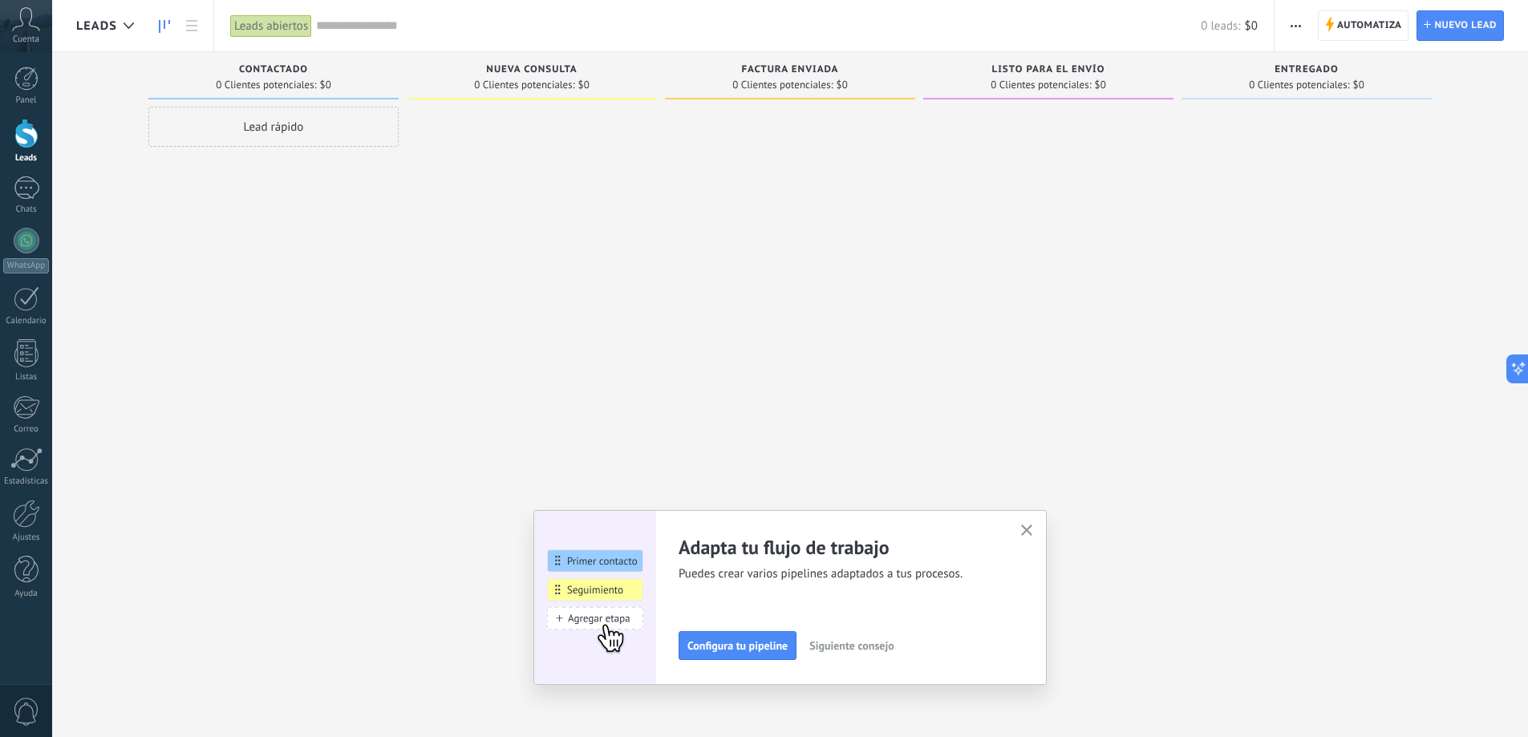
click at [533, 72] on span "Nueva consulta" at bounding box center [531, 69] width 91 height 11
click at [785, 645] on span "Configura tu pipeline" at bounding box center [737, 645] width 100 height 11
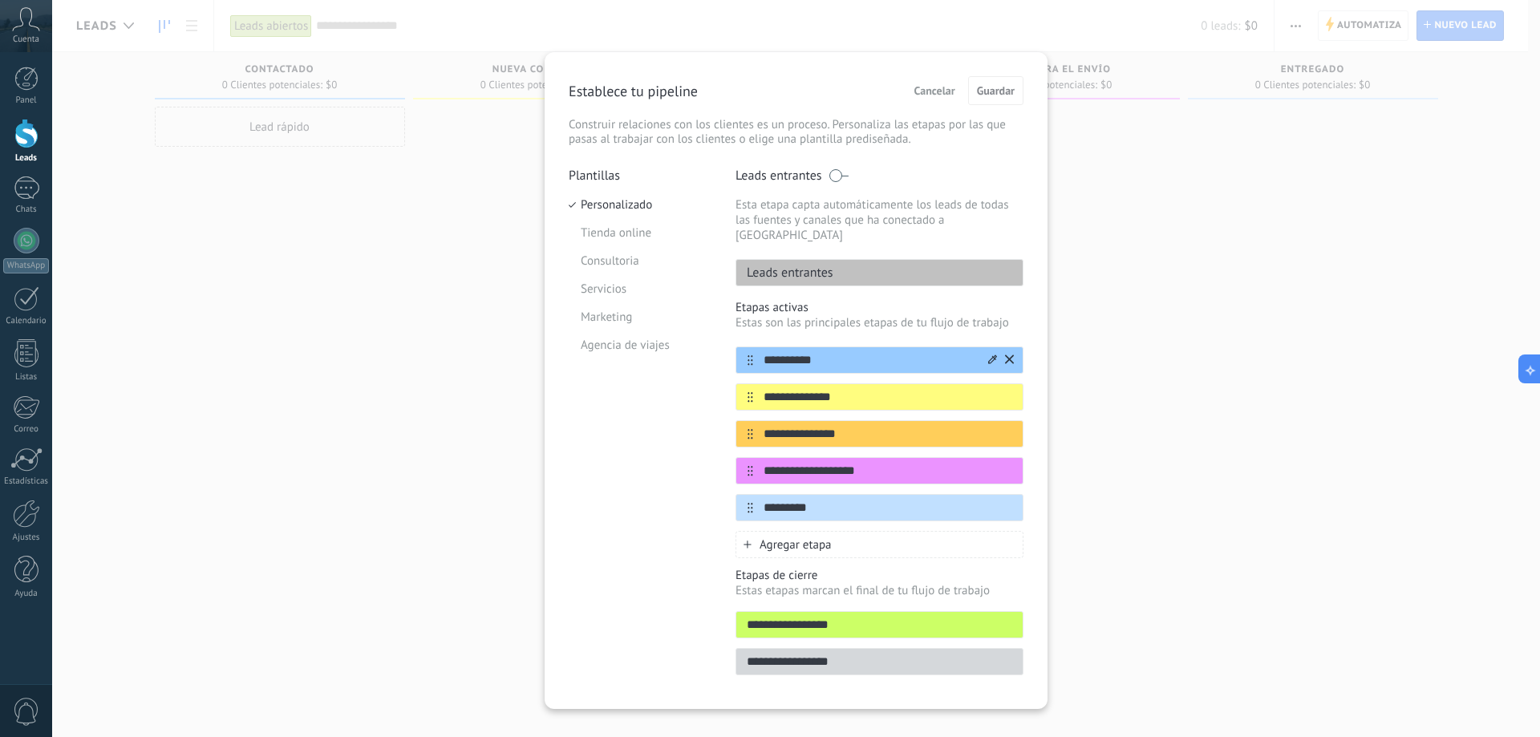
click at [834, 355] on div "**********" at bounding box center [879, 359] width 288 height 27
click at [988, 355] on icon at bounding box center [992, 360] width 9 height 10
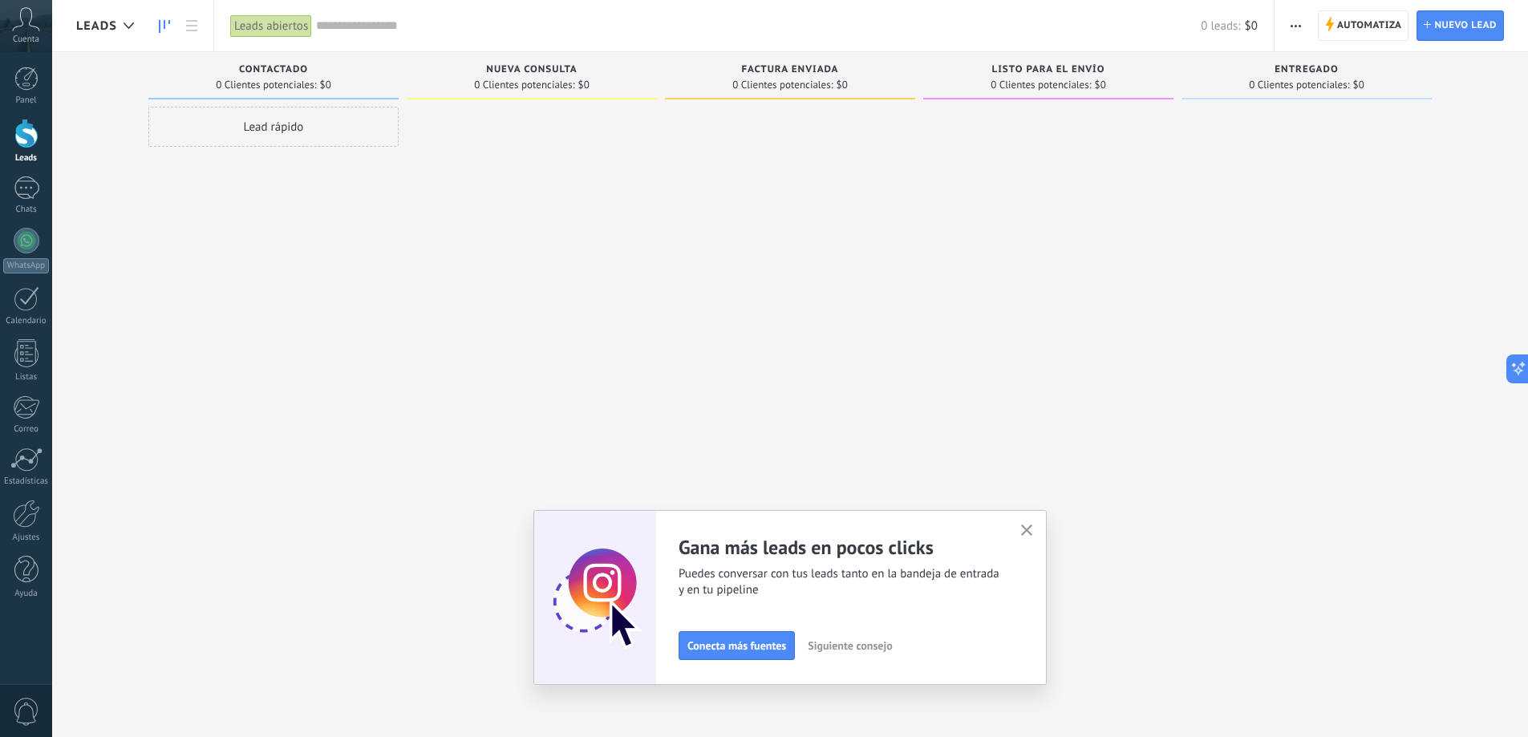
click at [1042, 601] on div "Adapta tu flujo de trabajo Puedes crear varios pipelines adaptados a tus proces…" at bounding box center [789, 597] width 513 height 175
click at [882, 644] on span "Siguiente consejo" at bounding box center [850, 645] width 84 height 11
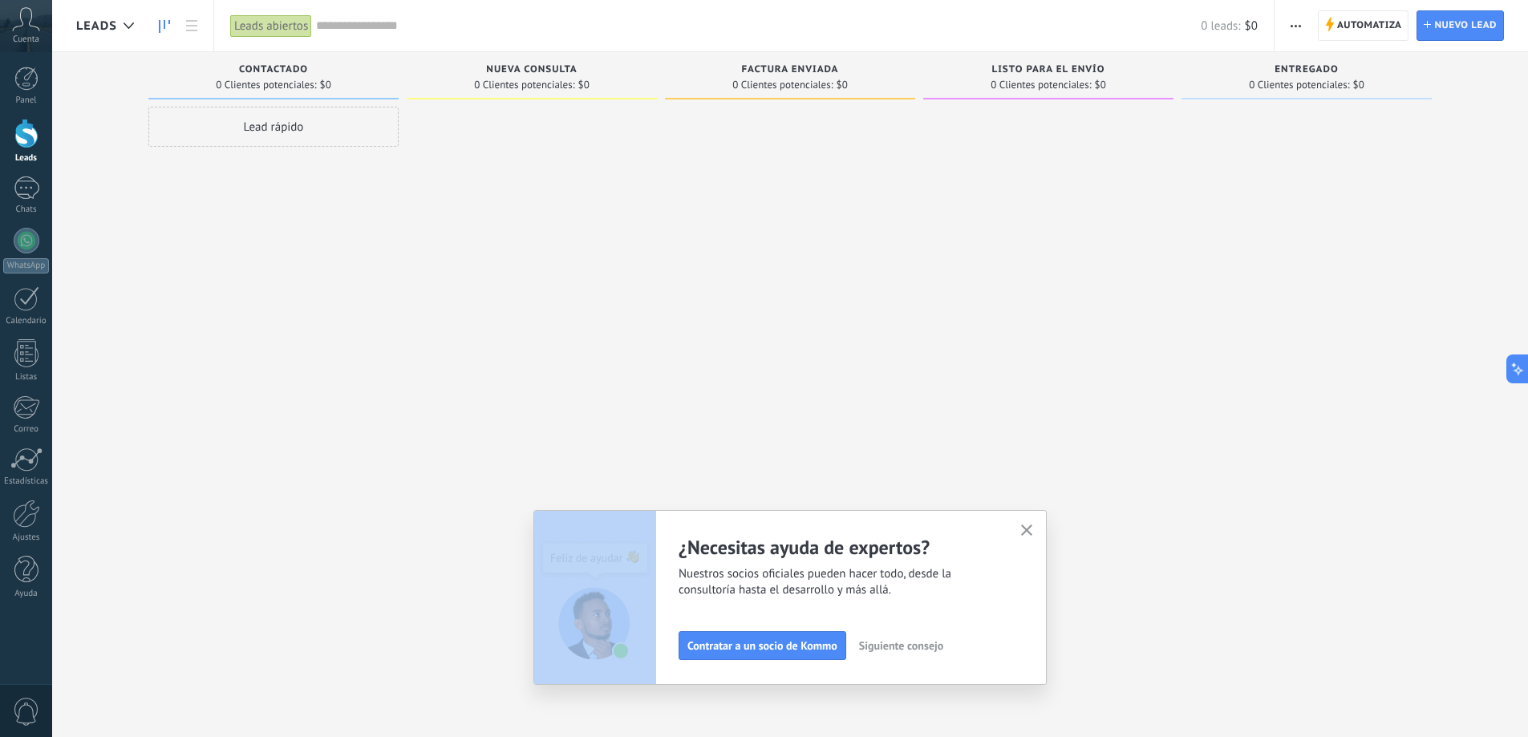
click at [882, 644] on span "Siguiente consejo" at bounding box center [901, 645] width 84 height 11
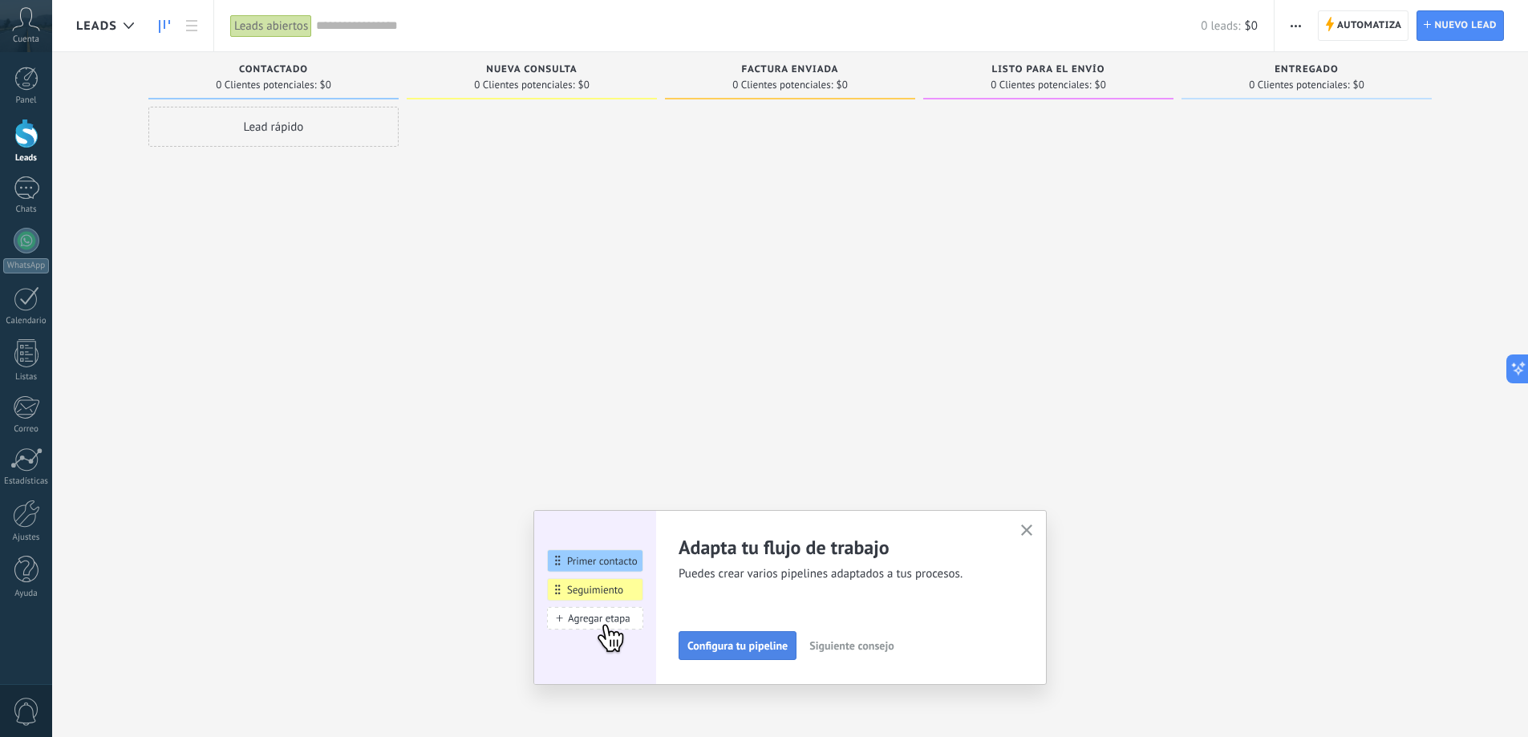
click at [784, 642] on span "Configura tu pipeline" at bounding box center [737, 645] width 100 height 11
click at [1370, 26] on span "Automatiza" at bounding box center [1369, 25] width 65 height 29
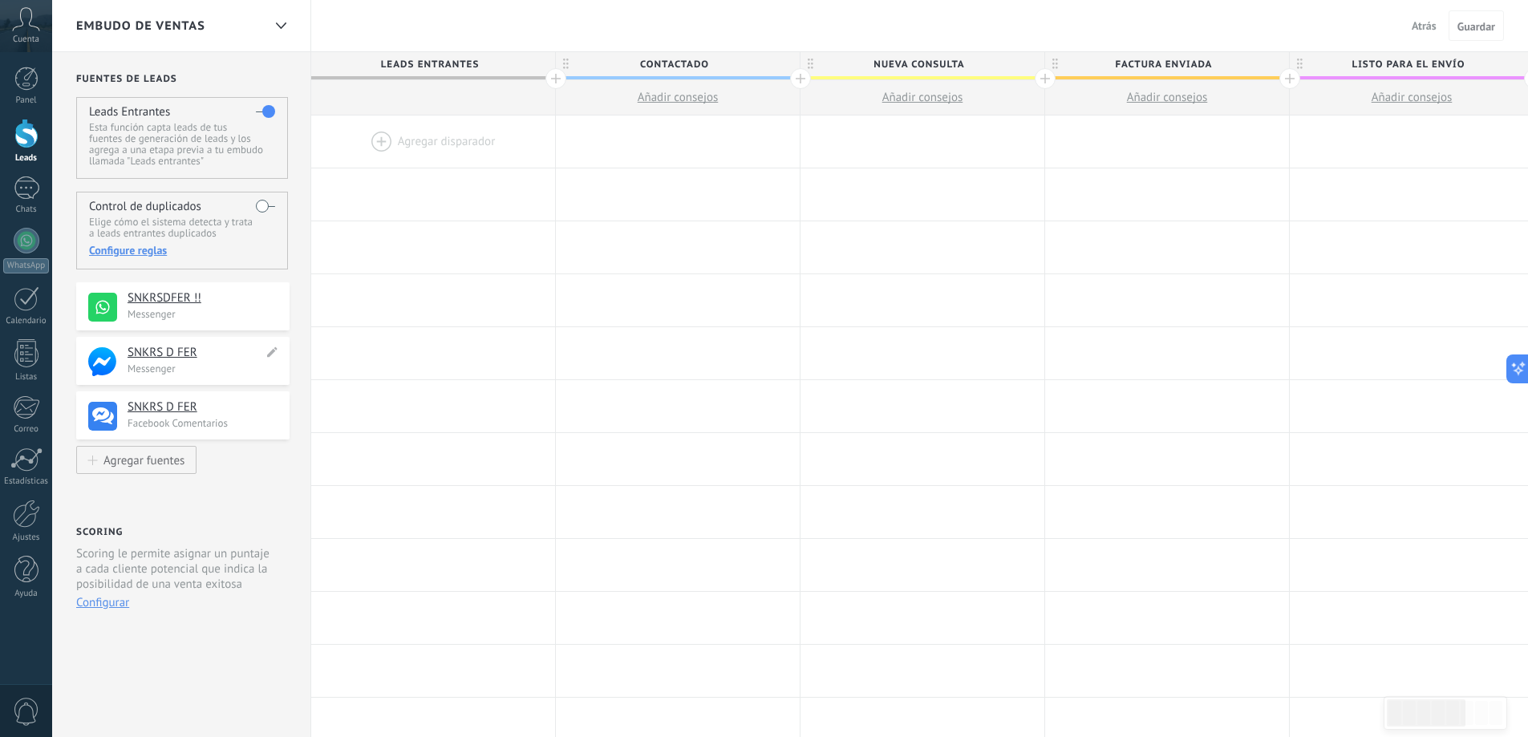
click at [160, 354] on h4 "SNKRS D FER" at bounding box center [196, 353] width 136 height 16
click at [169, 292] on h4 "SNKRSDFER !!" at bounding box center [196, 298] width 136 height 16
click at [28, 85] on div at bounding box center [26, 79] width 24 height 24
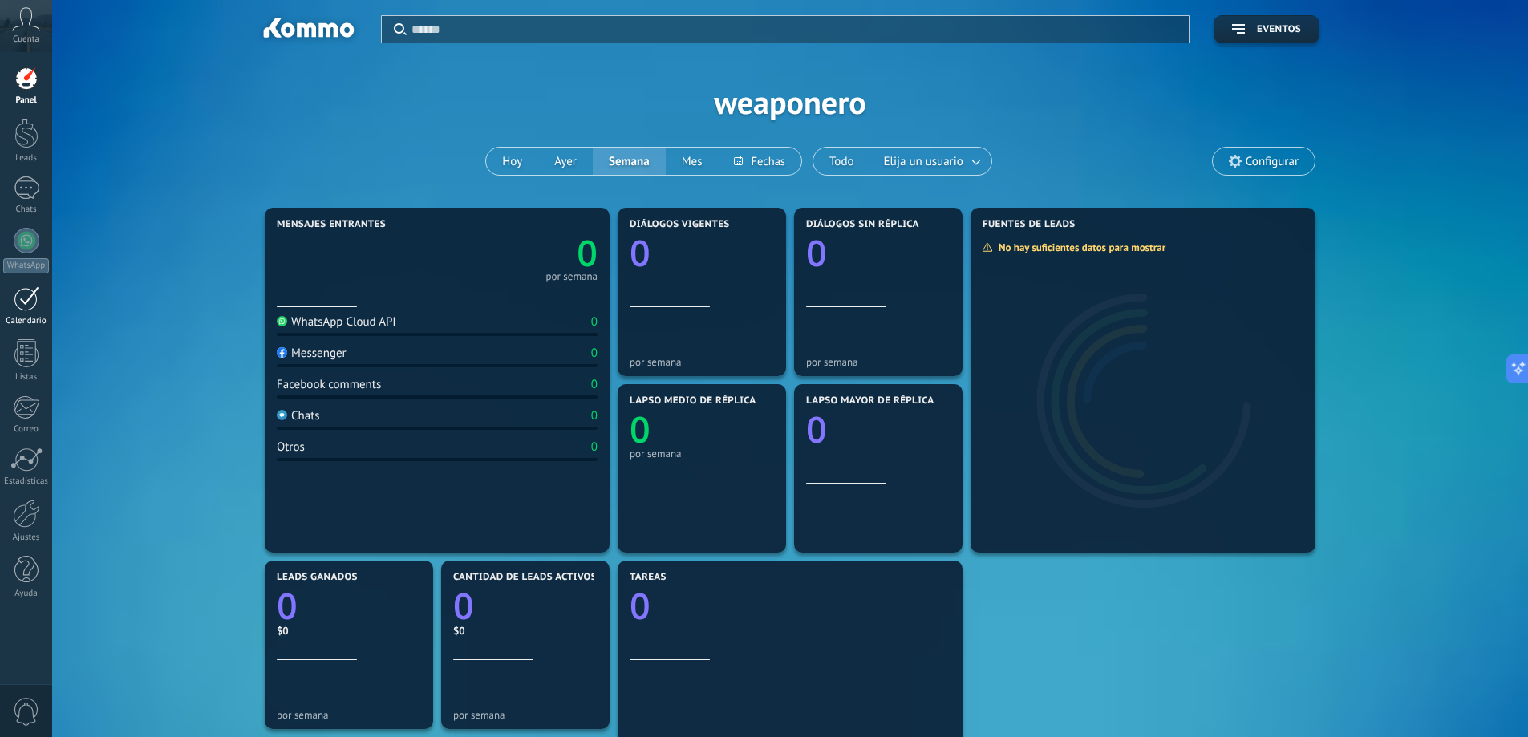
click at [8, 314] on link "Calendario" at bounding box center [26, 306] width 52 height 40
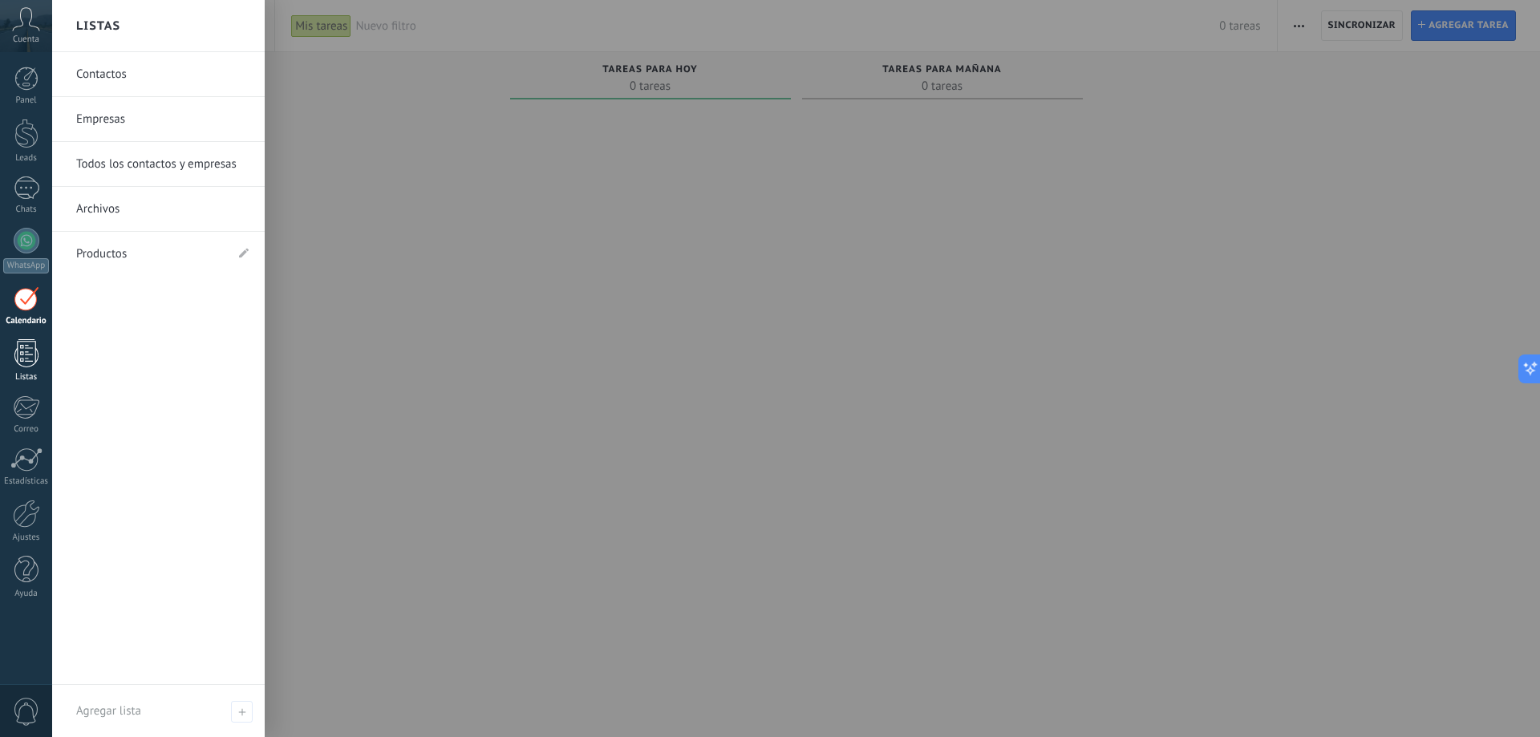
click at [22, 353] on div at bounding box center [26, 353] width 24 height 28
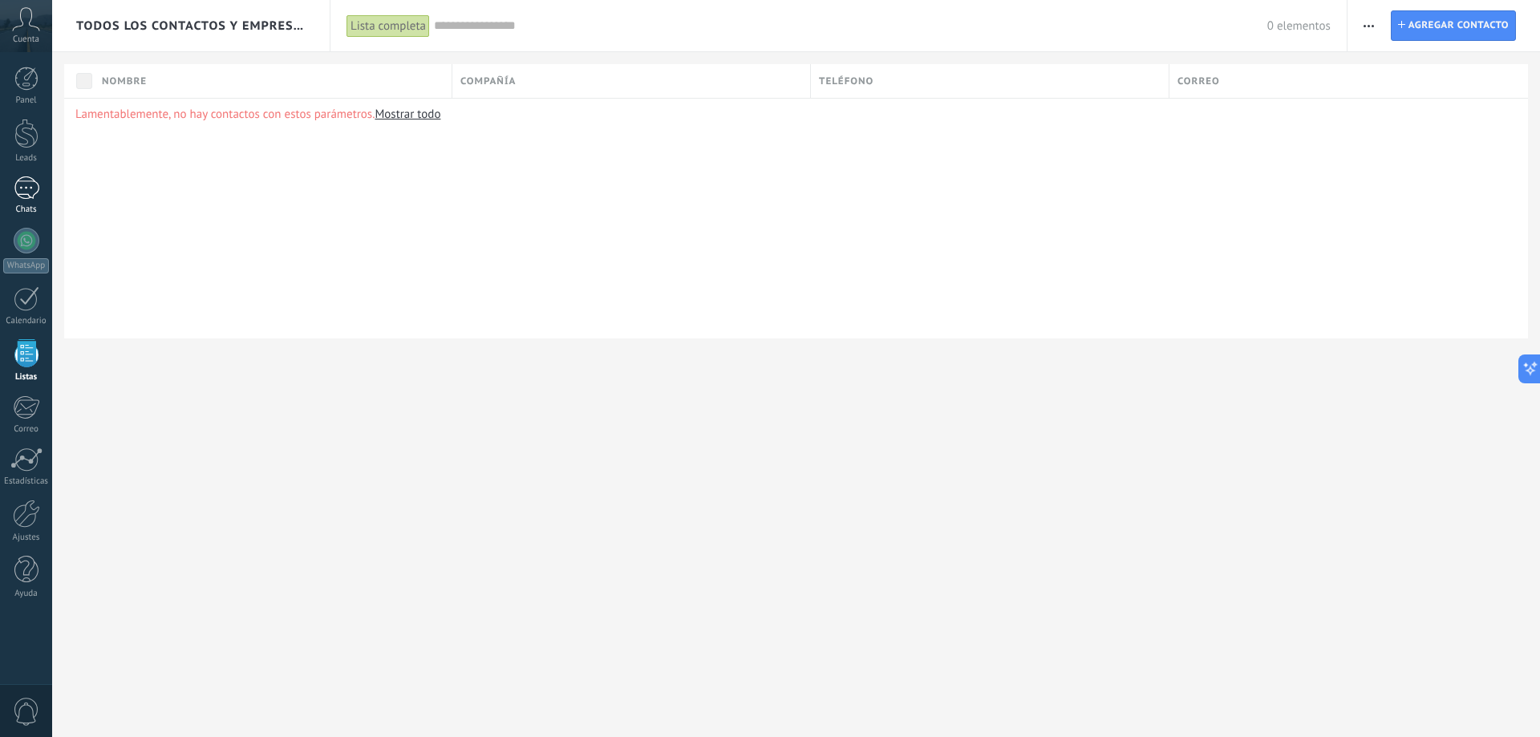
click at [19, 197] on div at bounding box center [27, 187] width 26 height 23
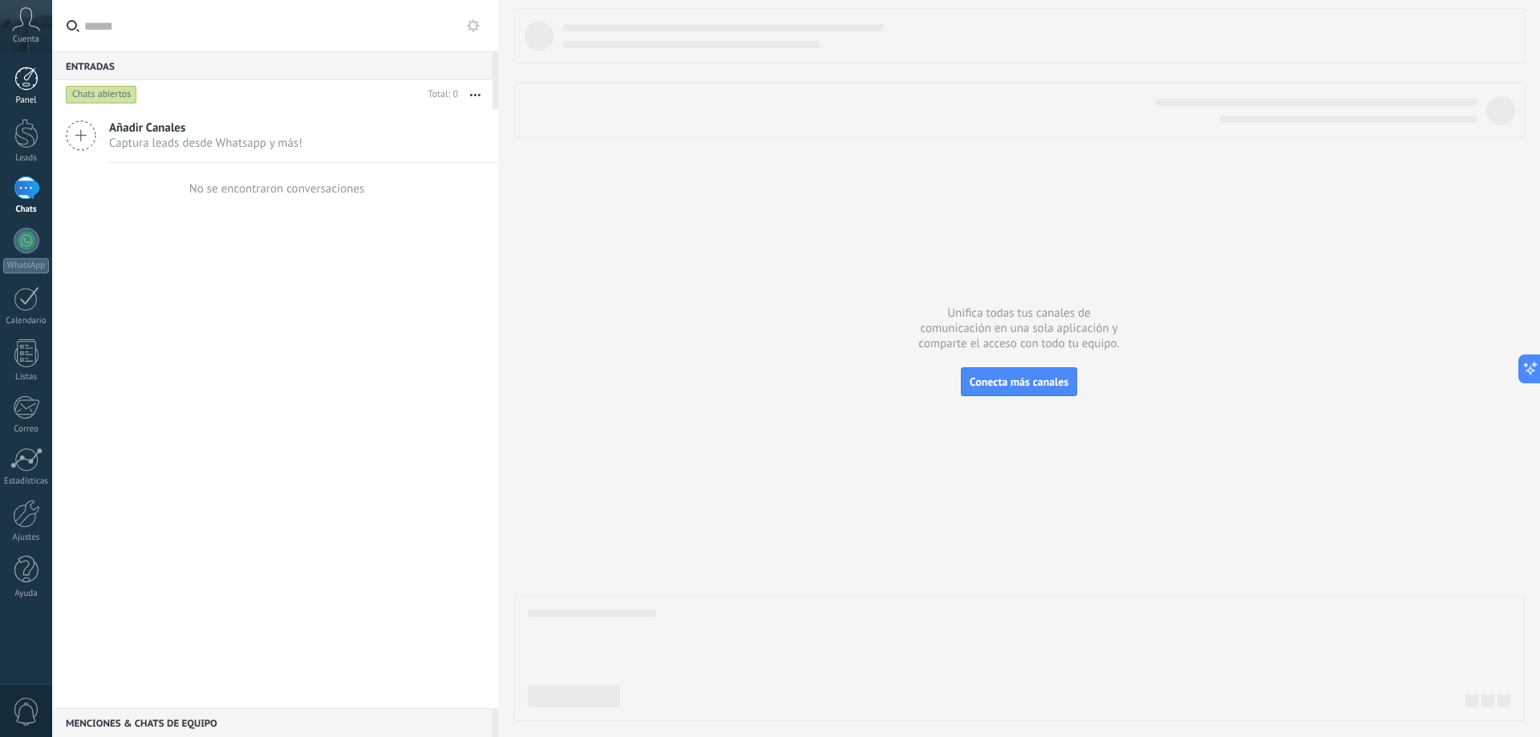
click at [26, 79] on div at bounding box center [26, 79] width 24 height 24
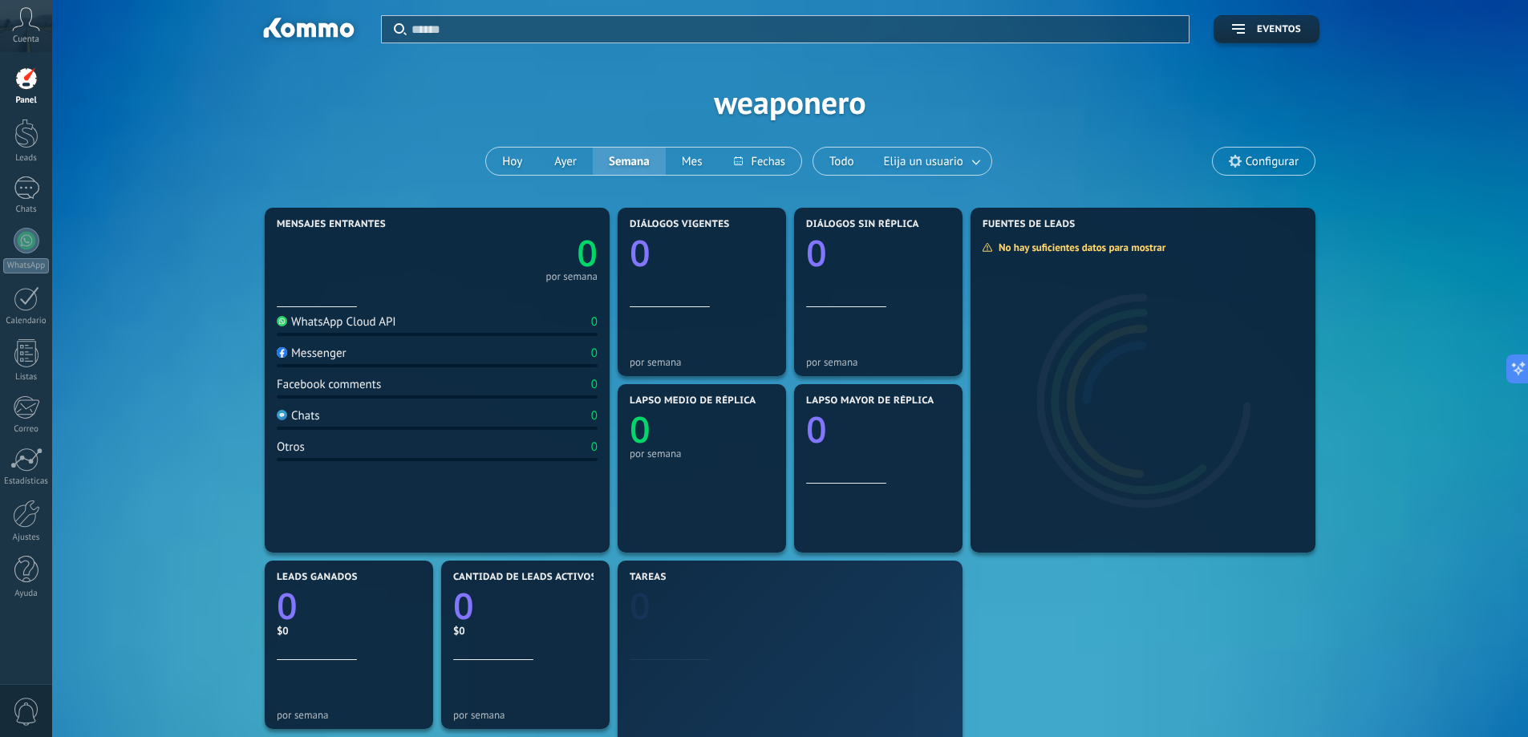
click at [27, 31] on div "Cuenta" at bounding box center [26, 26] width 52 height 52
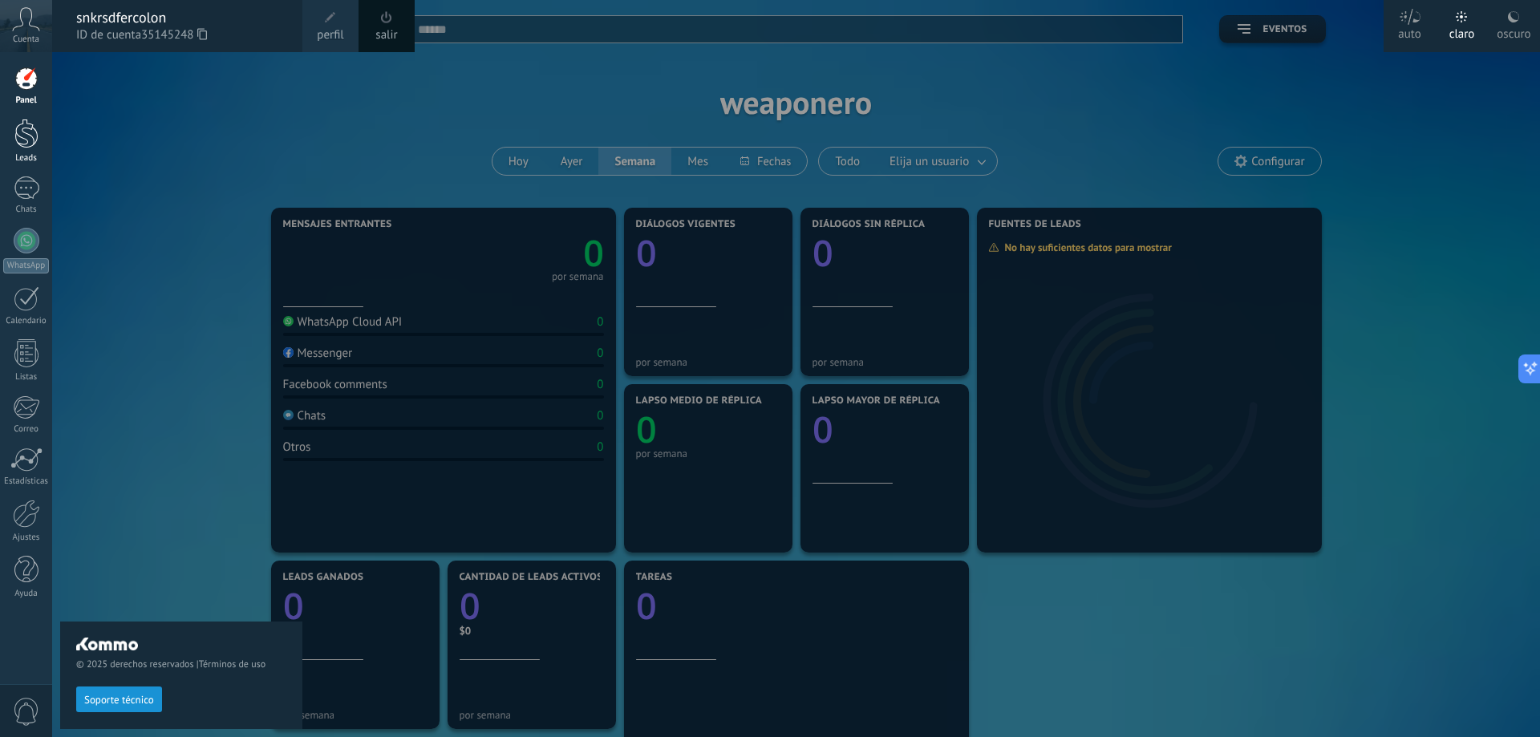
click at [30, 155] on div "Leads" at bounding box center [26, 158] width 47 height 10
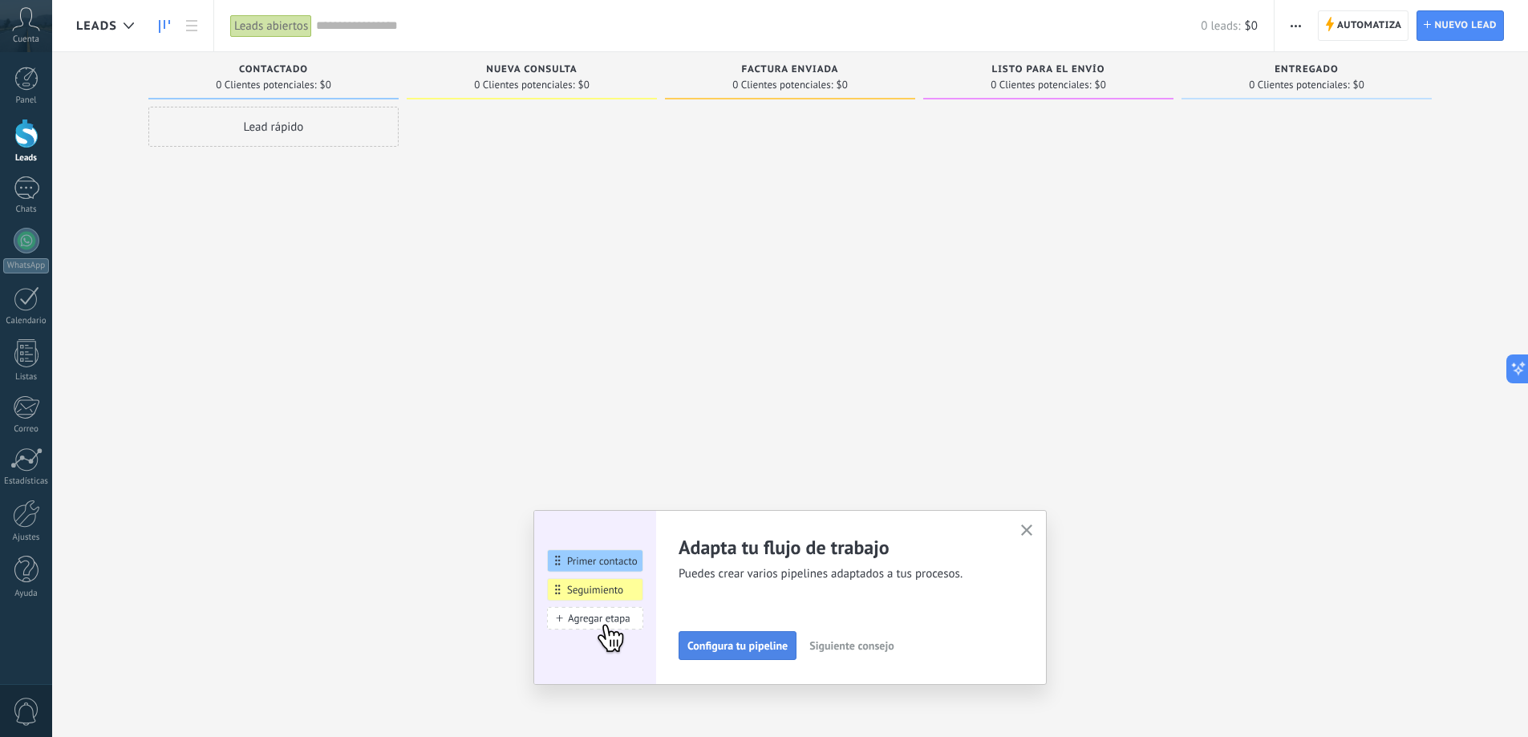
click at [715, 640] on span "Configura tu pipeline" at bounding box center [737, 645] width 100 height 11
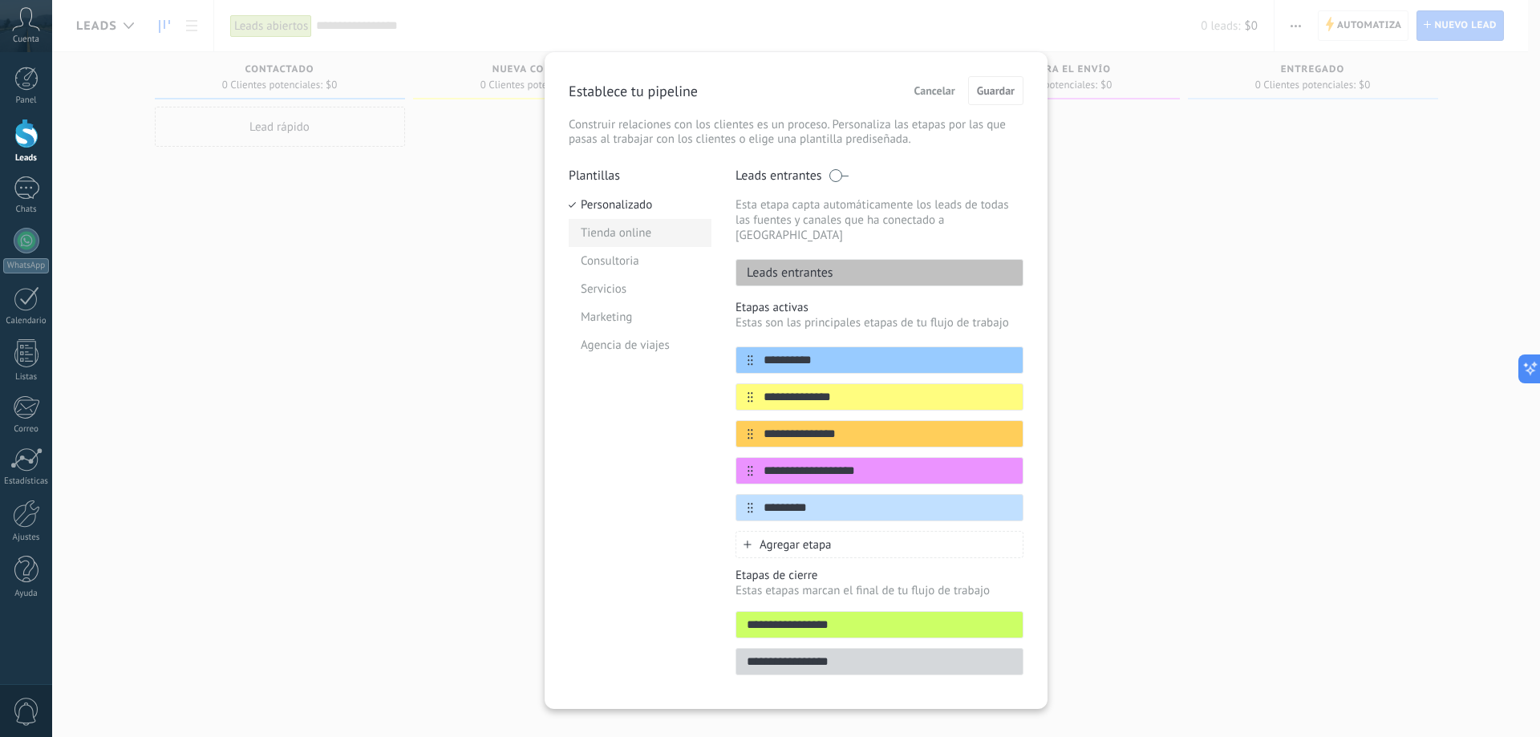
click at [630, 222] on li "Tienda online" at bounding box center [640, 233] width 143 height 28
click at [600, 260] on li "Consultoria" at bounding box center [640, 261] width 143 height 28
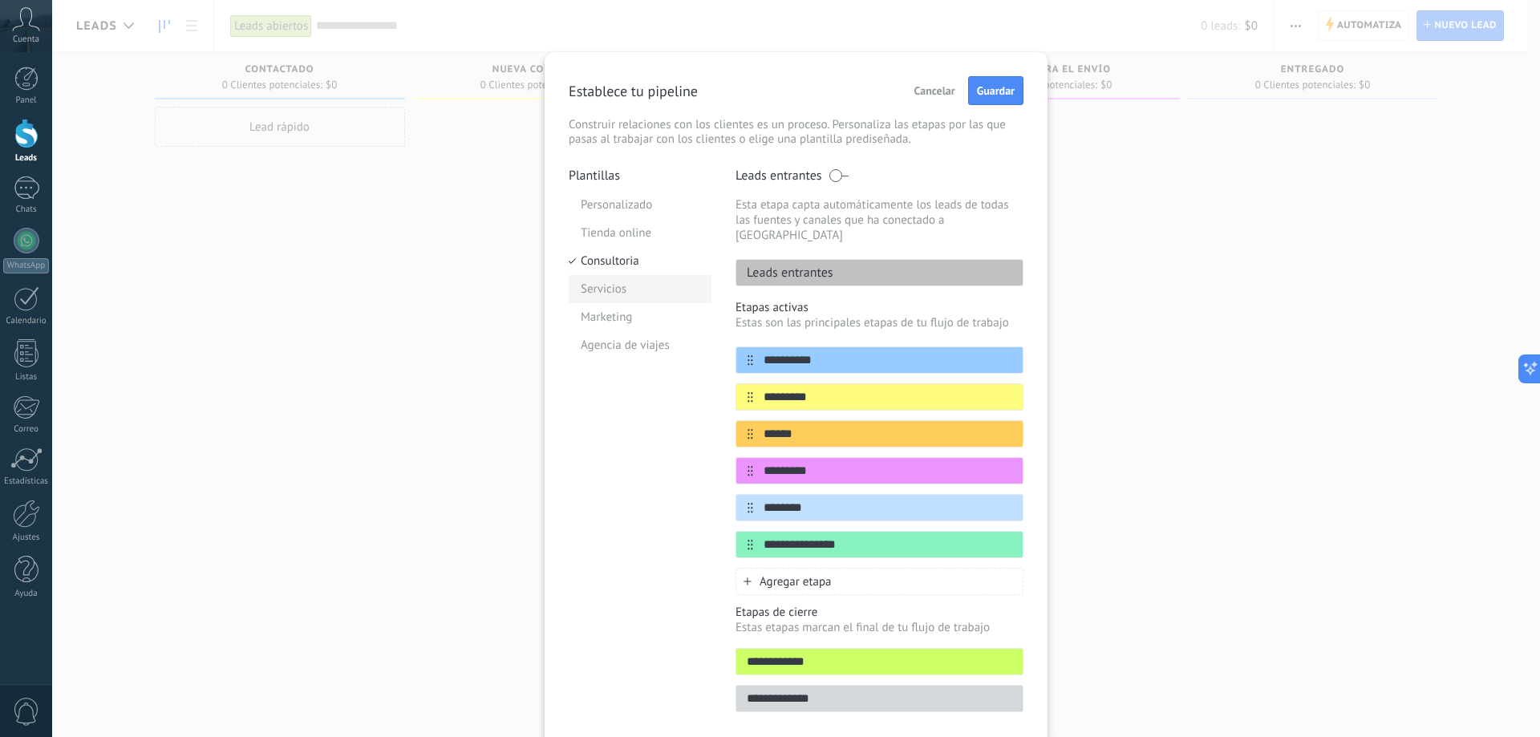
click at [594, 292] on li "Servicios" at bounding box center [640, 289] width 143 height 28
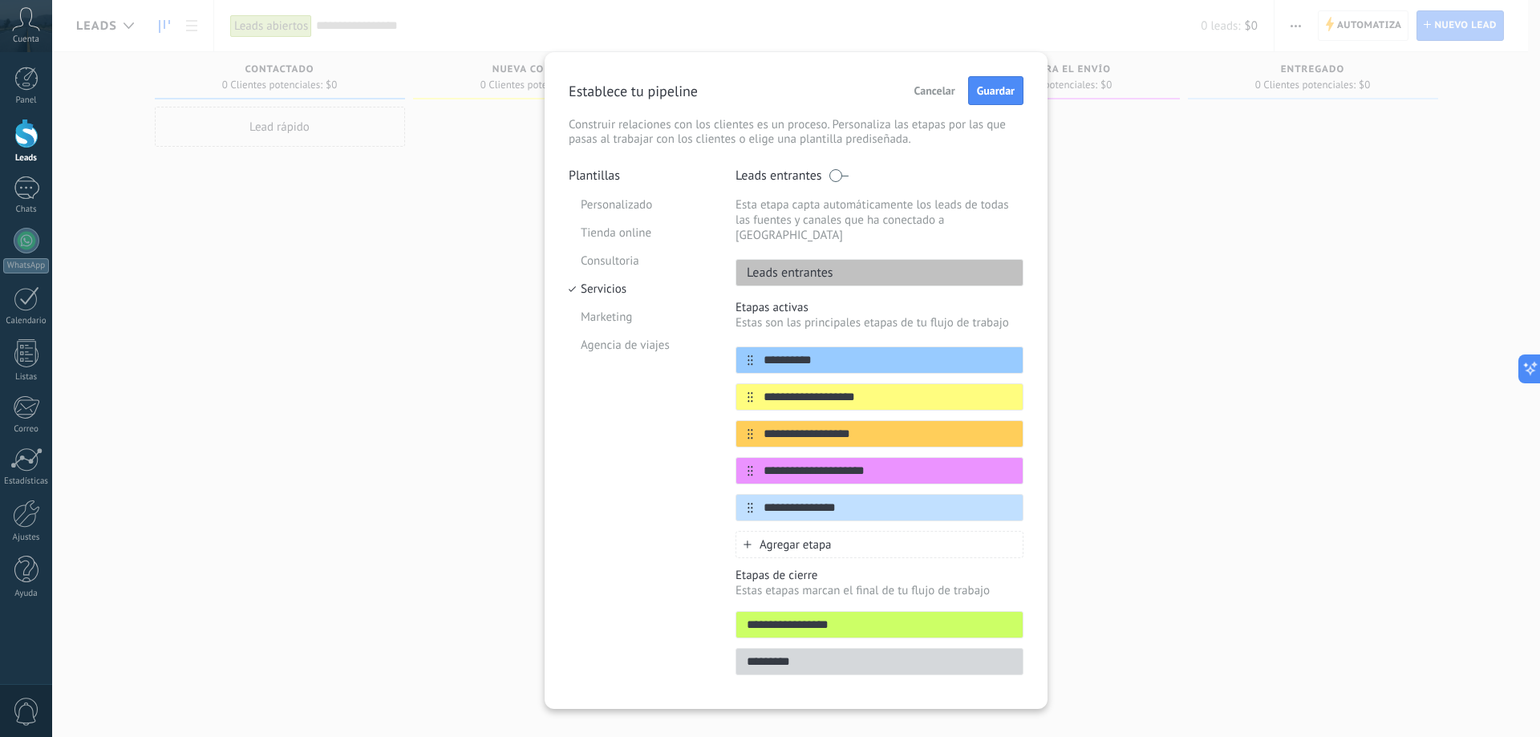
click at [594, 292] on li "Servicios" at bounding box center [640, 289] width 143 height 28
click at [598, 317] on li "Marketing" at bounding box center [640, 317] width 143 height 28
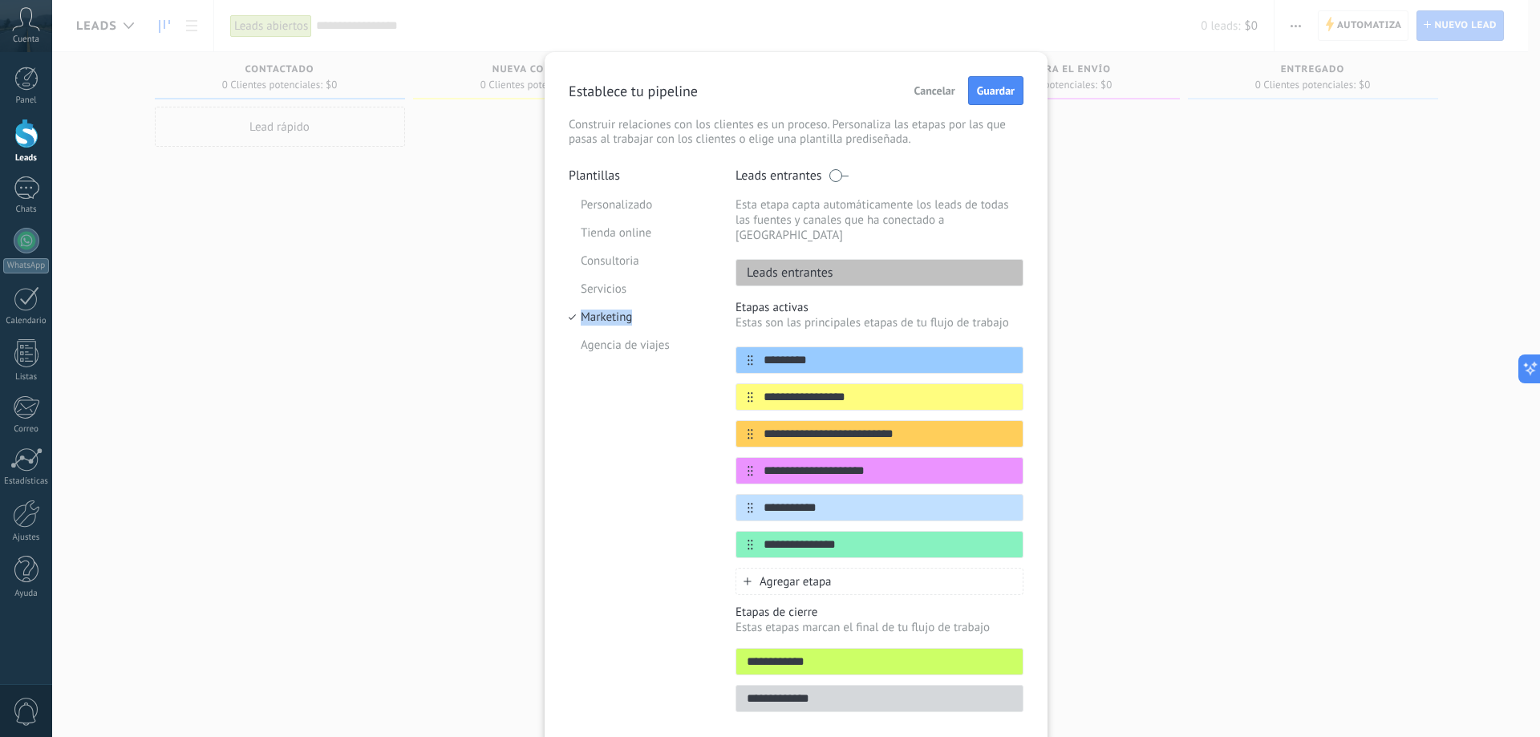
click at [598, 317] on li "Marketing" at bounding box center [640, 317] width 143 height 28
click at [604, 346] on li "Agencia de viajes" at bounding box center [640, 345] width 143 height 28
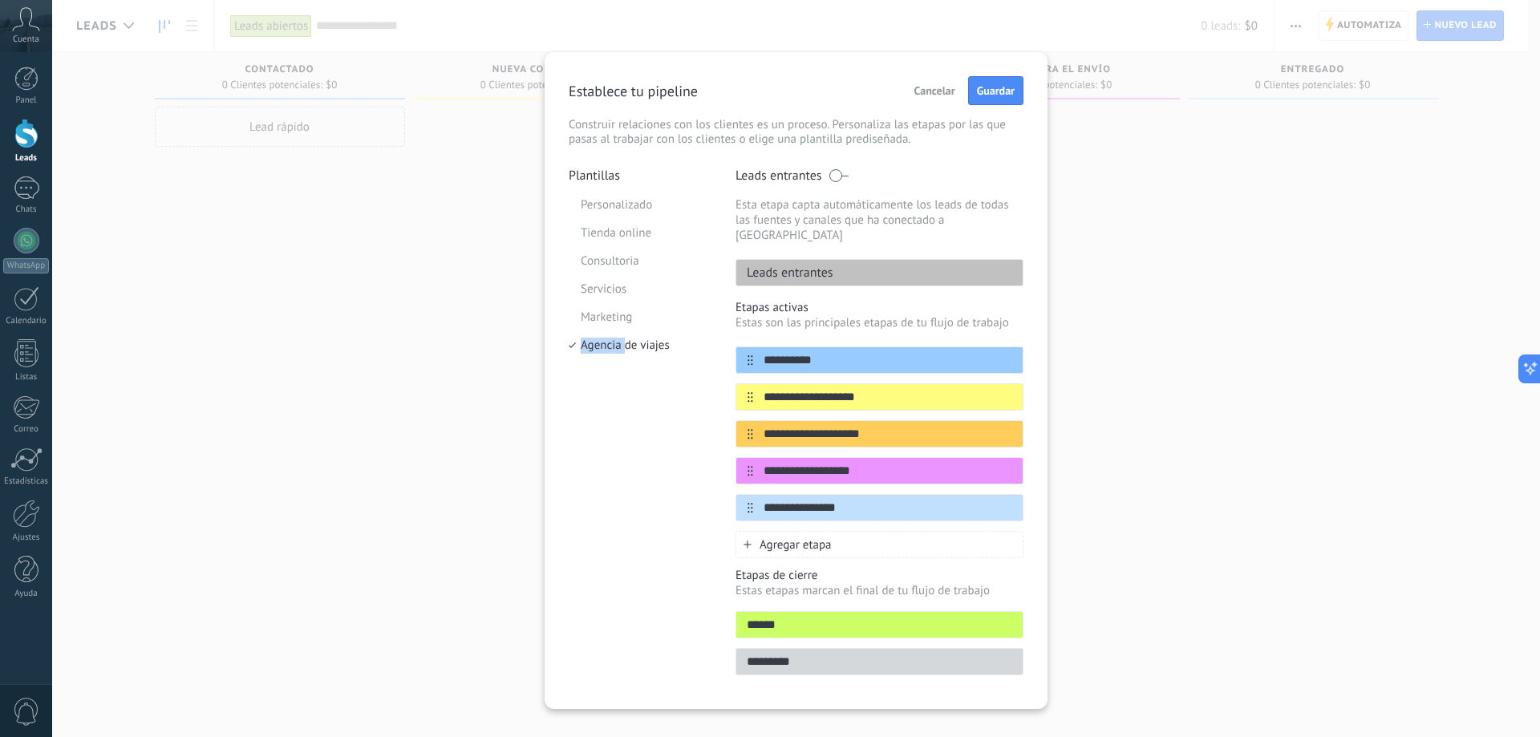
click at [604, 346] on li "Agencia de viajes" at bounding box center [640, 345] width 143 height 28
click at [613, 204] on li "Personalizado" at bounding box center [640, 205] width 143 height 28
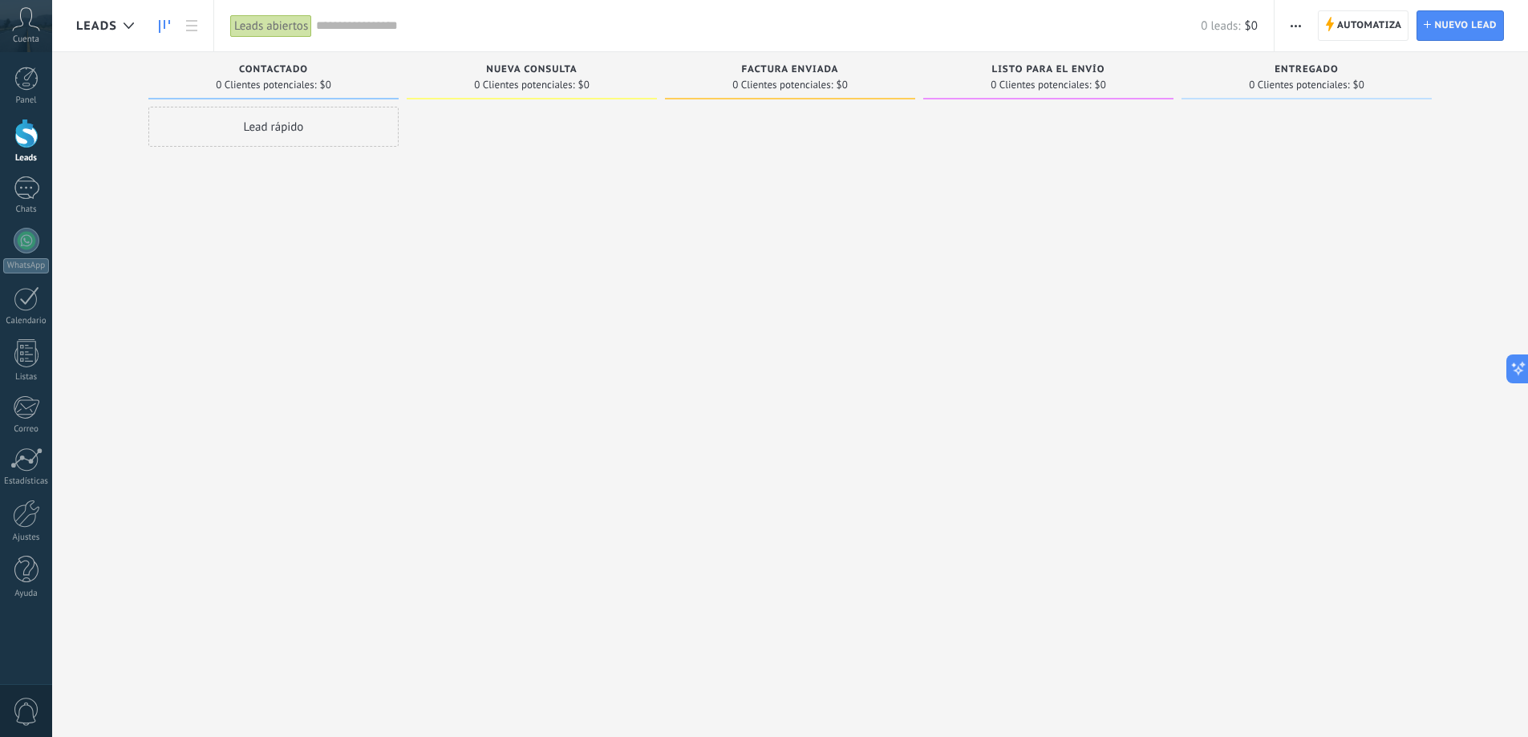
click at [342, 20] on input "text" at bounding box center [758, 26] width 885 height 17
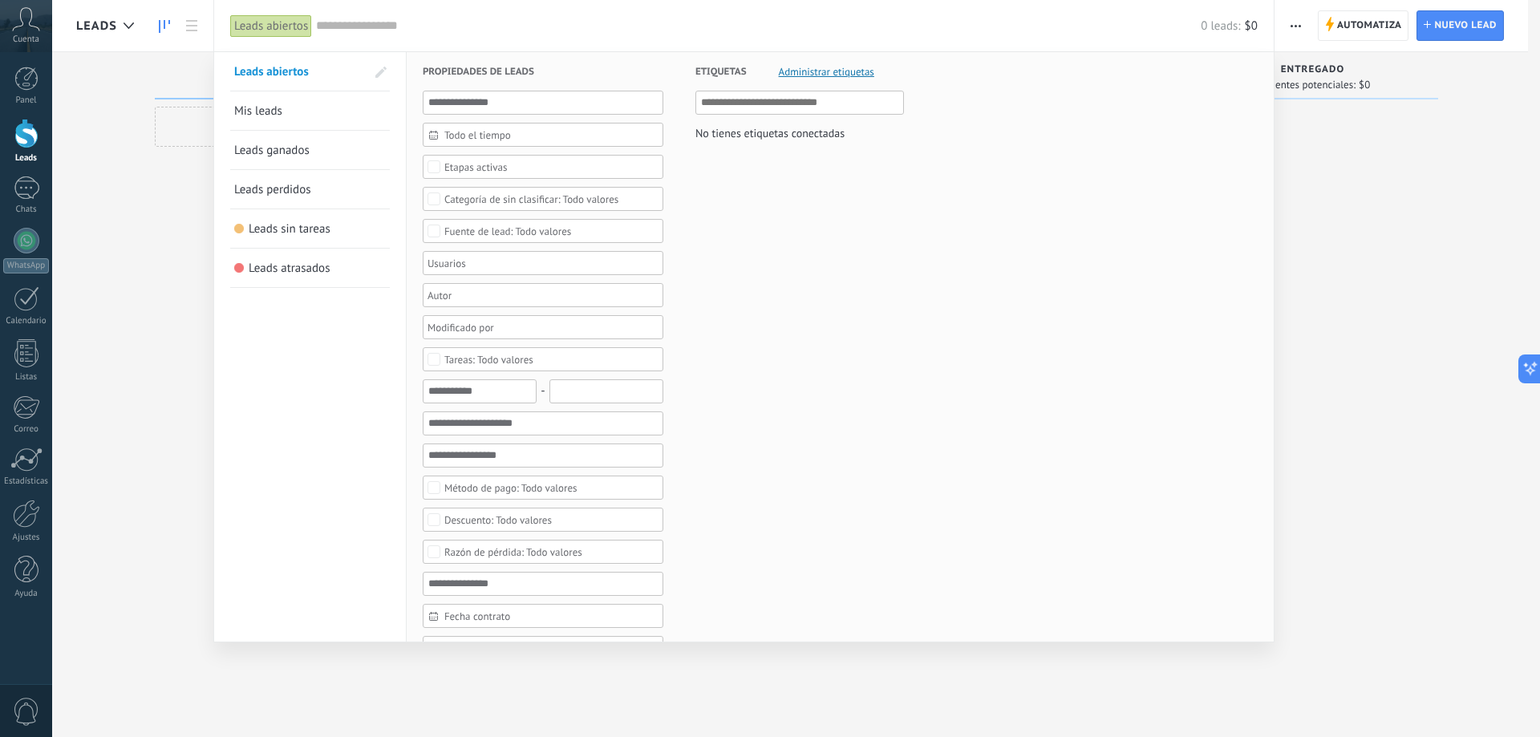
click at [350, 32] on input "text" at bounding box center [758, 26] width 885 height 17
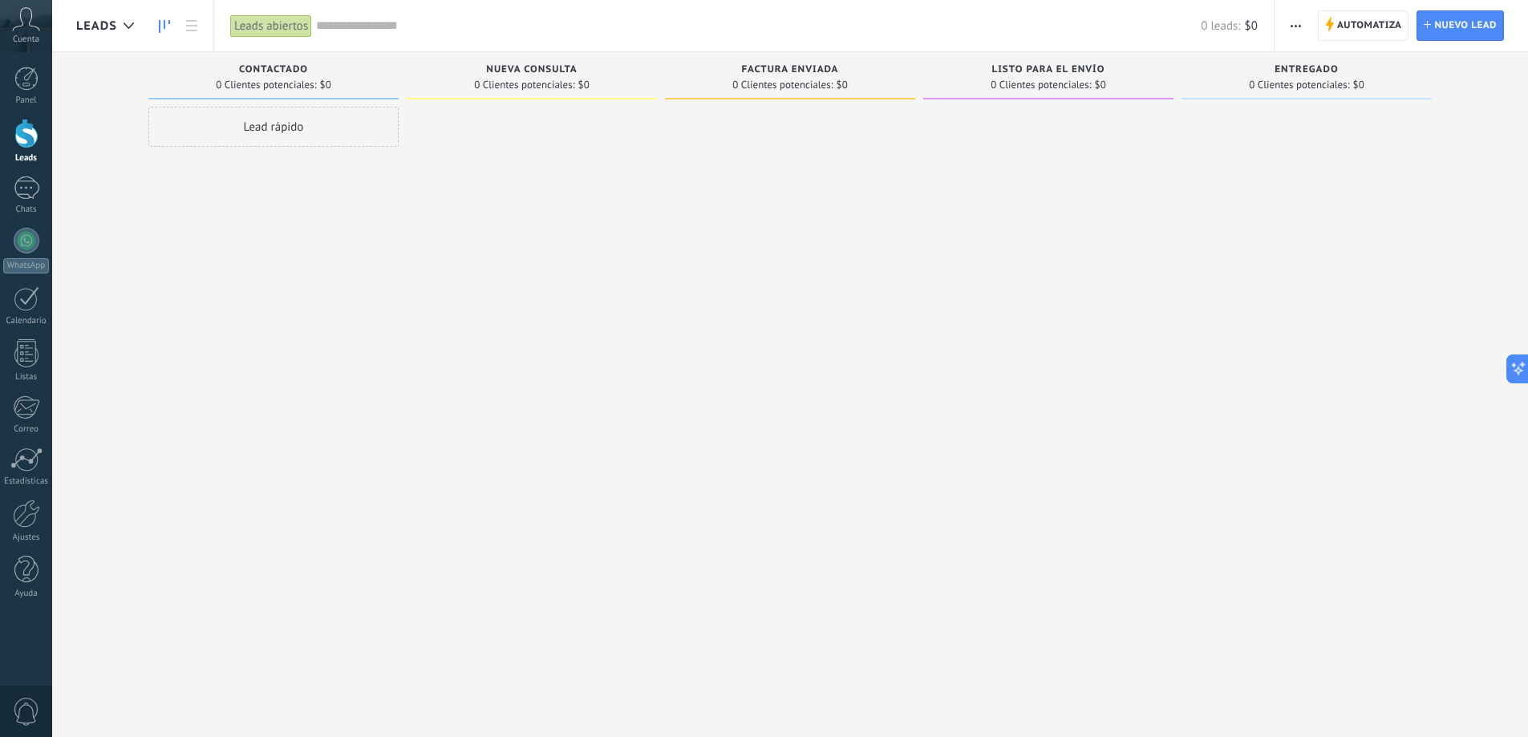
click at [271, 132] on div "Lead rápido" at bounding box center [273, 127] width 250 height 40
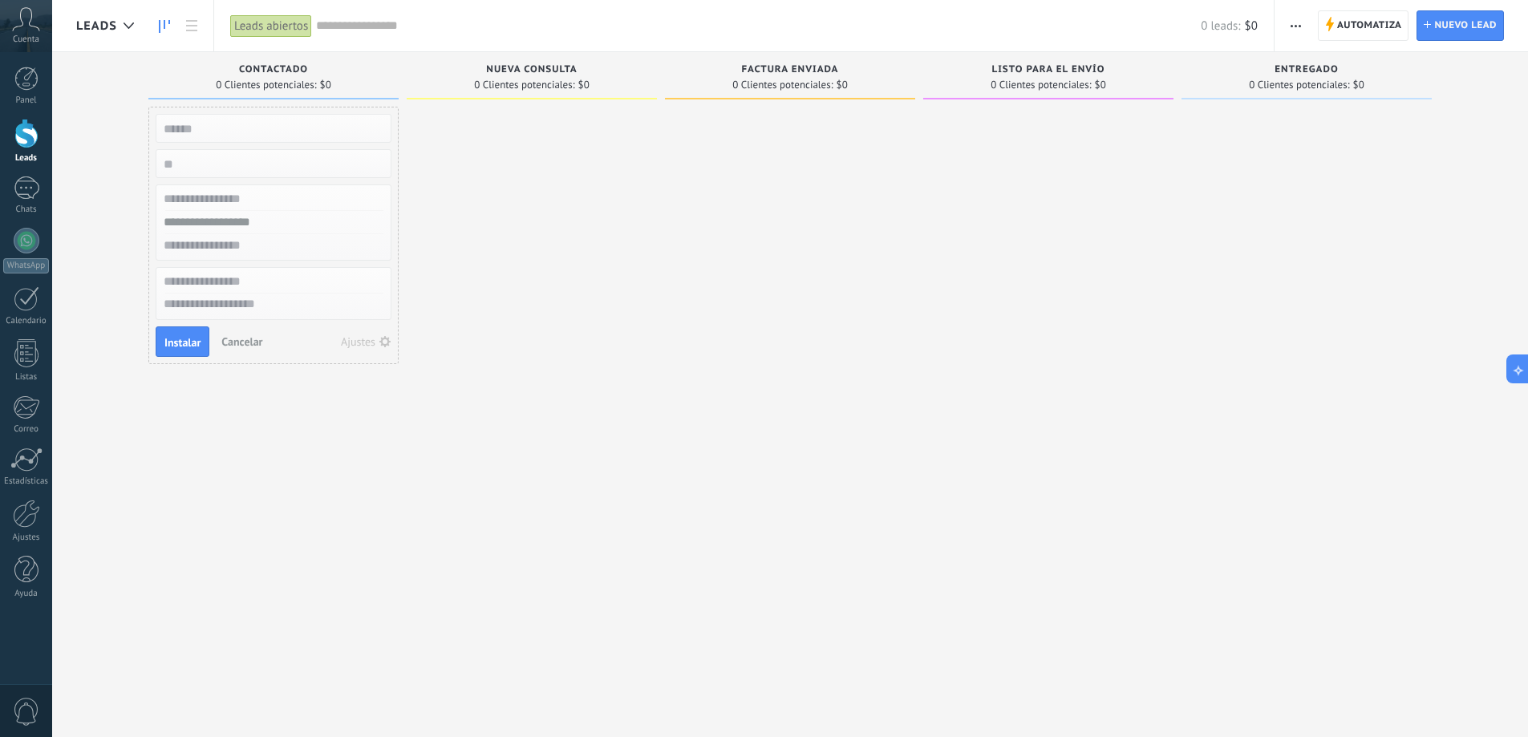
click at [144, 92] on div "Leads Entrantes Solicitudes: 0 0 0 0 0 0 0 0 0 Contactado 0 Clientes potenciale…" at bounding box center [802, 343] width 1452 height 582
click at [249, 334] on span "Cancelar" at bounding box center [241, 341] width 41 height 14
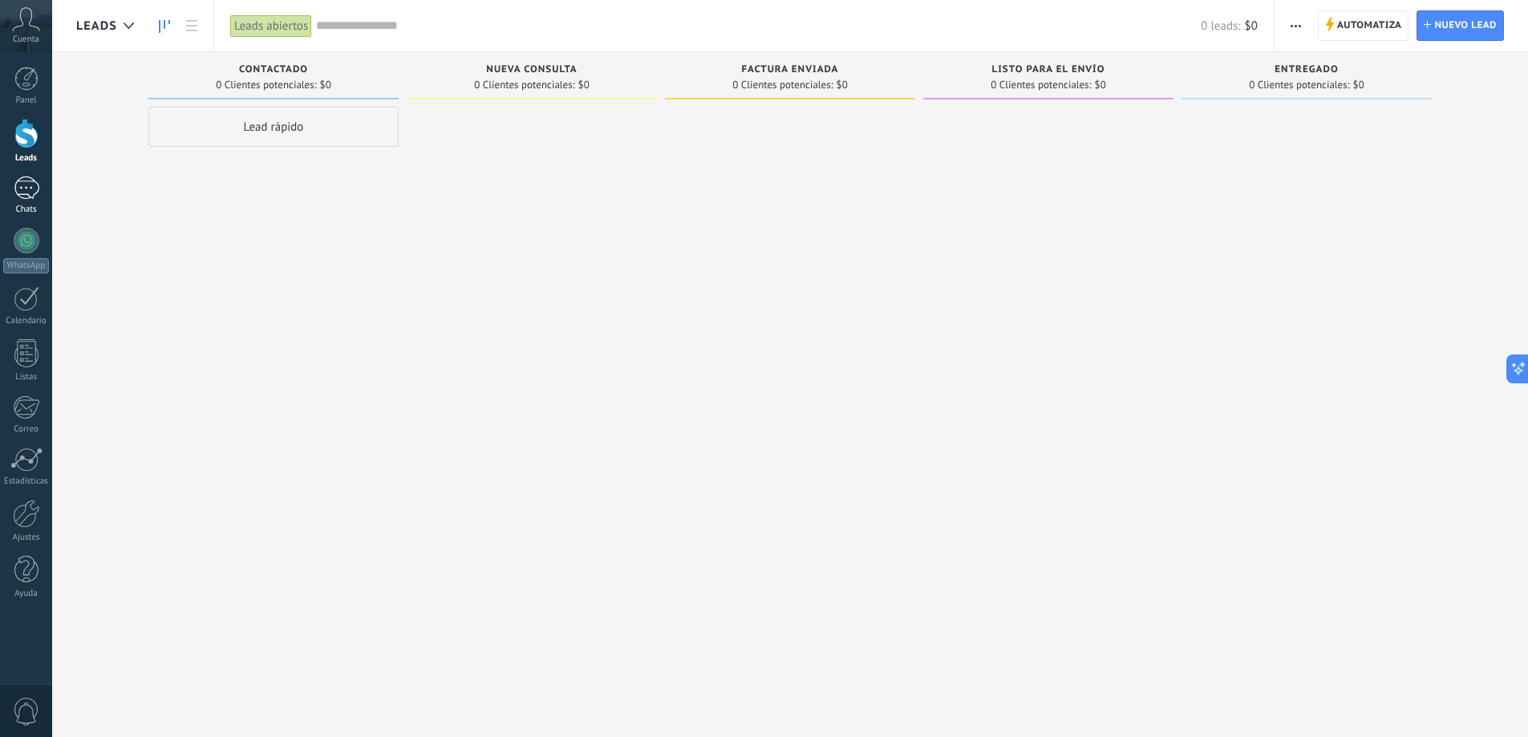
click at [37, 193] on div at bounding box center [27, 187] width 26 height 23
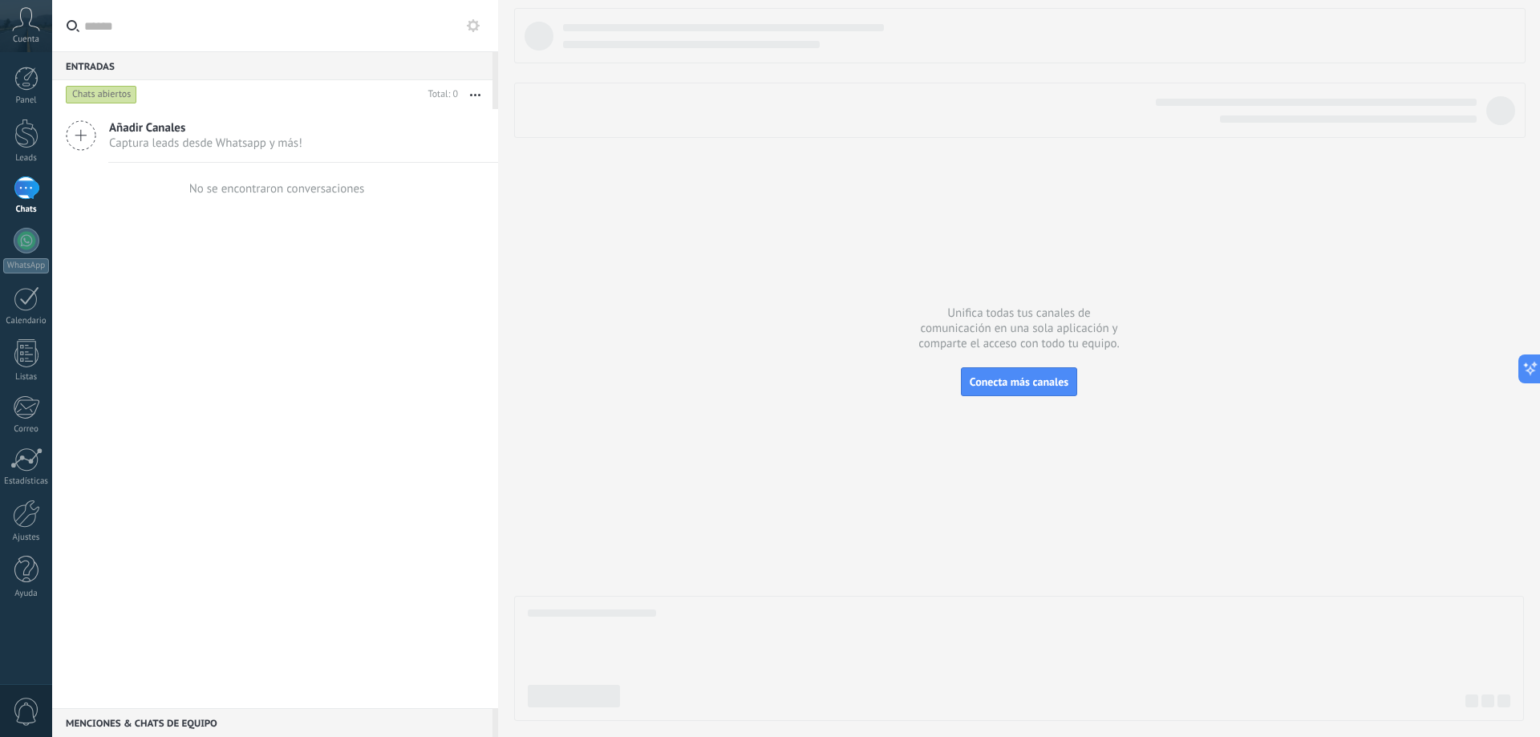
click at [168, 146] on span "Captura leads desde Whatsapp y más!" at bounding box center [205, 143] width 193 height 15
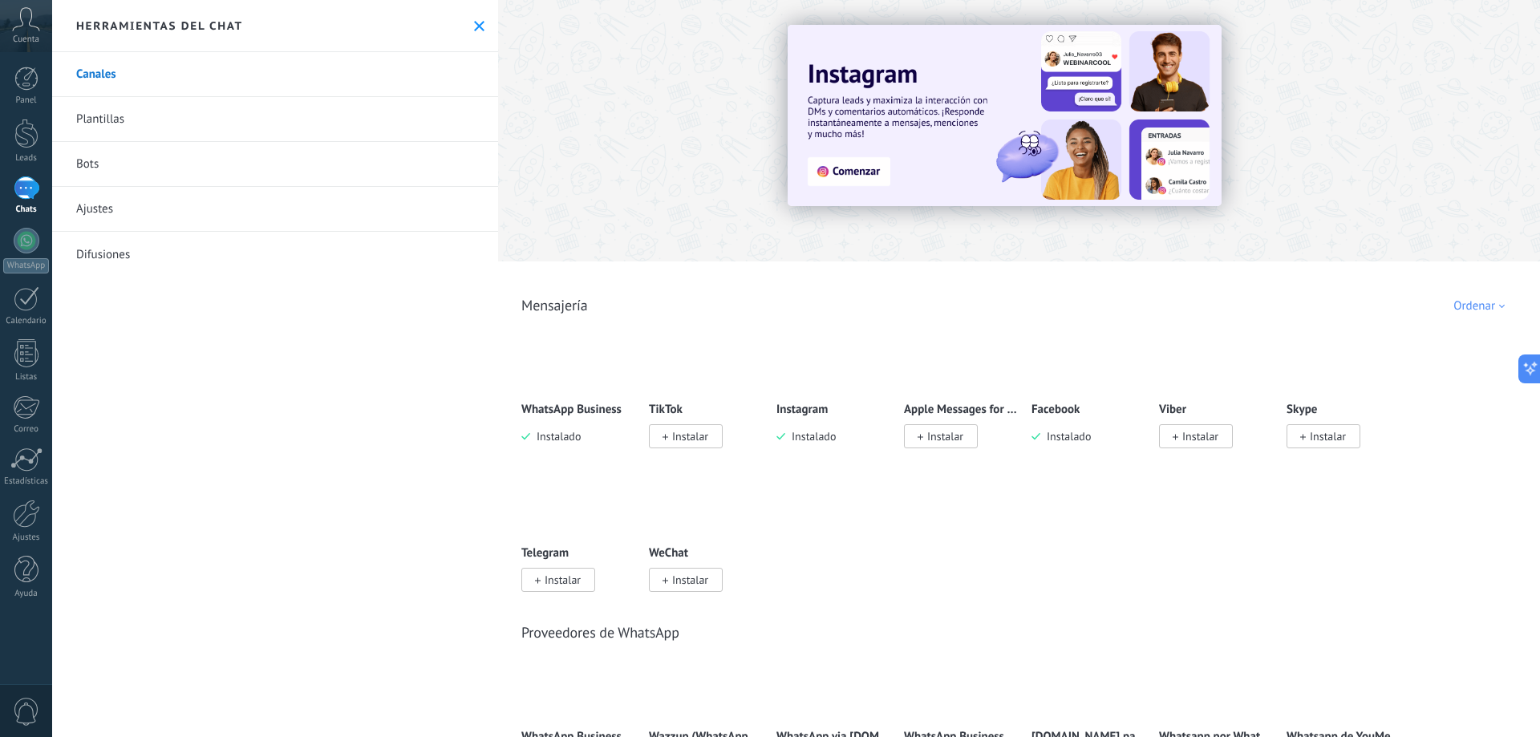
click at [577, 363] on img at bounding box center [579, 359] width 114 height 78
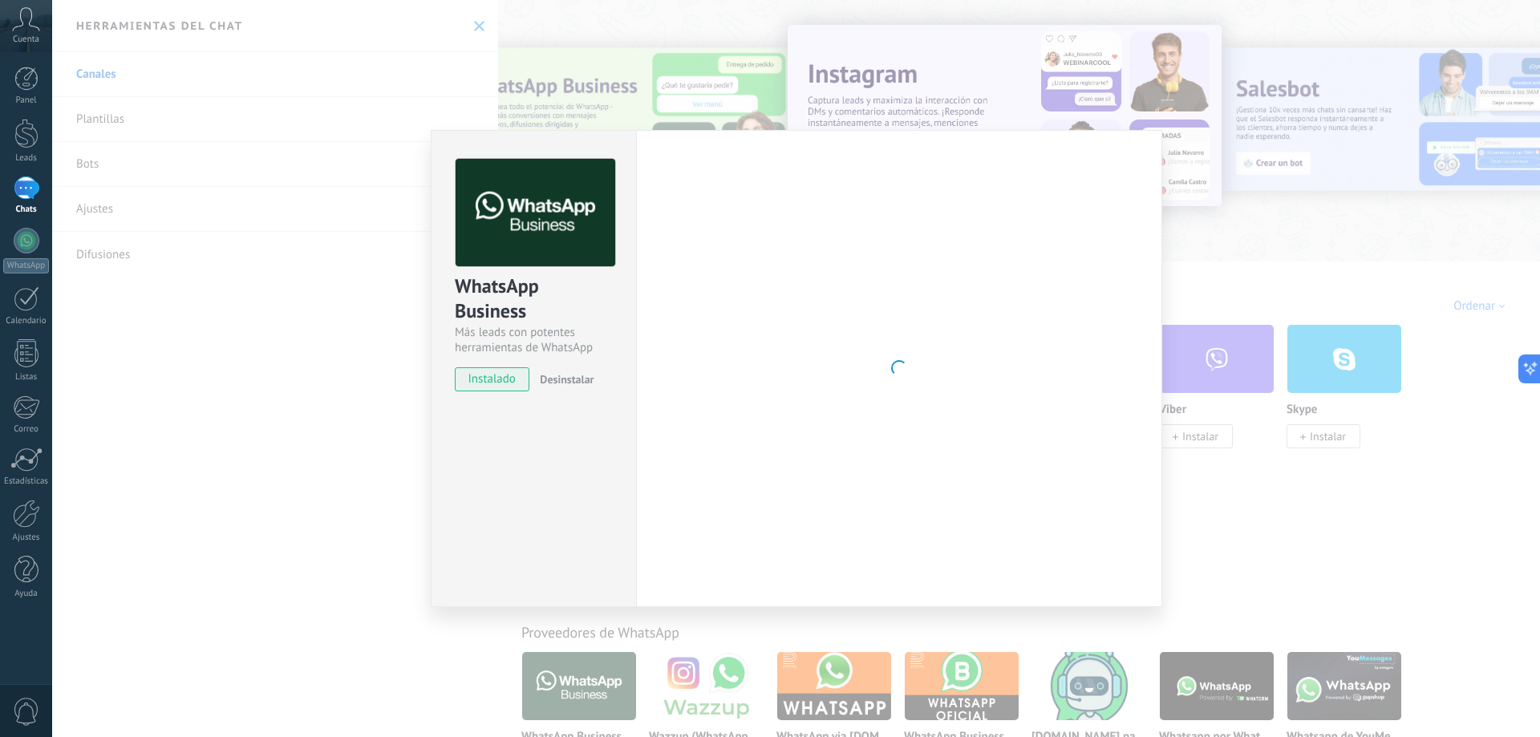
click at [504, 375] on span "instalado" at bounding box center [492, 379] width 73 height 24
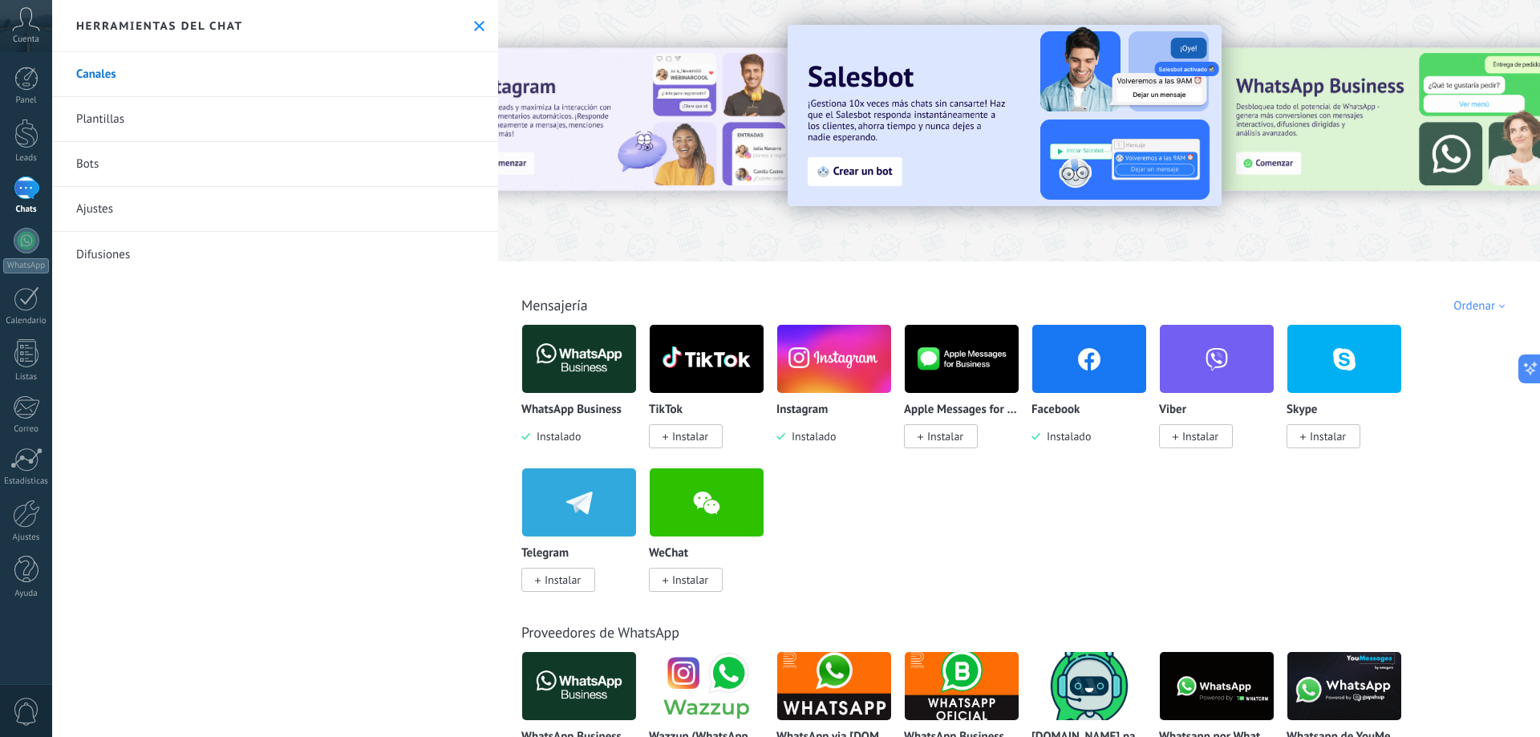
click at [837, 172] on img at bounding box center [1005, 115] width 434 height 181
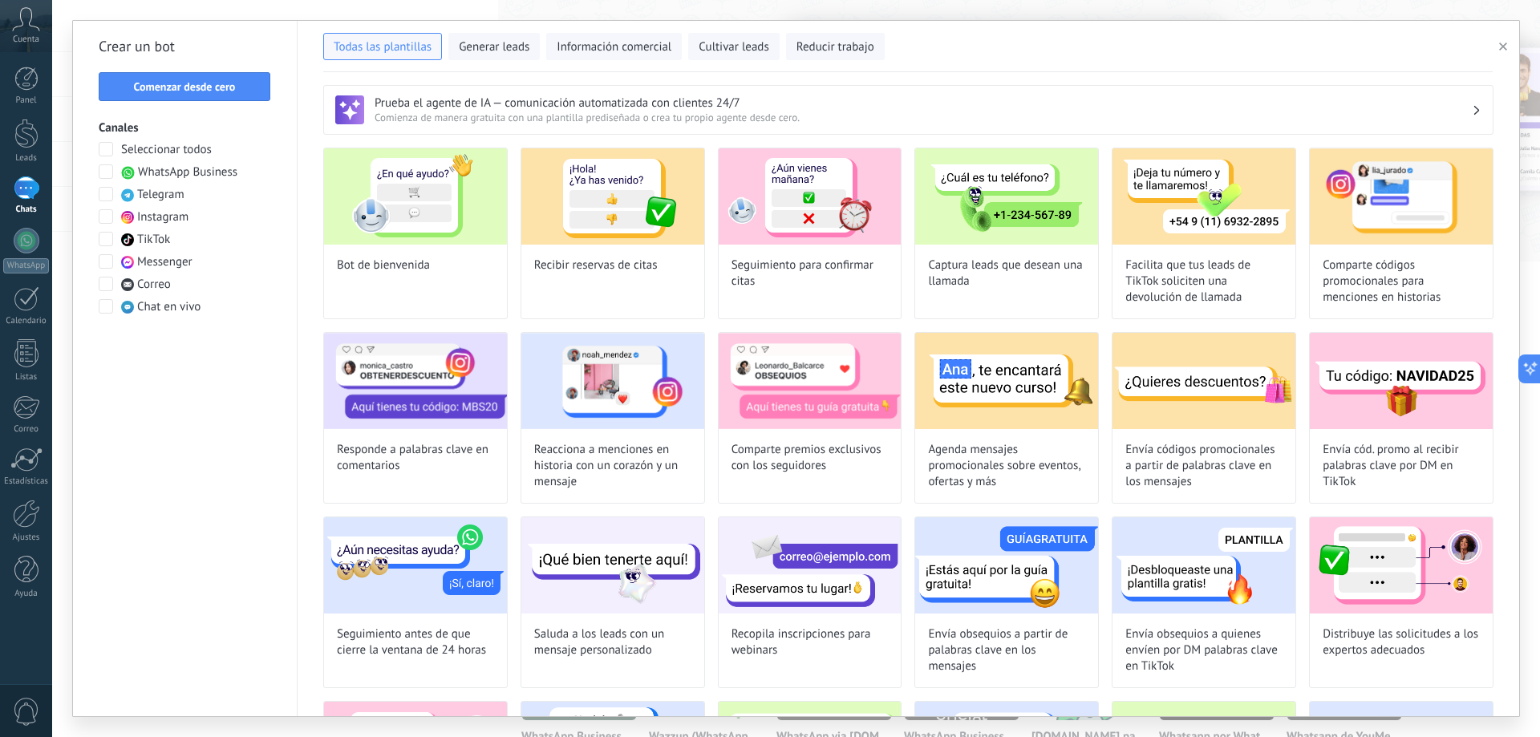
click at [102, 170] on span at bounding box center [106, 171] width 14 height 14
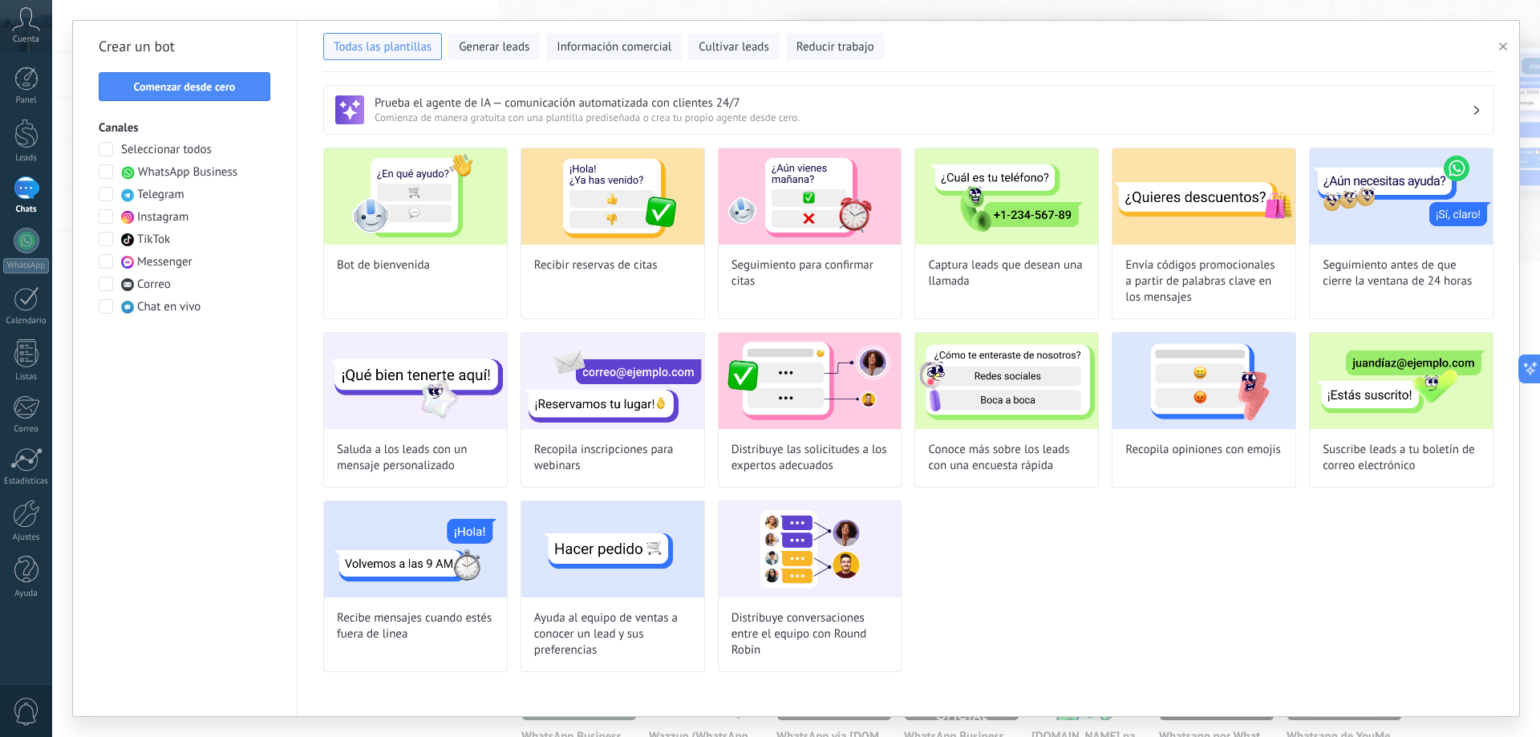
click at [596, 116] on span "Comienza de manera gratuita con una plantilla prediseñada o crea tu propio agen…" at bounding box center [923, 118] width 1097 height 14
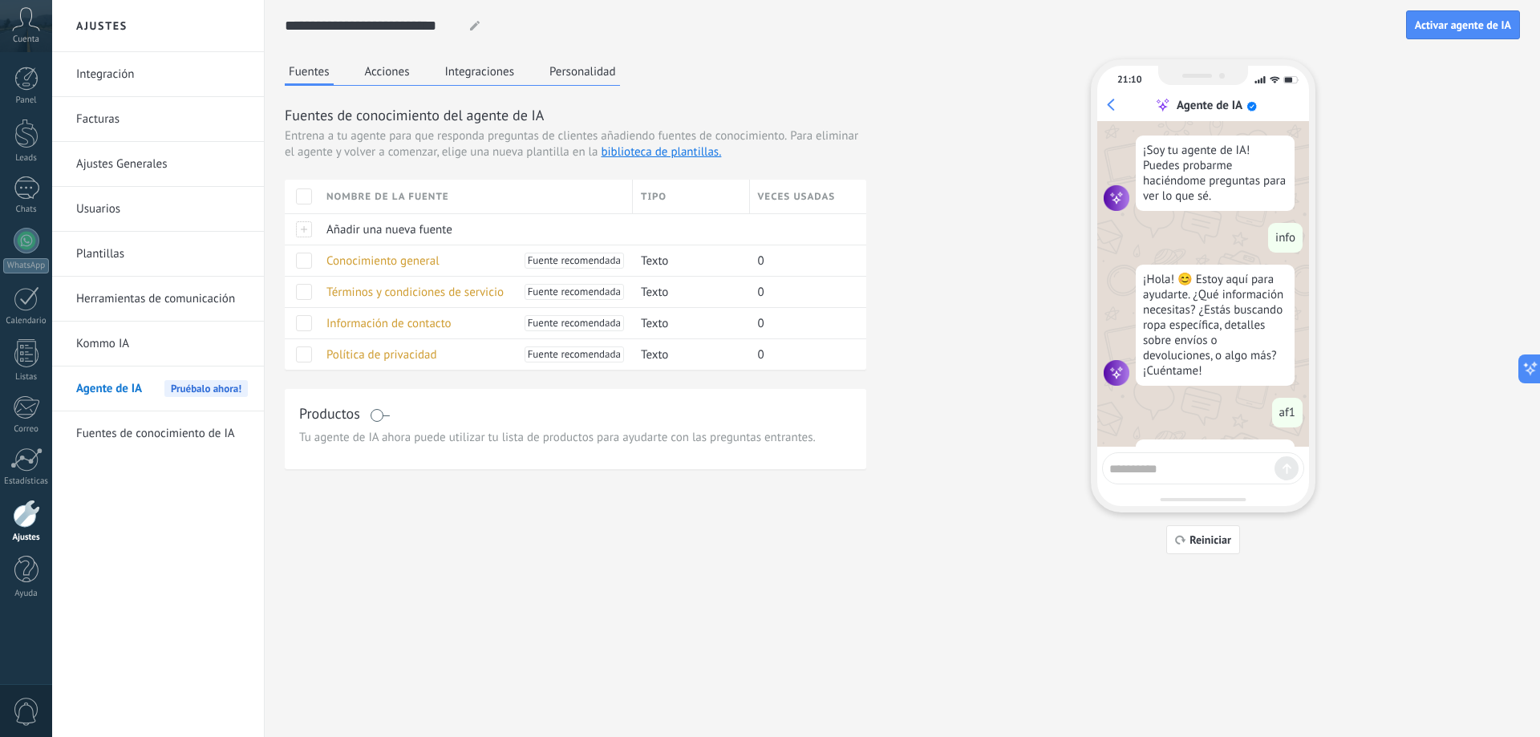
scroll to position [181, 0]
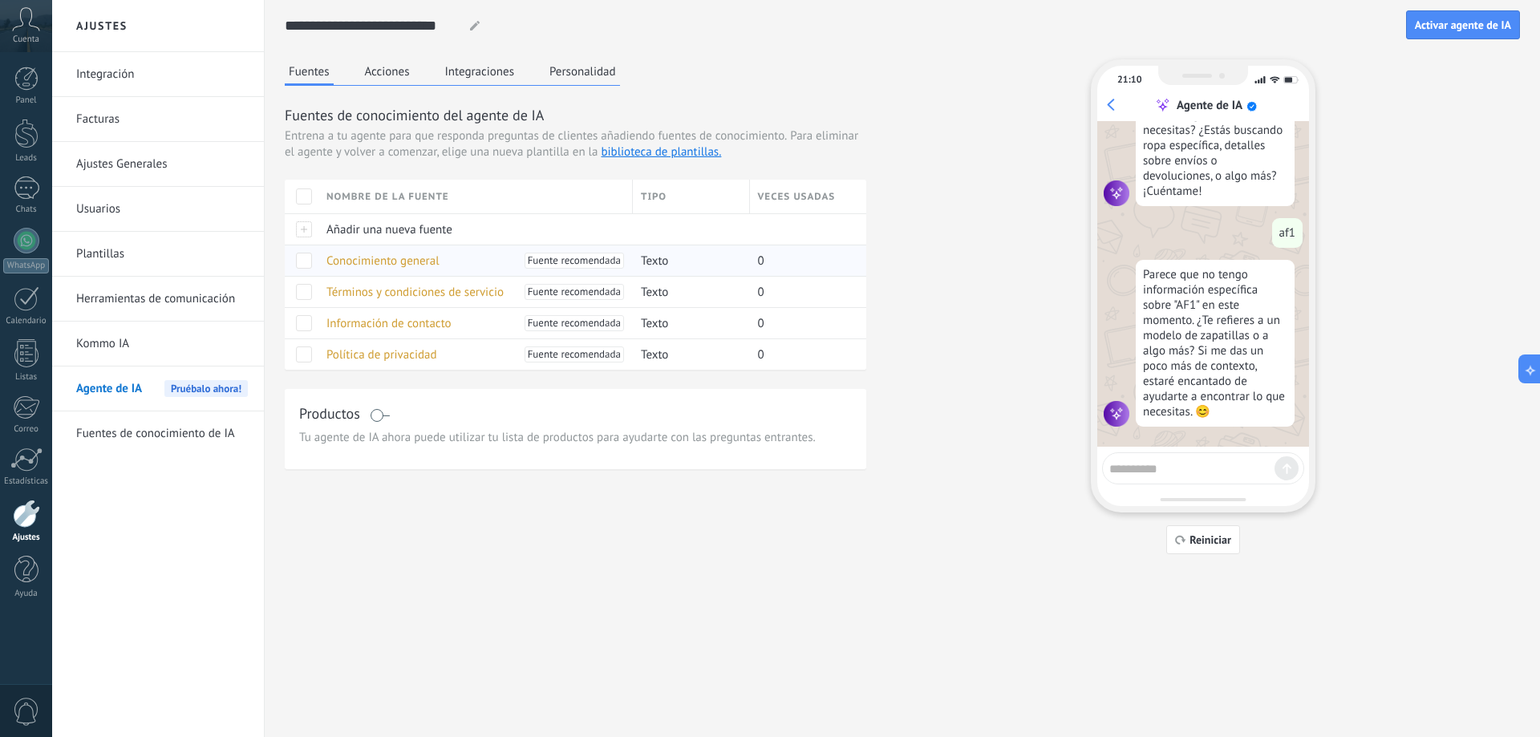
click at [312, 268] on div at bounding box center [302, 260] width 34 height 31
click at [301, 262] on span at bounding box center [304, 261] width 16 height 16
click at [302, 257] on span at bounding box center [304, 261] width 16 height 16
click at [399, 296] on span "Términos y condiciones de servicio" at bounding box center [414, 292] width 177 height 15
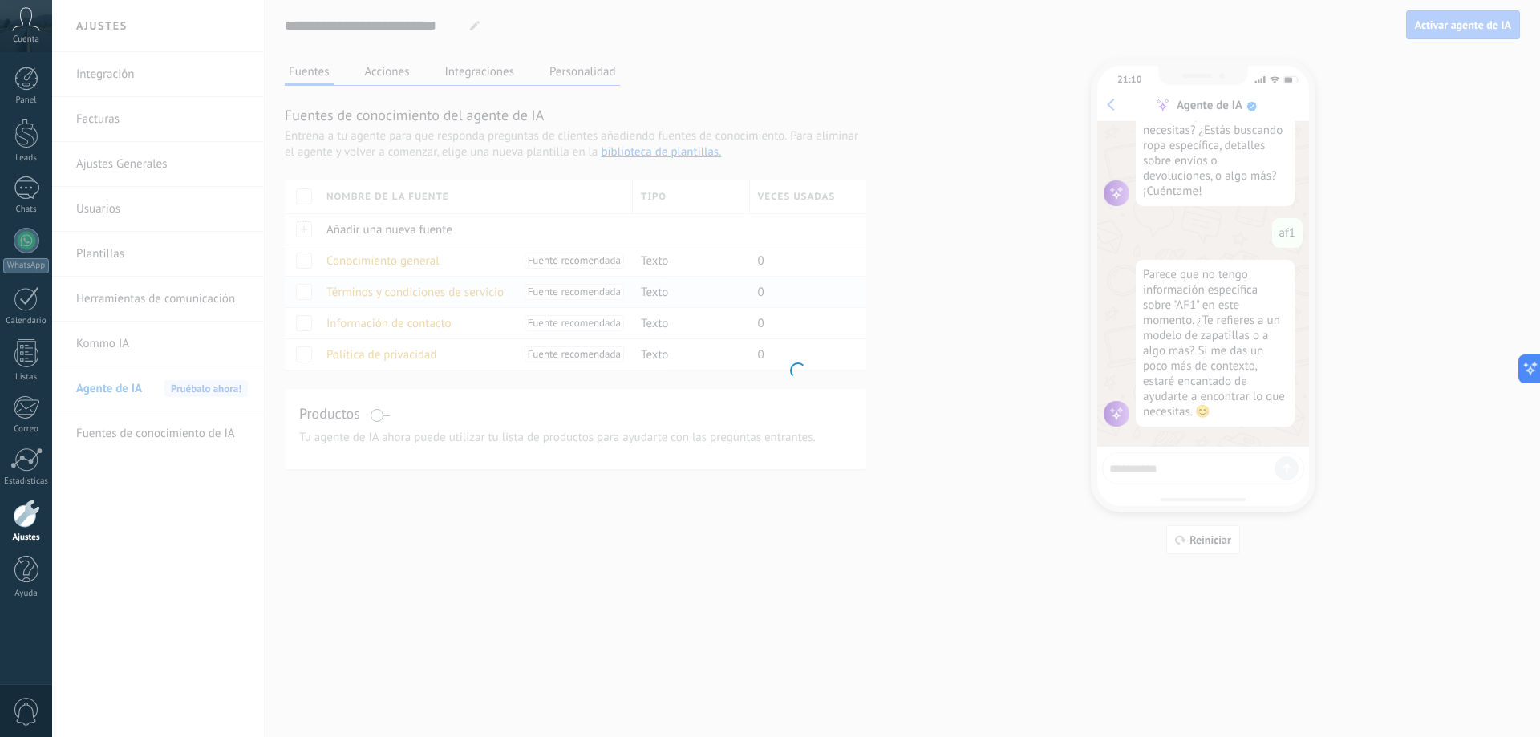
type textarea "**********"
type input "**********"
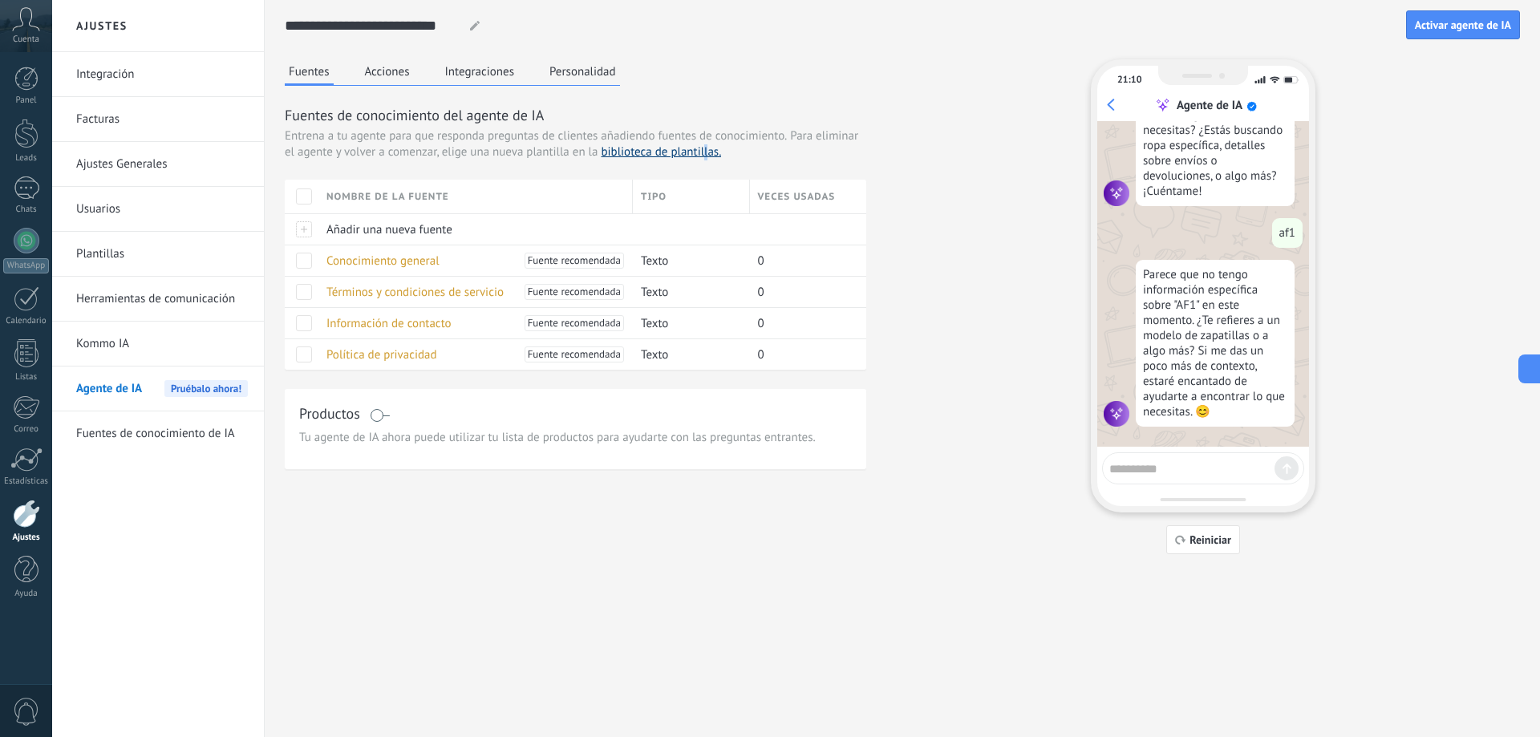
click at [705, 149] on link "biblioteca de plantillas." at bounding box center [661, 151] width 120 height 15
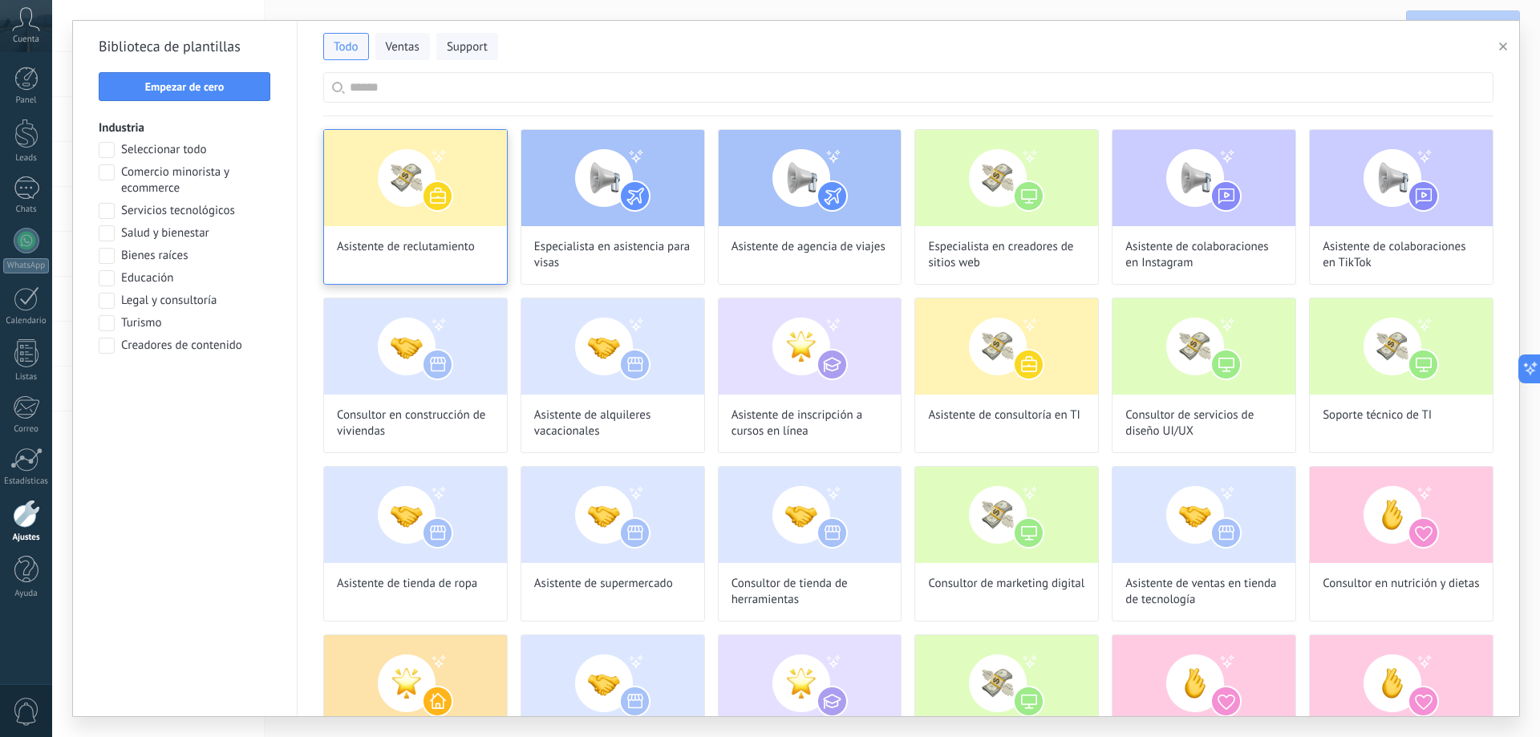
drag, startPoint x: 441, startPoint y: 154, endPoint x: 396, endPoint y: 178, distance: 51.0
click at [396, 178] on img at bounding box center [415, 178] width 183 height 96
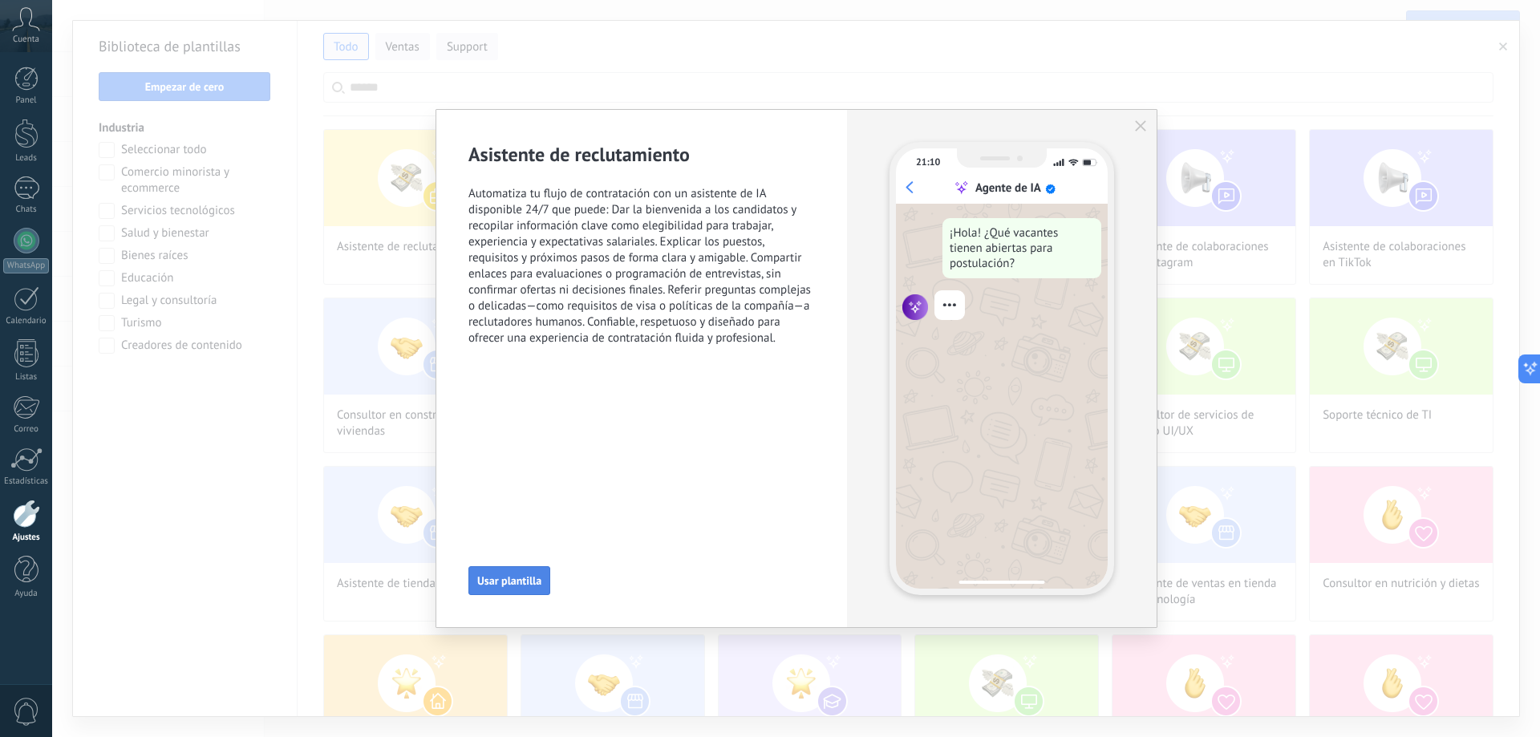
click at [518, 579] on span "Usar plantilla" at bounding box center [509, 580] width 64 height 11
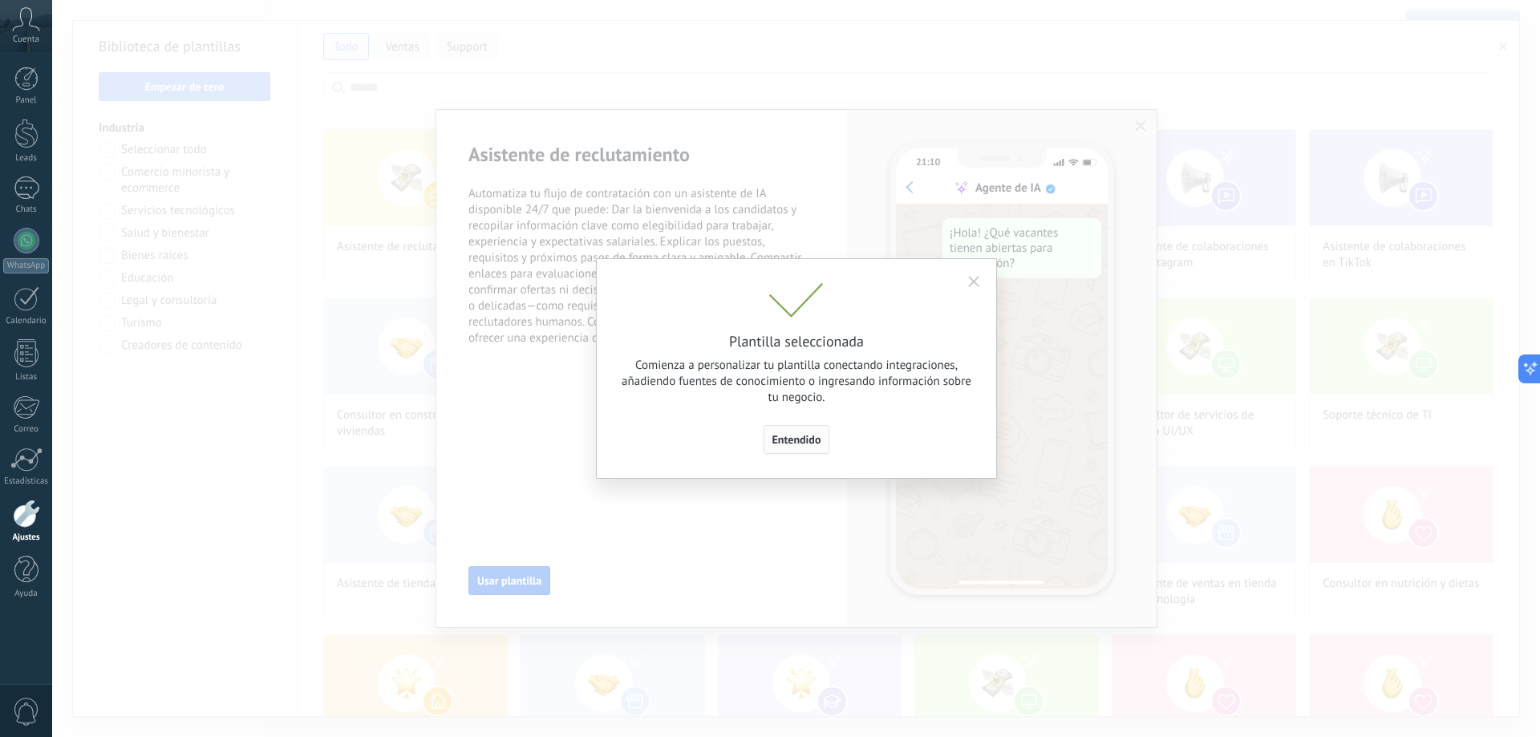
click at [804, 443] on span "Entendido" at bounding box center [796, 439] width 49 height 11
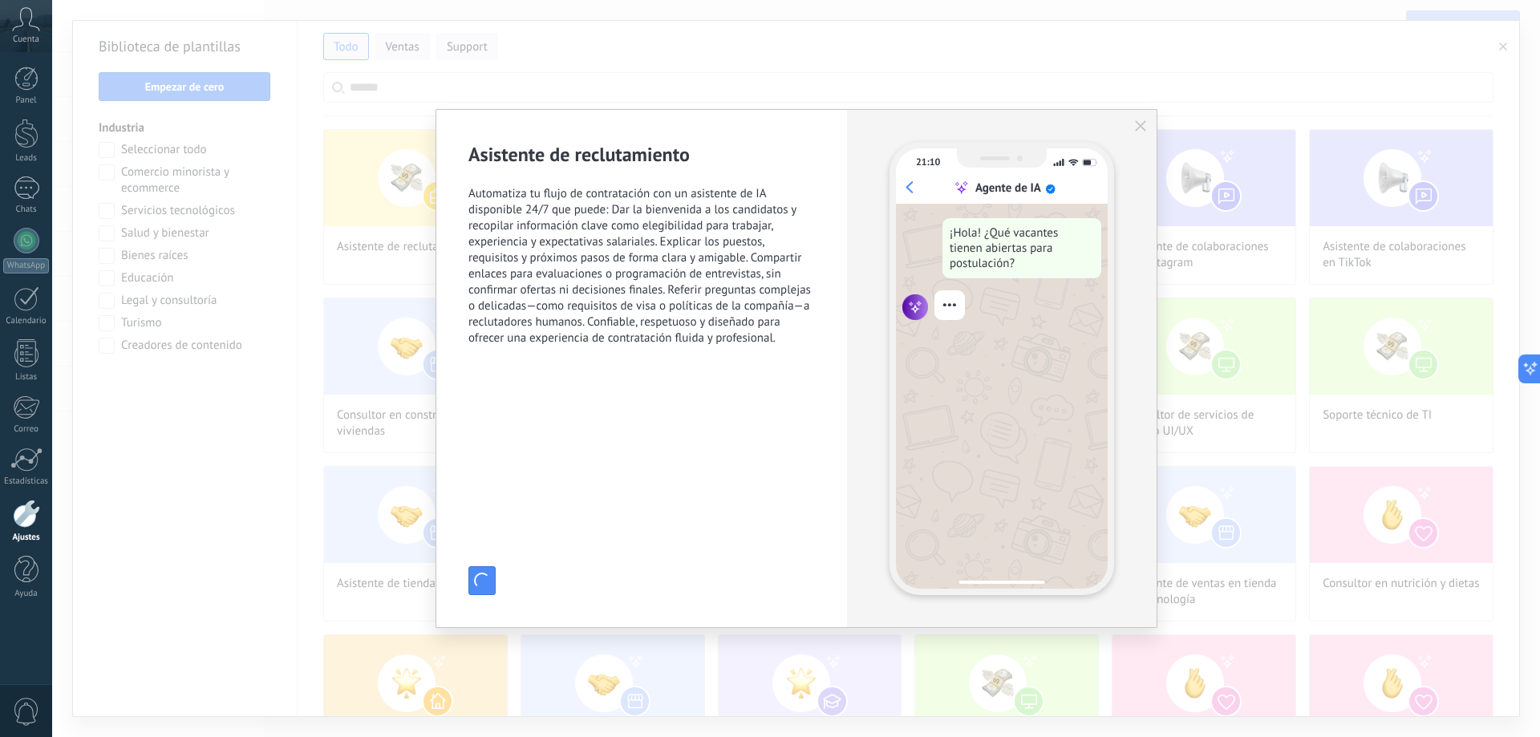
type input "**********"
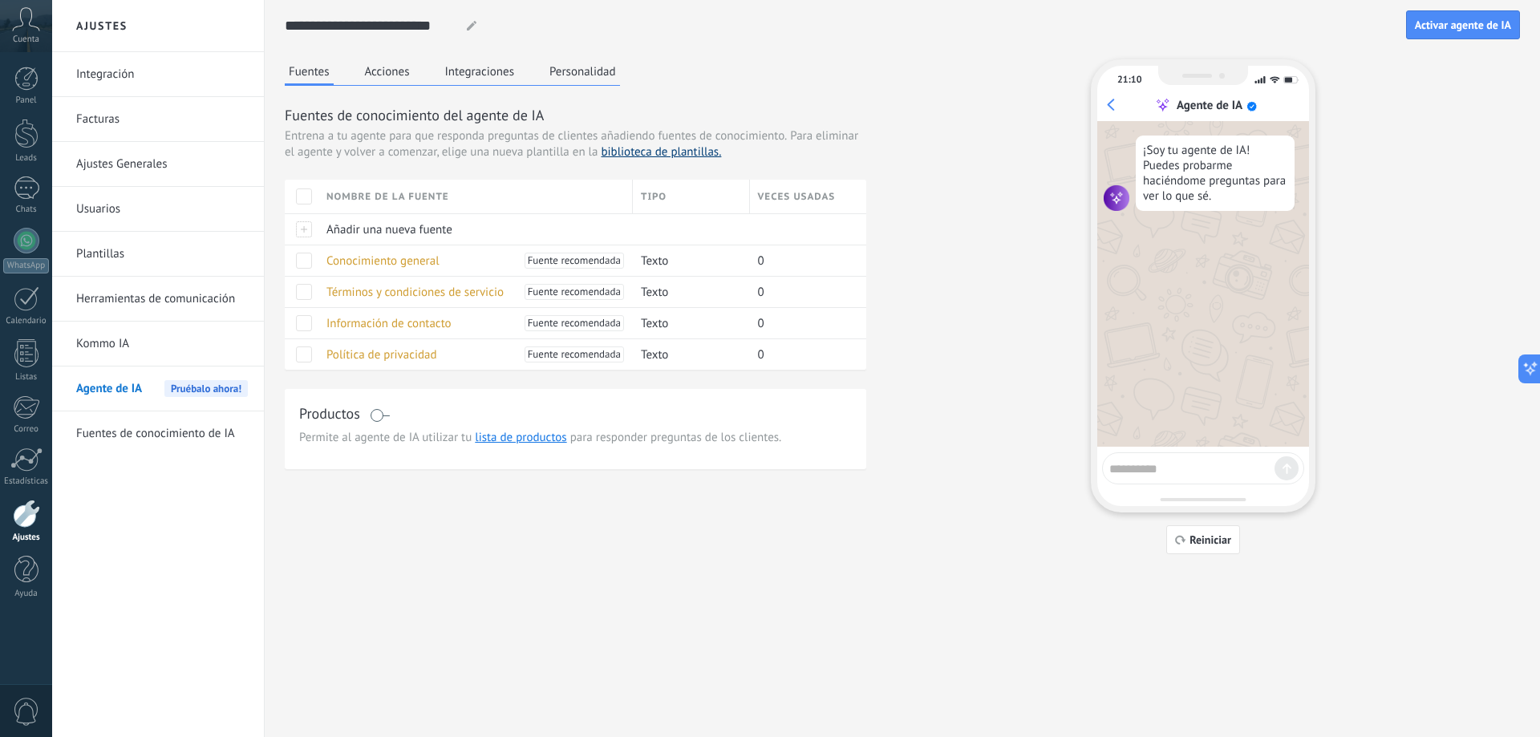
click at [650, 154] on link "biblioteca de plantillas." at bounding box center [661, 151] width 120 height 15
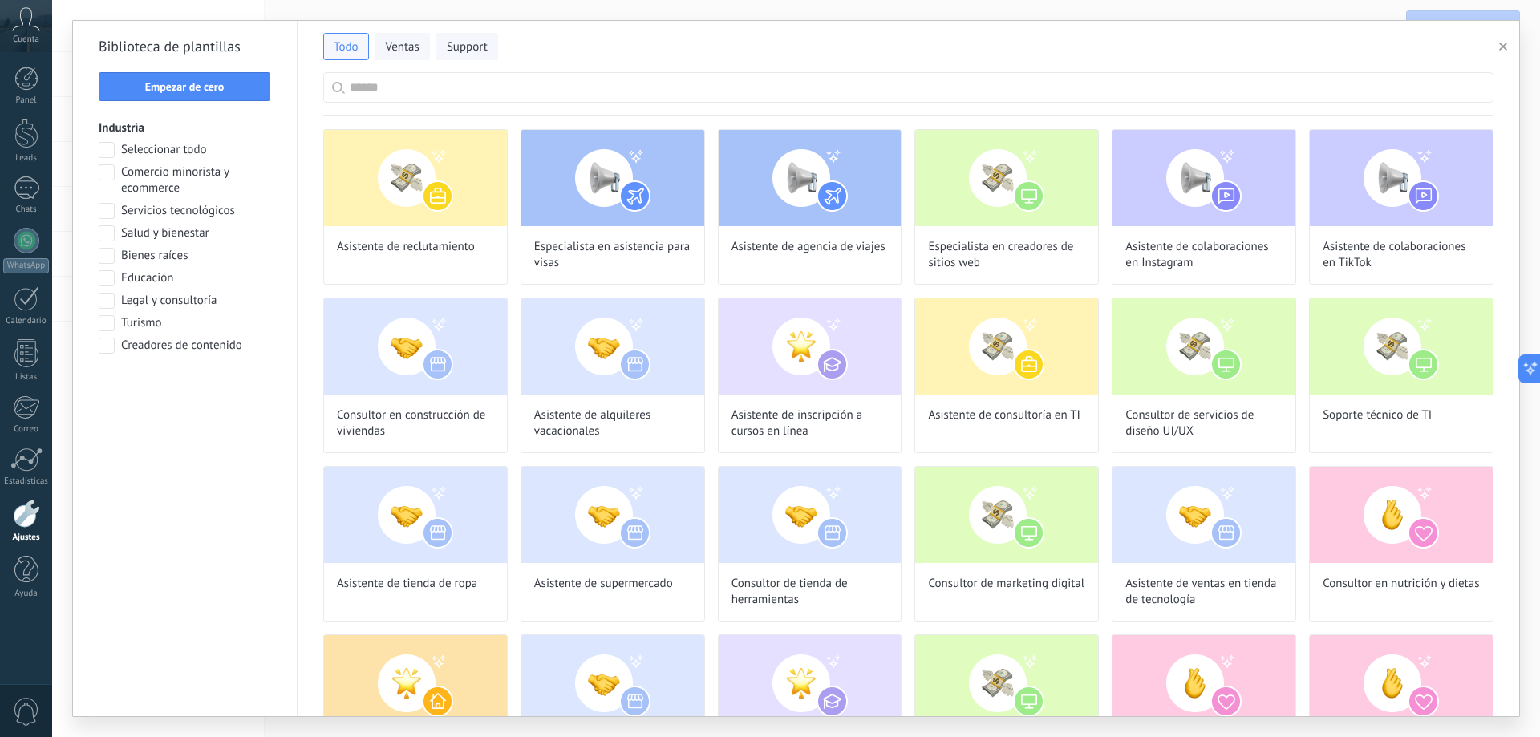
click at [558, 75] on input "text" at bounding box center [917, 87] width 1135 height 29
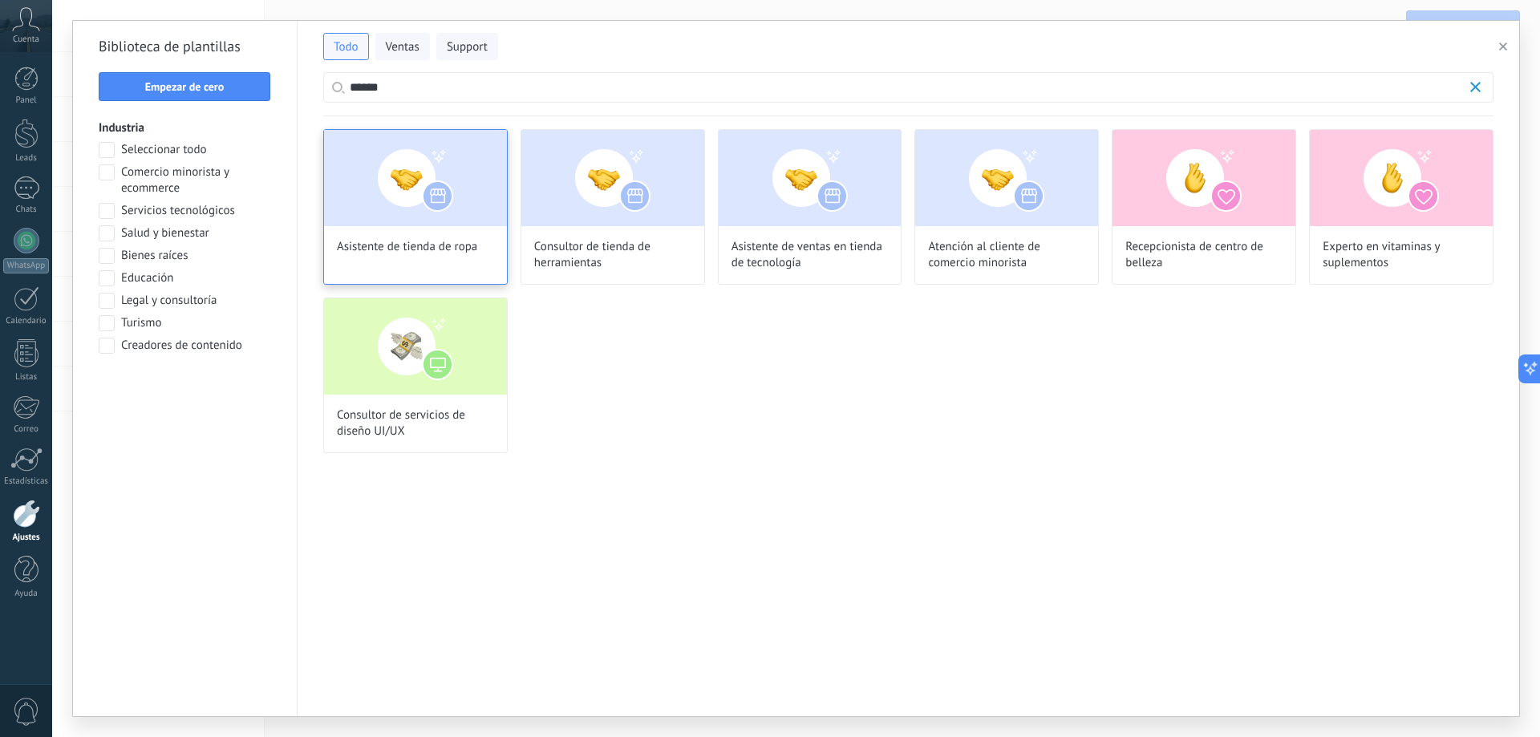
type input "******"
click at [436, 213] on img at bounding box center [415, 178] width 183 height 96
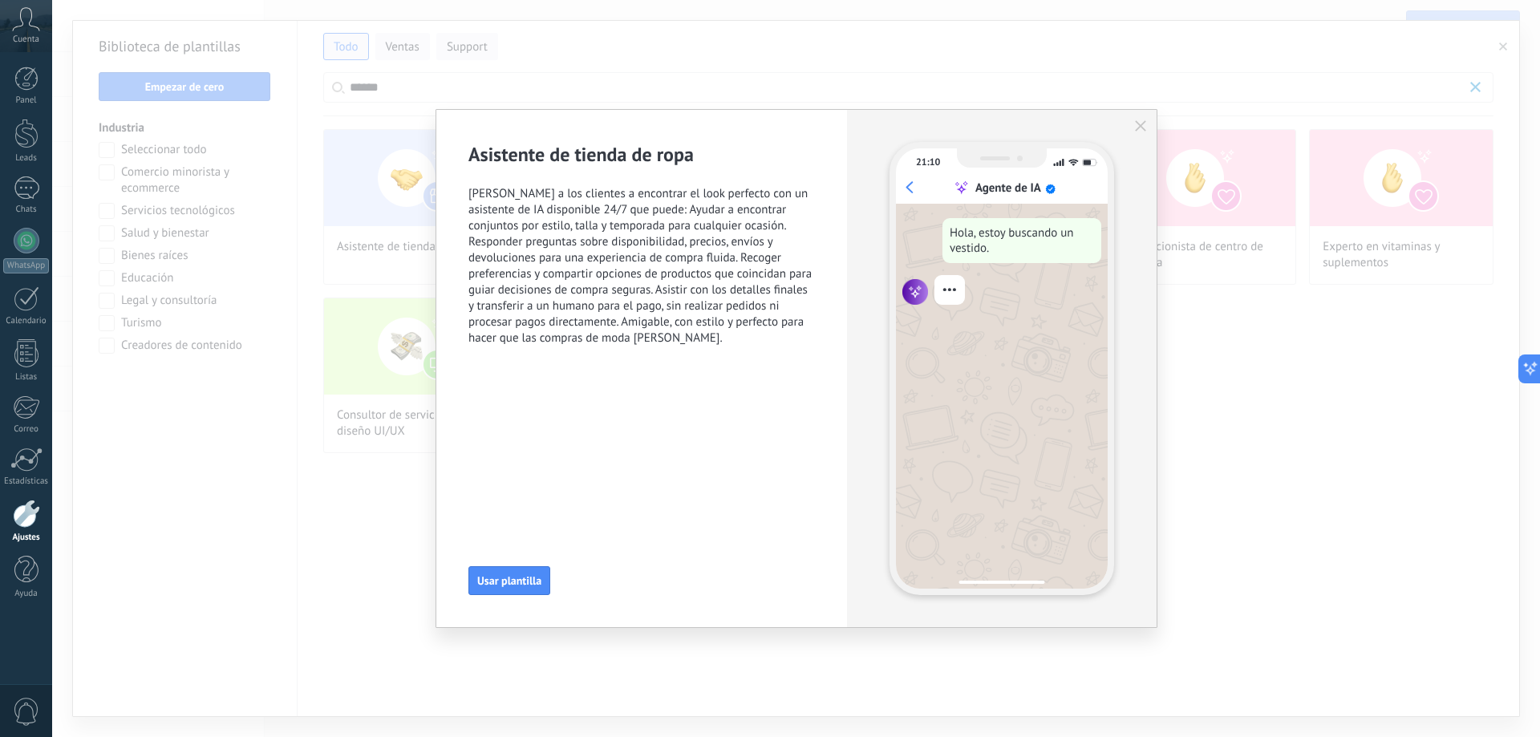
click at [525, 561] on div "Asistente de tienda de ropa Ayuda a los clientes a encontrar el look perfecto c…" at bounding box center [641, 368] width 411 height 517
click at [523, 577] on span "Usar plantilla" at bounding box center [509, 580] width 64 height 11
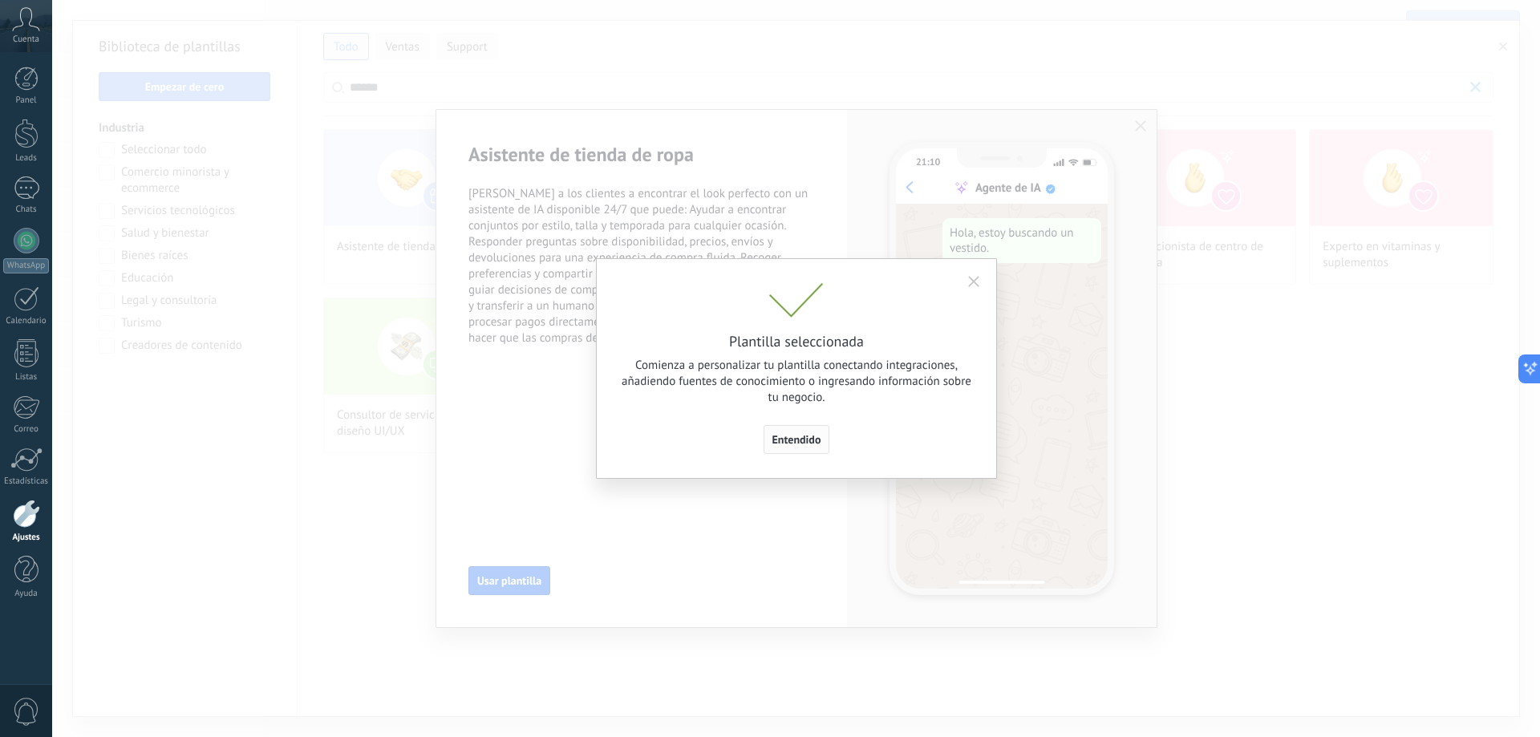
click at [775, 440] on span "Entendido" at bounding box center [796, 439] width 49 height 11
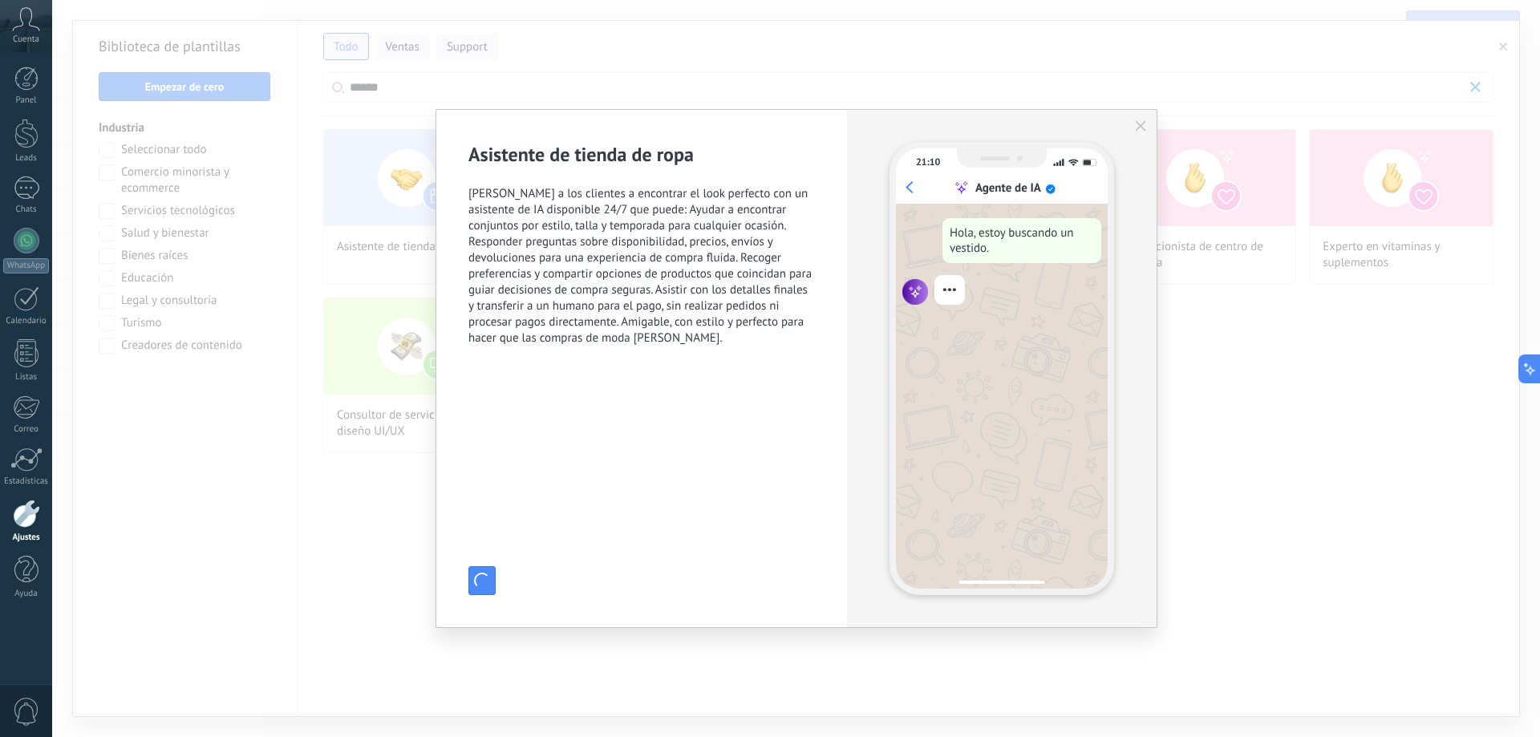
type input "**********"
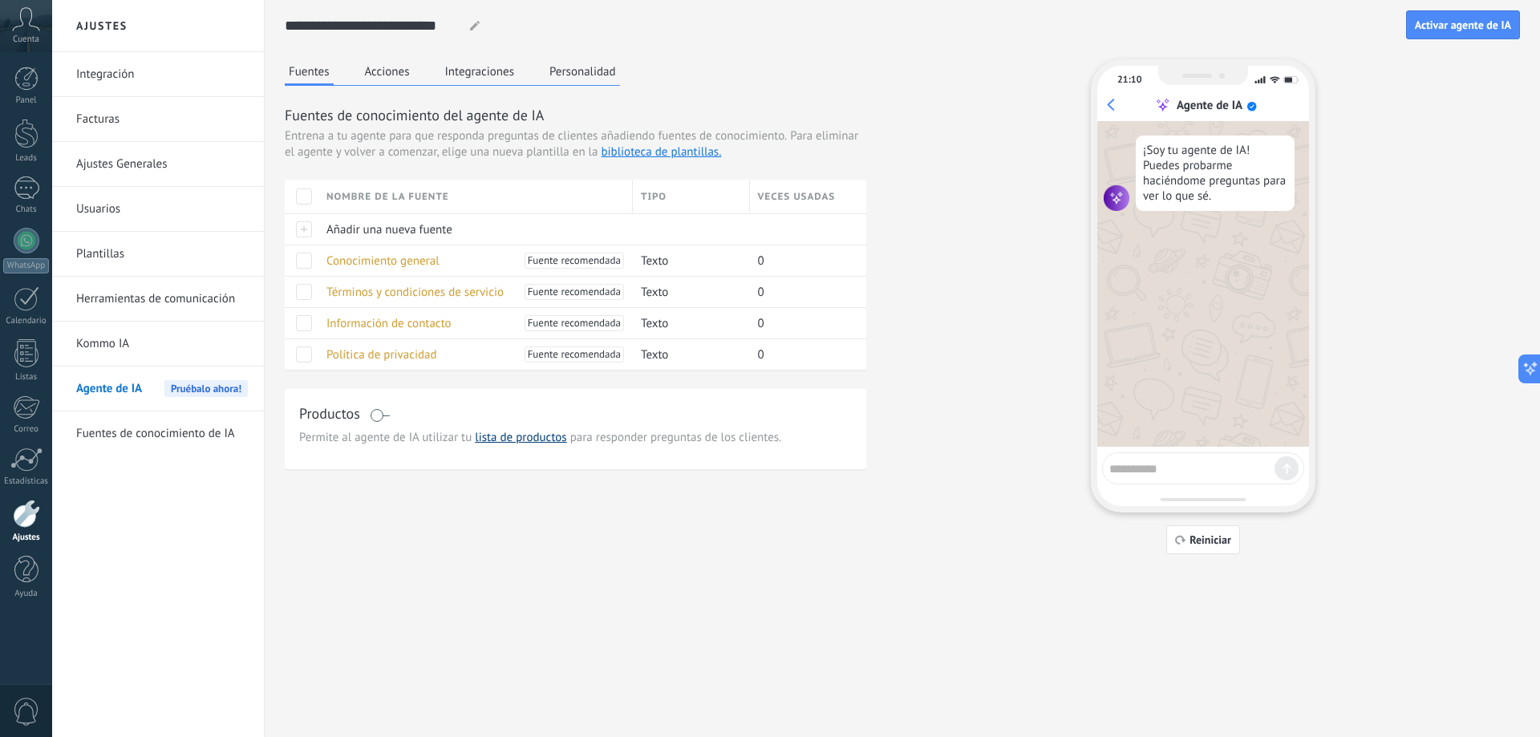
click at [481, 439] on link "lista de productos" at bounding box center [520, 437] width 91 height 15
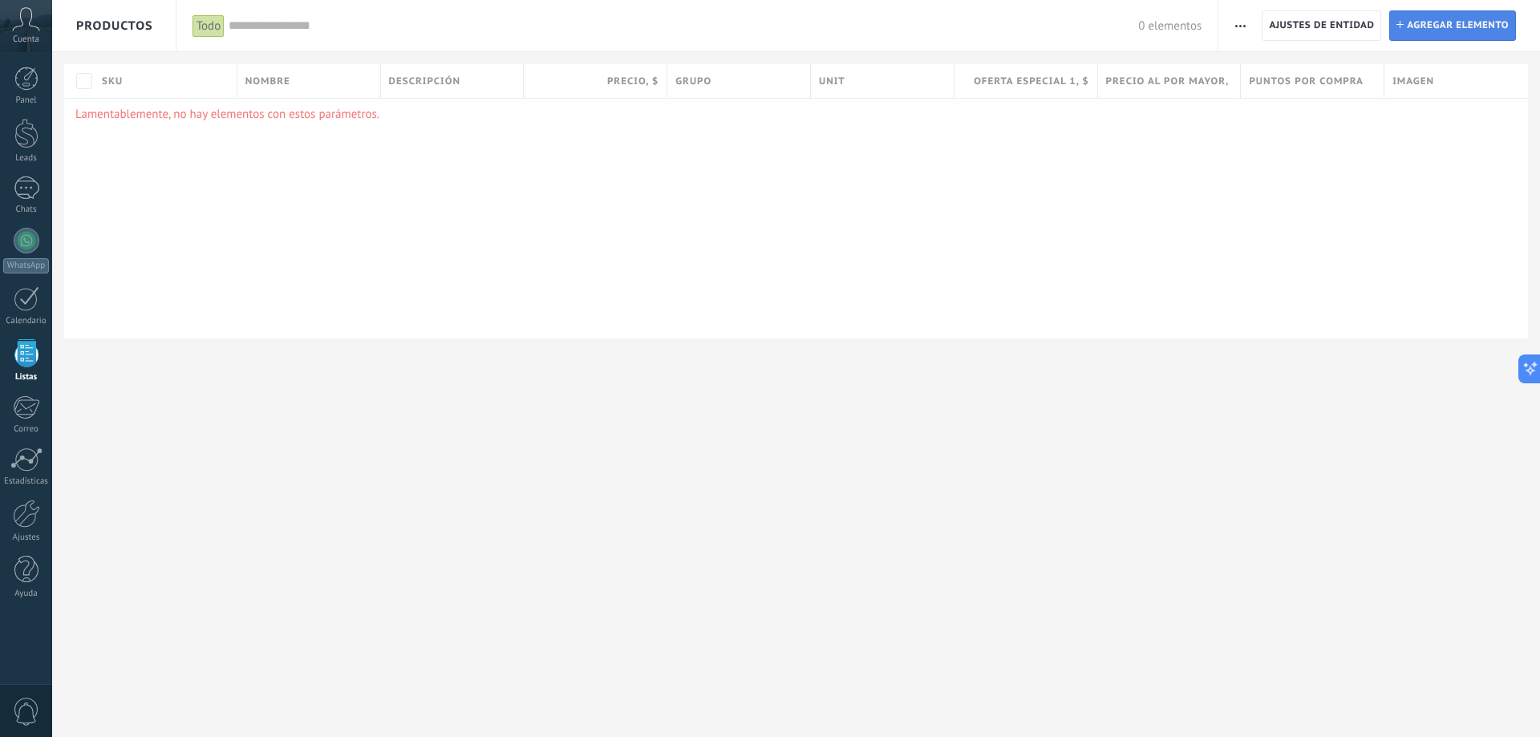
click at [1465, 19] on span "Agregar elemento" at bounding box center [1458, 25] width 102 height 29
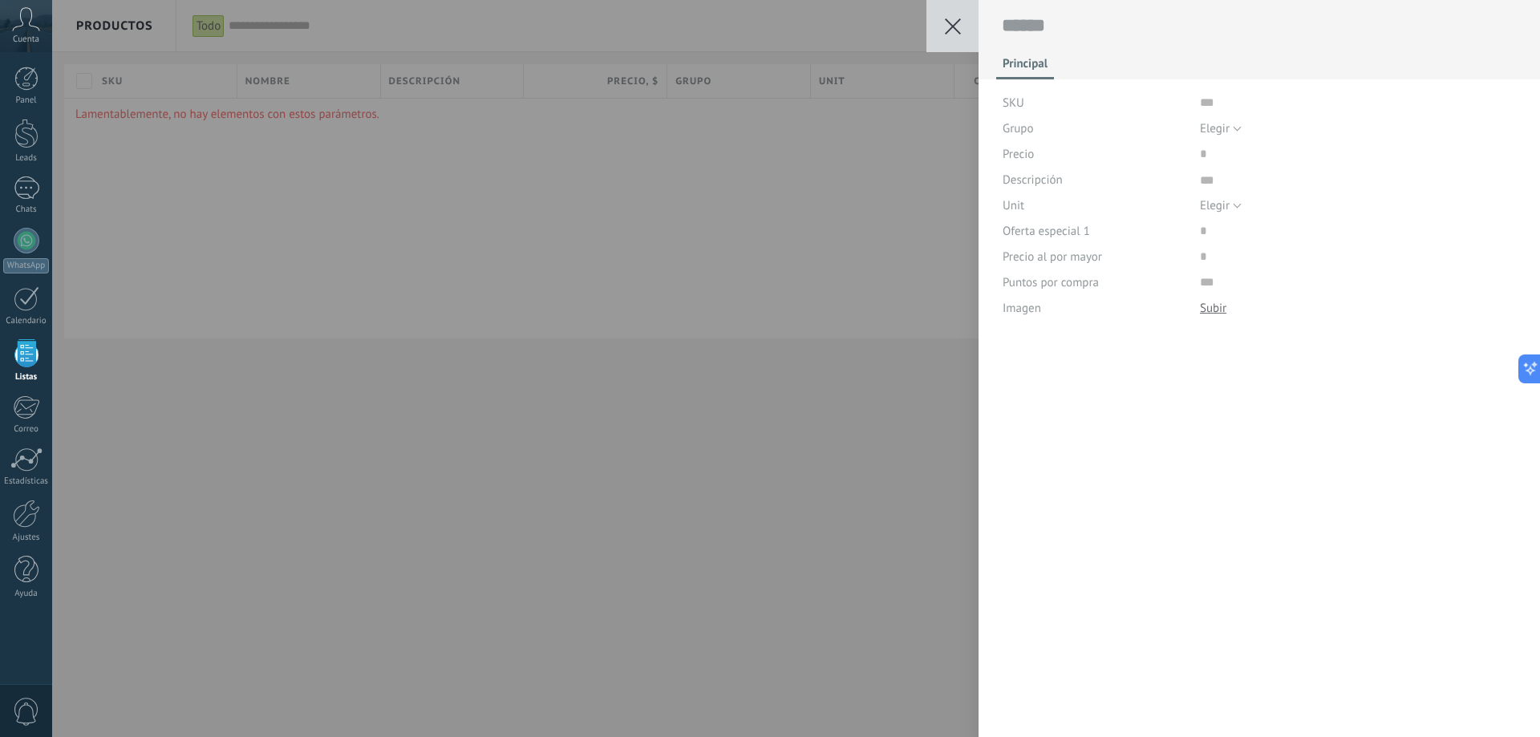
scroll to position [16, 0]
click at [951, 19] on icon at bounding box center [953, 26] width 16 height 16
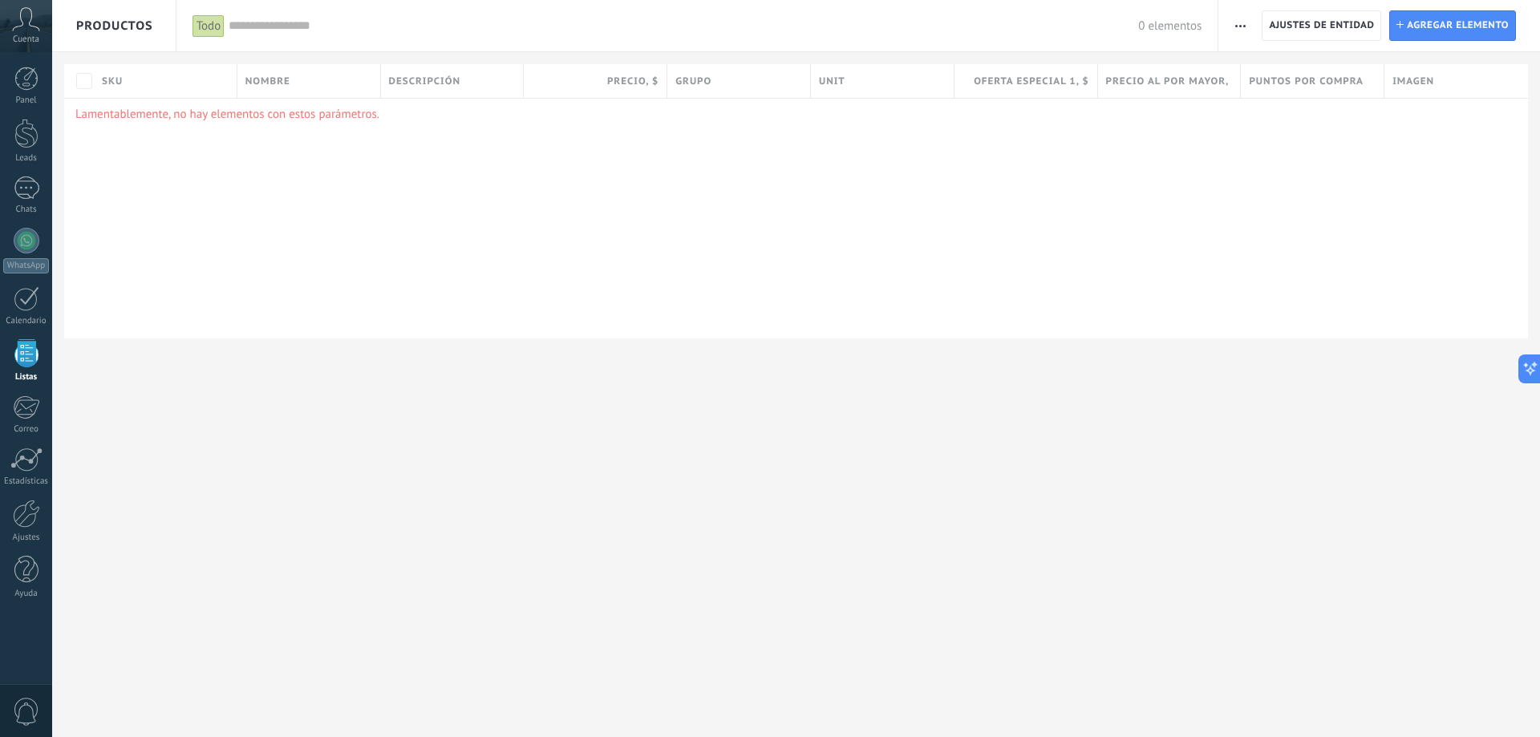
click at [1234, 24] on button "button" at bounding box center [1240, 25] width 23 height 30
click at [1282, 70] on span "Importar" at bounding box center [1271, 68] width 45 height 32
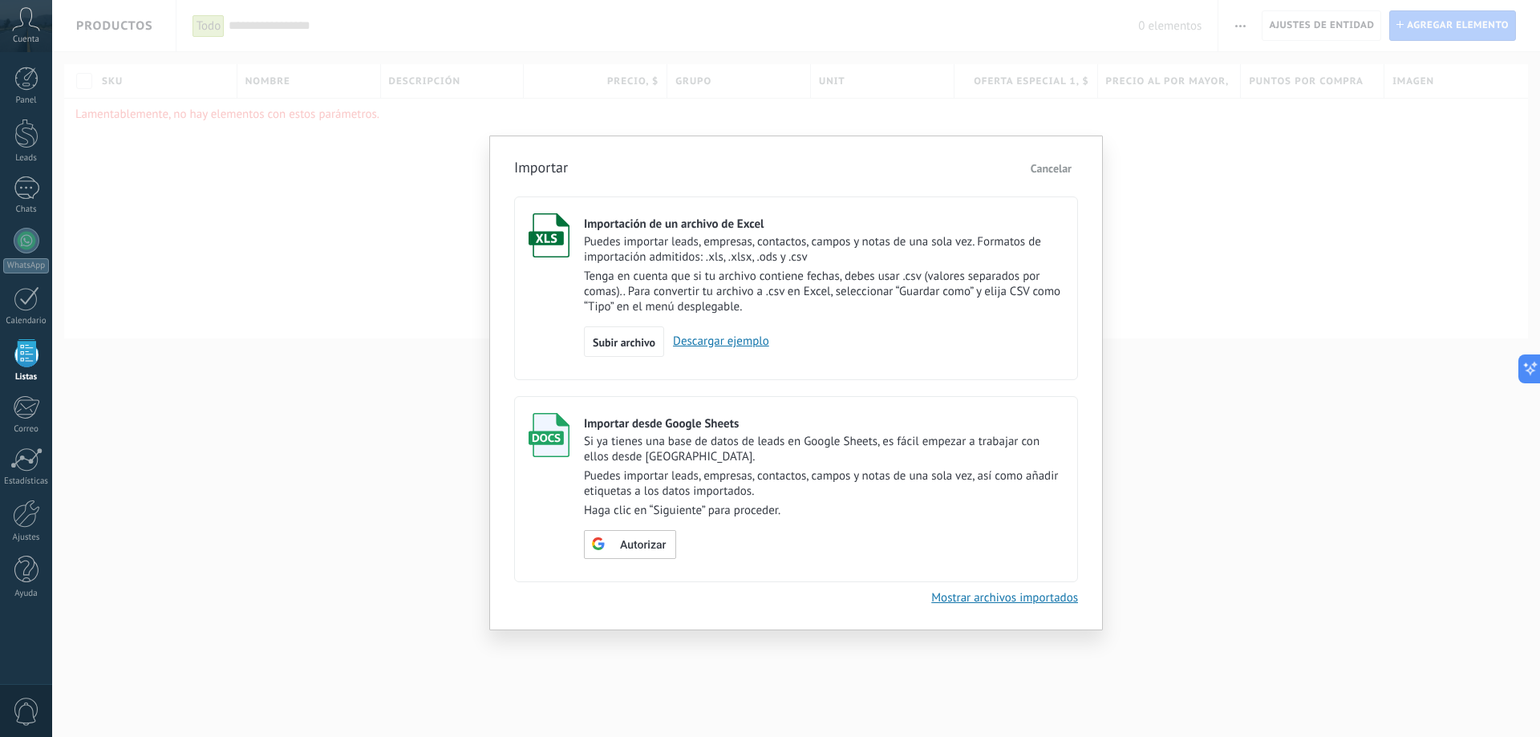
click at [980, 597] on link "Mostrar archivos importados" at bounding box center [1004, 597] width 147 height 15
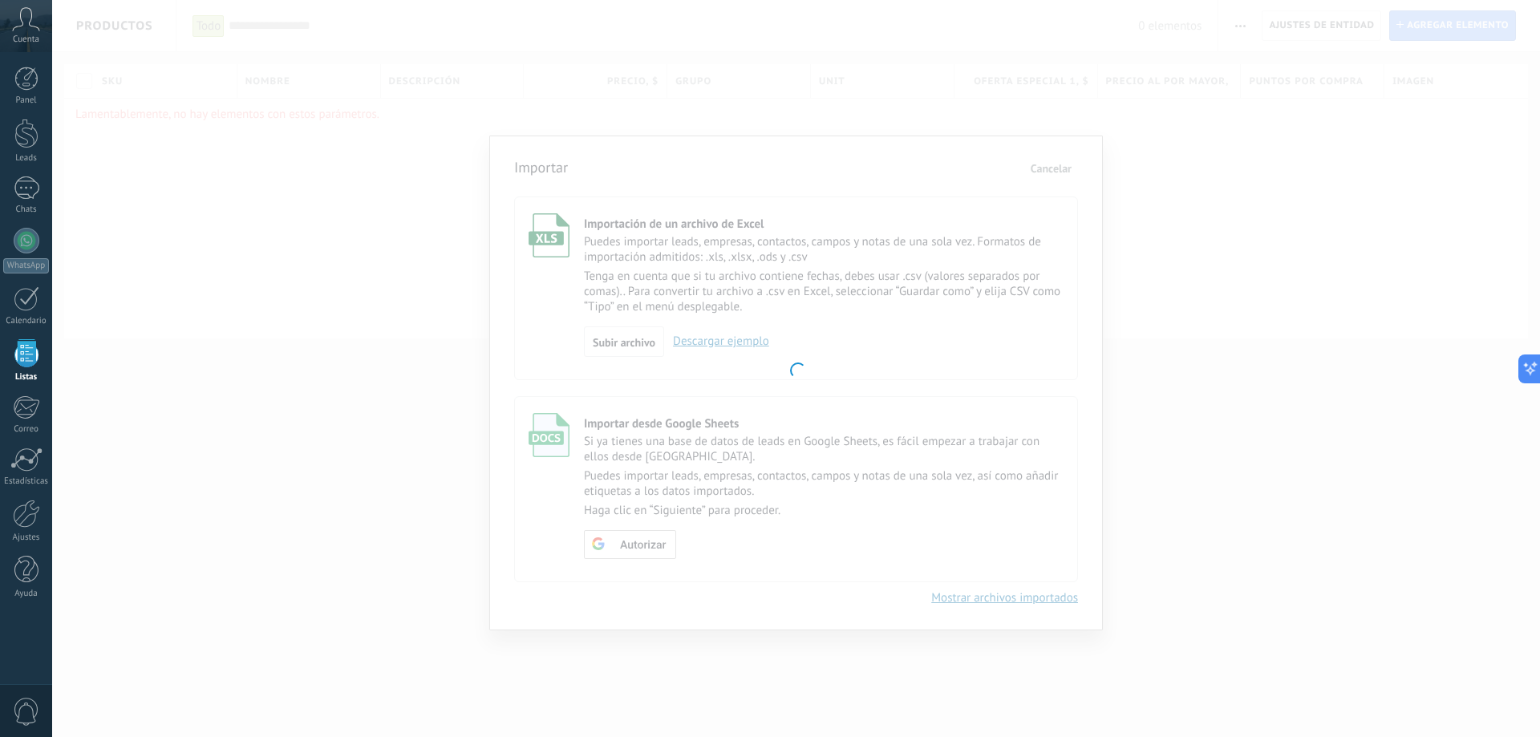
click at [764, 327] on div at bounding box center [796, 368] width 1488 height 737
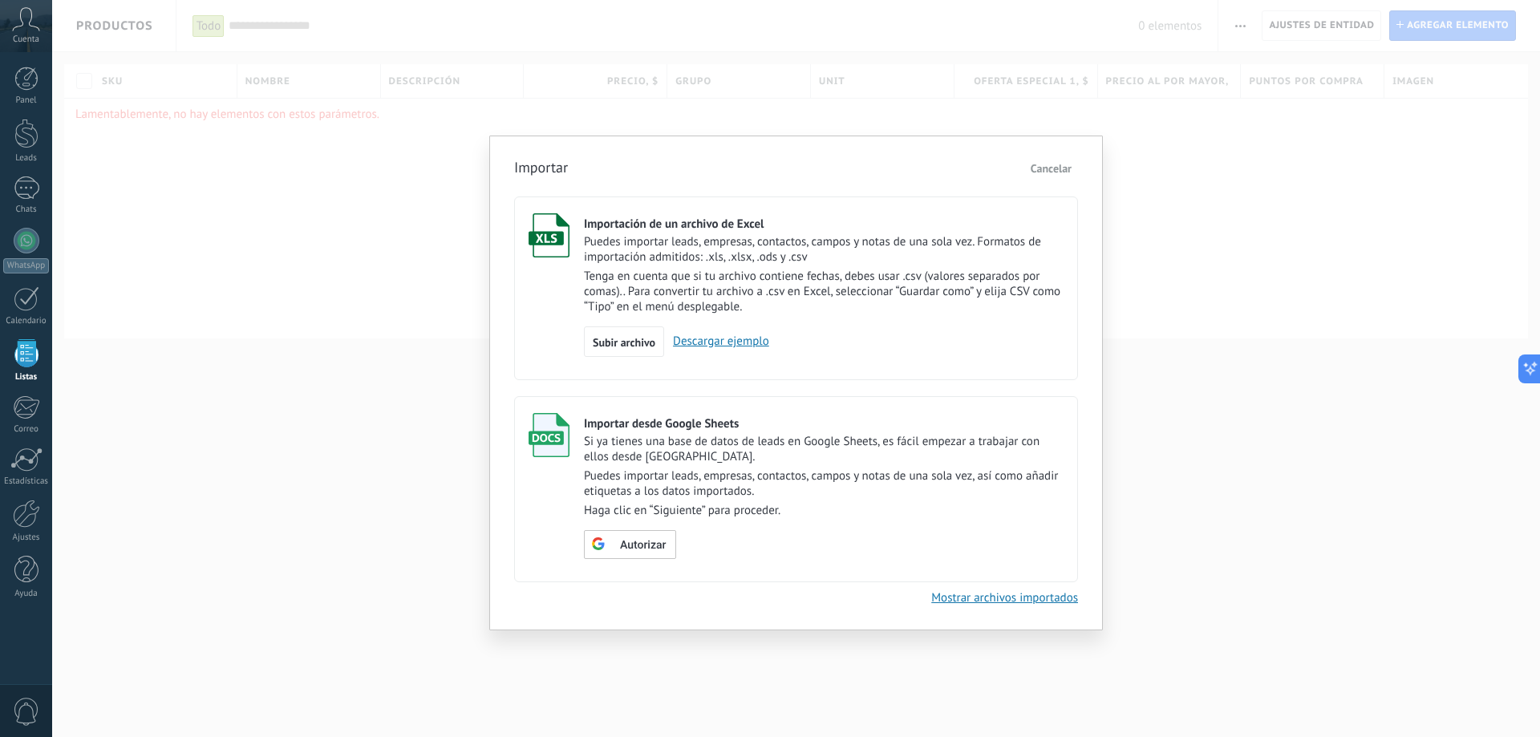
click at [732, 339] on link "Descargar ejemplo" at bounding box center [716, 341] width 105 height 15
click at [631, 344] on span "Subir archivo" at bounding box center [624, 342] width 63 height 11
click at [0, 0] on input "Importación de un archivo de Excel Puedes importar leads, empresas, contactos, …" at bounding box center [0, 0] width 0 height 0
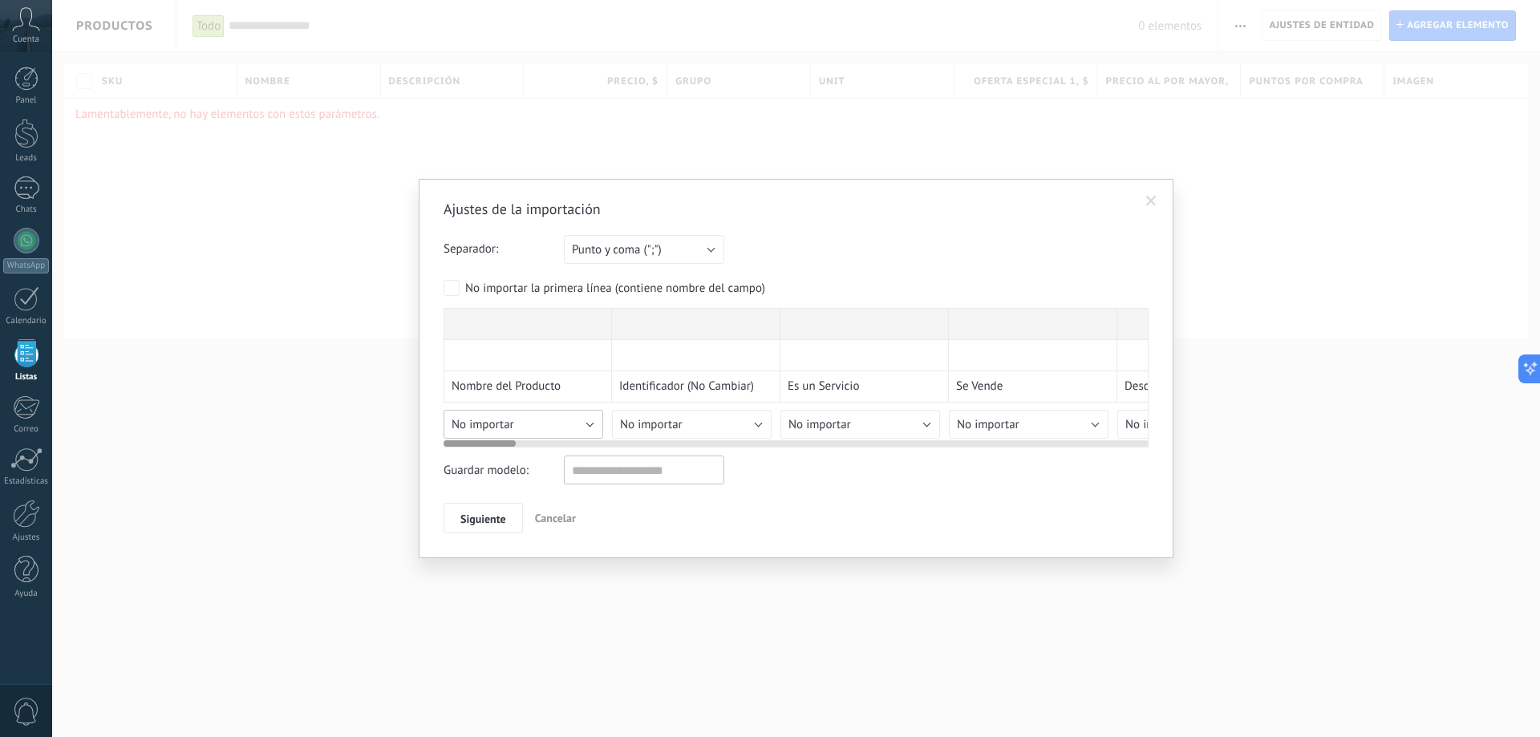
click at [577, 419] on div "Ajustes de la importación Separador: Punto y coma (";") Coma (",") Tabulación (…" at bounding box center [796, 367] width 705 height 334
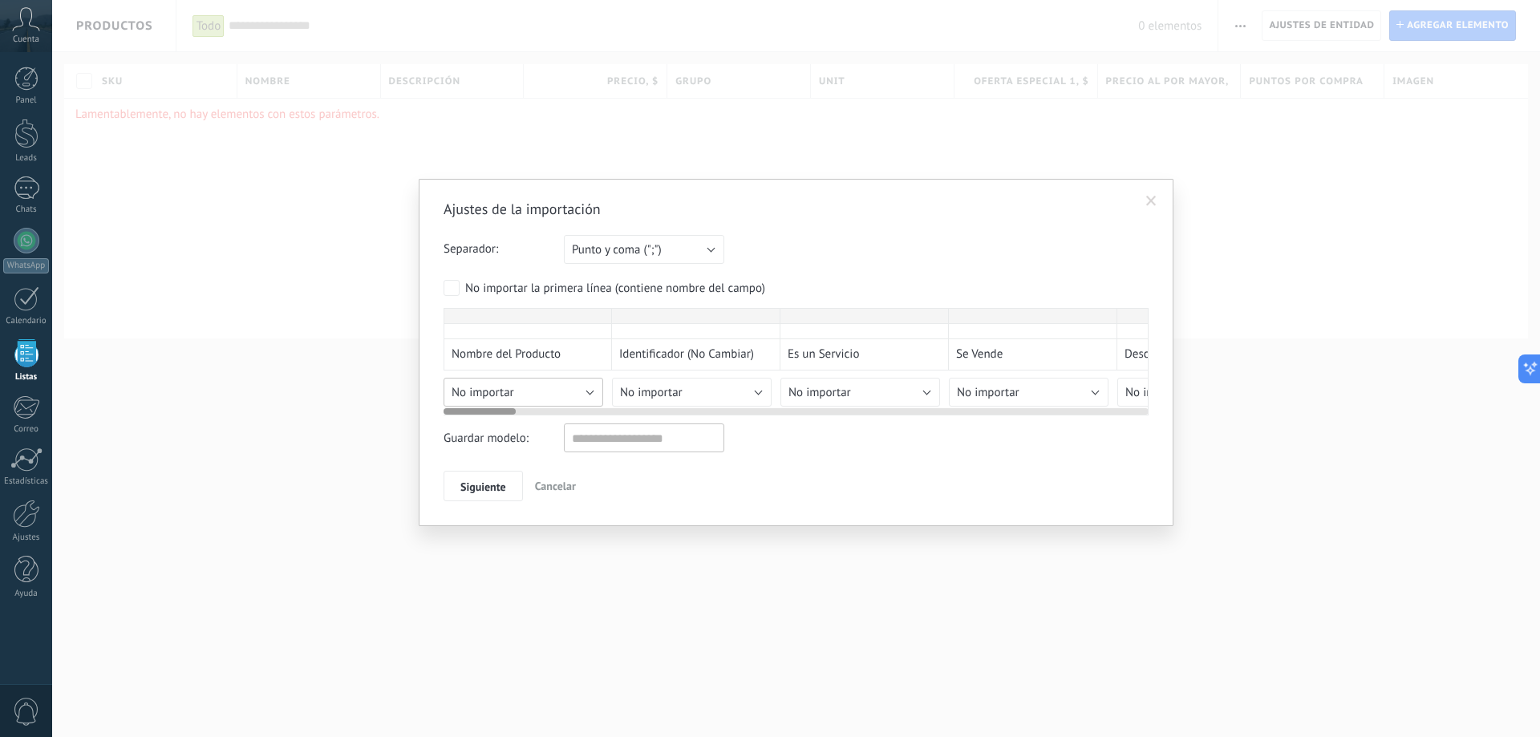
click at [594, 423] on div "Ajustes de la importación Separador: Punto y coma (";") Coma (",") Tabulación (…" at bounding box center [796, 351] width 705 height 302
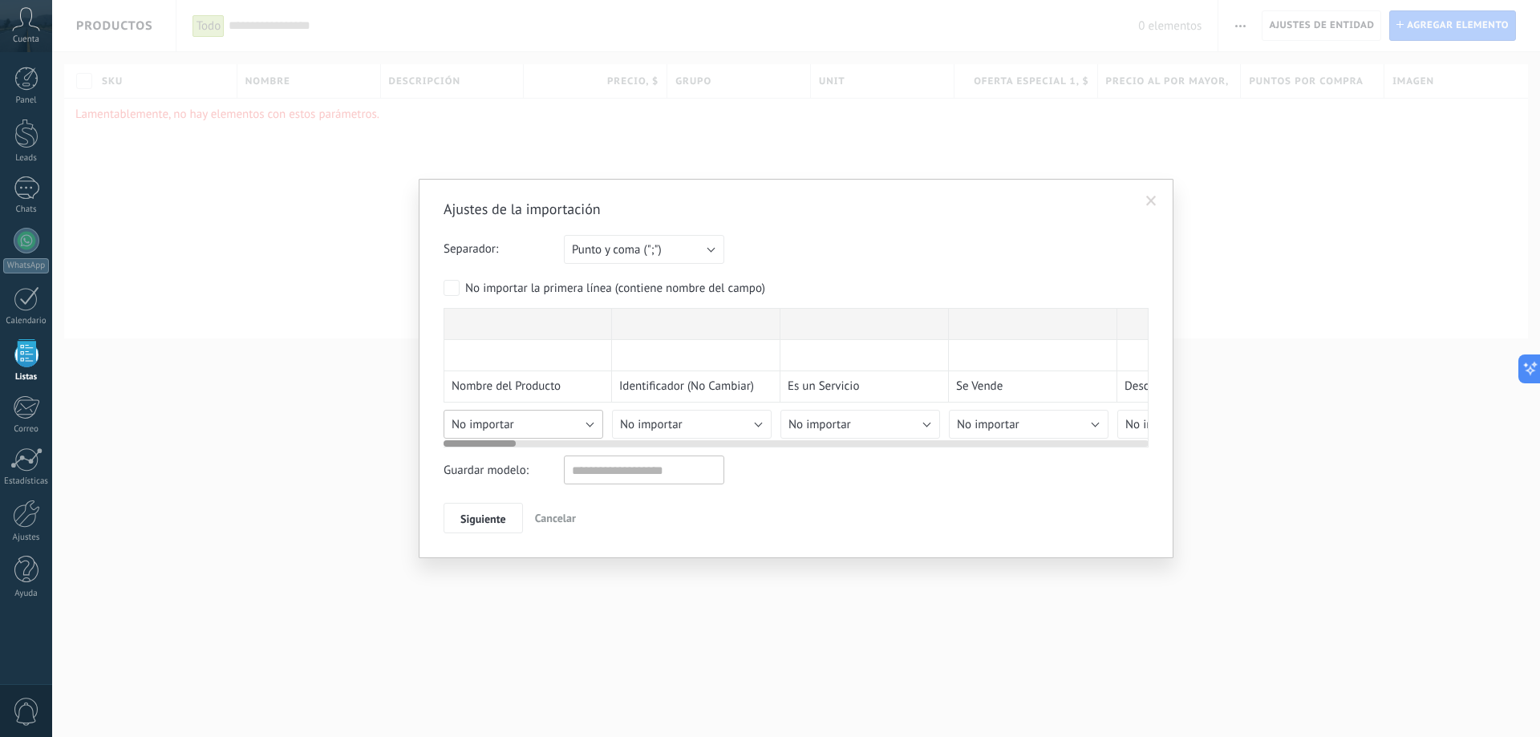
click at [594, 423] on div "Ajustes de la importación Separador: Punto y coma (";") Coma (",") Tabulación (…" at bounding box center [796, 367] width 705 height 334
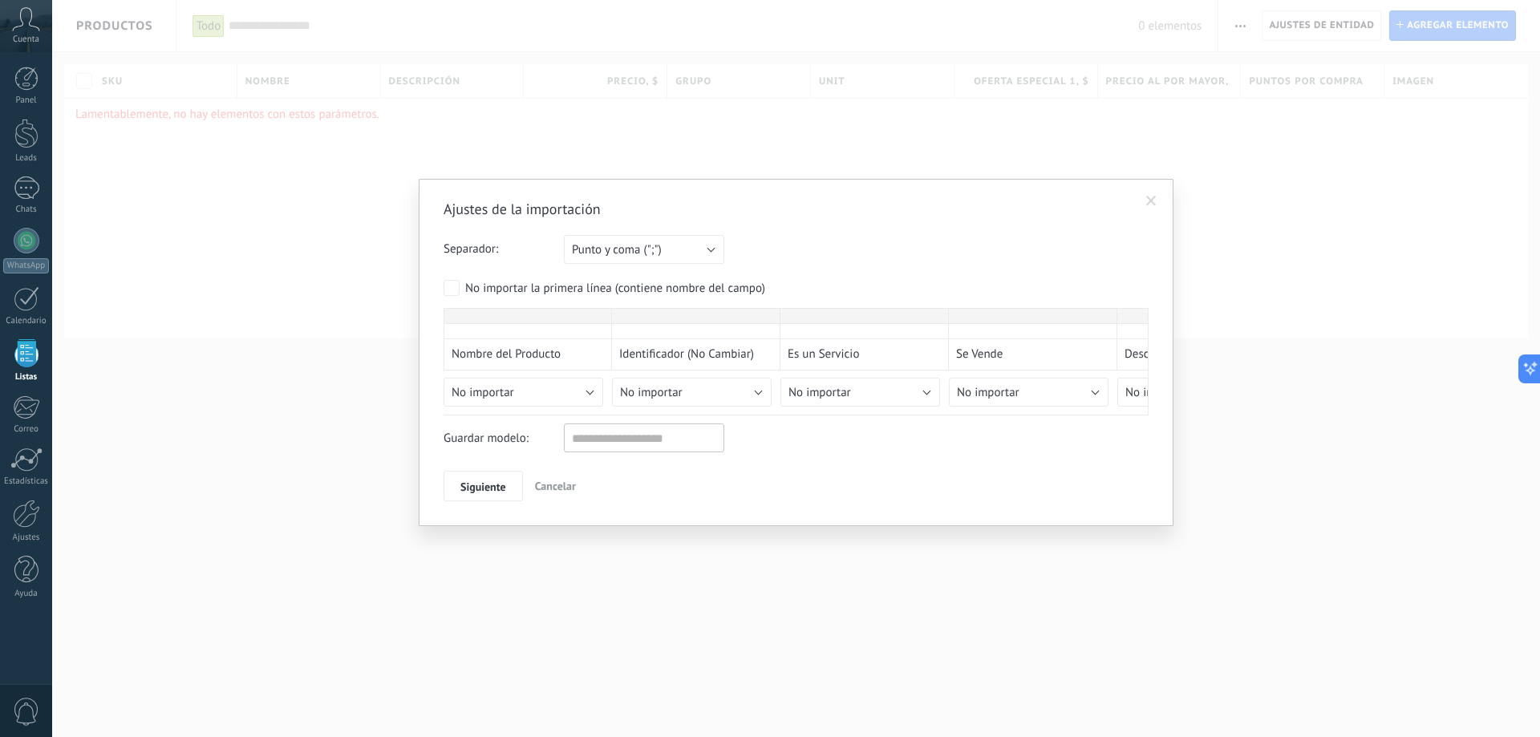
drag, startPoint x: 586, startPoint y: 341, endPoint x: 589, endPoint y: 282, distance: 58.6
click at [589, 282] on form "Separador: Punto y coma (";") Coma (",") Tabulación (" ") Punto y coma (";") Su…" at bounding box center [796, 325] width 705 height 180
click at [589, 282] on div "No importar la primera línea (contiene nombre del campo)" at bounding box center [615, 289] width 300 height 16
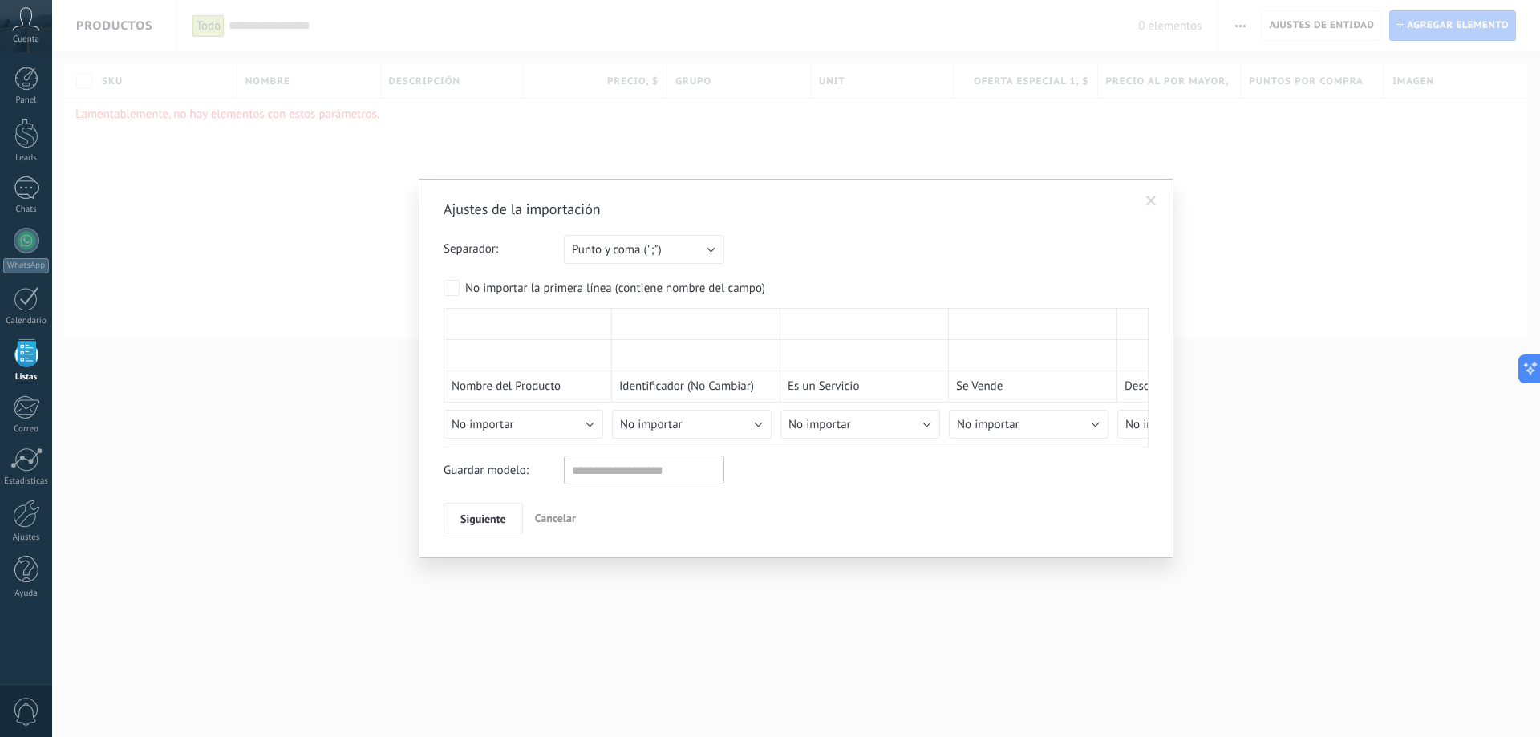
click at [589, 282] on div "No importar la primera línea (contiene nombre del campo)" at bounding box center [615, 289] width 300 height 16
click at [583, 294] on div "No importar la primera línea (contiene nombre del campo)" at bounding box center [615, 289] width 300 height 16
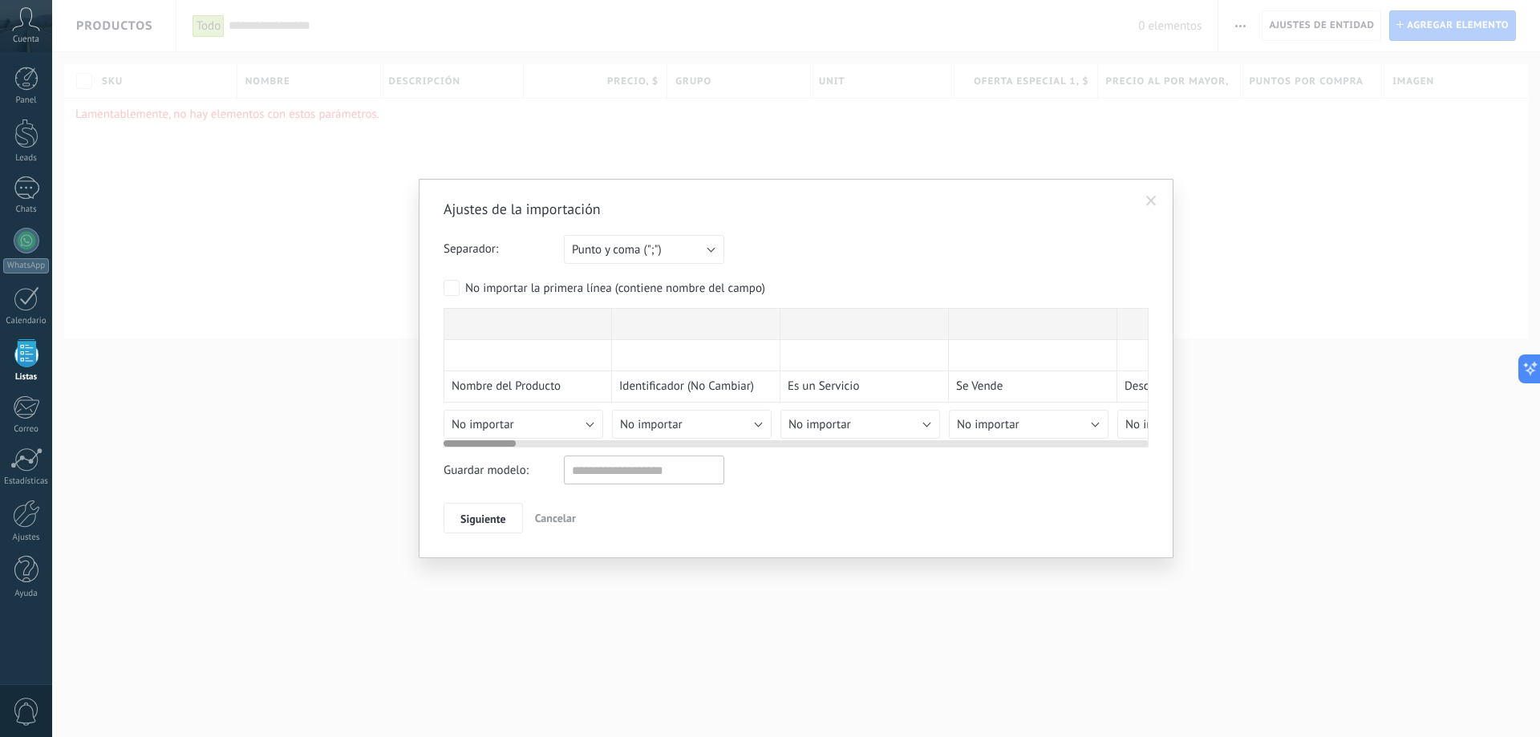
click at [456, 320] on div at bounding box center [528, 324] width 168 height 32
click at [492, 294] on div "No importar la primera línea (contiene nombre del campo)" at bounding box center [615, 289] width 300 height 16
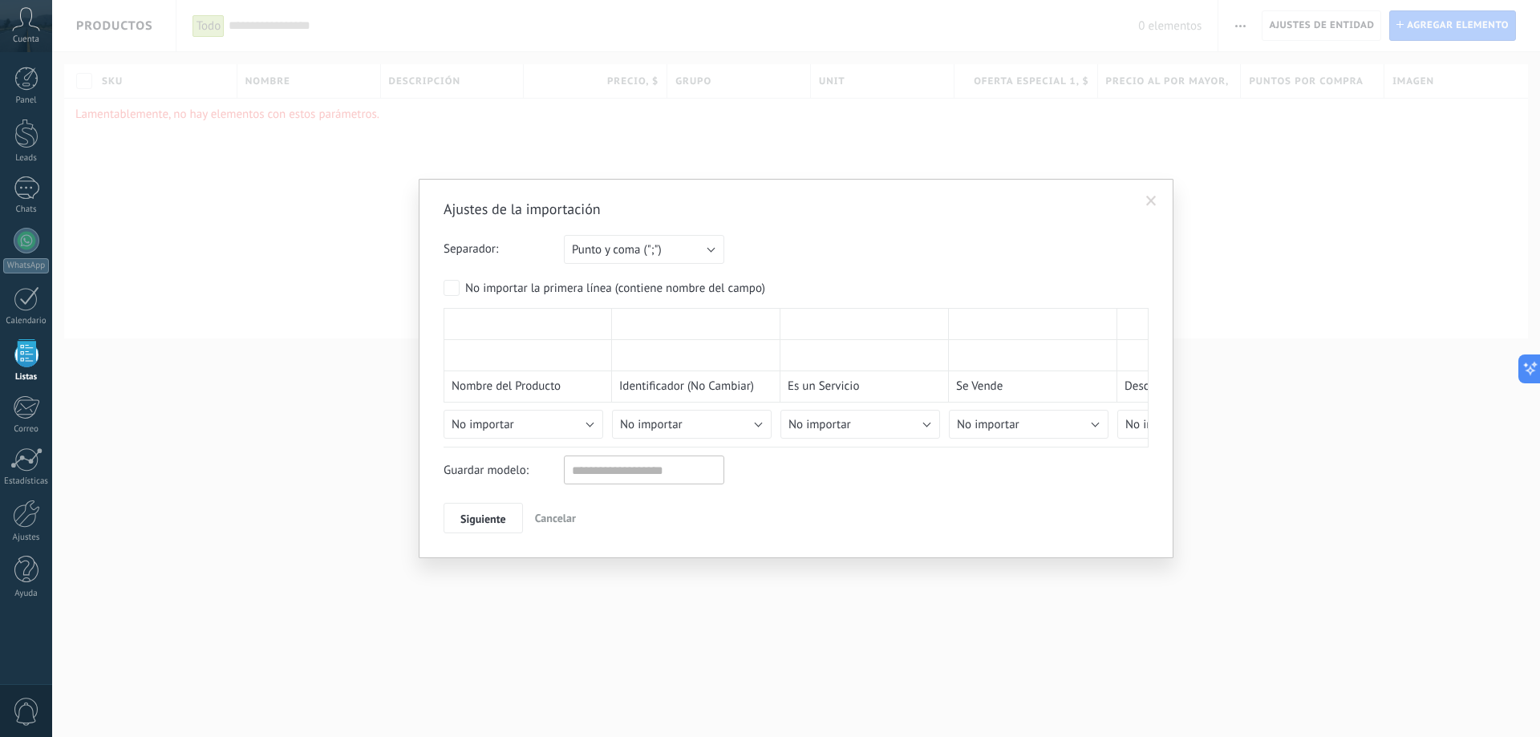
click at [492, 294] on div "No importar la primera línea (contiene nombre del campo)" at bounding box center [615, 289] width 300 height 16
click at [1151, 199] on span at bounding box center [1151, 201] width 10 height 11
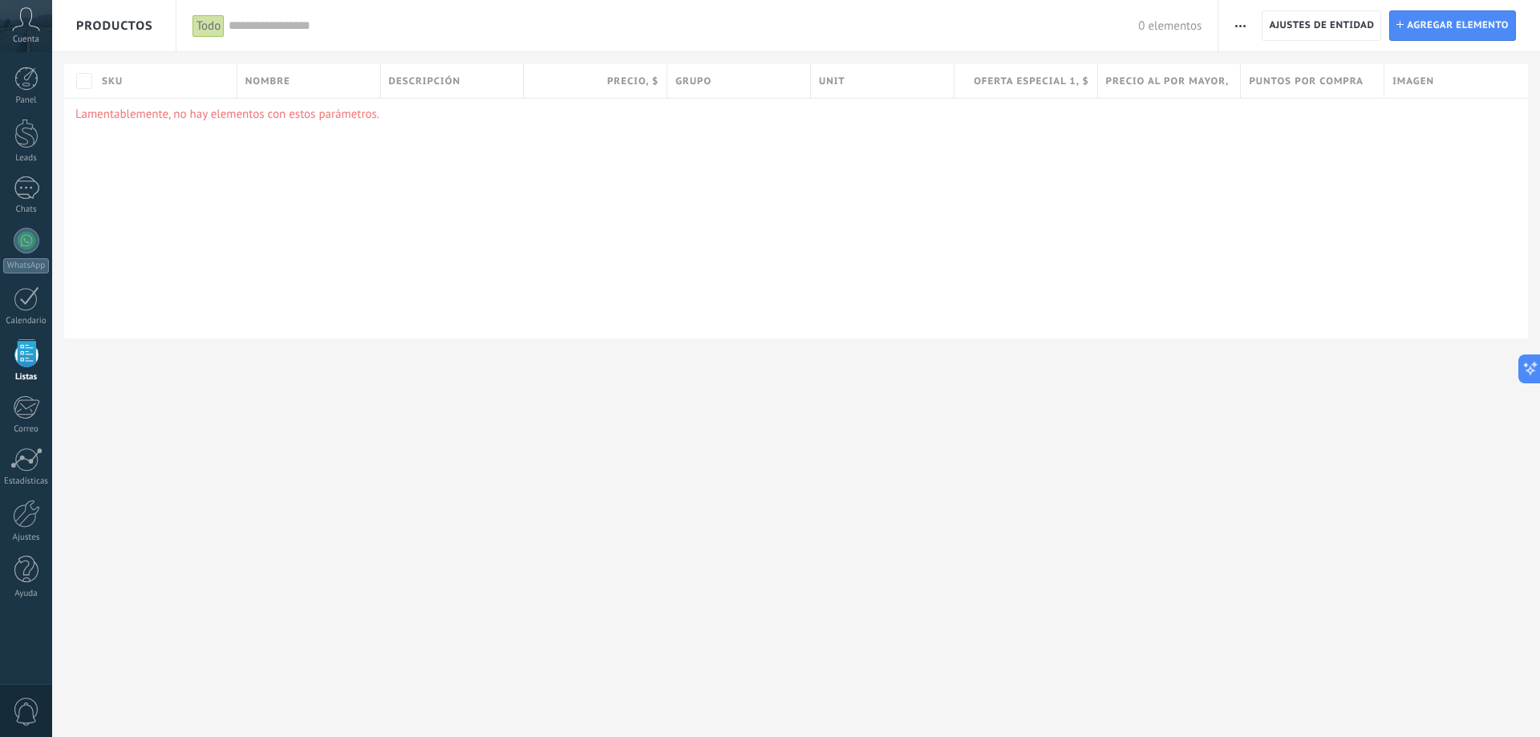
click at [1246, 23] on button "button" at bounding box center [1240, 25] width 23 height 30
click at [1272, 78] on span "Importar" at bounding box center [1271, 68] width 45 height 32
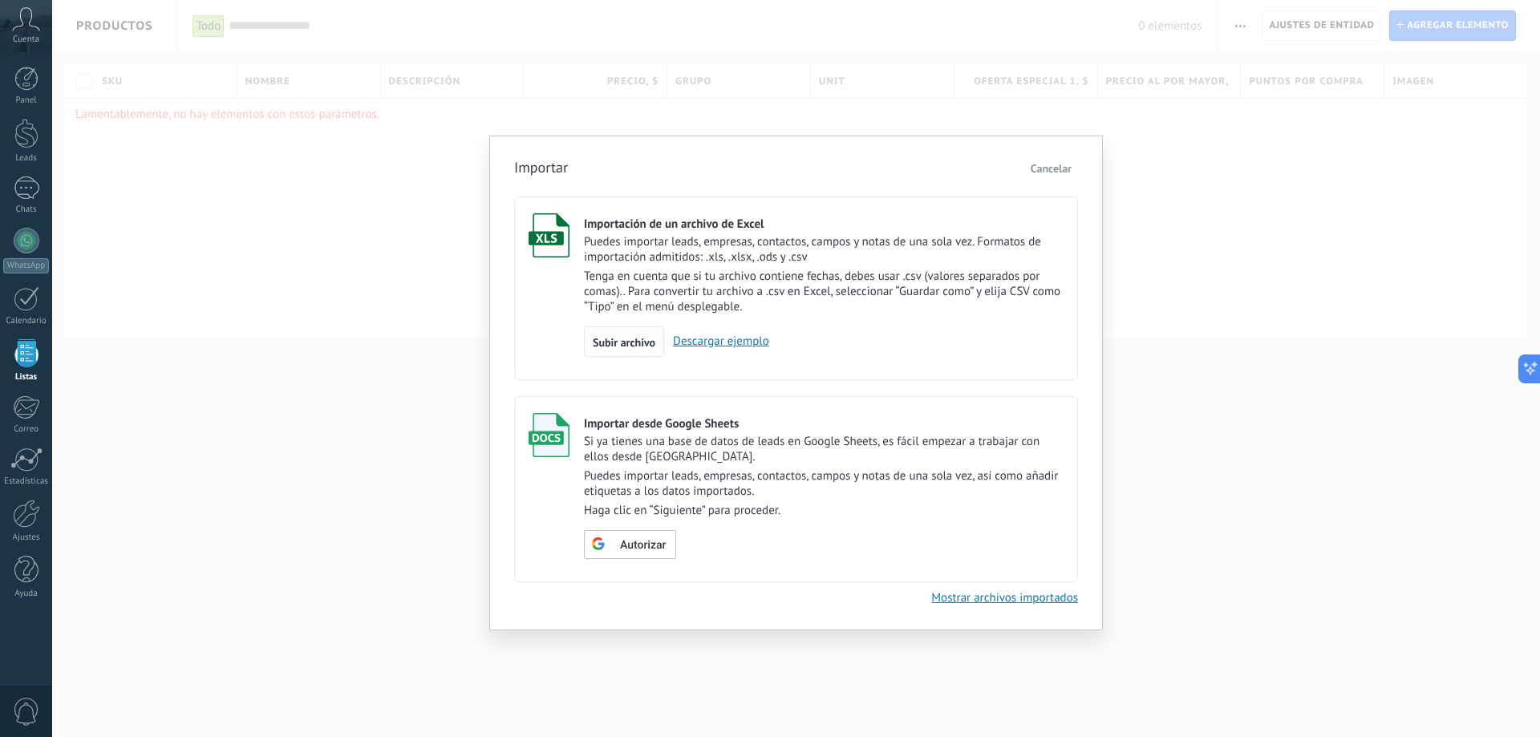
click at [620, 344] on span "Subir archivo" at bounding box center [624, 342] width 63 height 11
click at [0, 0] on input "Importación de un archivo de Excel Puedes importar leads, empresas, contactos, …" at bounding box center [0, 0] width 0 height 0
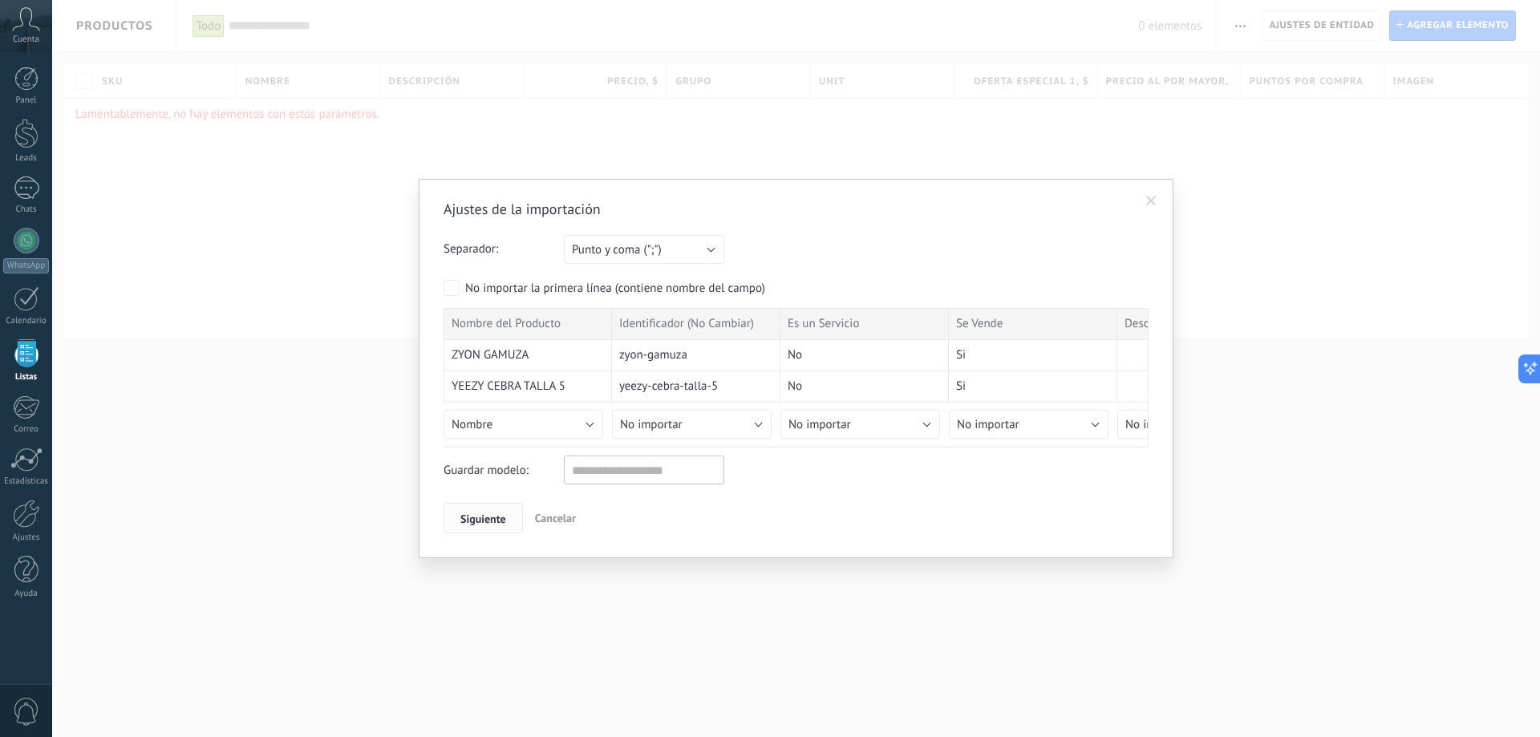
click at [466, 516] on span "Siguiente" at bounding box center [483, 518] width 46 height 11
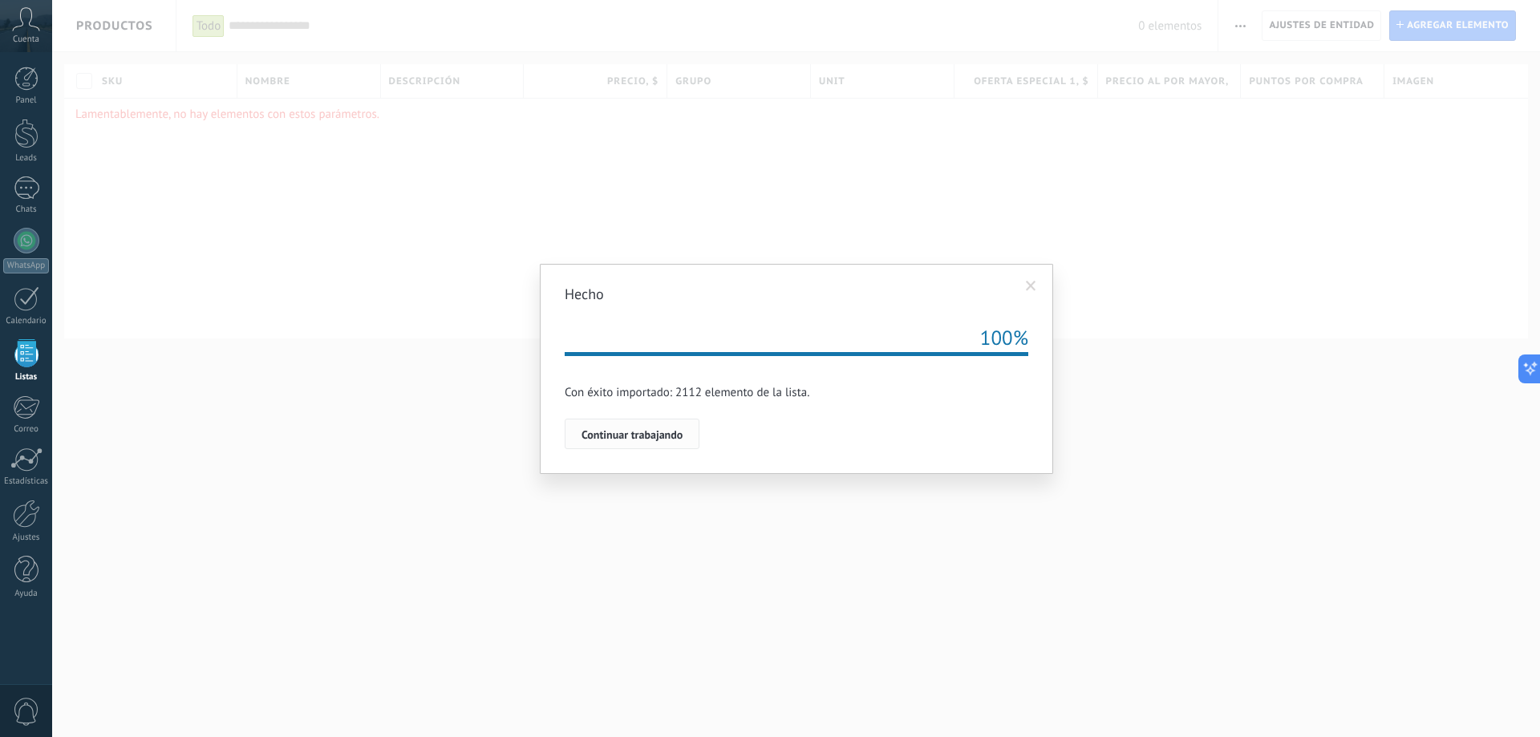
click at [660, 433] on span "Continuar trabajando" at bounding box center [631, 434] width 101 height 11
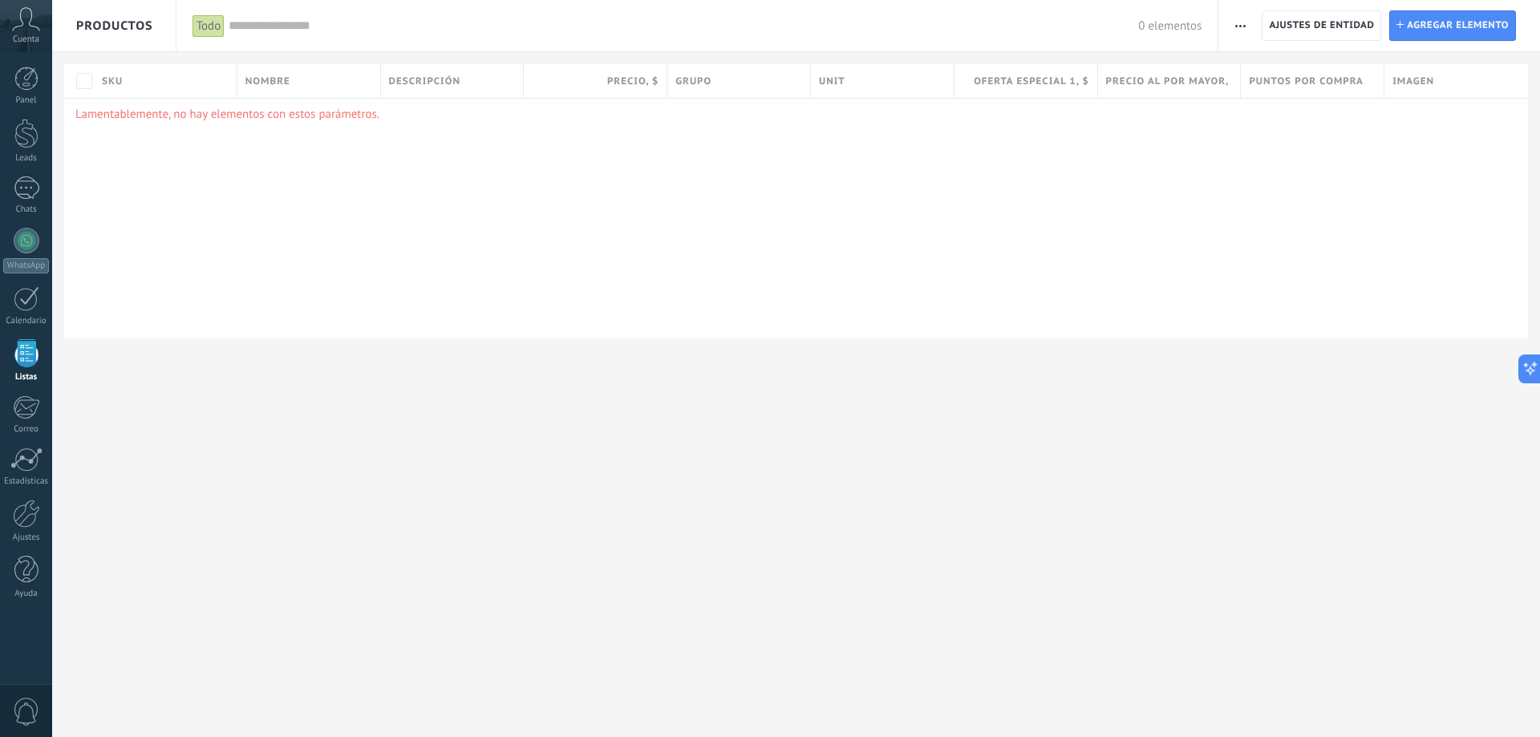
click at [465, 230] on div "Lamentablemente, no hay elementos con estos parámetros." at bounding box center [796, 218] width 1464 height 241
click at [290, 116] on p "Lamentablemente, no hay elementos con estos parámetros." at bounding box center [795, 114] width 1441 height 15
click at [1249, 23] on button "button" at bounding box center [1240, 25] width 23 height 30
click at [1248, 63] on div "Importar" at bounding box center [1275, 68] width 115 height 32
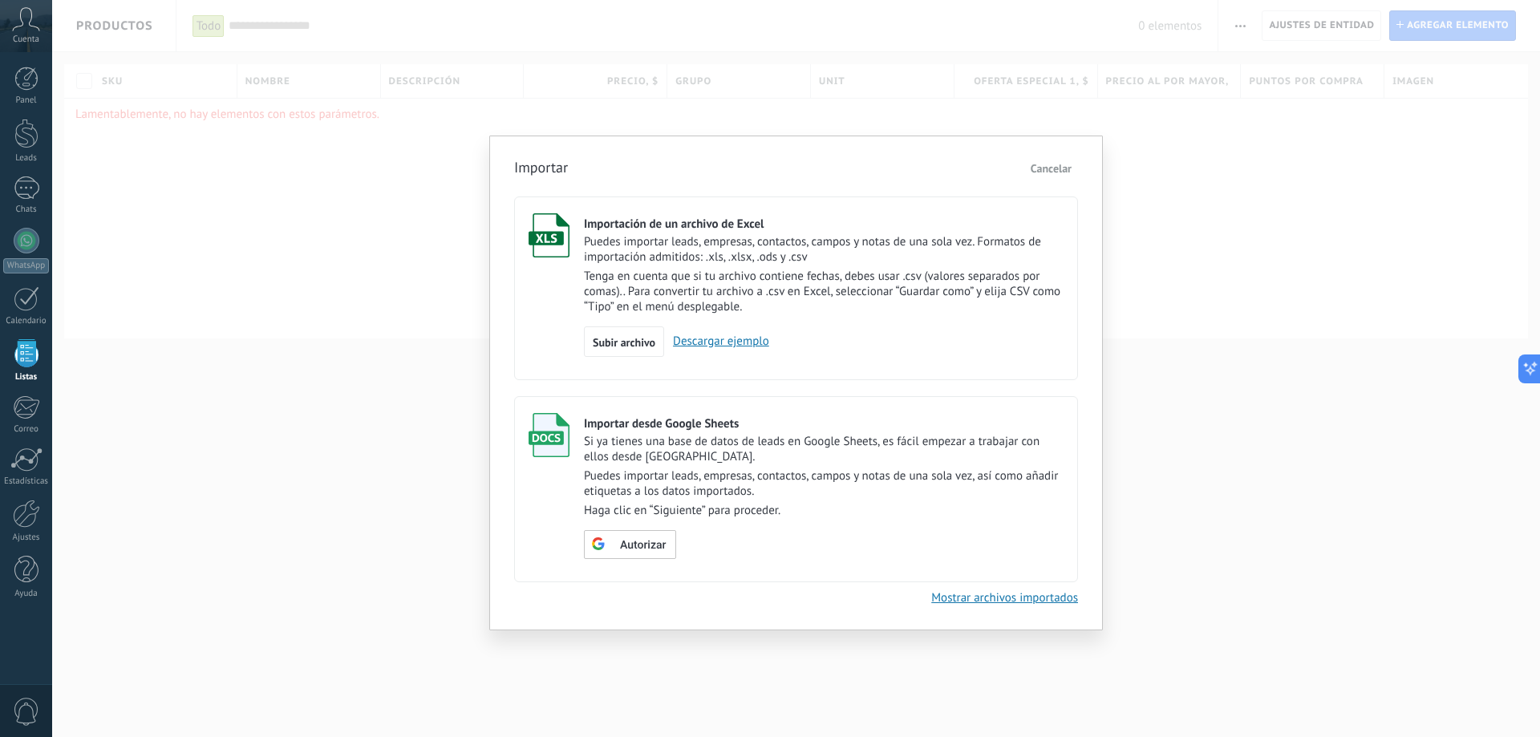
click at [1063, 168] on span "Cancelar" at bounding box center [1051, 168] width 41 height 14
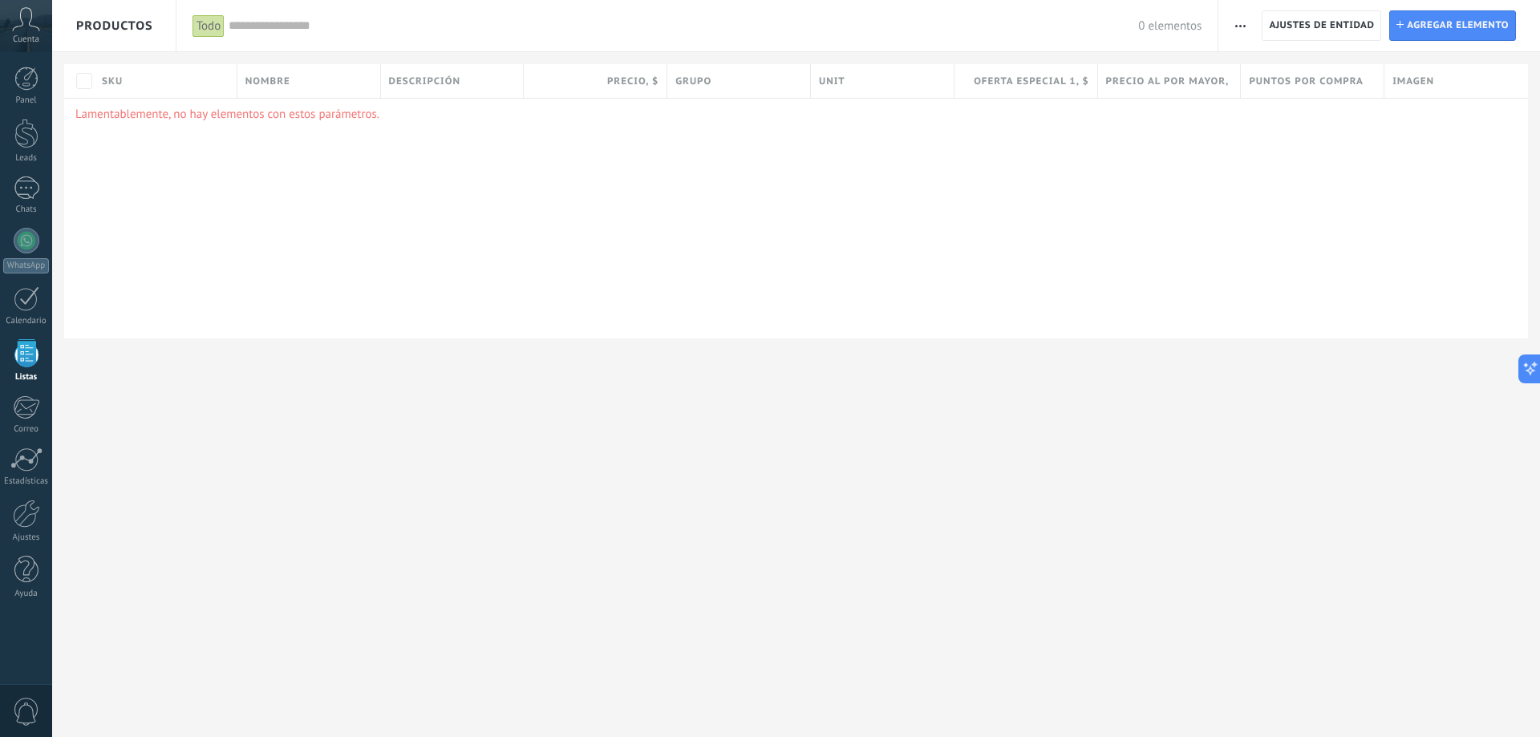
click at [423, 305] on div "Lamentablemente, no hay elementos con estos parámetros." at bounding box center [796, 218] width 1464 height 241
click at [1368, 34] on span "Ajustes de entidad" at bounding box center [1321, 25] width 105 height 29
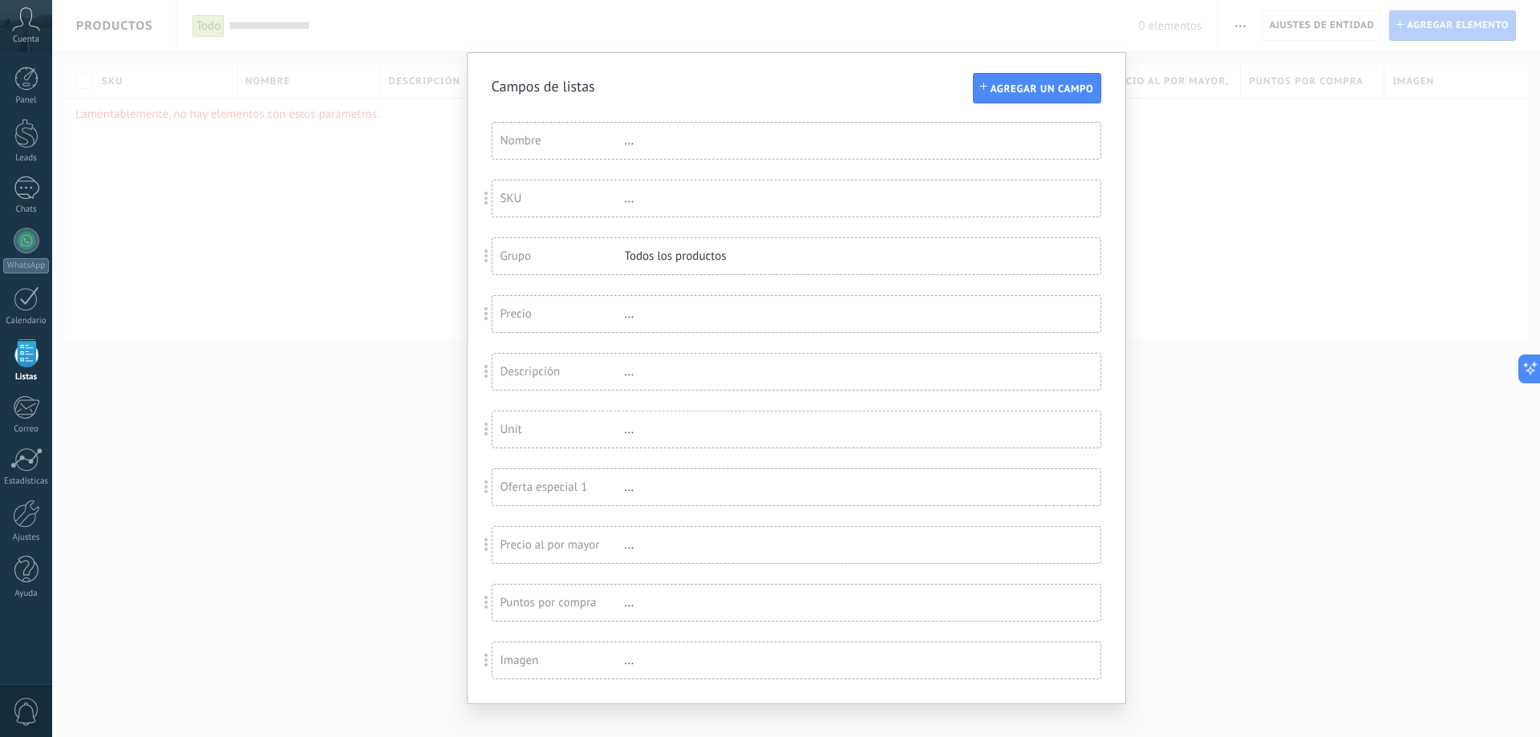
click at [725, 136] on div "..." at bounding box center [677, 140] width 104 height 15
drag, startPoint x: 485, startPoint y: 253, endPoint x: 987, endPoint y: 255, distance: 502.1
click at [338, 116] on div "Campos de listas Agregar un campo Usted ha alcanzado la cantidad máxima de los …" at bounding box center [796, 368] width 1488 height 737
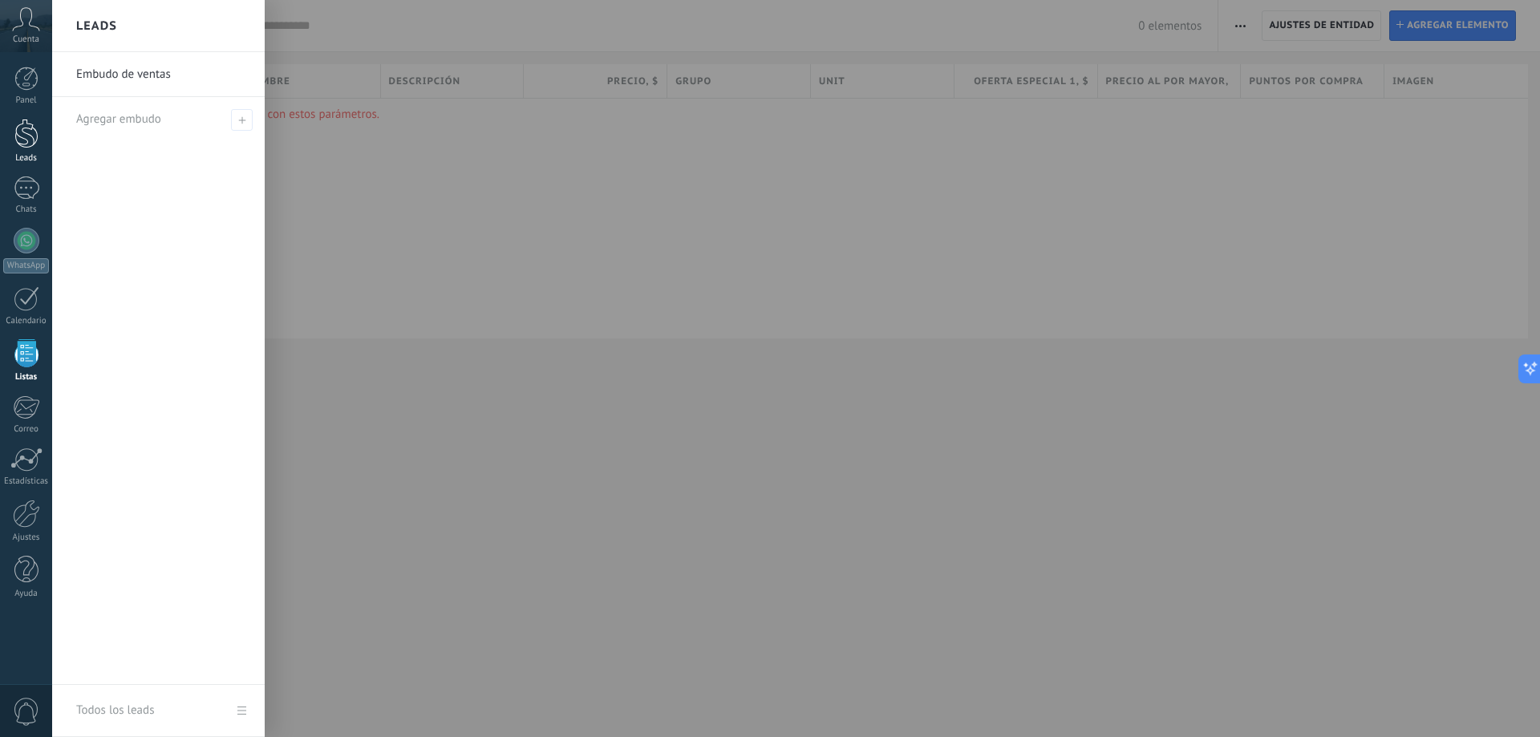
click at [22, 142] on div at bounding box center [26, 134] width 24 height 30
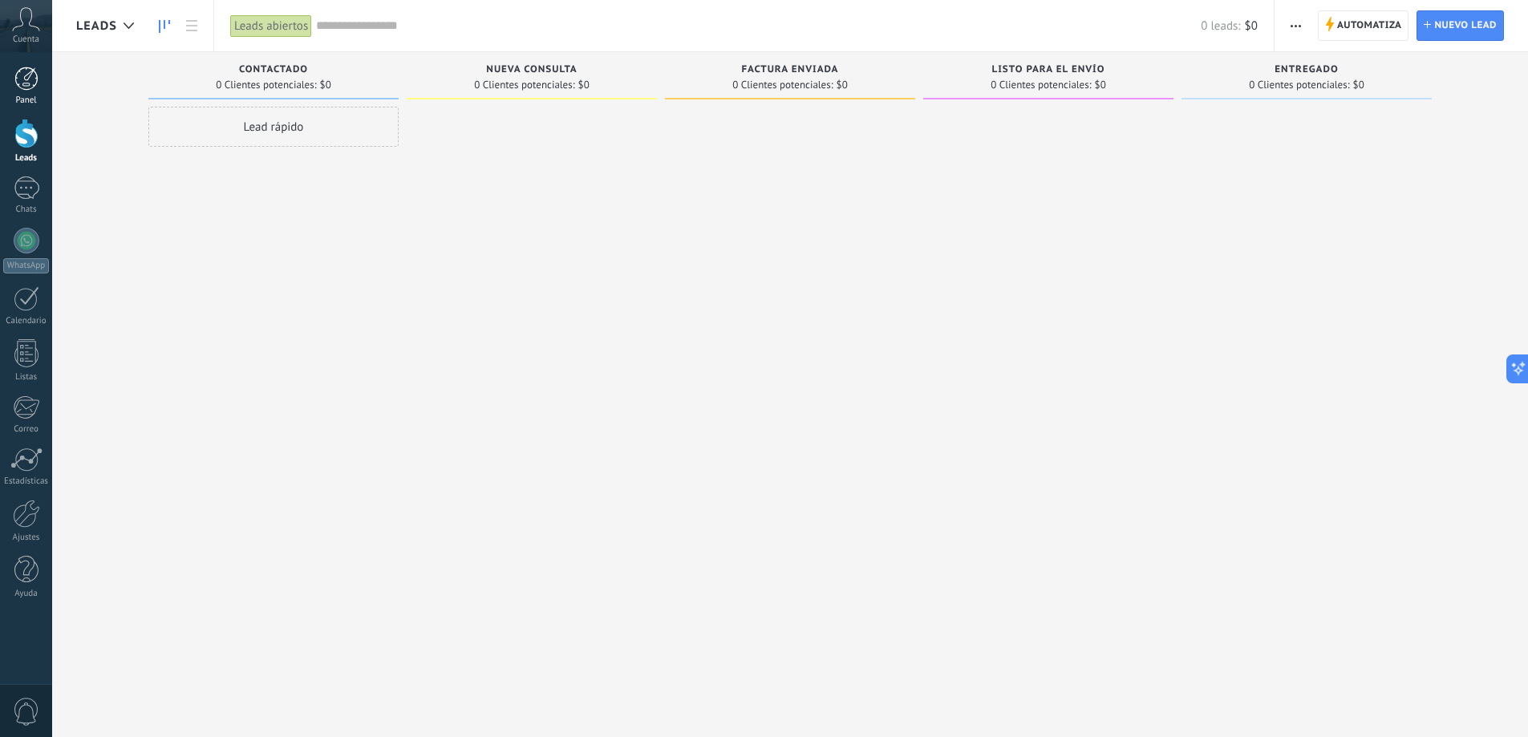
click at [27, 94] on link "Panel" at bounding box center [26, 86] width 52 height 39
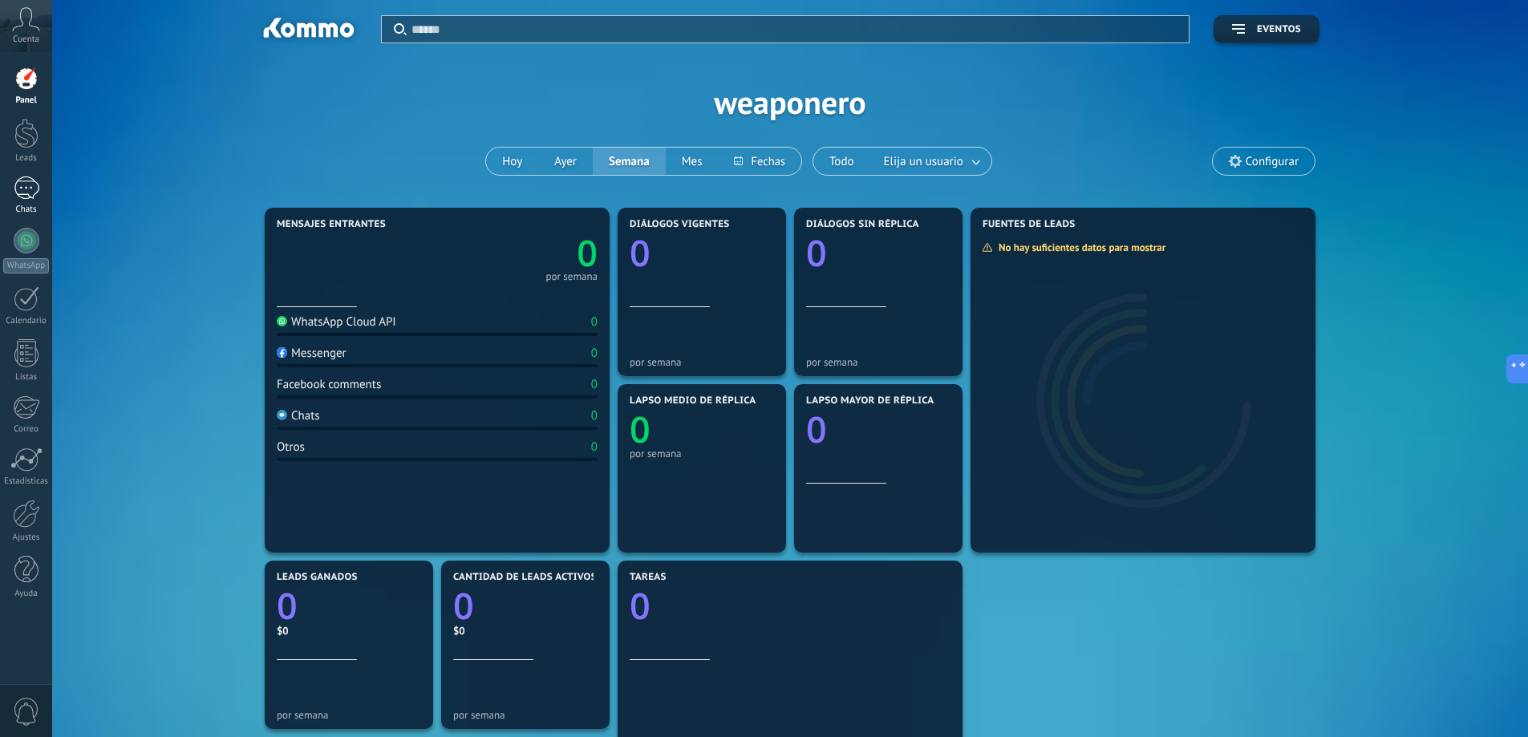
click at [30, 190] on div at bounding box center [27, 187] width 26 height 23
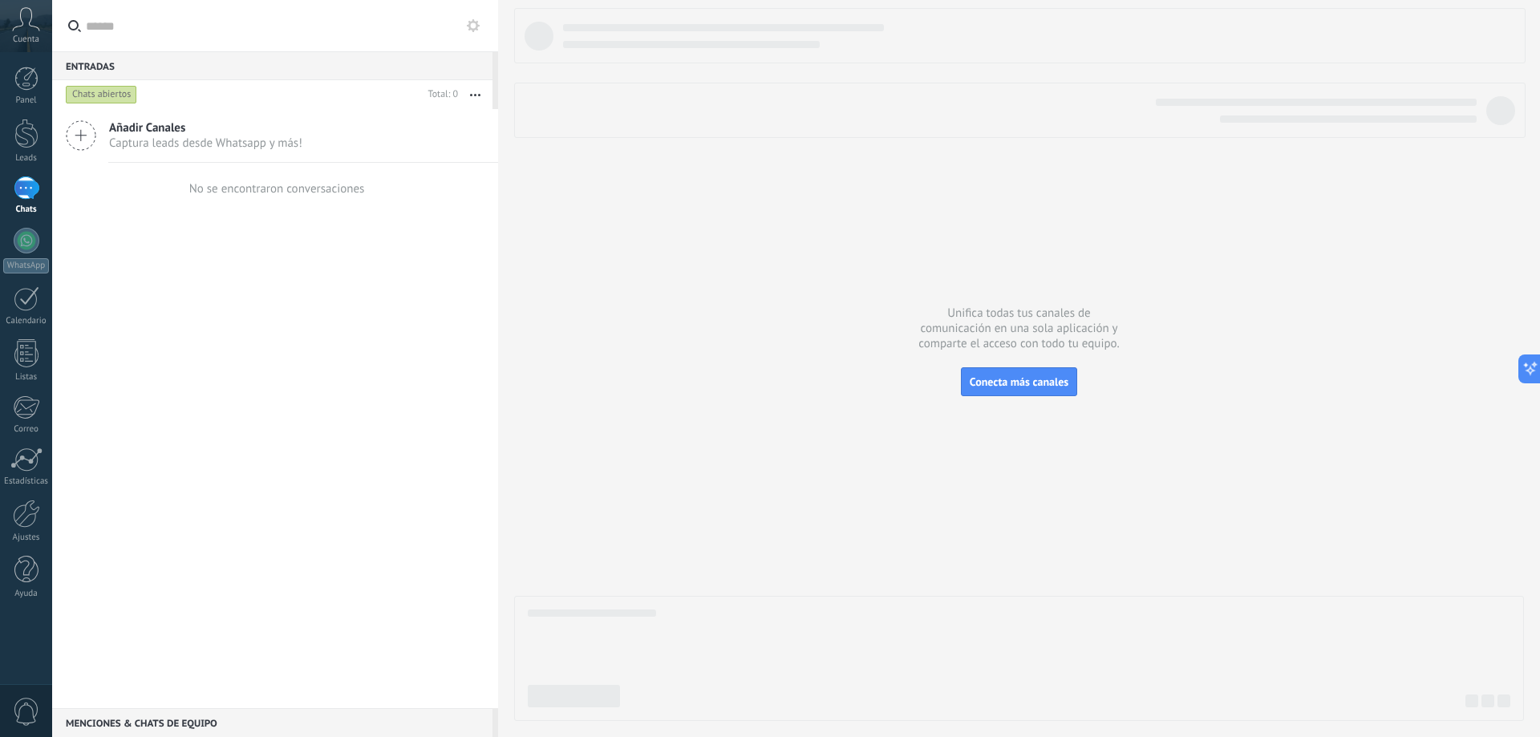
click at [22, 225] on div "Panel Leads Chats WhatsApp Clientes" at bounding box center [26, 341] width 52 height 549
click at [29, 252] on div at bounding box center [27, 241] width 26 height 26
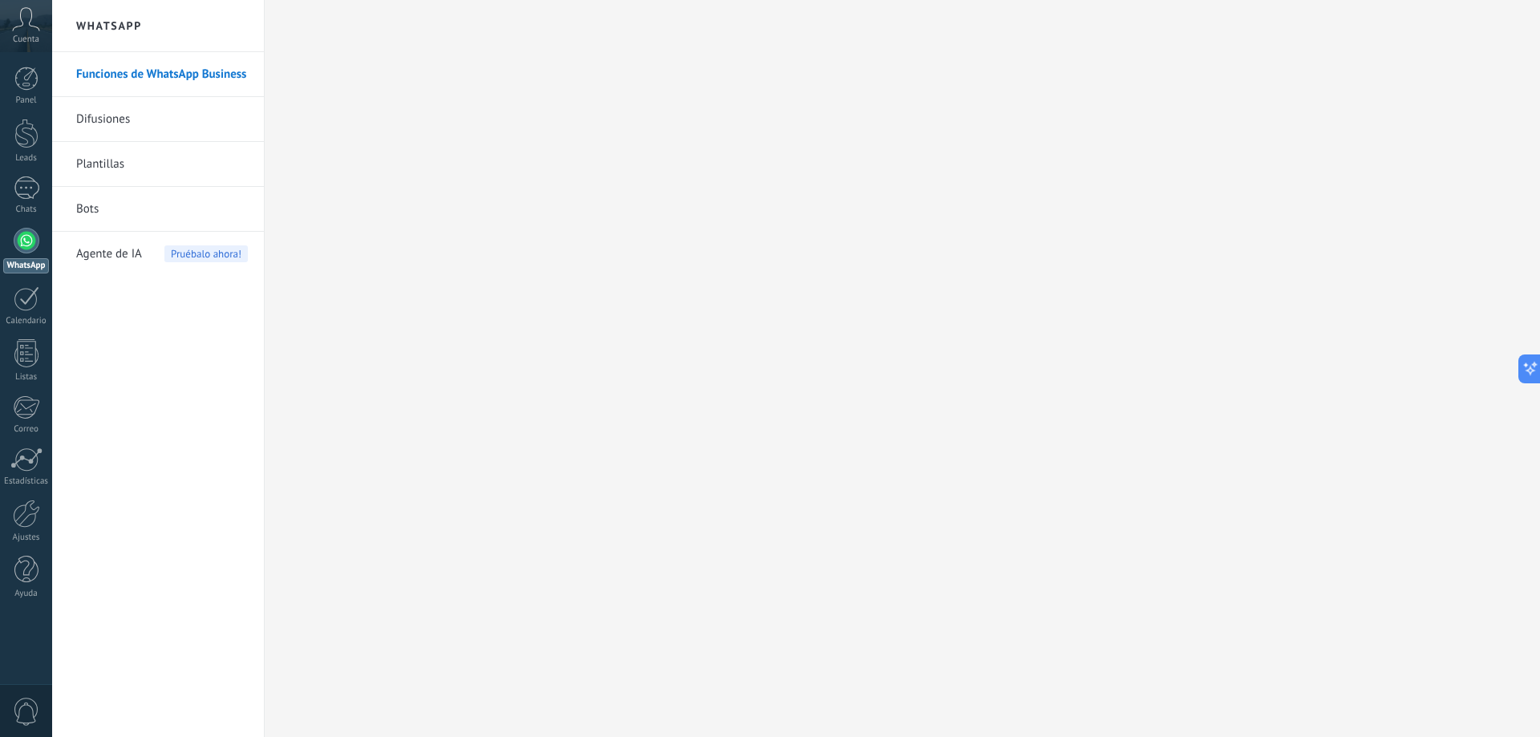
click at [152, 427] on div "Funciones de WhatsApp Business Difusiones Plantillas Bots Agente de IA Pruébalo…" at bounding box center [158, 394] width 212 height 685
click at [148, 122] on link "Difusiones" at bounding box center [162, 119] width 172 height 45
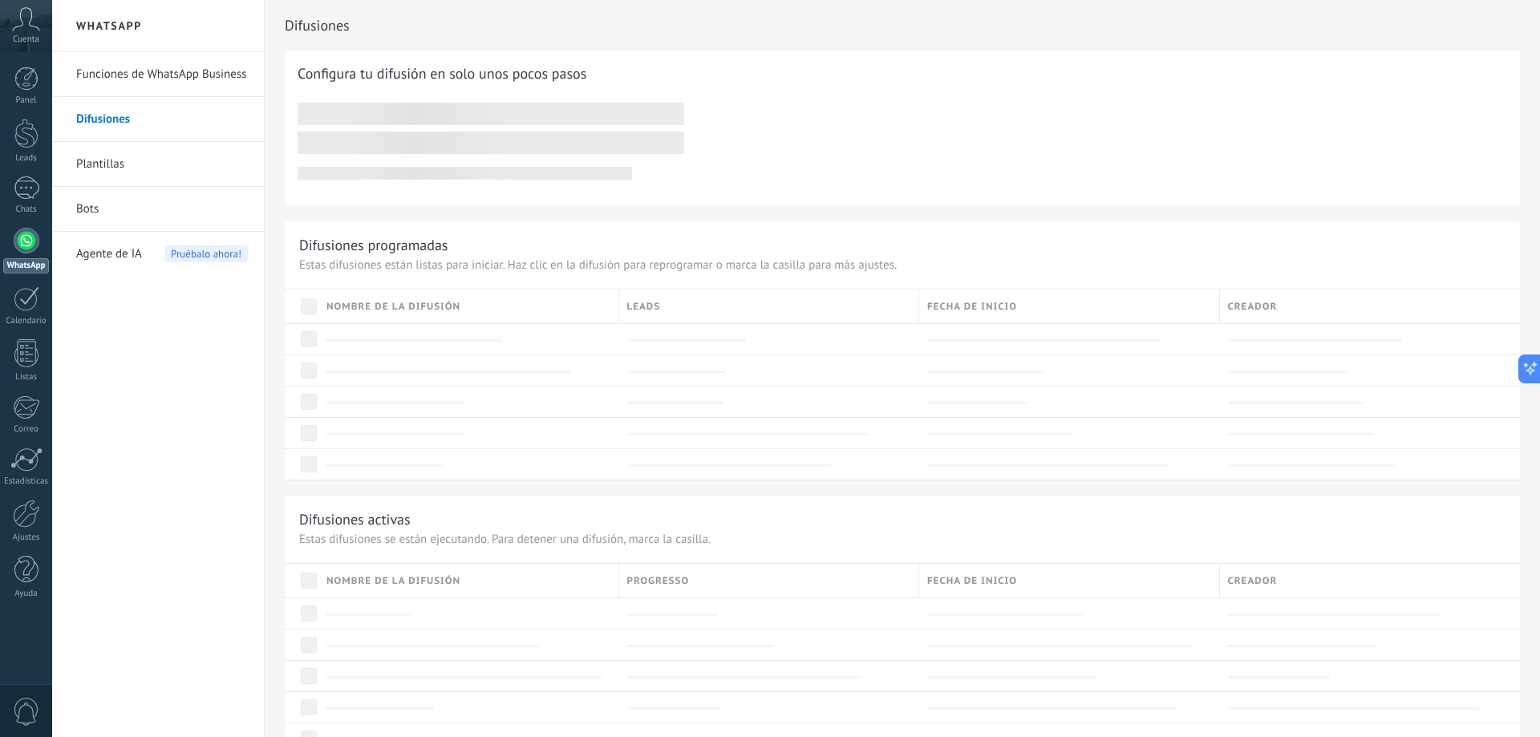
click at [120, 174] on link "Plantillas" at bounding box center [162, 164] width 172 height 45
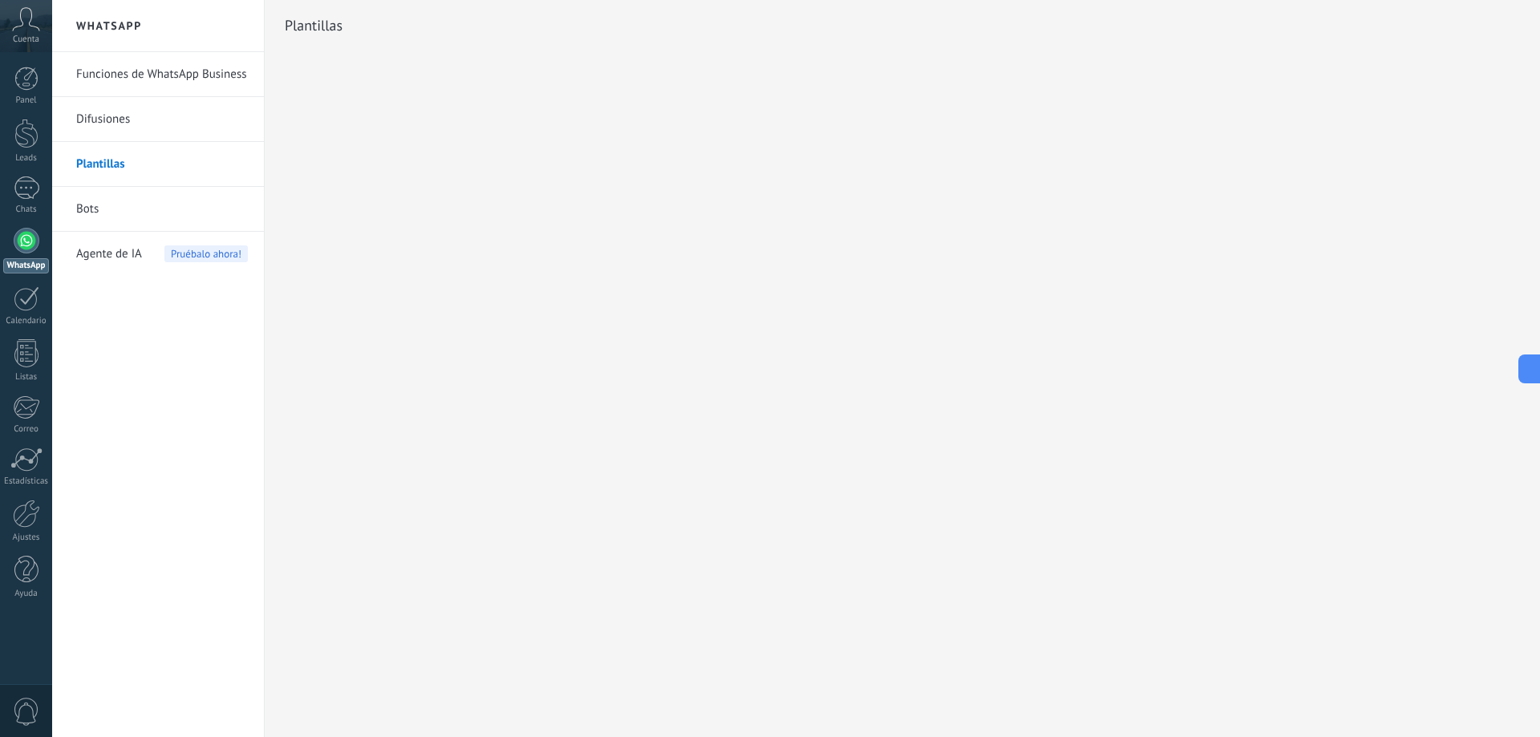
click at [136, 209] on link "Bots" at bounding box center [162, 209] width 172 height 45
click at [122, 72] on link "Funciones de WhatsApp Business" at bounding box center [162, 74] width 172 height 45
click at [20, 188] on div at bounding box center [27, 187] width 26 height 23
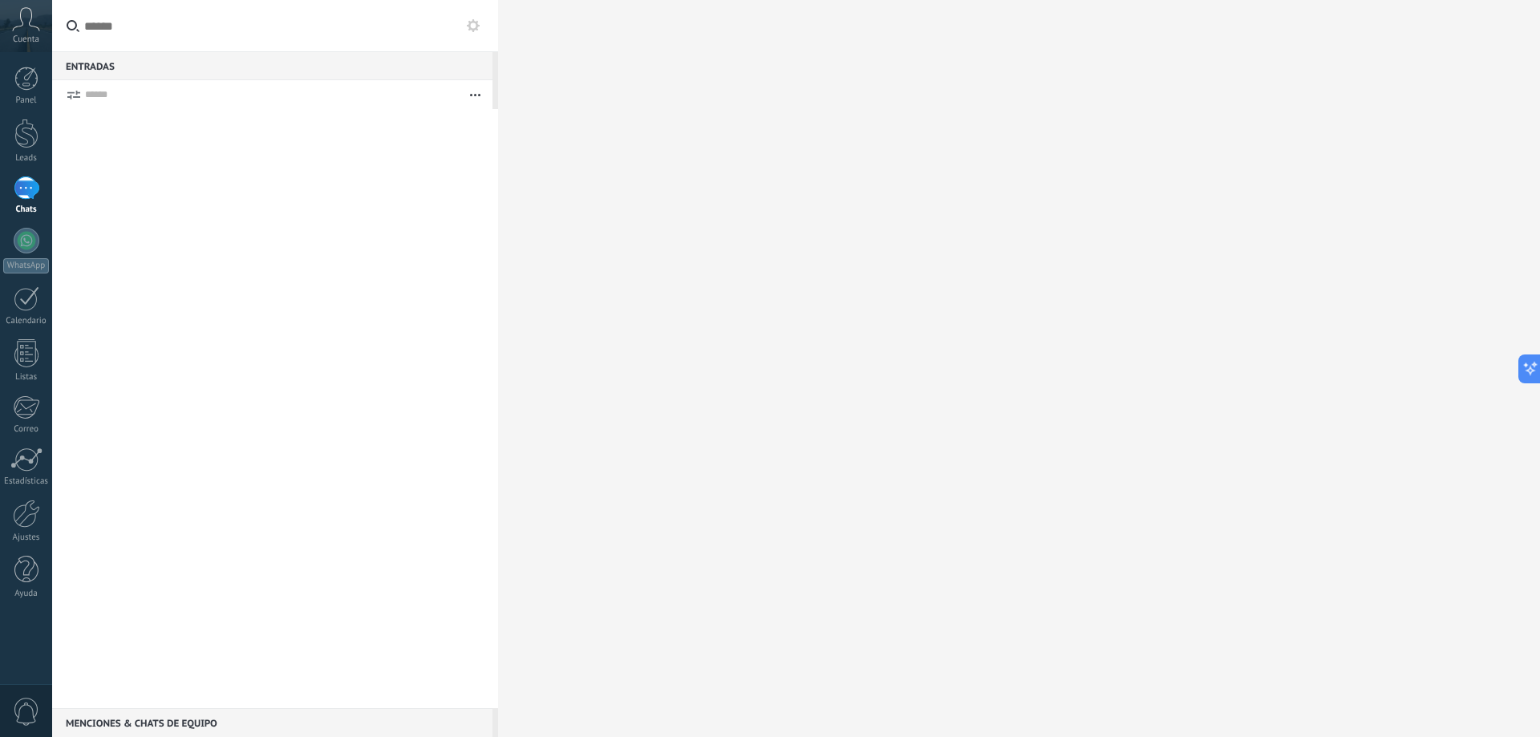
click at [20, 188] on div at bounding box center [27, 187] width 26 height 23
click at [380, 41] on input "text" at bounding box center [275, 26] width 446 height 52
click at [14, 250] on link "WhatsApp" at bounding box center [26, 251] width 52 height 46
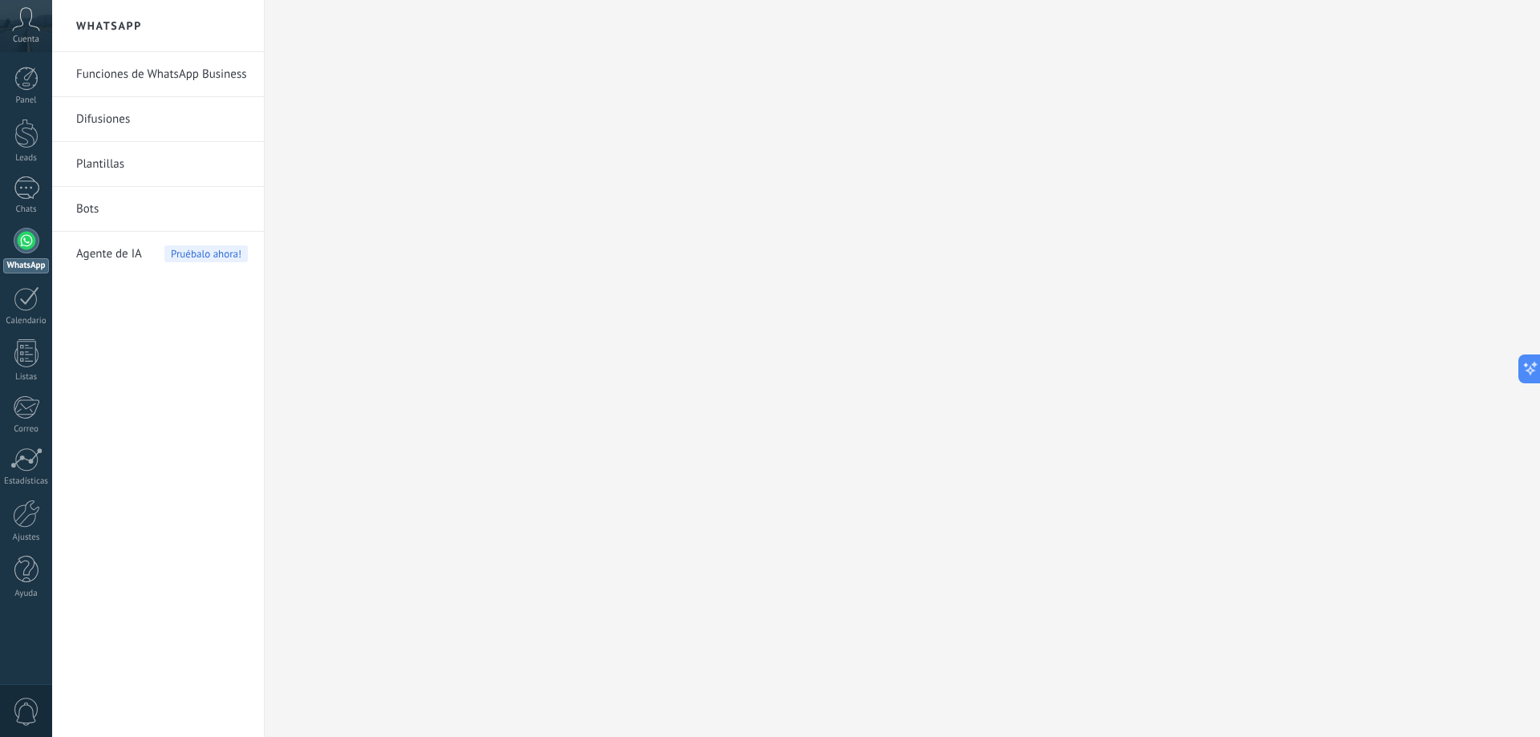
click at [144, 79] on link "Funciones de WhatsApp Business" at bounding box center [162, 74] width 172 height 45
click at [121, 67] on link "Funciones de WhatsApp Business" at bounding box center [162, 74] width 172 height 45
click at [123, 67] on link "Funciones de WhatsApp Business" at bounding box center [162, 74] width 172 height 45
click at [24, 140] on div at bounding box center [26, 134] width 24 height 30
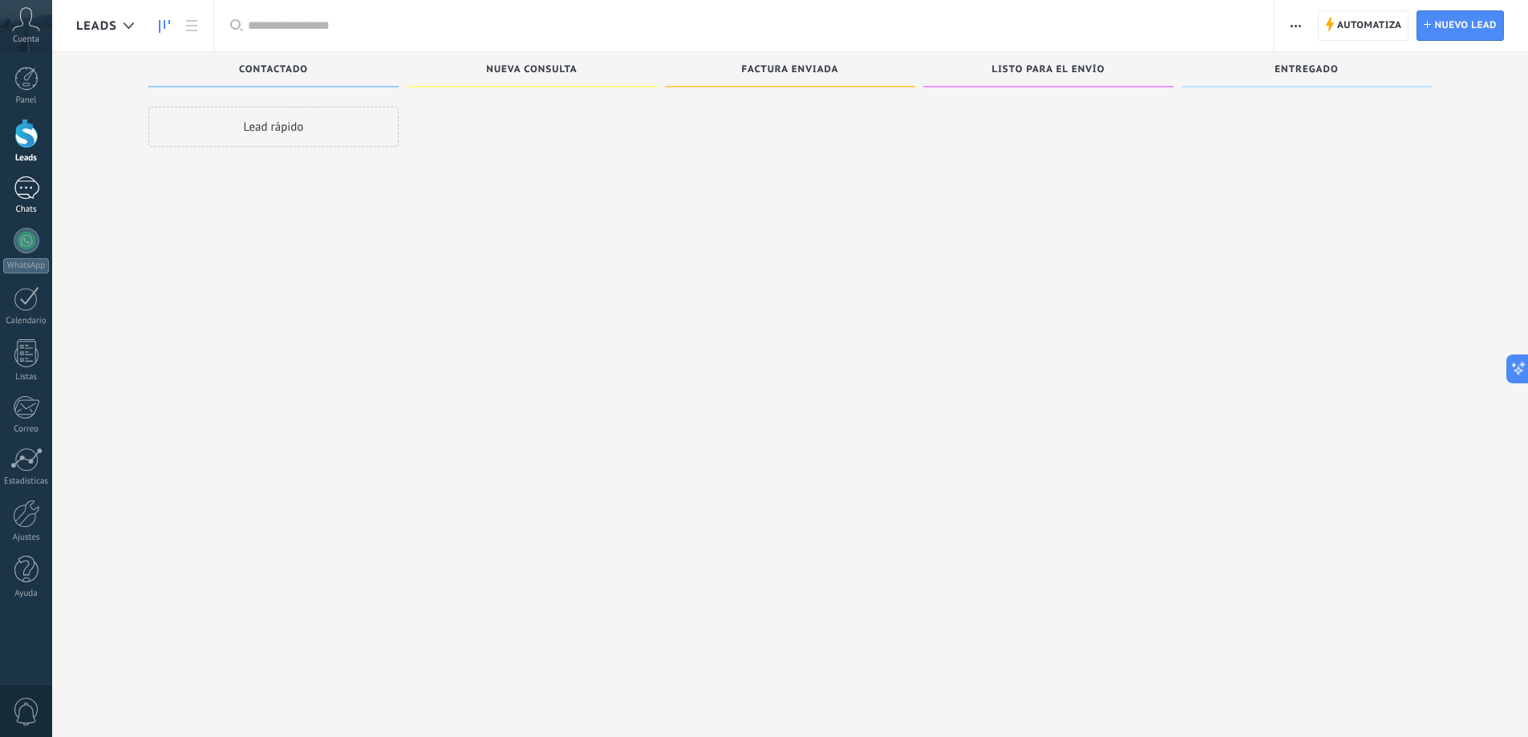
click at [21, 190] on div at bounding box center [27, 187] width 26 height 23
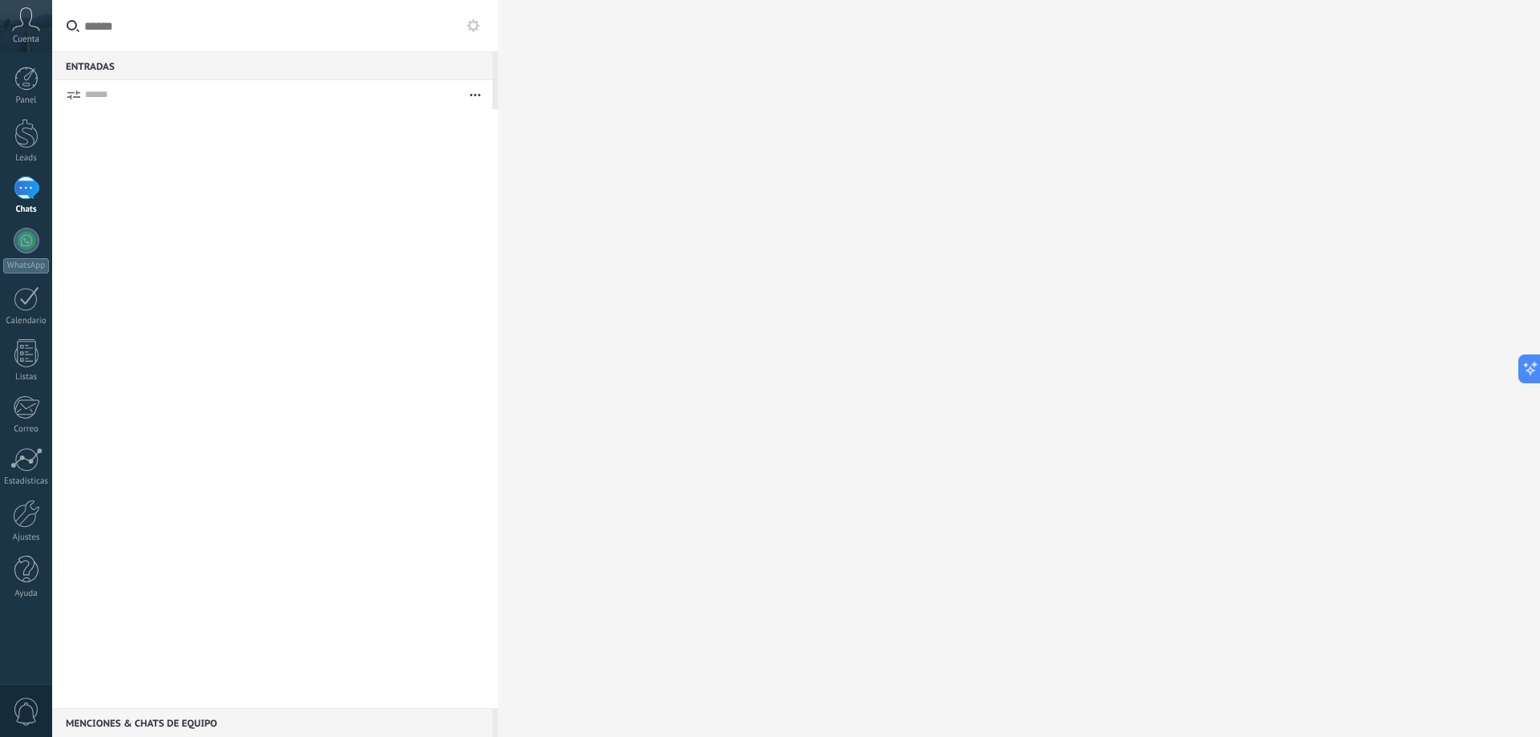
click at [229, 86] on div at bounding box center [271, 94] width 373 height 29
click at [482, 99] on button "button" at bounding box center [475, 94] width 34 height 29
click at [202, 234] on div at bounding box center [275, 408] width 446 height 599
click at [18, 87] on div at bounding box center [26, 79] width 24 height 24
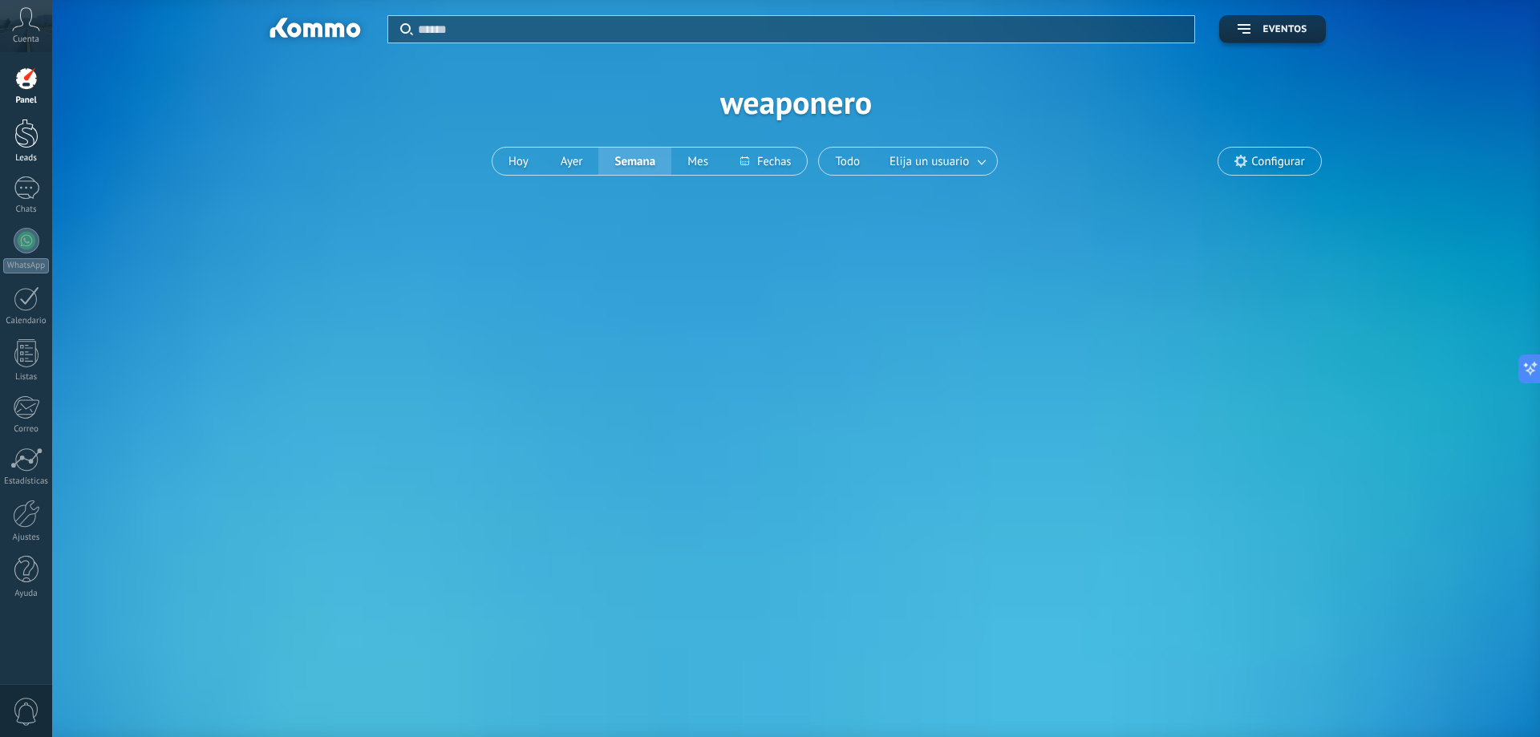
click at [40, 152] on link "Leads" at bounding box center [26, 141] width 52 height 45
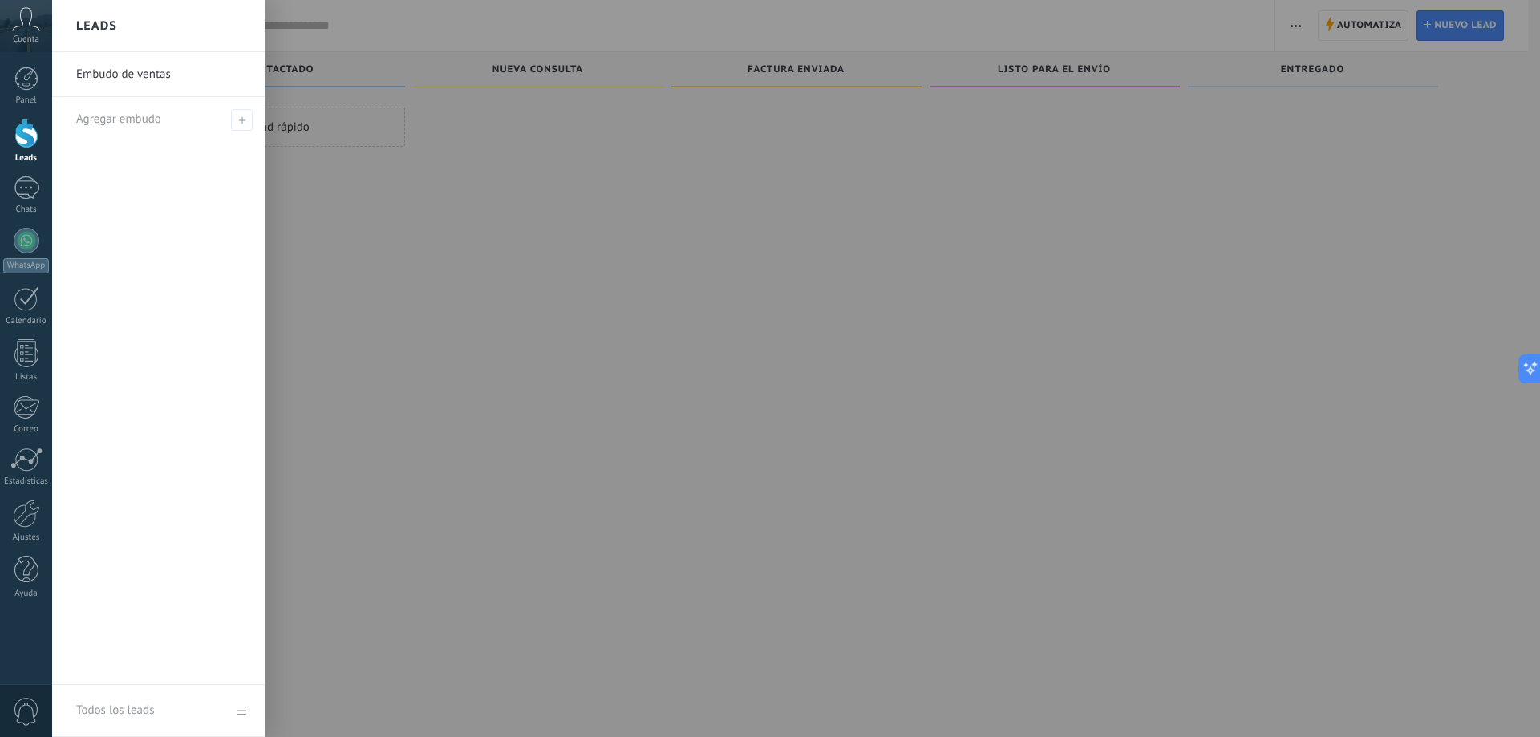
click at [144, 70] on link "Embudo de ventas" at bounding box center [162, 74] width 172 height 45
click at [31, 355] on div at bounding box center [26, 353] width 24 height 28
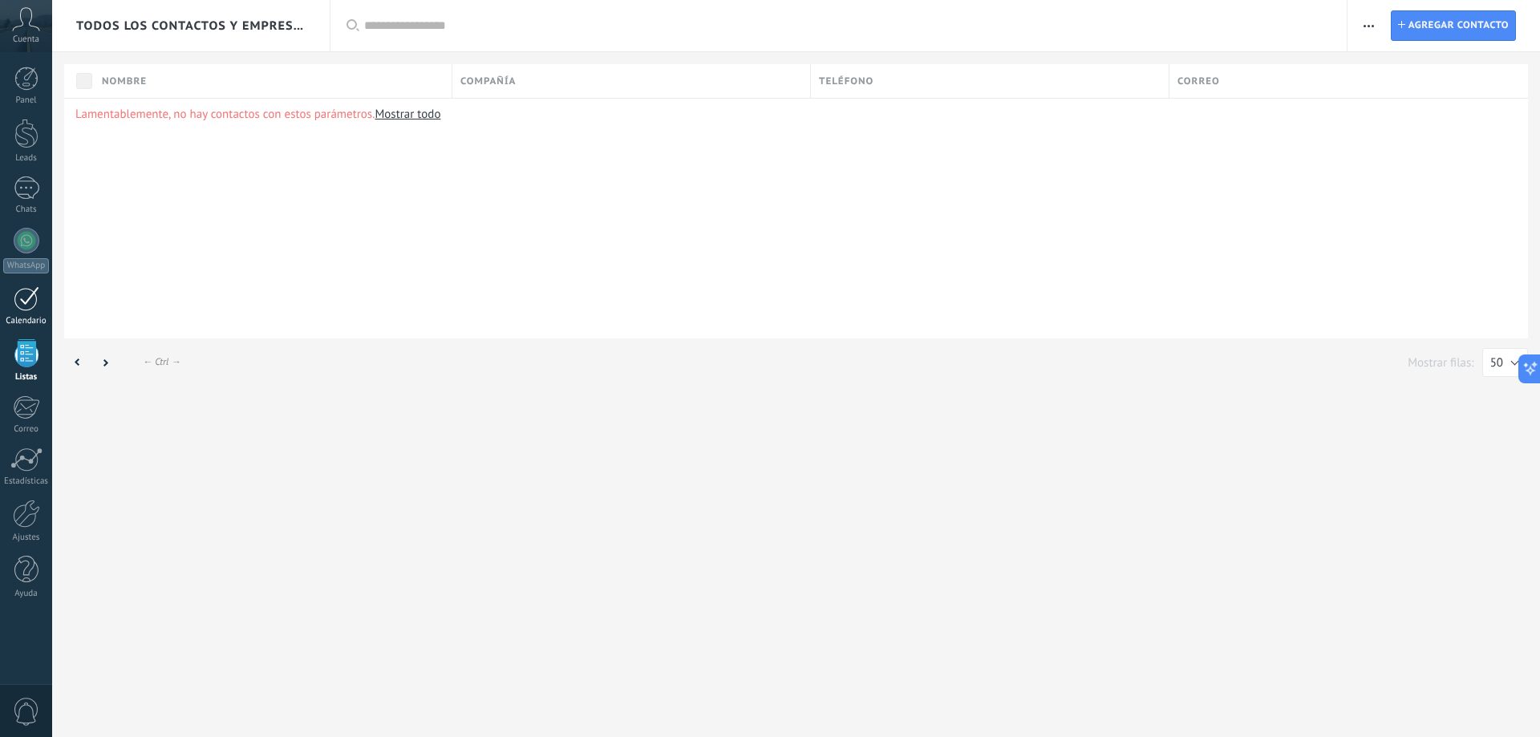
click at [33, 302] on div at bounding box center [27, 298] width 26 height 25
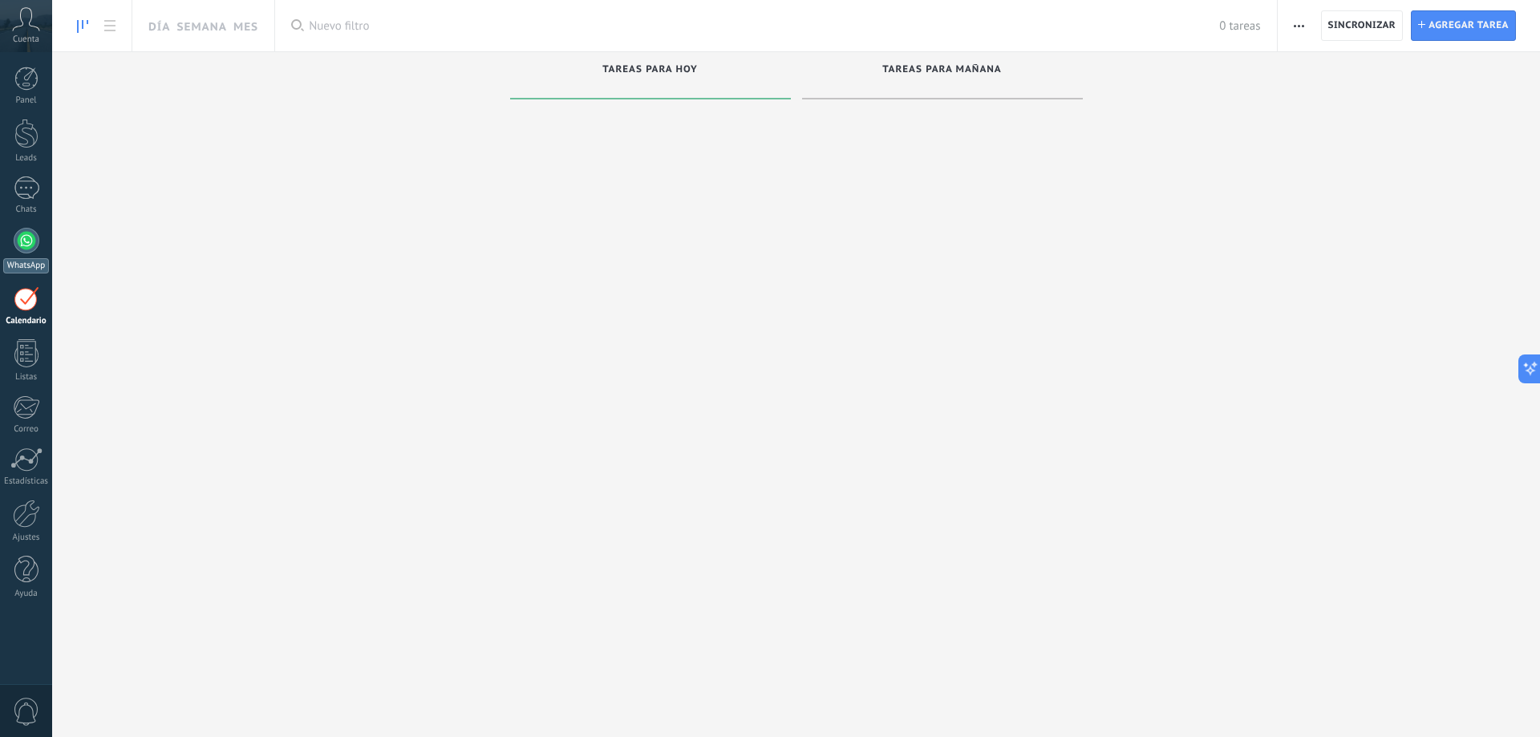
click at [29, 247] on div at bounding box center [27, 241] width 26 height 26
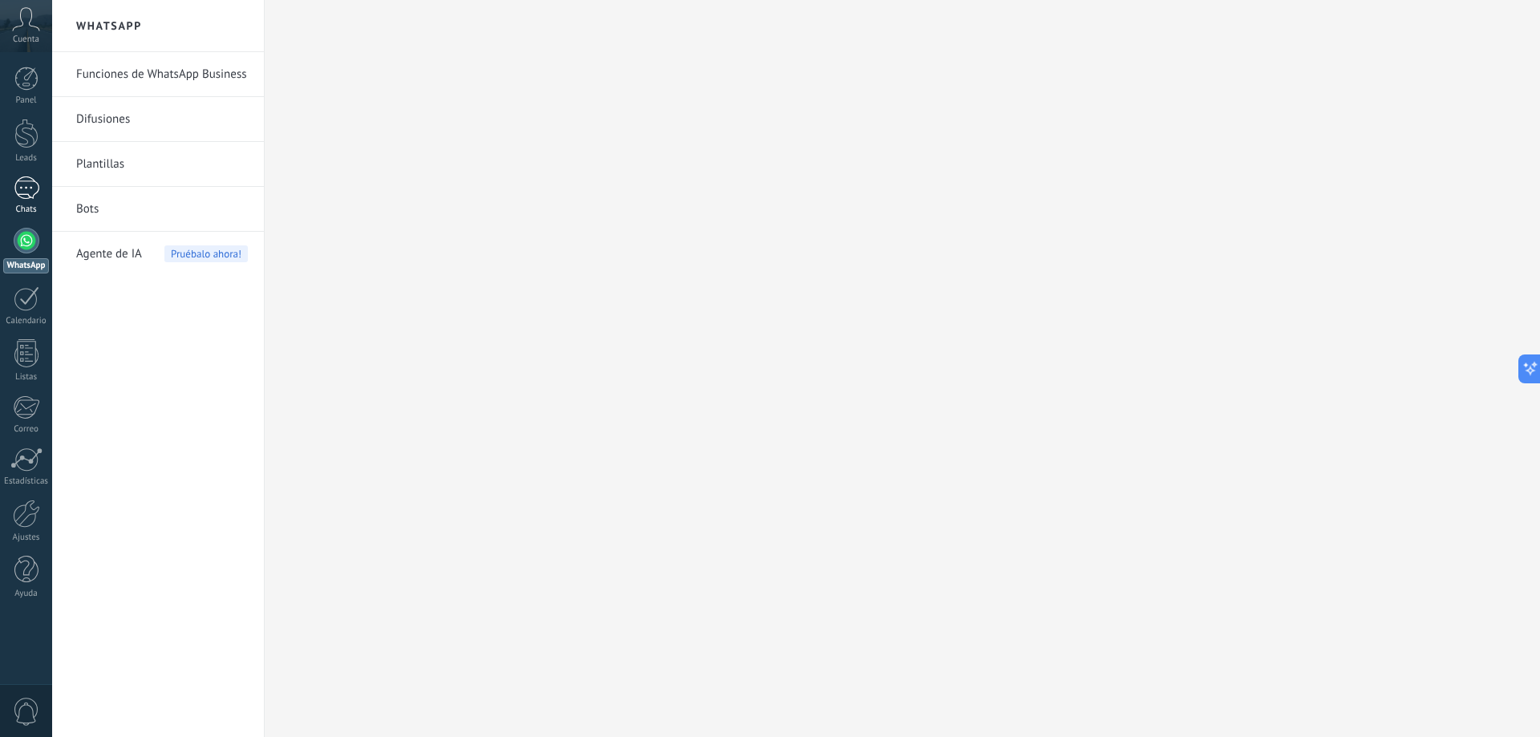
click at [25, 180] on div at bounding box center [27, 187] width 26 height 23
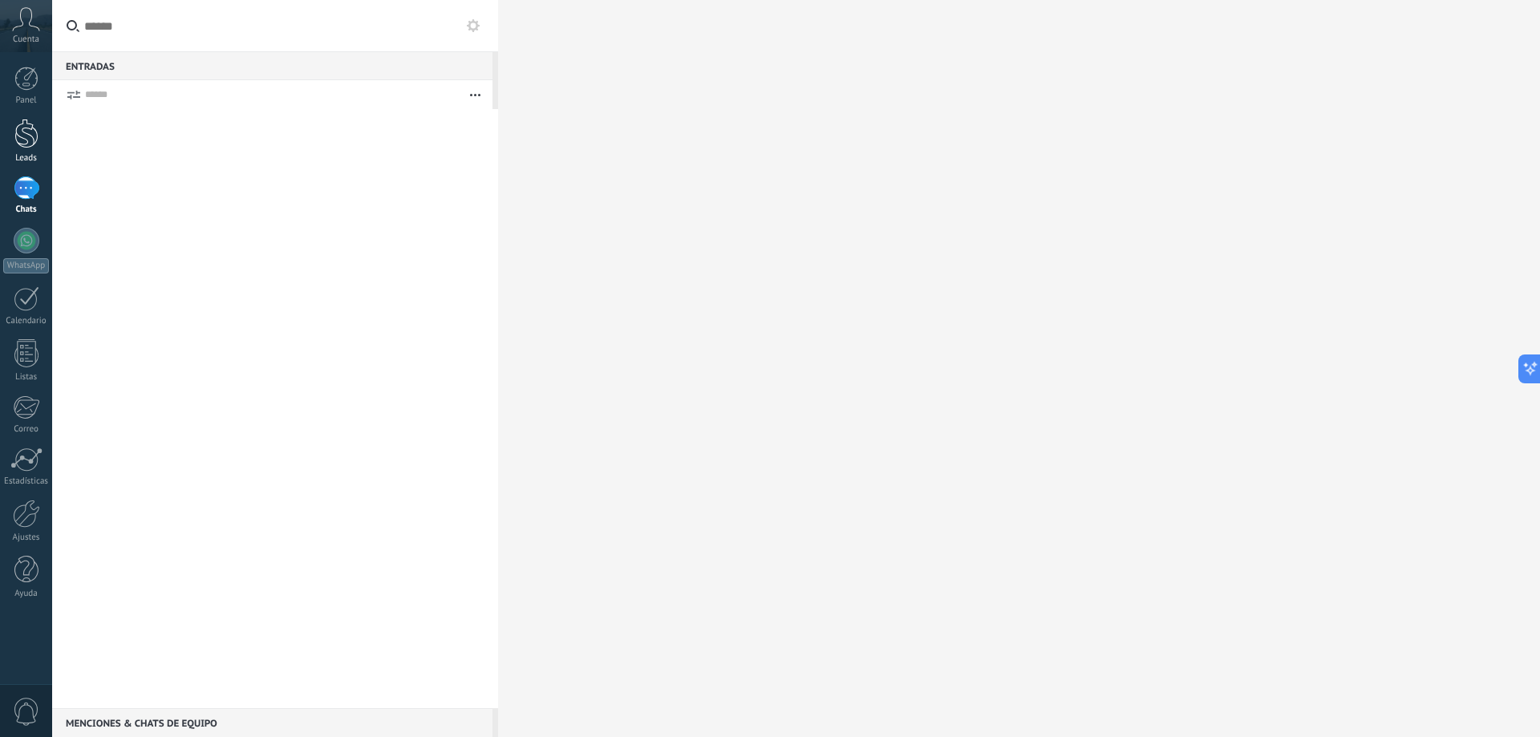
click at [21, 136] on div at bounding box center [26, 134] width 24 height 30
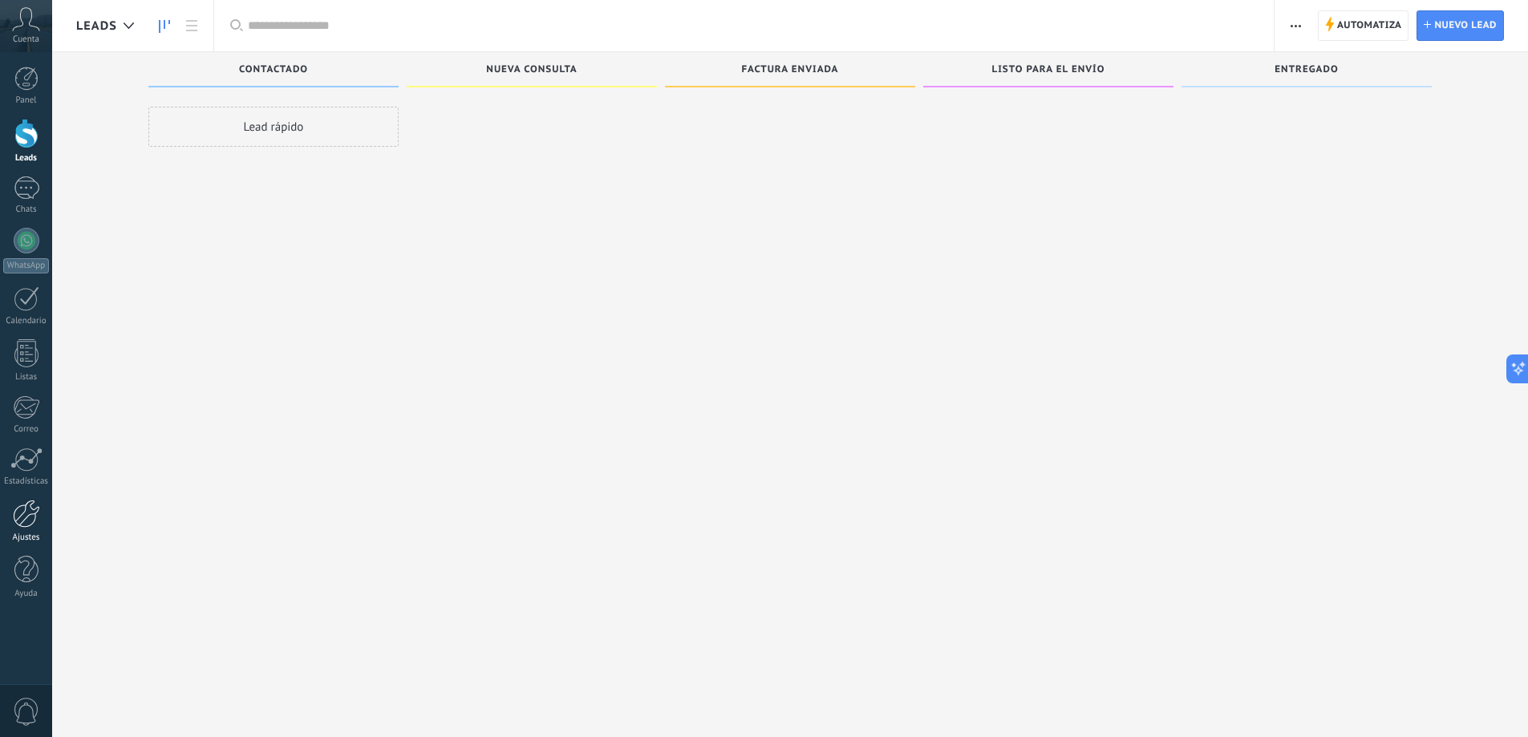
click at [25, 517] on div at bounding box center [26, 514] width 27 height 28
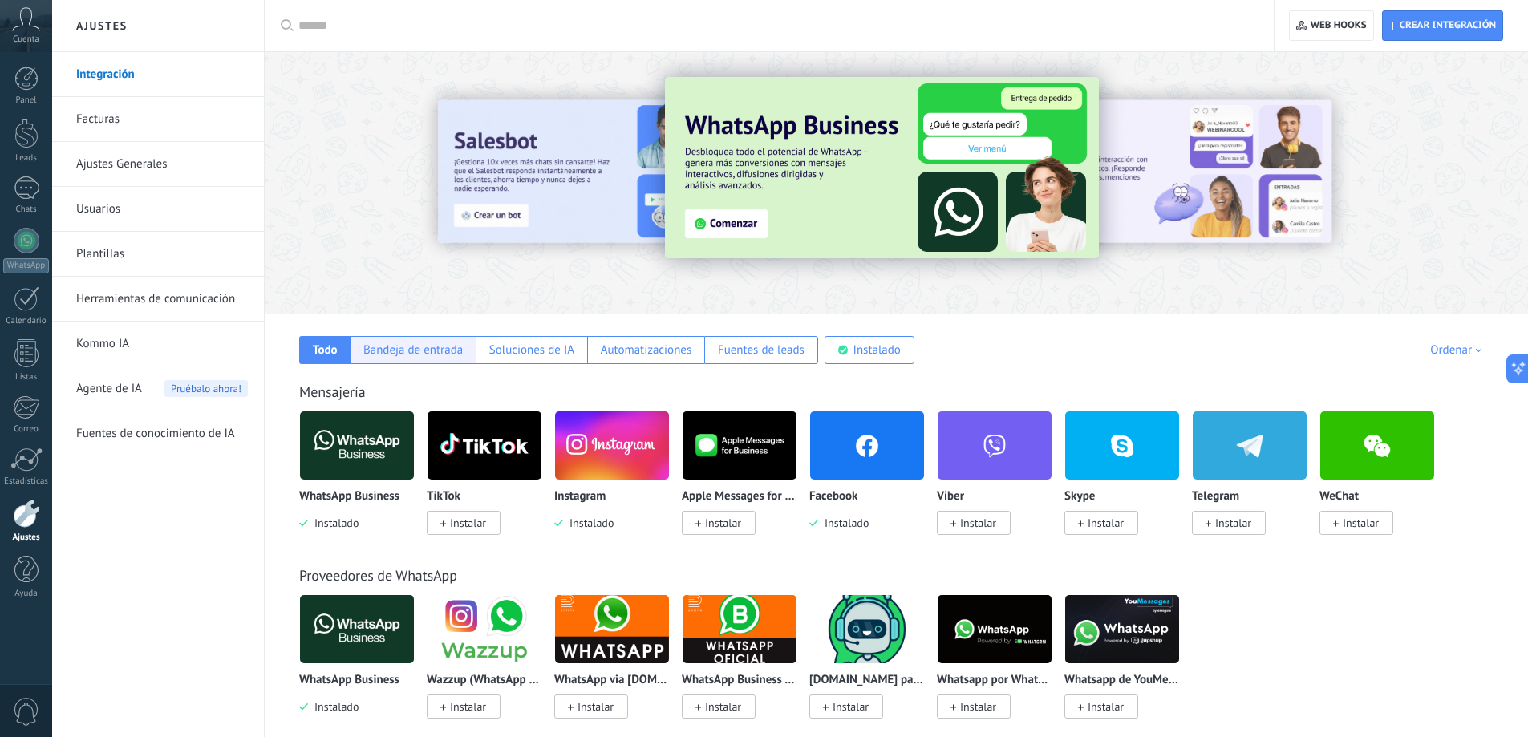
click at [399, 359] on div "Bandeja de entrada" at bounding box center [413, 350] width 126 height 28
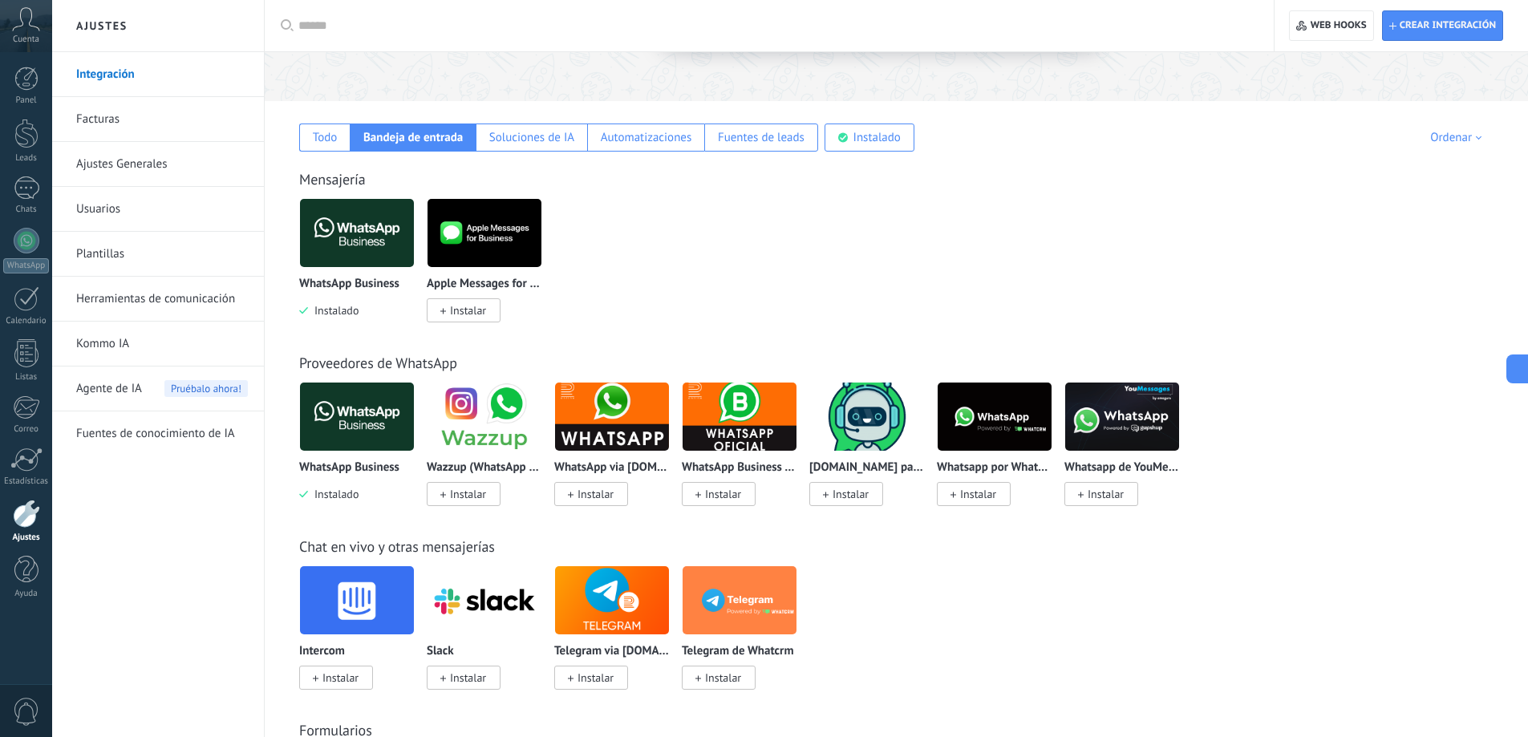
scroll to position [241, 0]
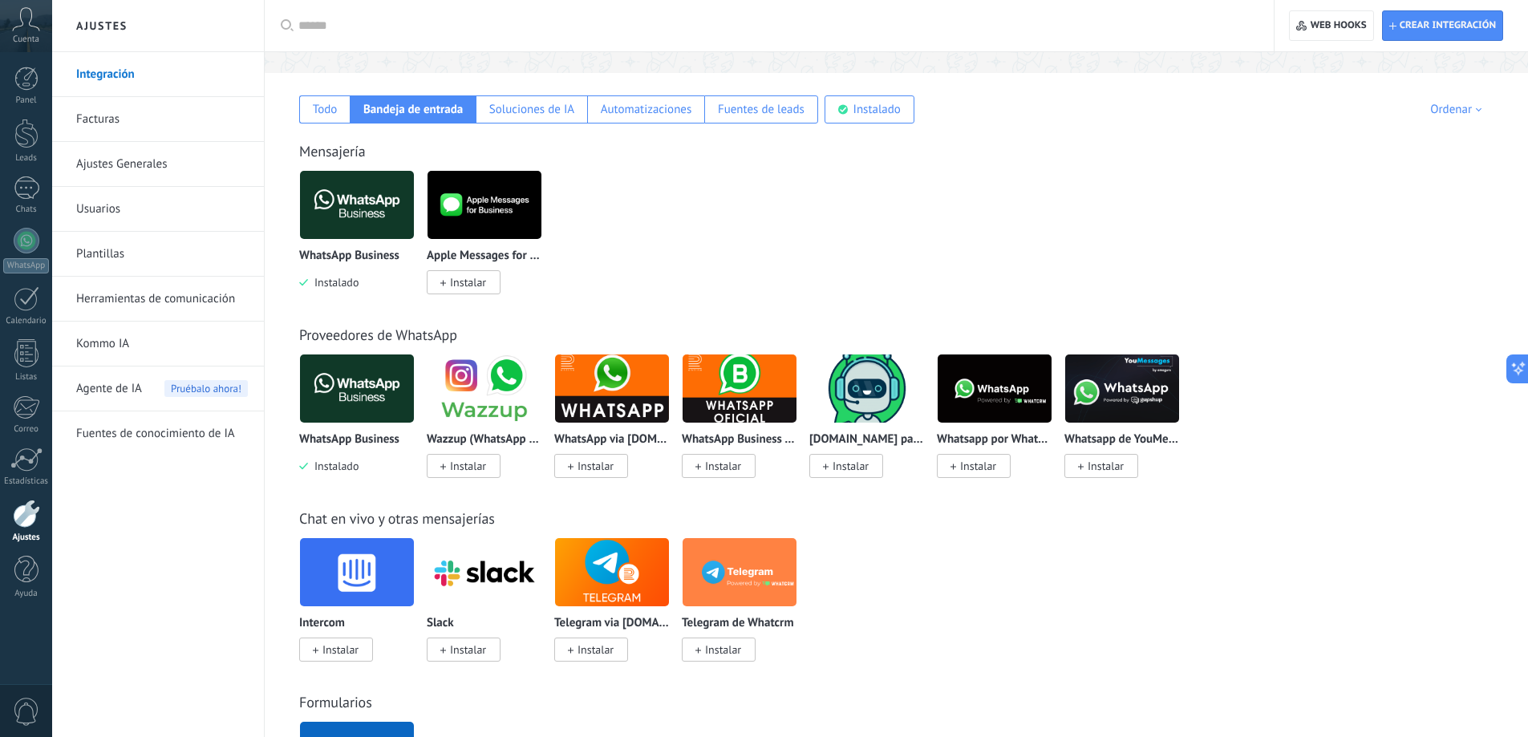
click at [341, 201] on img at bounding box center [357, 205] width 114 height 78
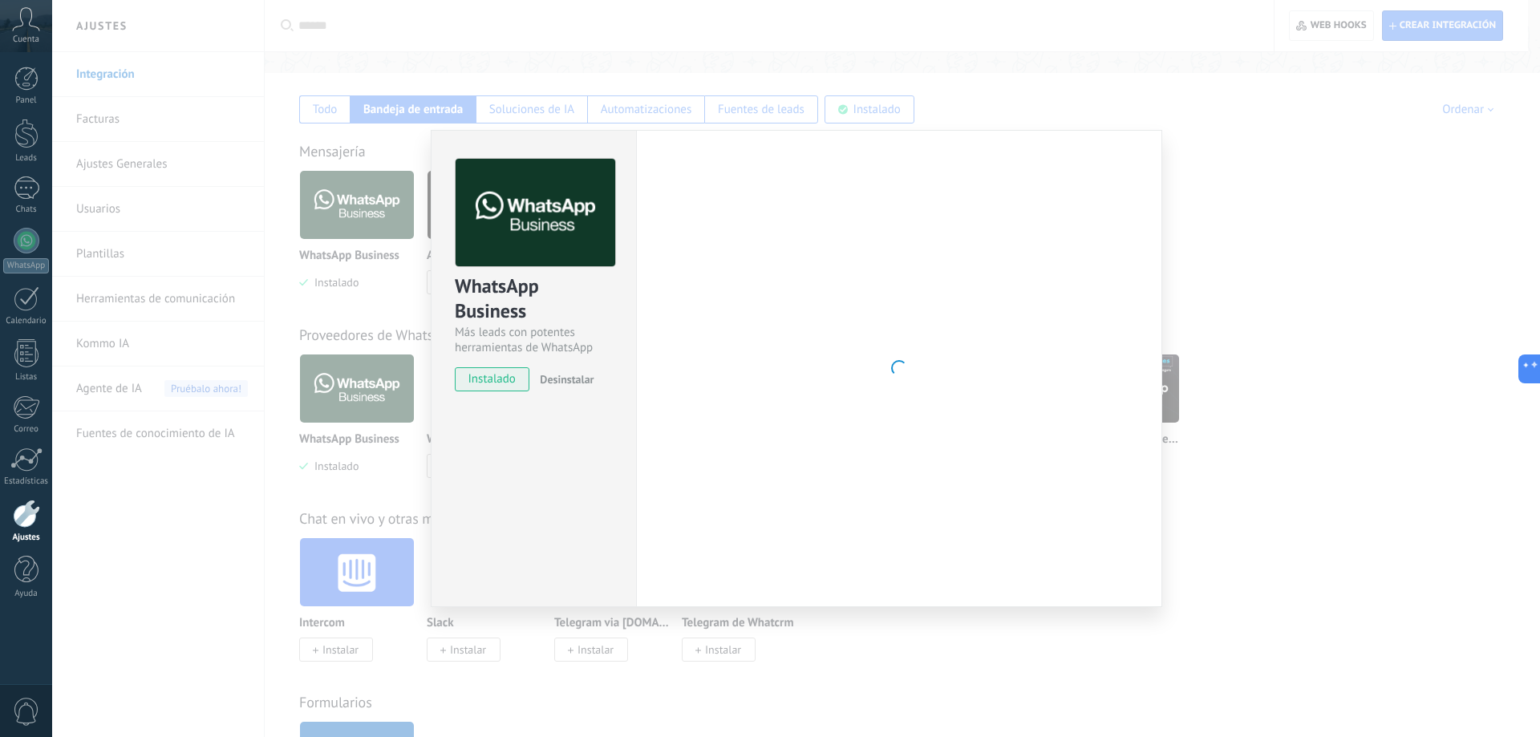
click at [977, 41] on div "WhatsApp Business Más leads con potentes herramientas de WhatsApp instalado Des…" at bounding box center [796, 368] width 1488 height 737
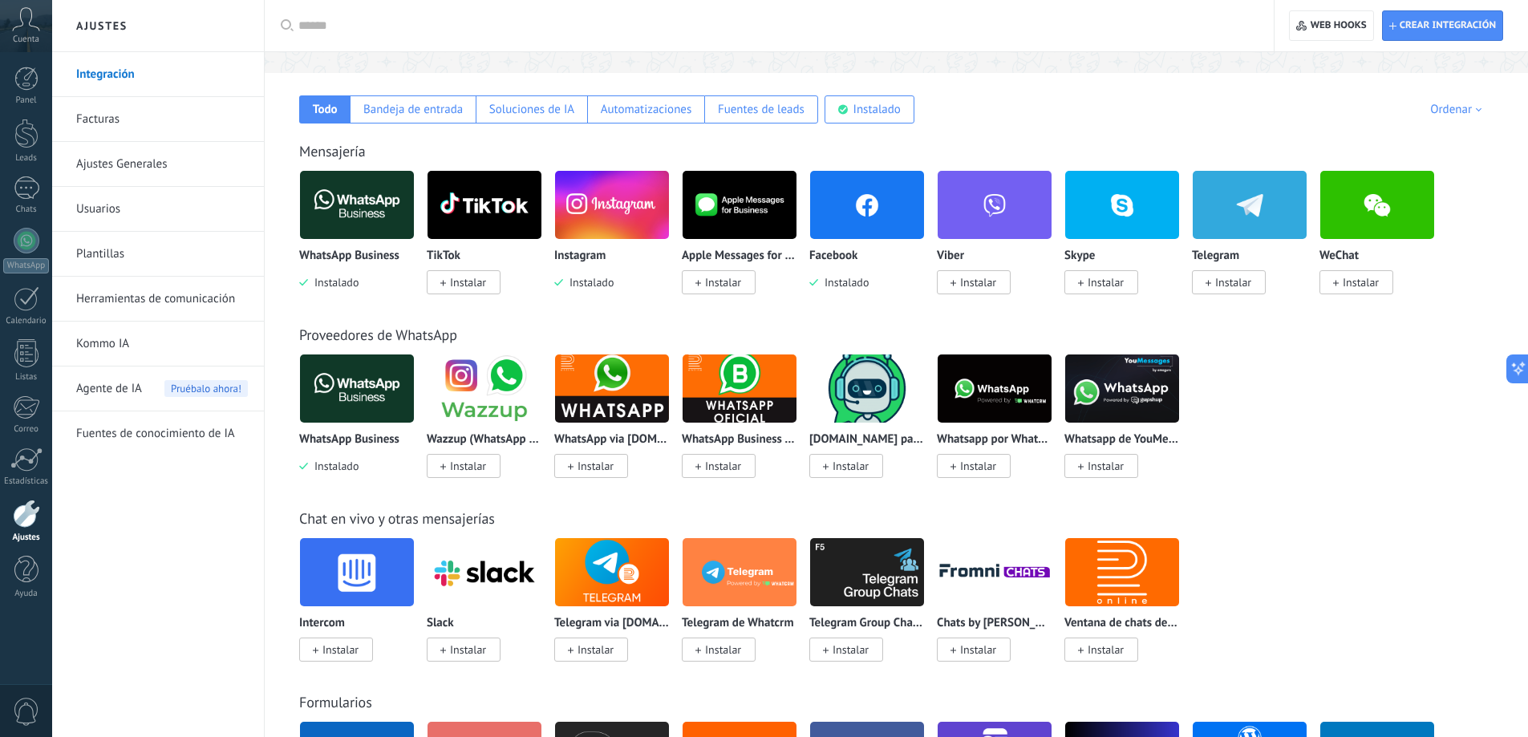
click at [383, 223] on img at bounding box center [357, 205] width 114 height 78
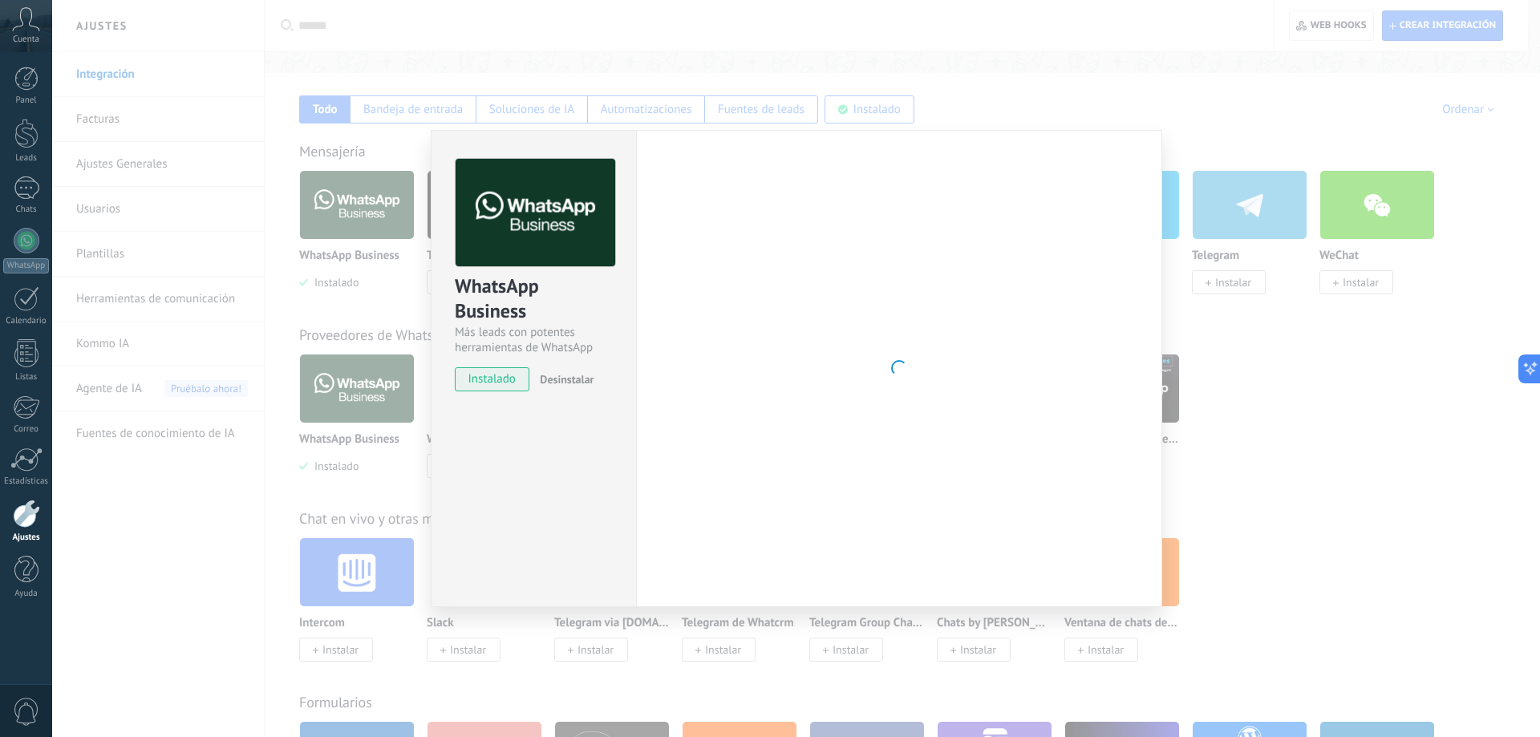
click at [1104, 36] on div "WhatsApp Business Más leads con potentes herramientas de WhatsApp instalado Des…" at bounding box center [796, 368] width 1488 height 737
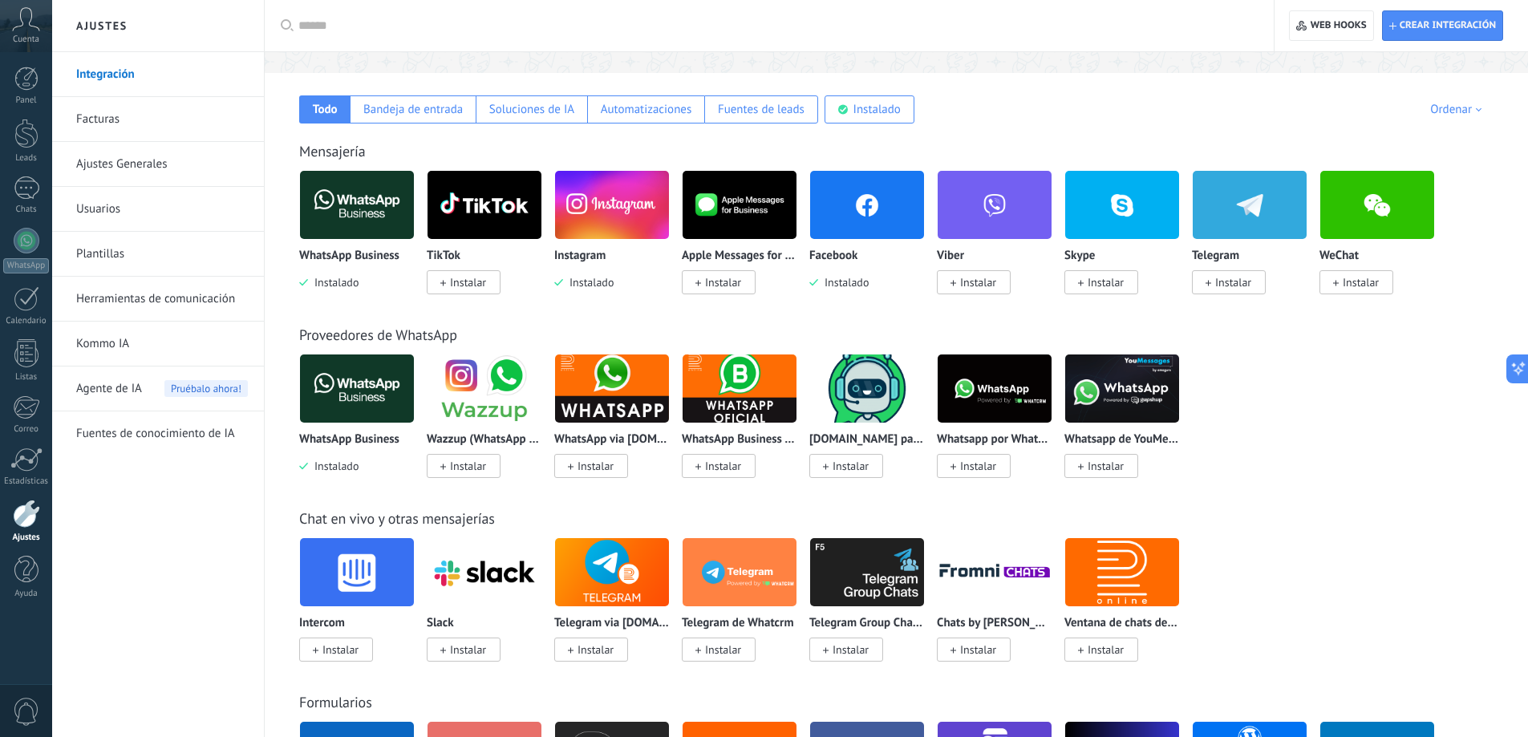
click at [662, 209] on img at bounding box center [612, 205] width 114 height 78
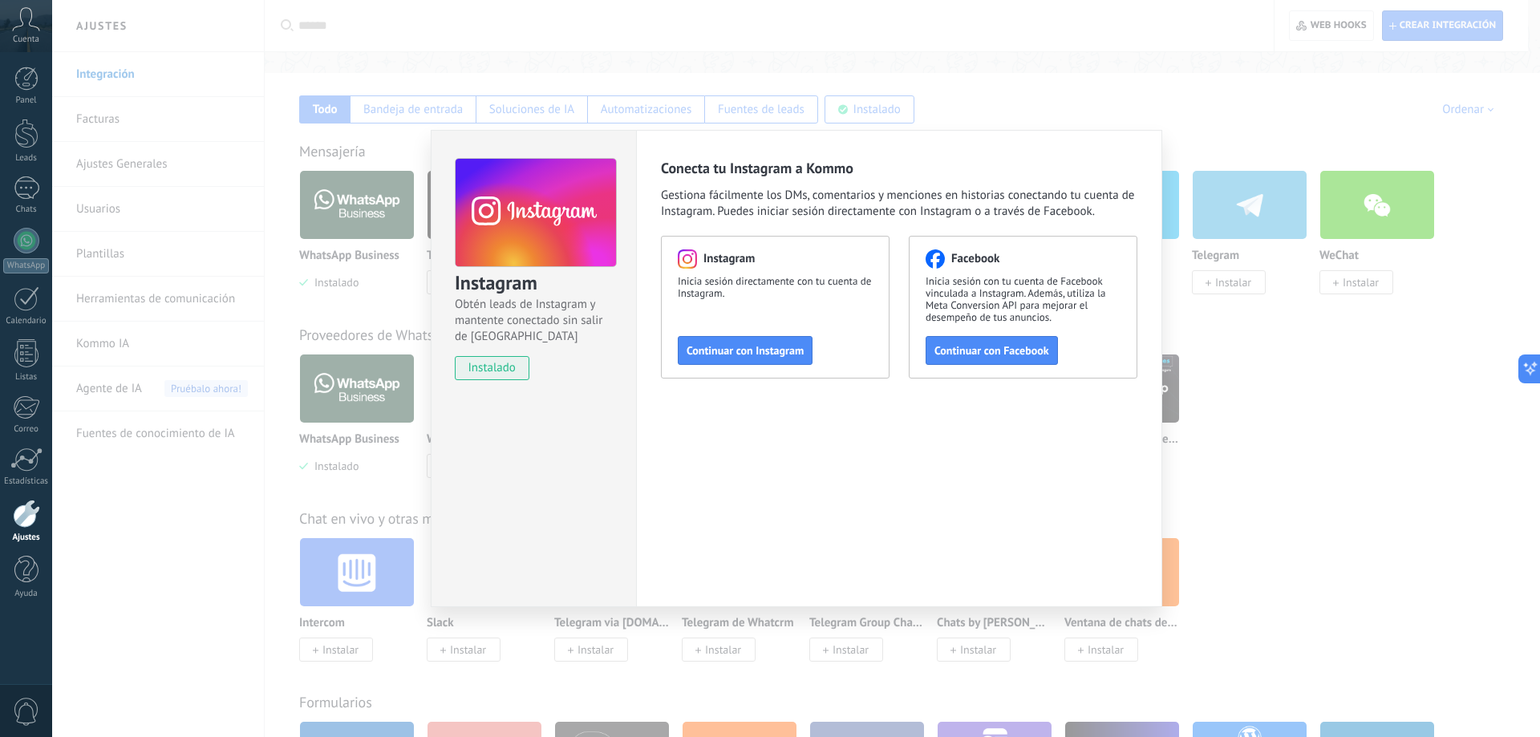
click at [1087, 59] on div "Instagram Obtén leads de Instagram y mantente conectado sin salir de Kommo inst…" at bounding box center [796, 368] width 1488 height 737
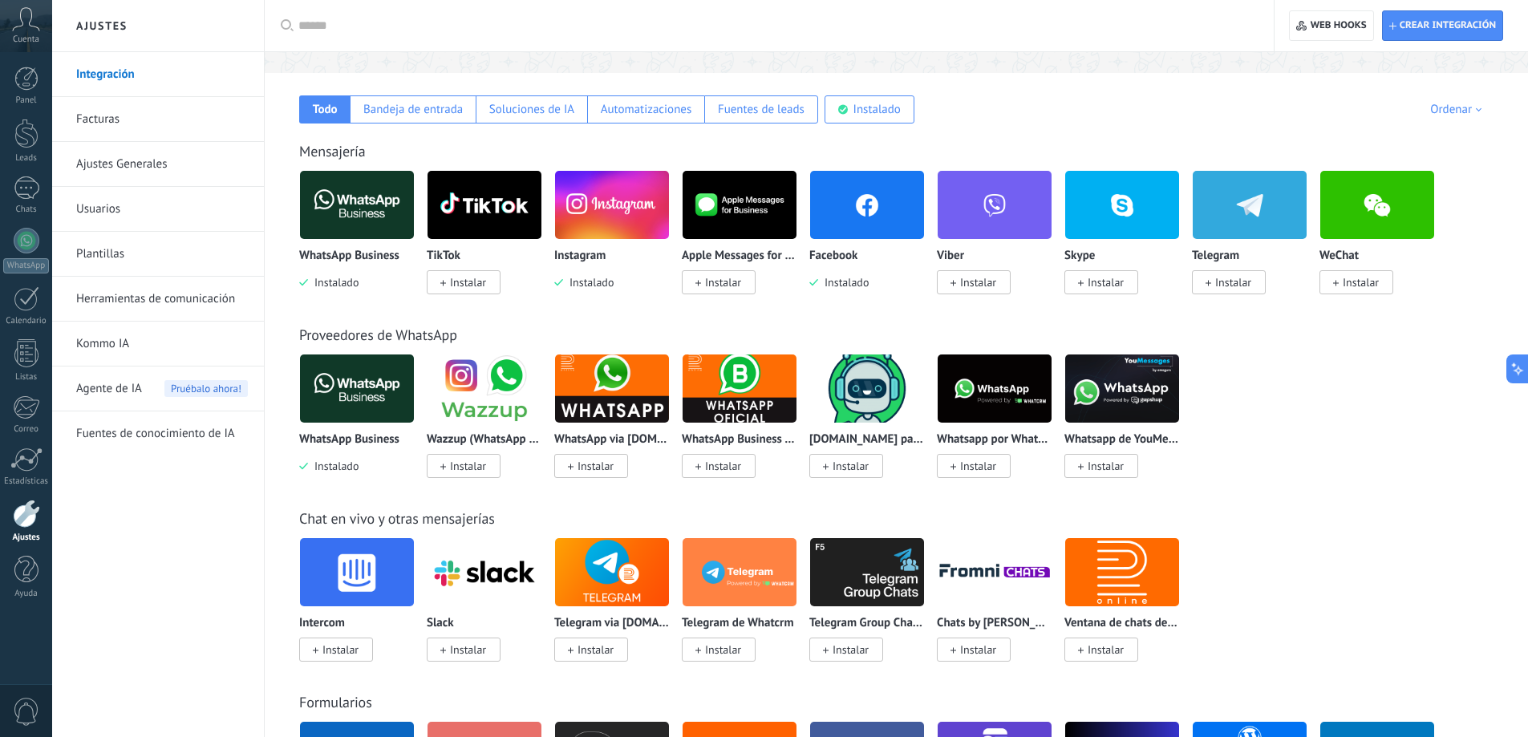
click at [861, 235] on img at bounding box center [867, 205] width 114 height 78
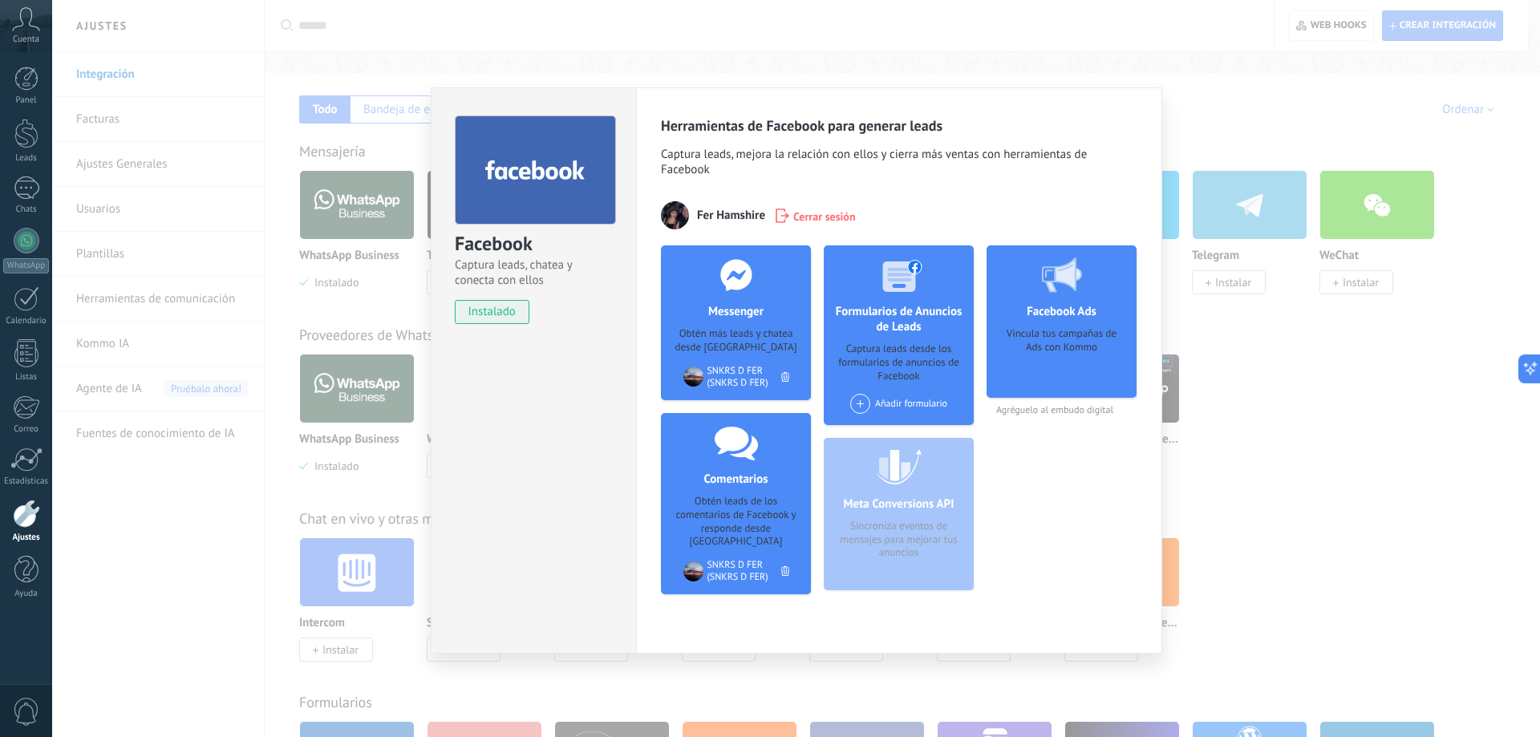
click at [747, 314] on h4 "Messenger" at bounding box center [735, 311] width 63 height 15
click at [484, 314] on span "instalado" at bounding box center [492, 312] width 73 height 24
click at [727, 467] on div at bounding box center [736, 442] width 159 height 59
click at [744, 434] on use at bounding box center [736, 444] width 43 height 34
click at [585, 64] on div "Facebook Captura leads, chatea y conecta con ellos instalado Desinstalar Herram…" at bounding box center [796, 368] width 1488 height 737
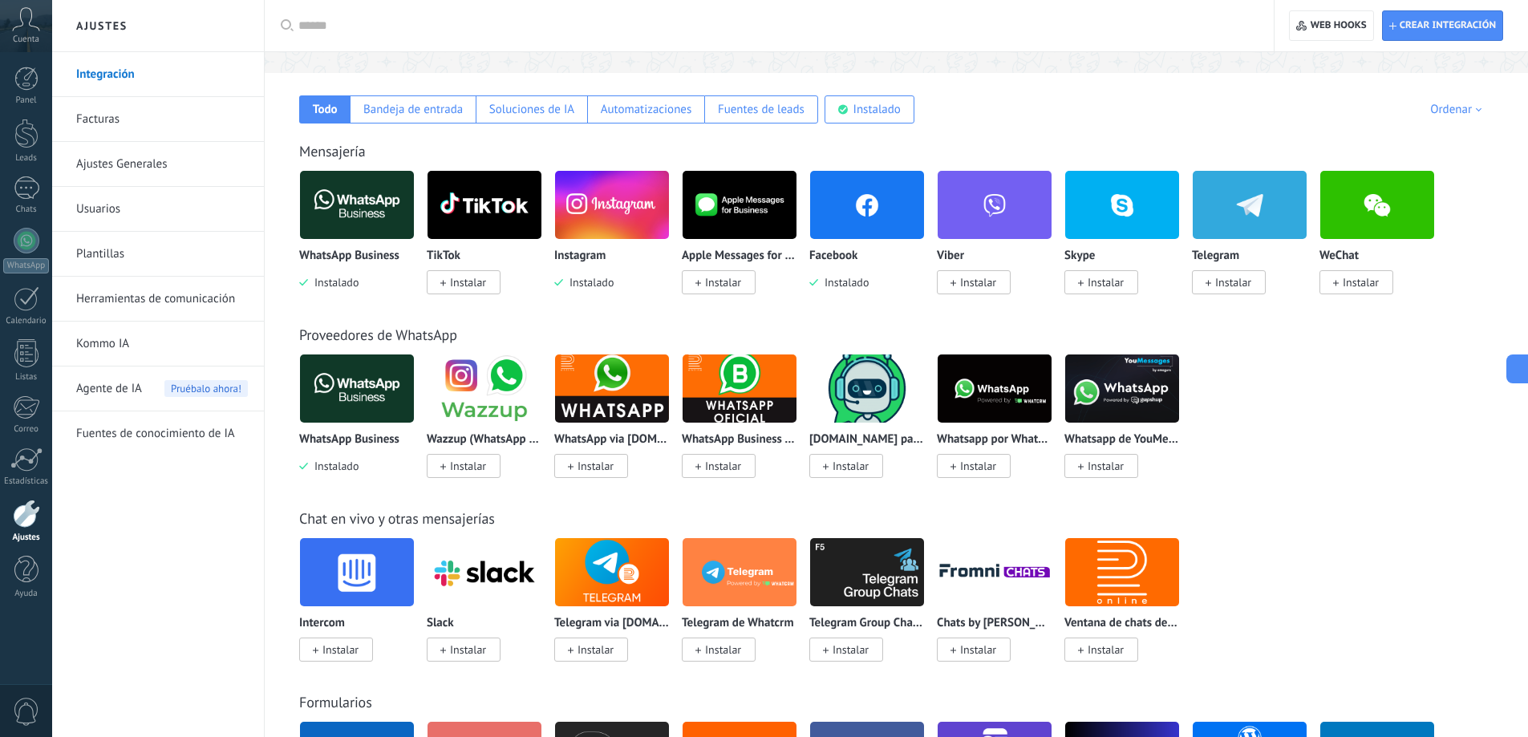
click at [128, 107] on link "Facturas" at bounding box center [162, 119] width 172 height 45
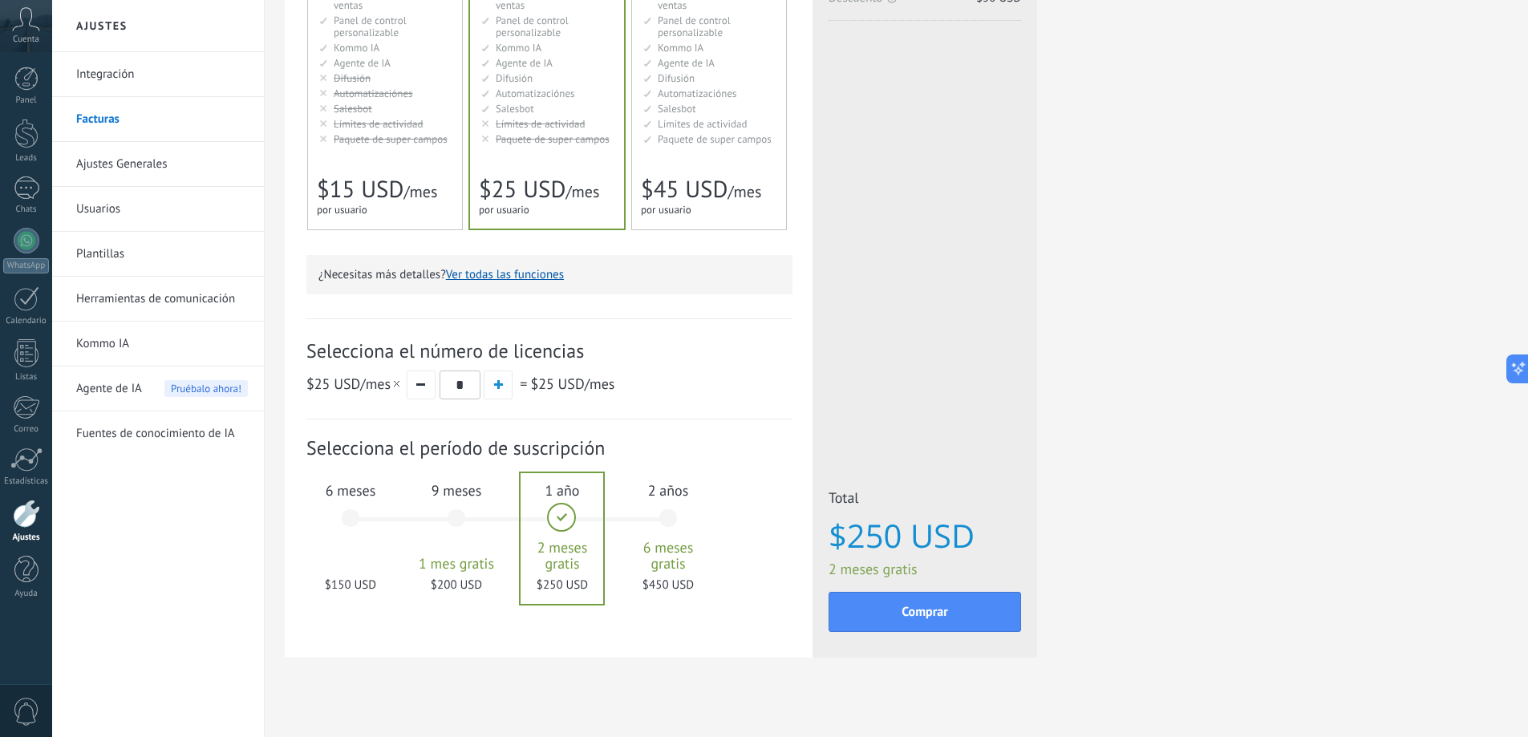
scroll to position [290, 0]
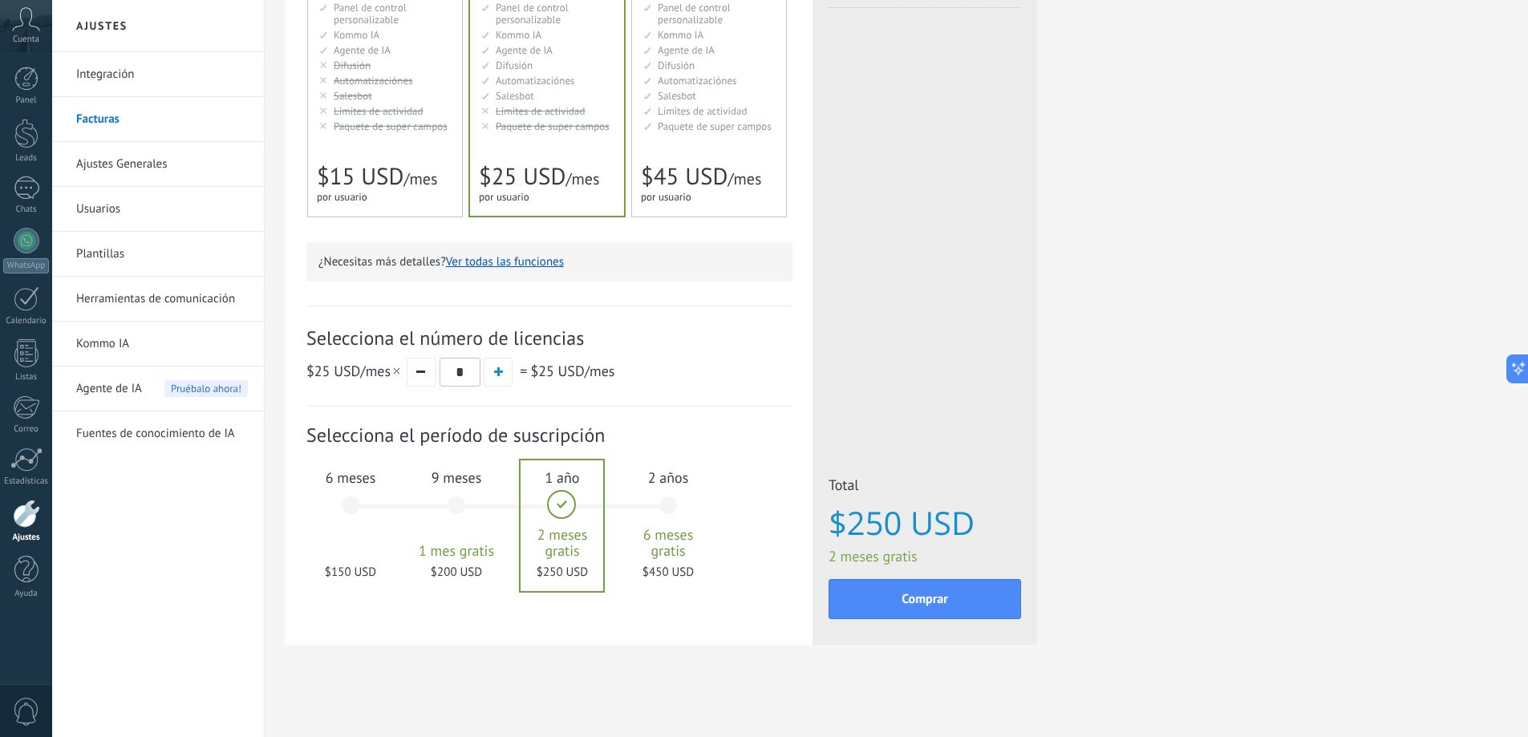
click at [419, 125] on span "Paquete de super campos" at bounding box center [391, 127] width 114 height 14
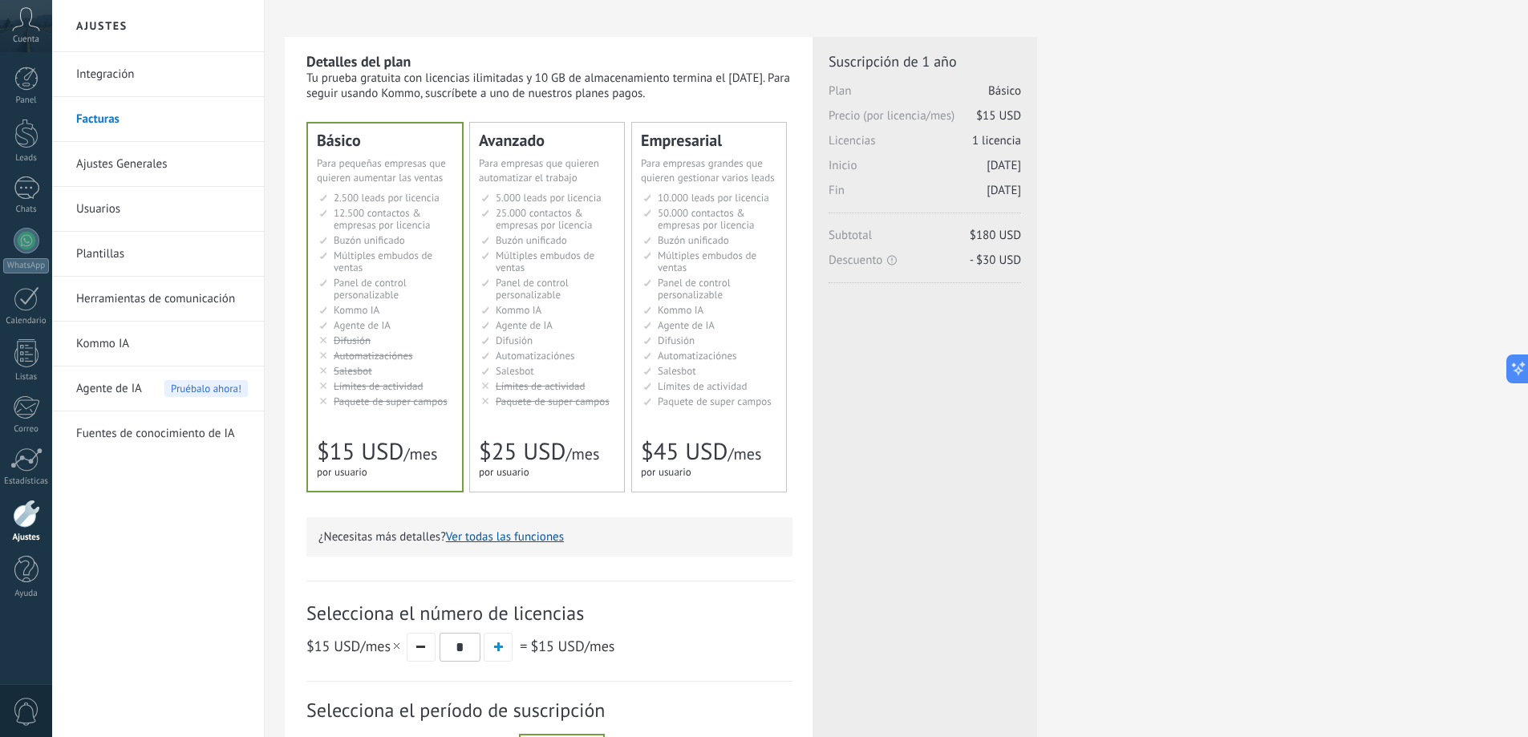
scroll to position [80, 0]
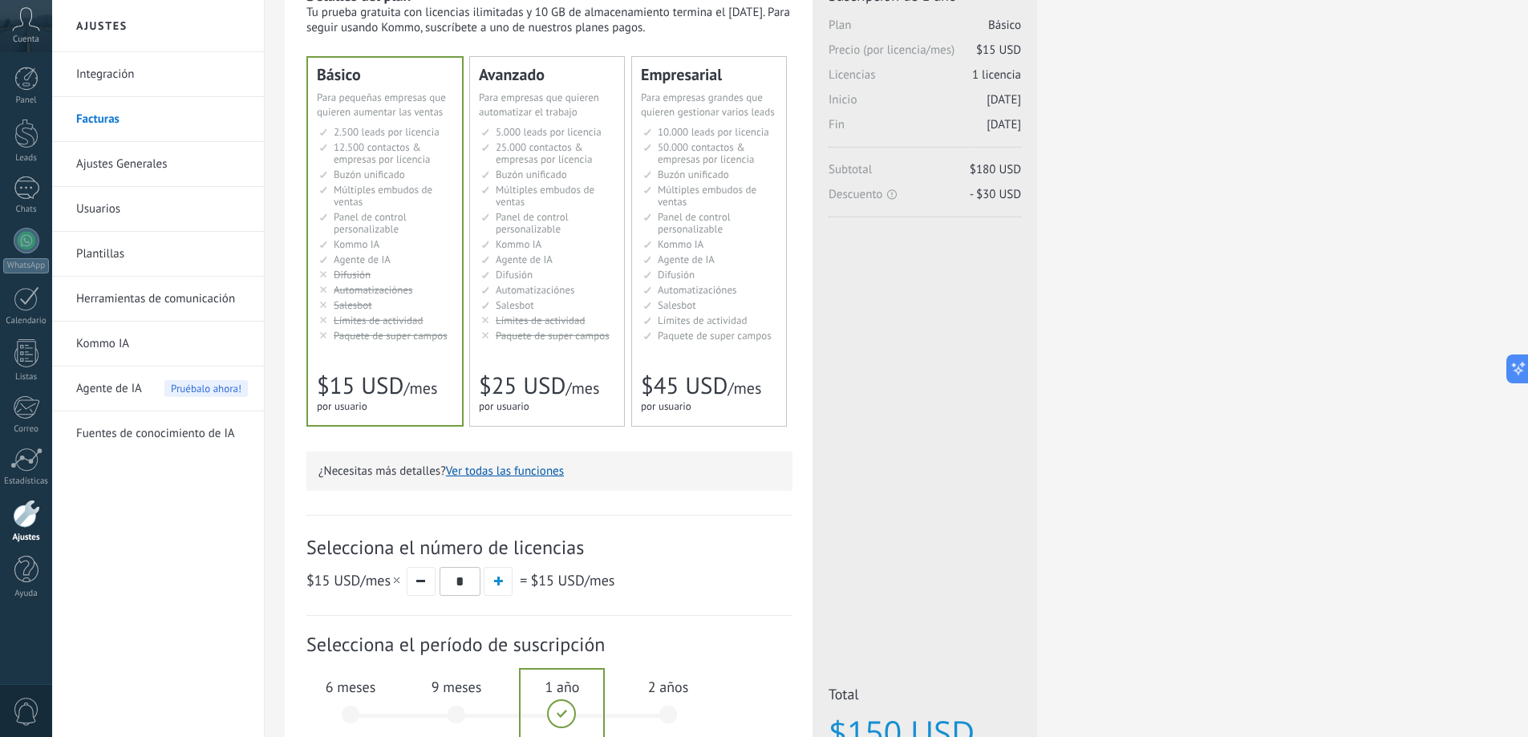
click at [103, 349] on link "Kommo IA" at bounding box center [162, 344] width 172 height 45
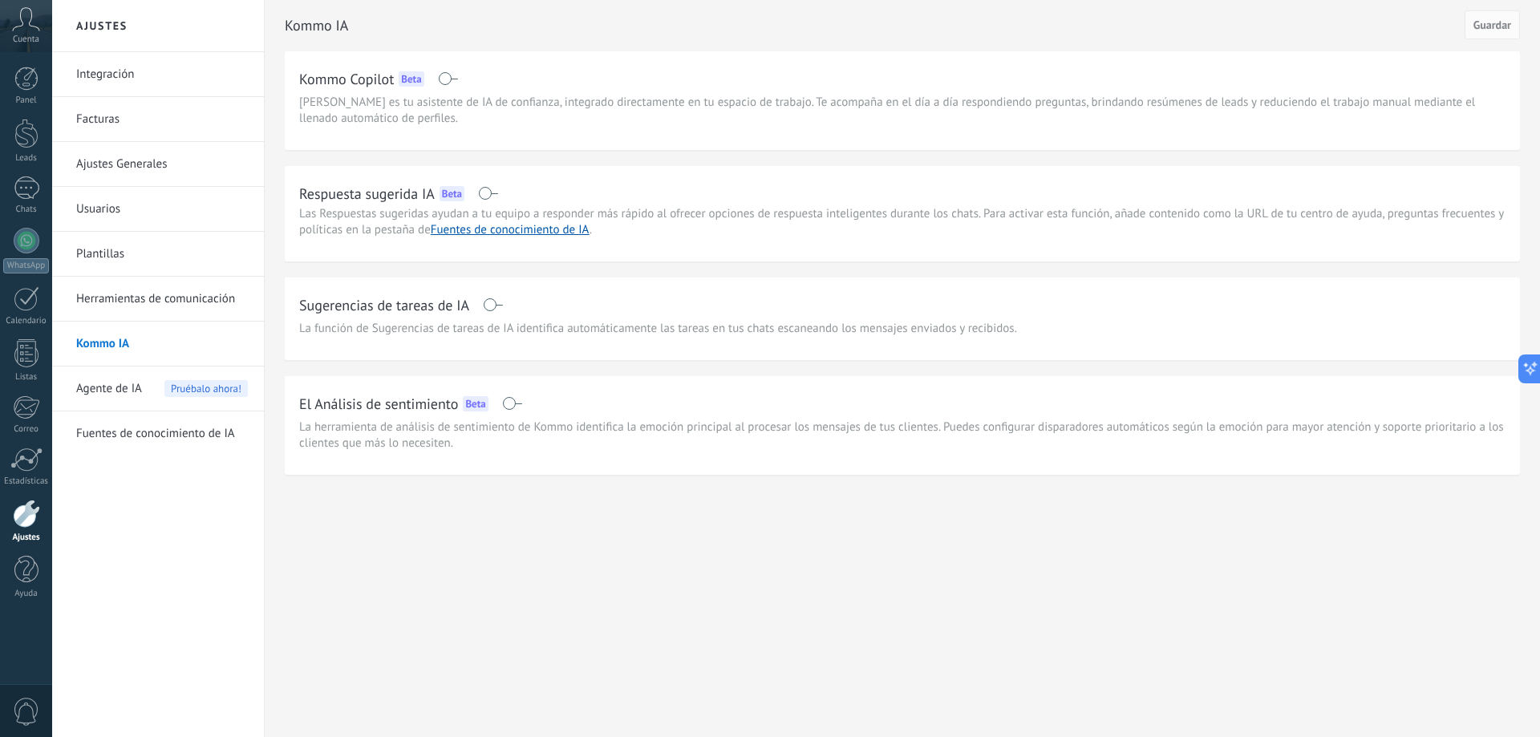
click at [134, 298] on link "Herramientas de comunicación" at bounding box center [162, 299] width 172 height 45
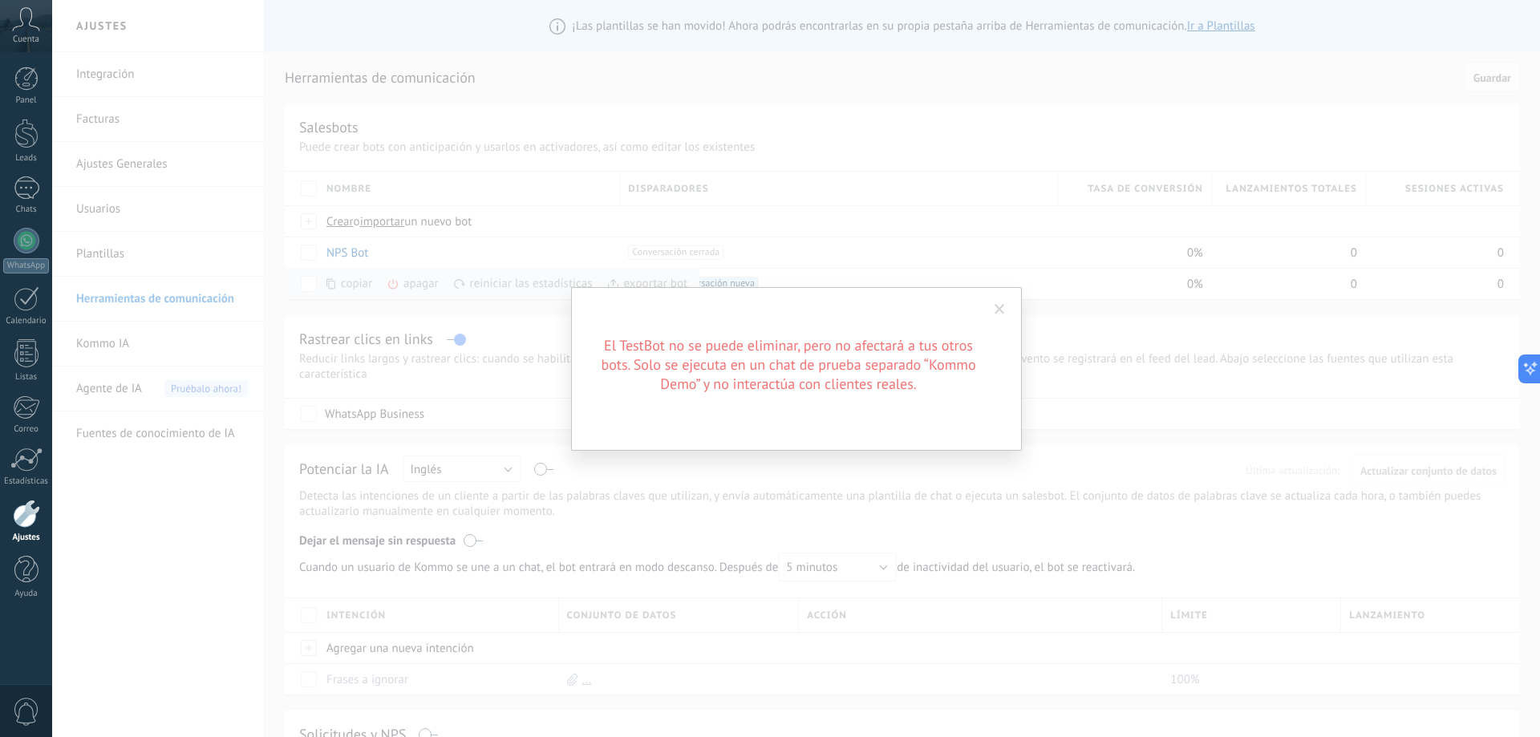
click at [1000, 305] on span at bounding box center [1000, 309] width 10 height 11
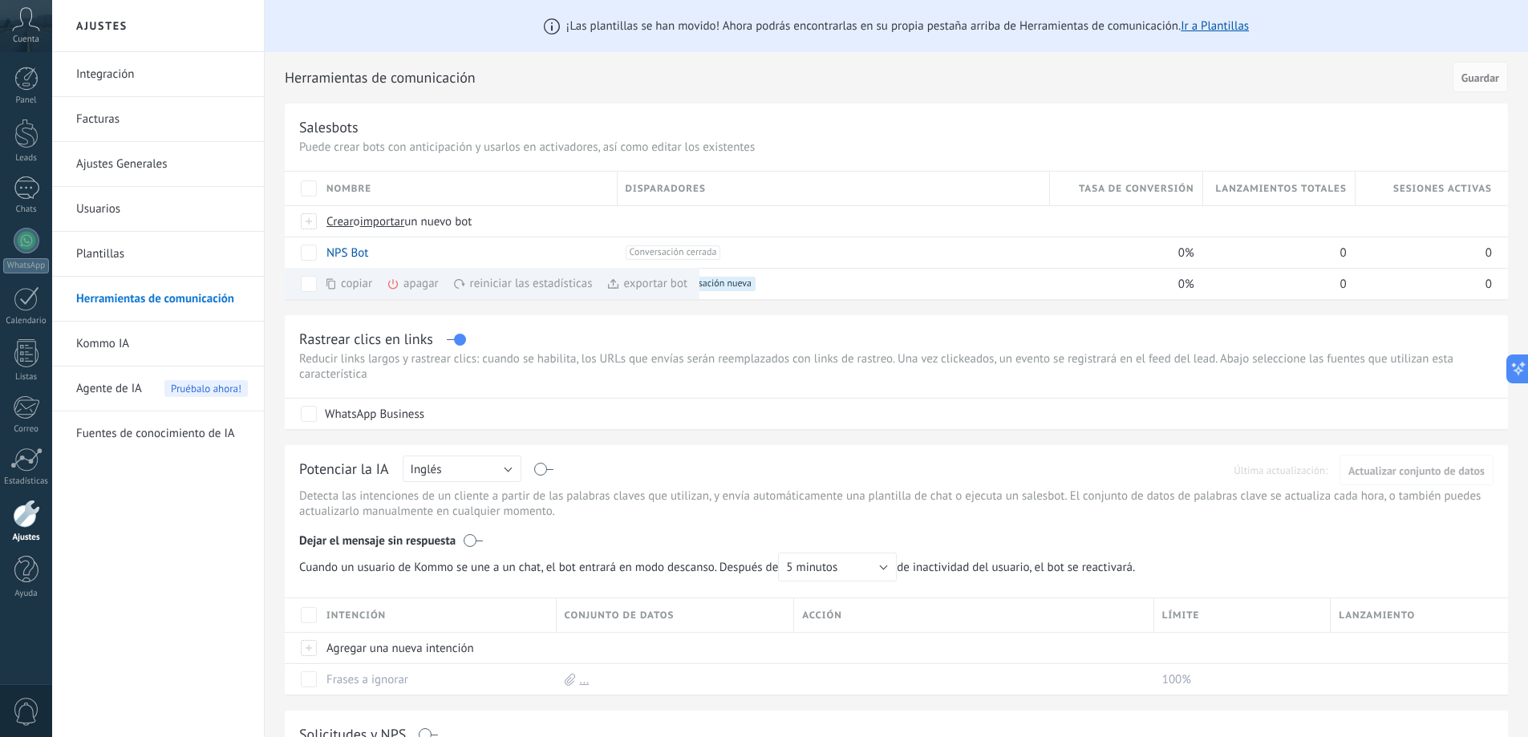
click at [147, 216] on link "Usuarios" at bounding box center [162, 209] width 172 height 45
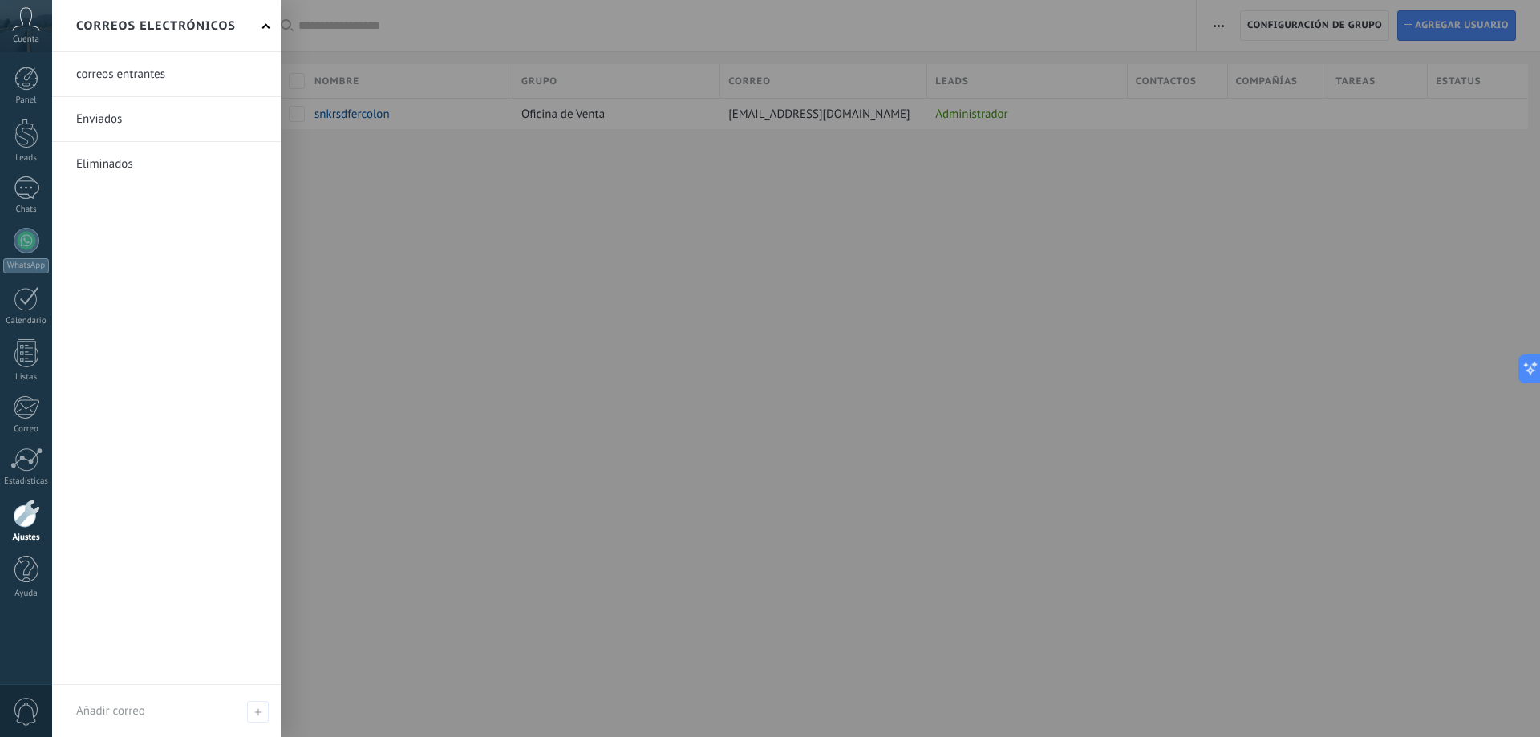
click at [100, 122] on link at bounding box center [166, 119] width 229 height 44
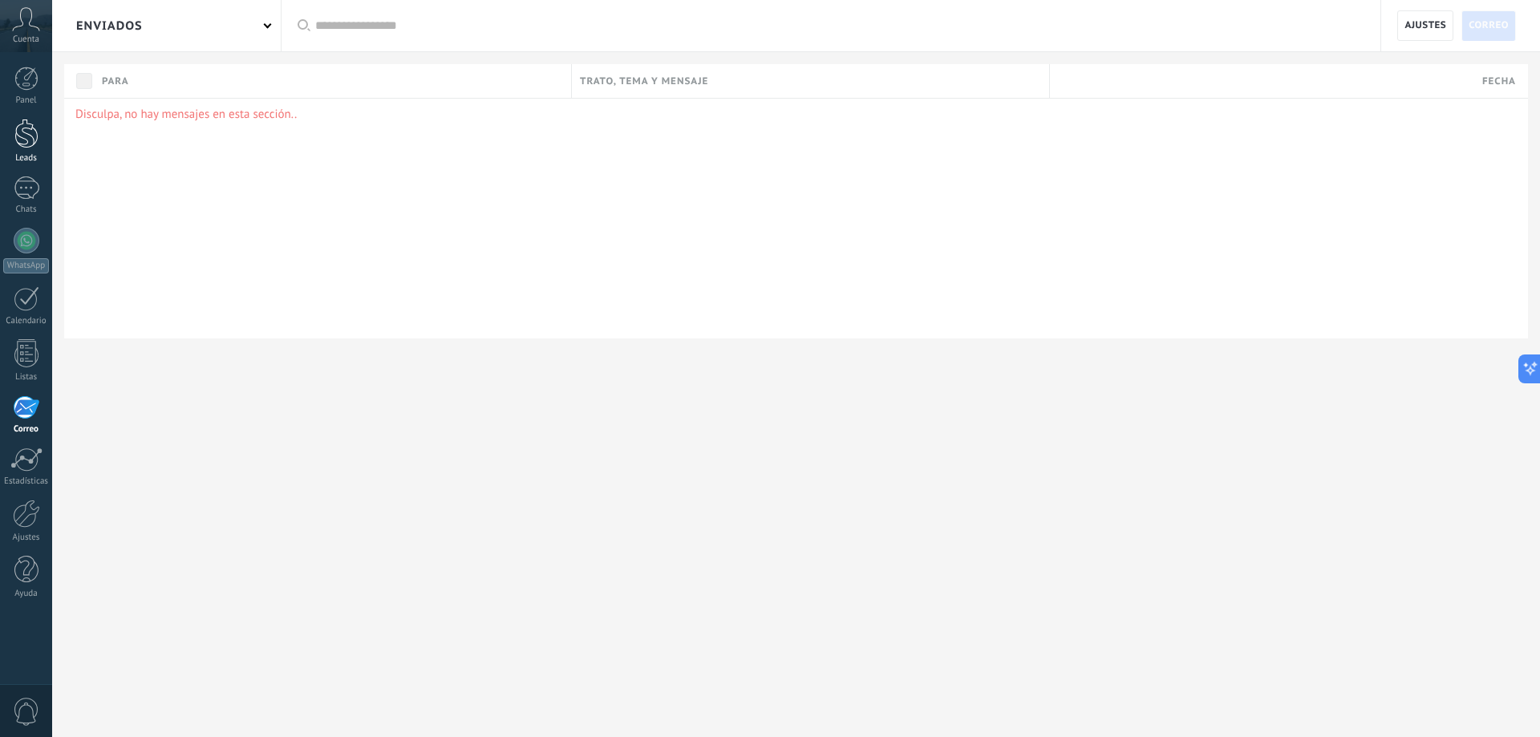
click at [33, 137] on div at bounding box center [26, 134] width 24 height 30
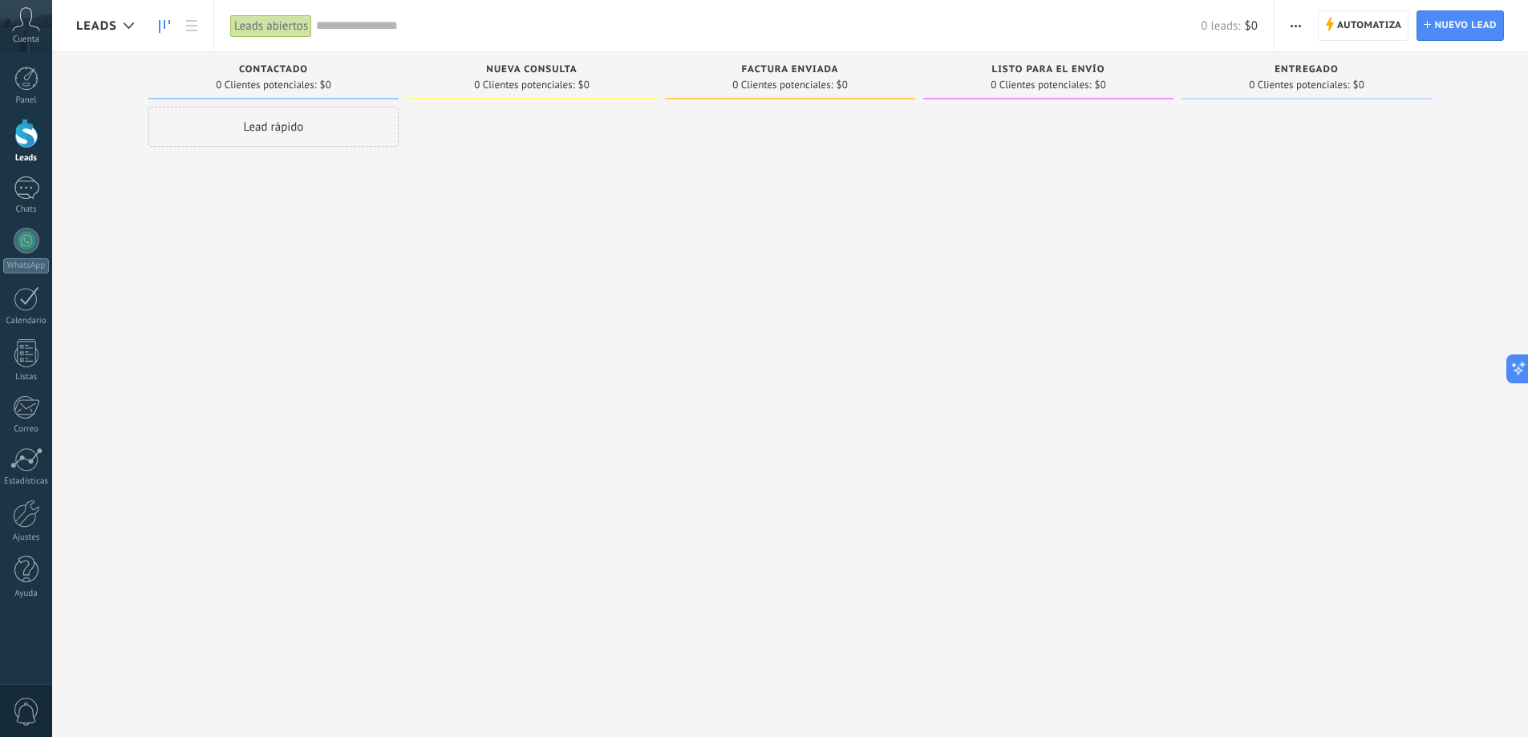
click at [375, 33] on input "text" at bounding box center [758, 26] width 885 height 17
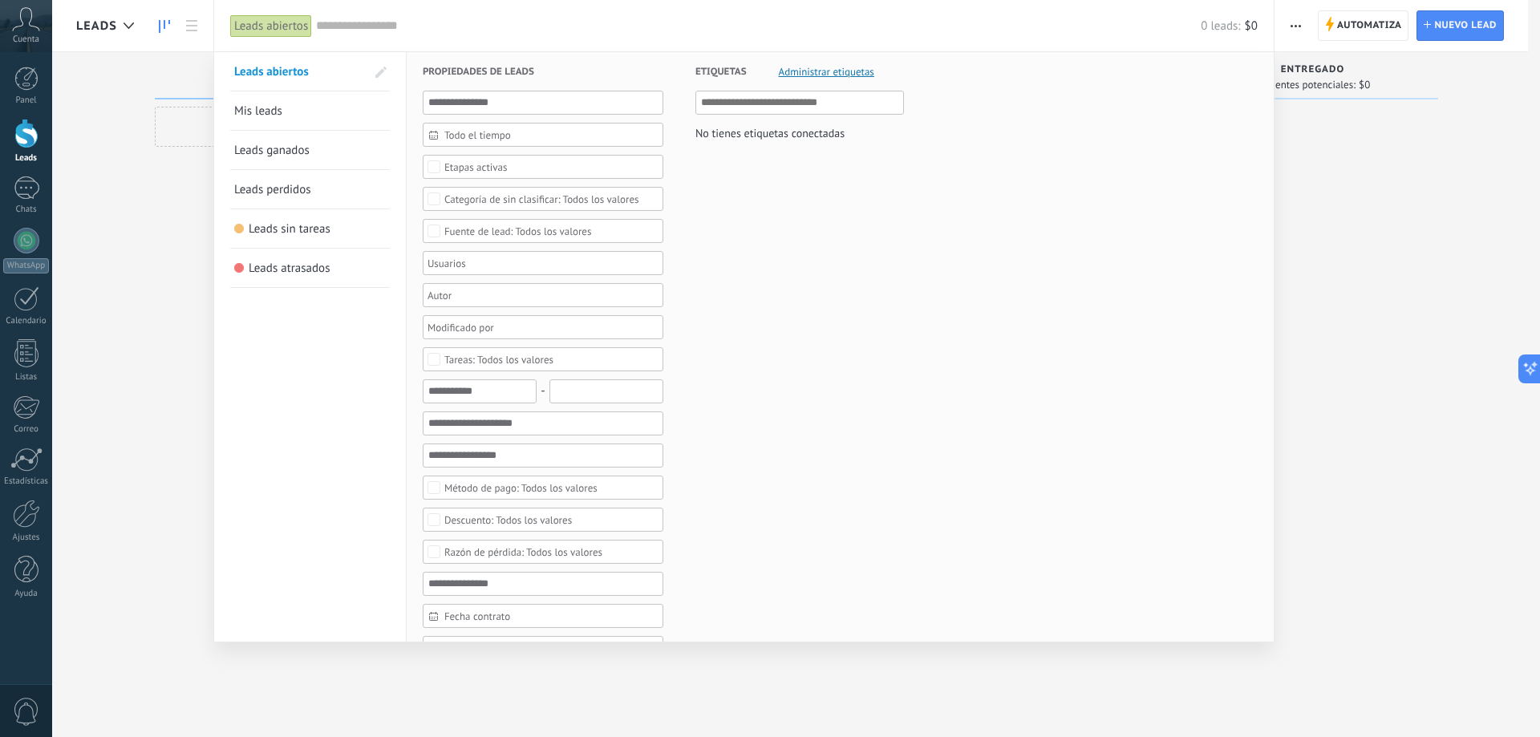
click at [265, 20] on div "Leads abiertos" at bounding box center [271, 25] width 82 height 23
click at [164, 22] on div at bounding box center [770, 368] width 1540 height 737
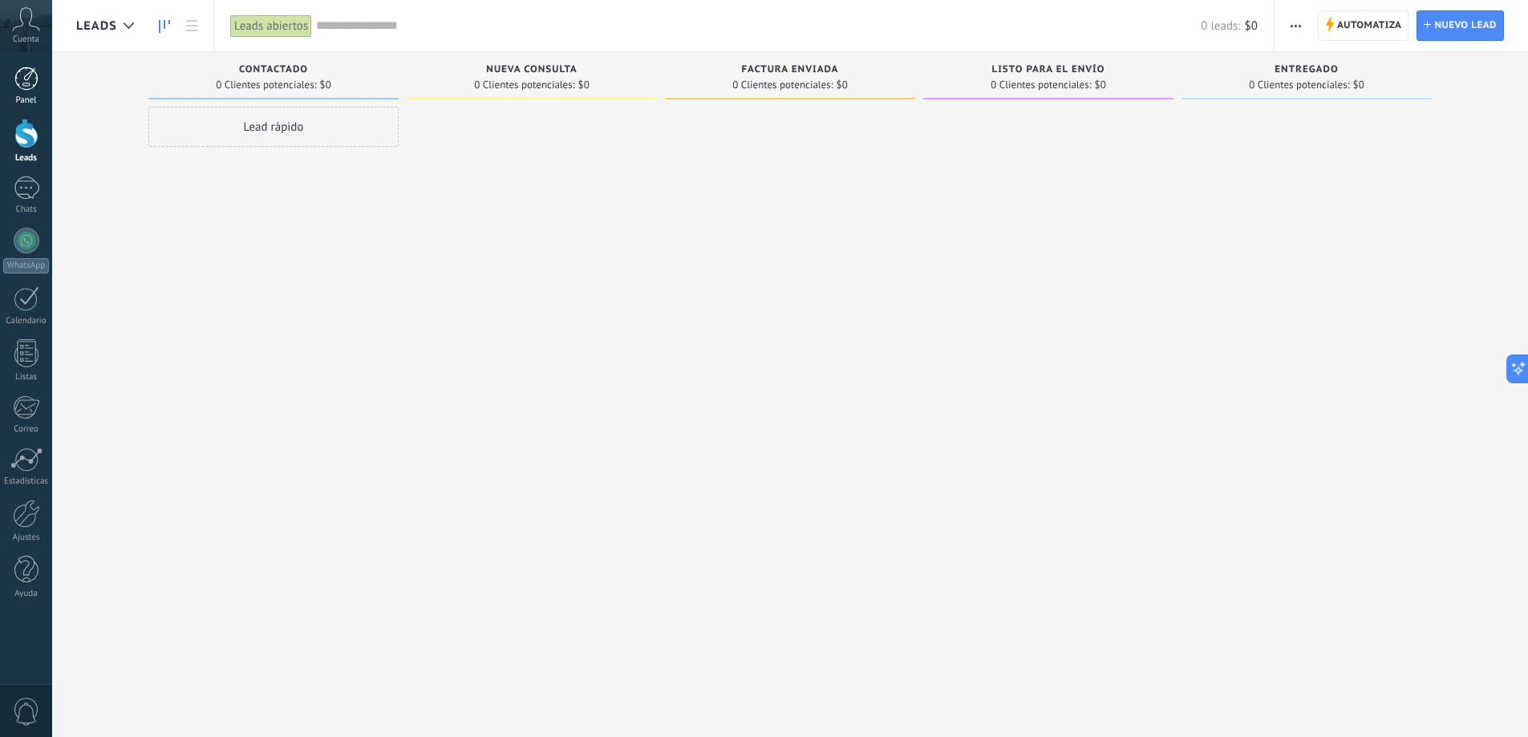
click at [38, 77] on div at bounding box center [26, 79] width 24 height 24
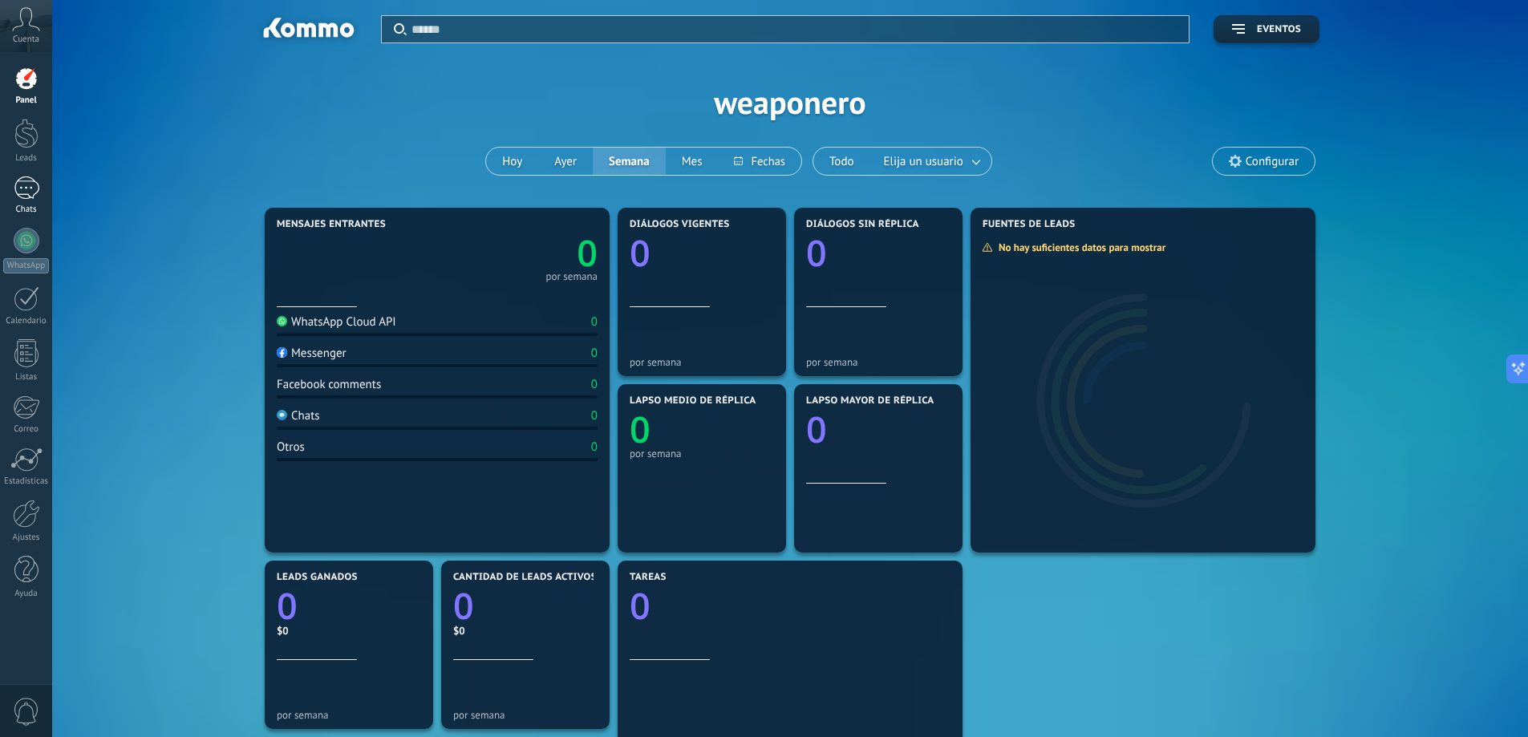
click at [25, 193] on div at bounding box center [27, 187] width 26 height 23
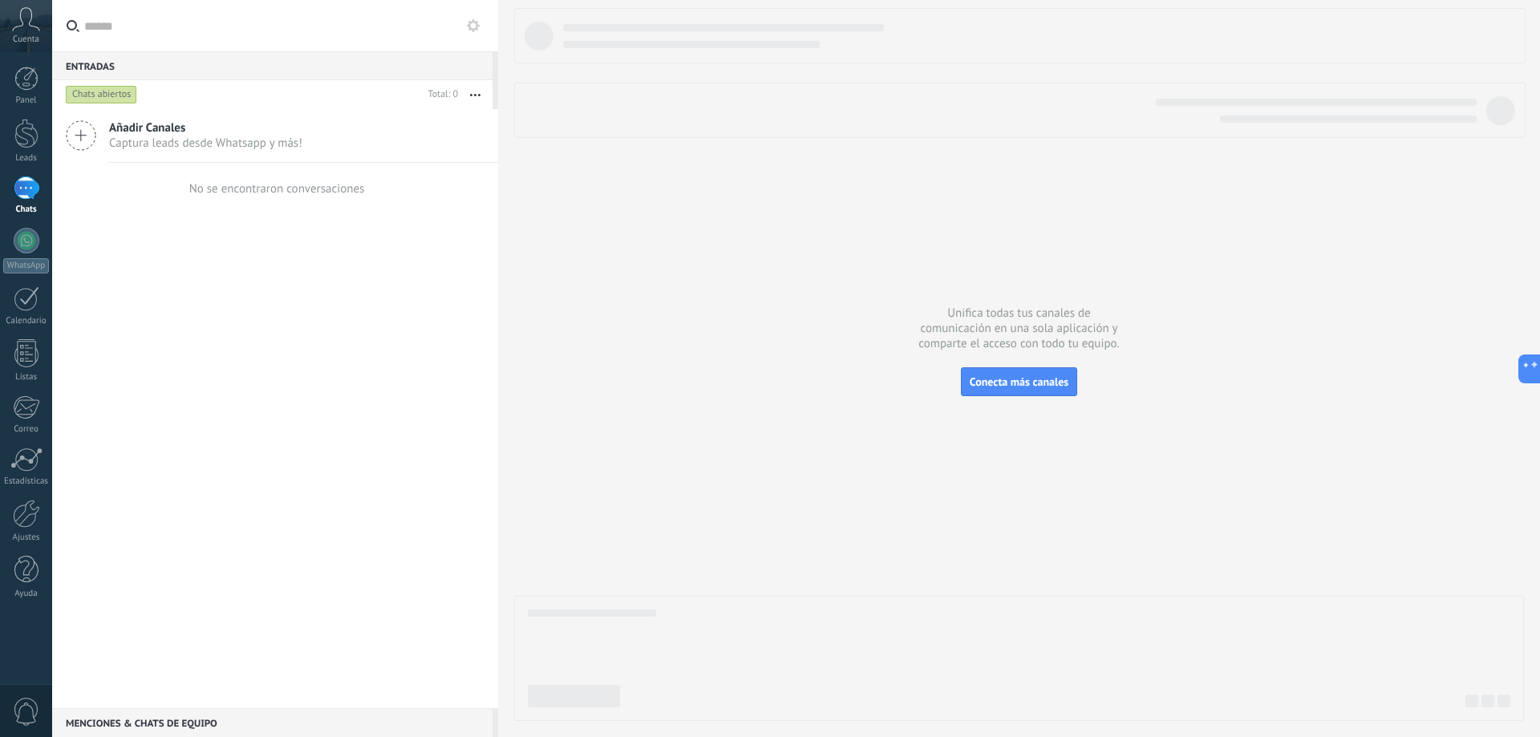
click at [192, 130] on span "Añadir Canales" at bounding box center [205, 127] width 193 height 15
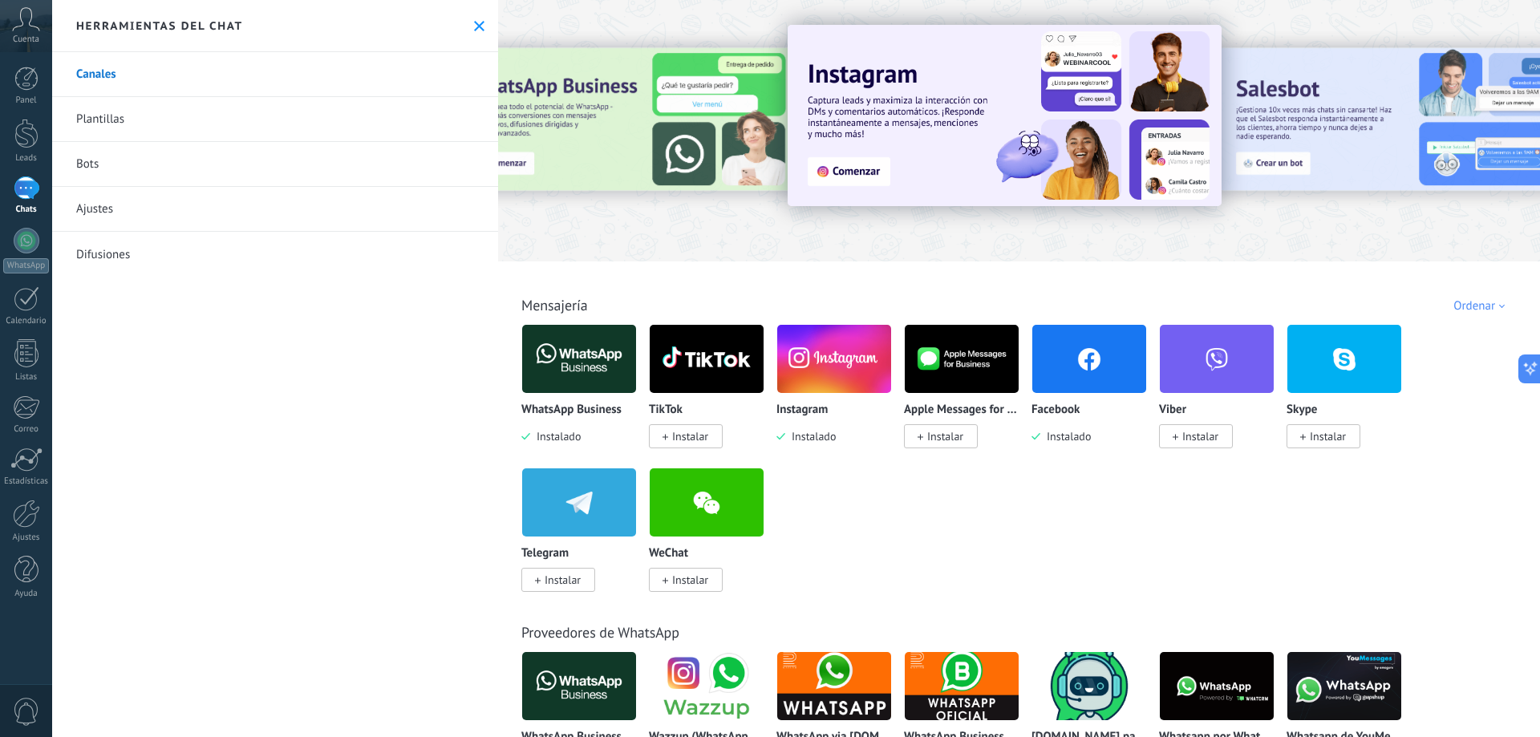
click at [571, 103] on div at bounding box center [626, 130] width 351 height 144
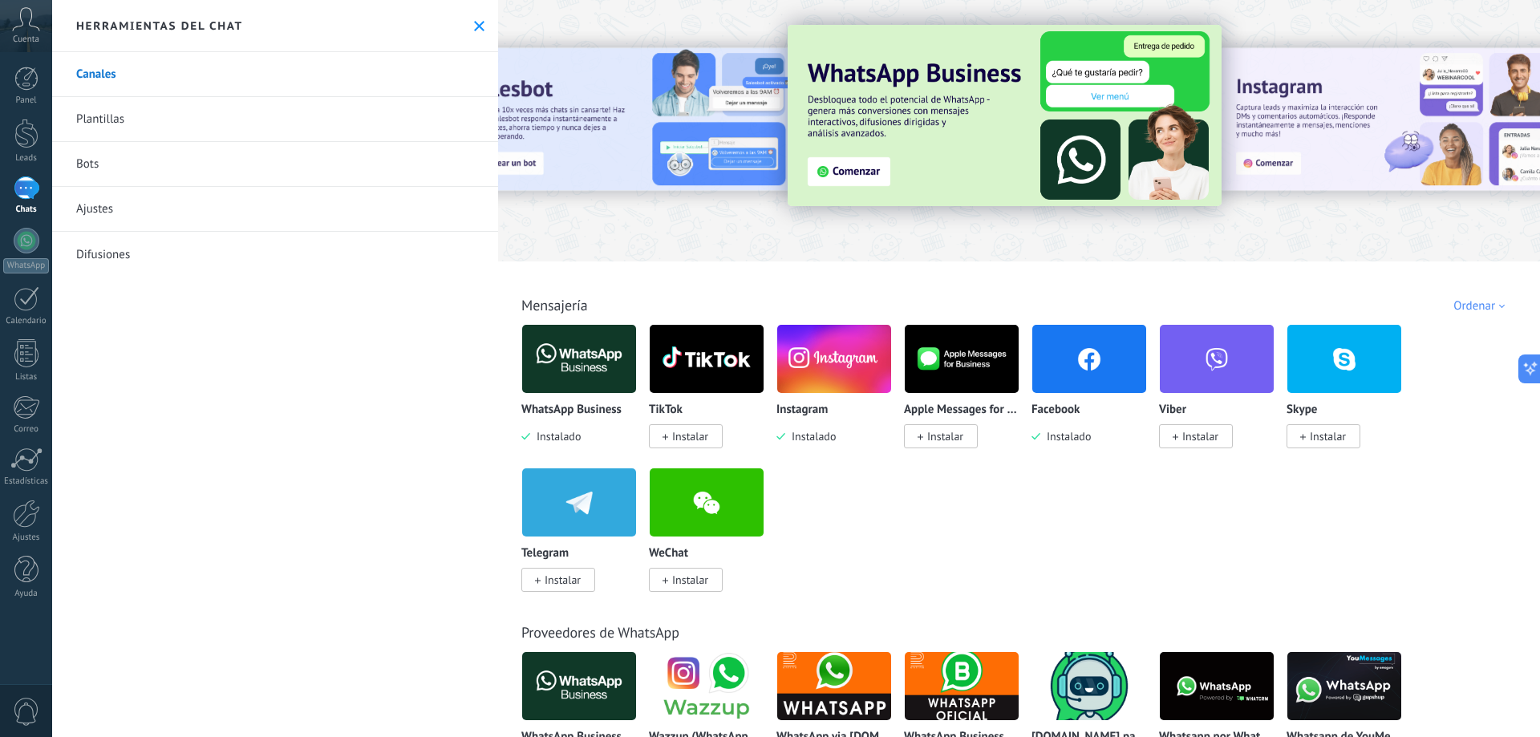
click at [874, 173] on img at bounding box center [1005, 115] width 434 height 181
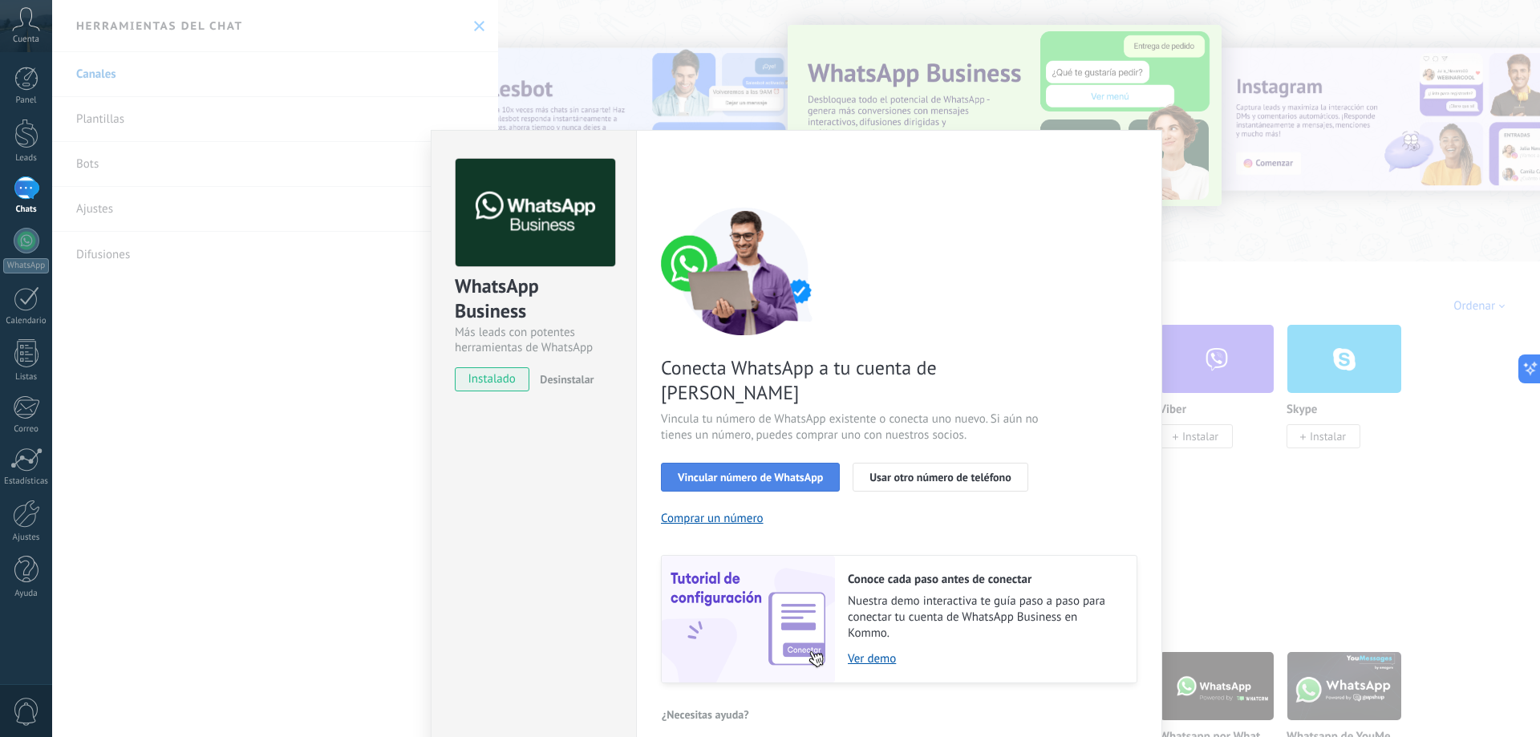
click at [774, 472] on span "Vincular número de WhatsApp" at bounding box center [750, 477] width 145 height 11
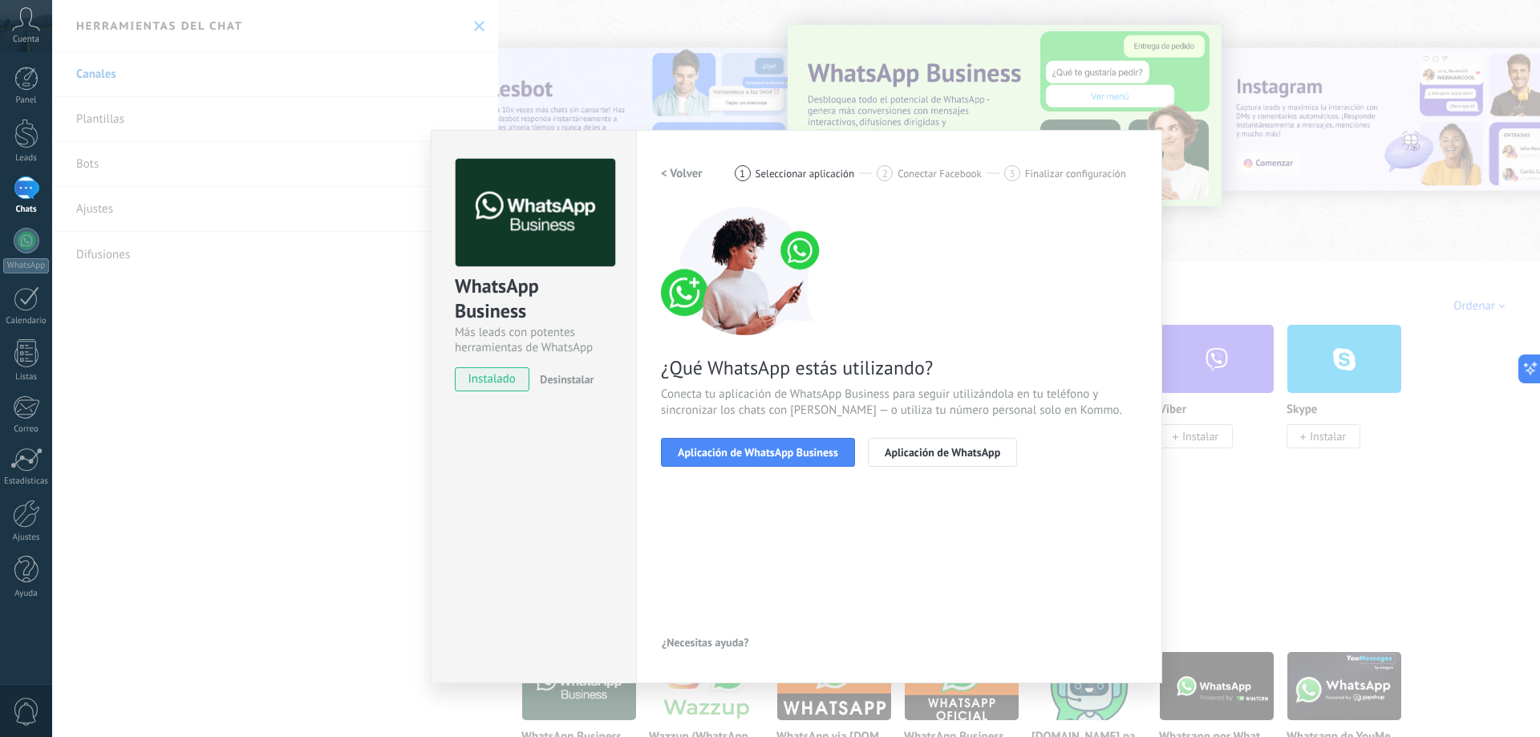
click at [774, 452] on span "Aplicación de WhatsApp Business" at bounding box center [758, 452] width 160 height 11
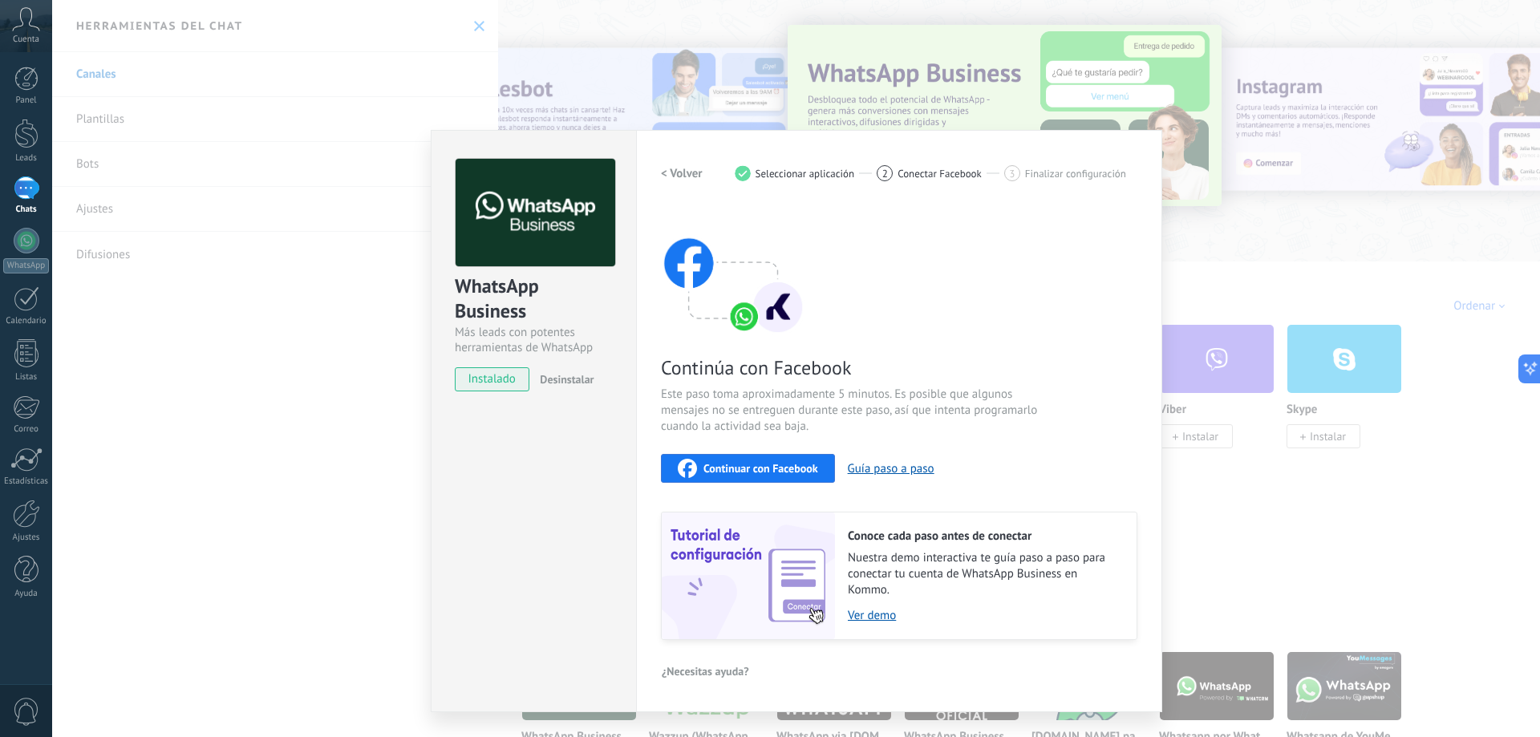
click at [781, 465] on span "Continuar con Facebook" at bounding box center [760, 468] width 115 height 11
click at [723, 466] on span "Continuar con Facebook" at bounding box center [760, 468] width 115 height 11
click at [1027, 457] on div "Continuar con Facebook Guía paso a paso" at bounding box center [899, 468] width 476 height 29
click at [900, 297] on div "Continúa con Facebook Este paso toma aproximadamente 5 minutos. Es posible que …" at bounding box center [899, 423] width 476 height 433
click at [905, 468] on button "Guía paso a paso" at bounding box center [891, 468] width 87 height 15
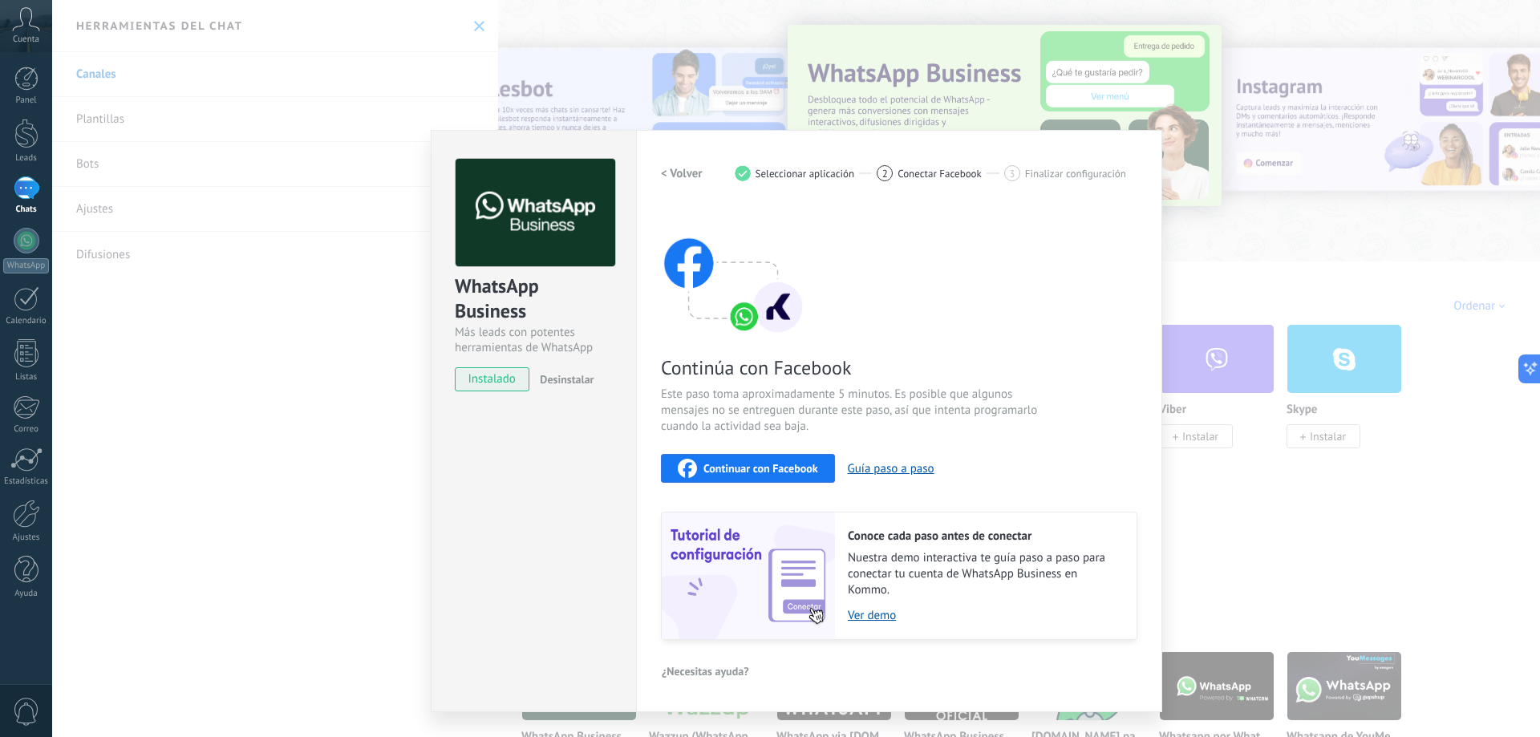
click at [573, 372] on button "Desinstalar" at bounding box center [563, 379] width 60 height 24
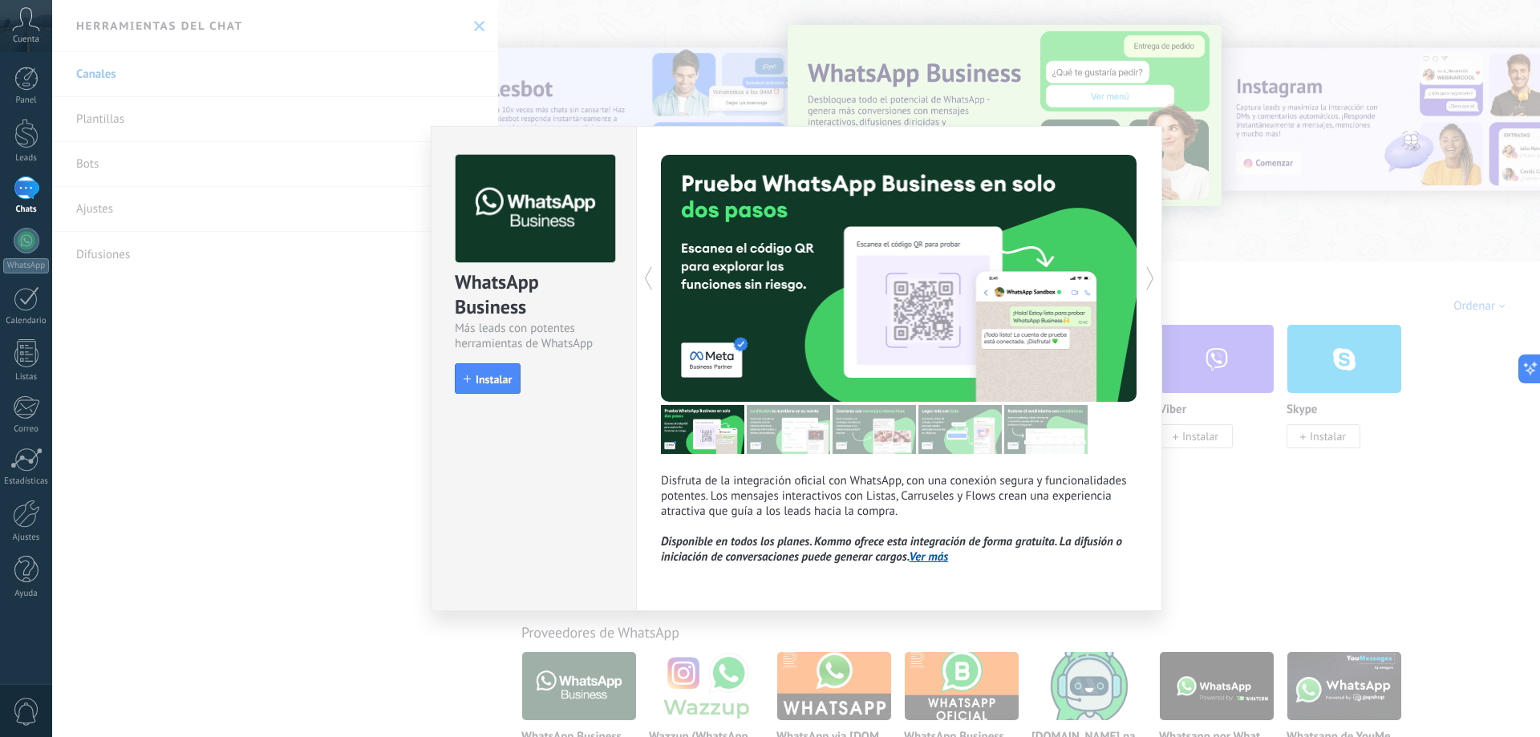
click at [278, 306] on div "WhatsApp Business Más leads con potentes herramientas de WhatsApp install Insta…" at bounding box center [796, 368] width 1488 height 737
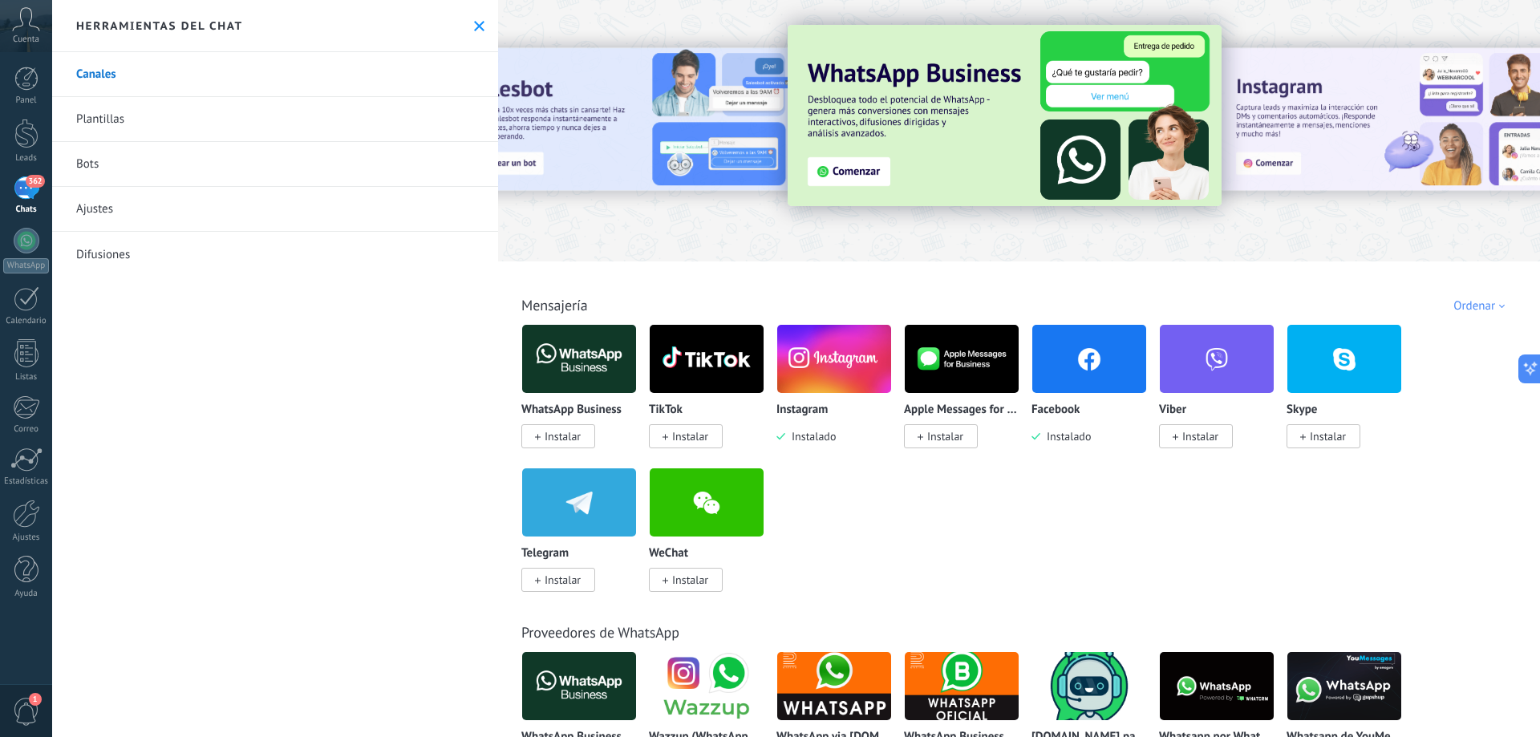
click at [37, 182] on span "362" at bounding box center [35, 181] width 18 height 13
